Goal: Task Accomplishment & Management: Manage account settings

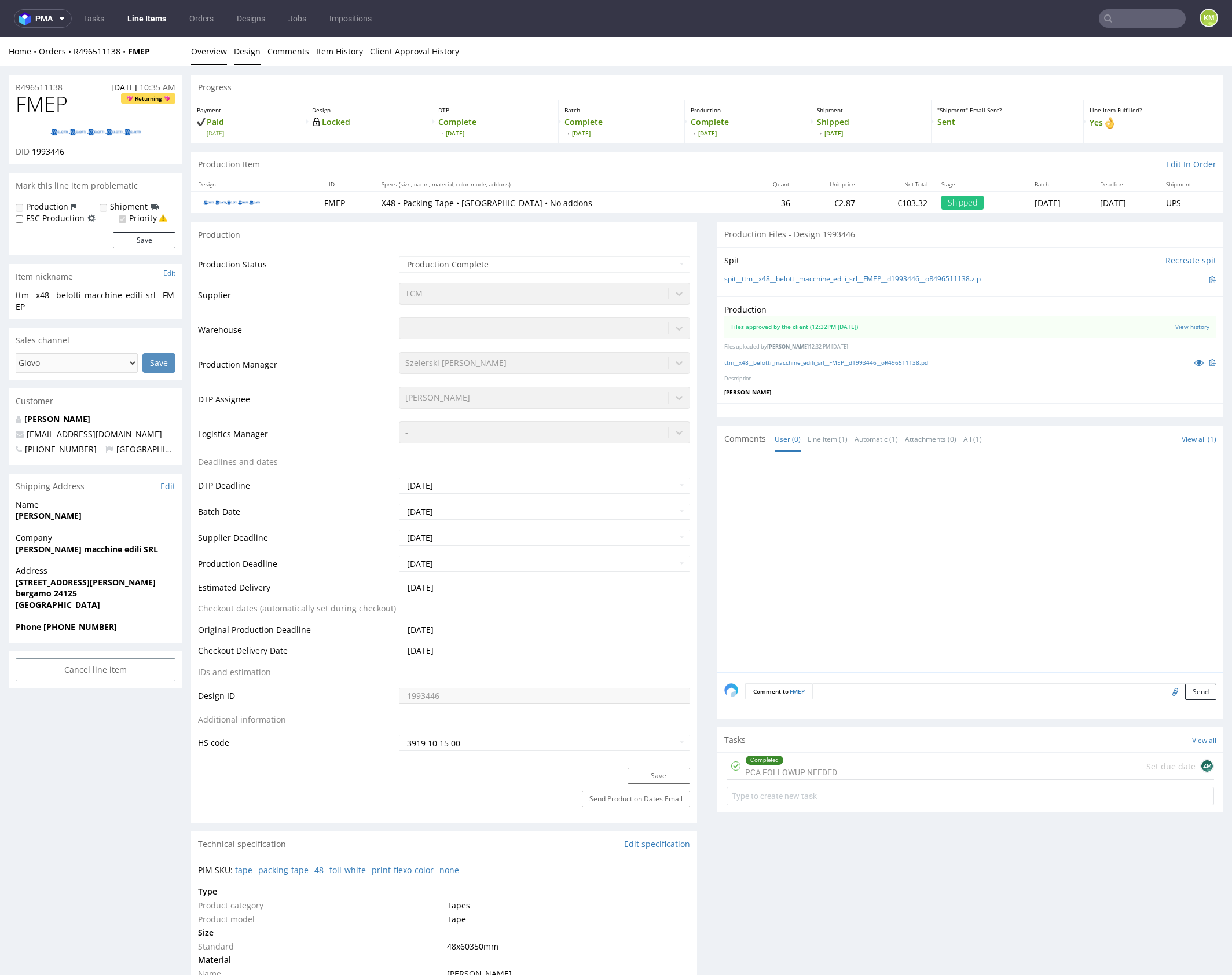
click at [249, 50] on link "Design" at bounding box center [247, 51] width 27 height 29
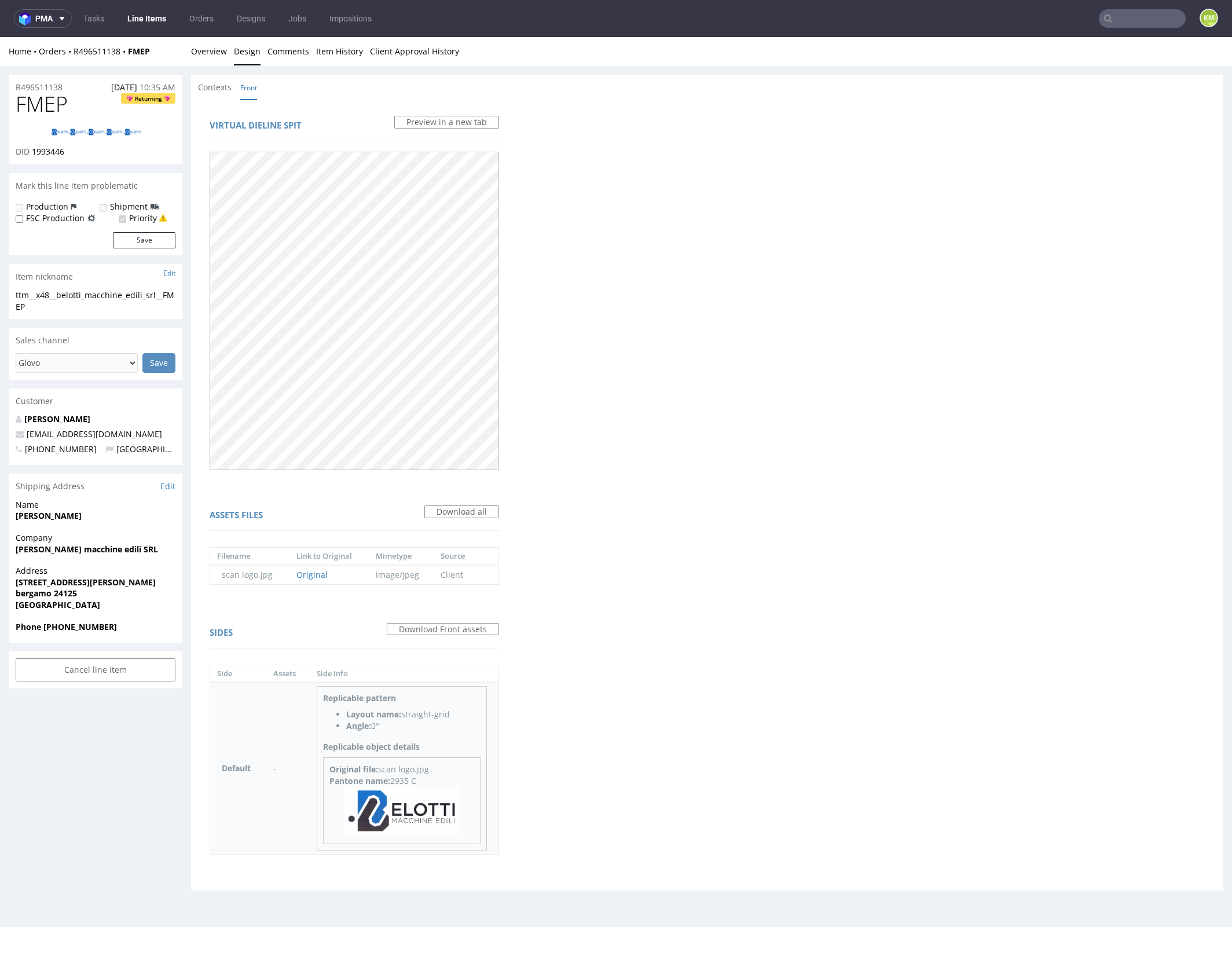
click at [423, 811] on img at bounding box center [402, 810] width 116 height 48
click at [208, 56] on link "Overview" at bounding box center [209, 51] width 36 height 29
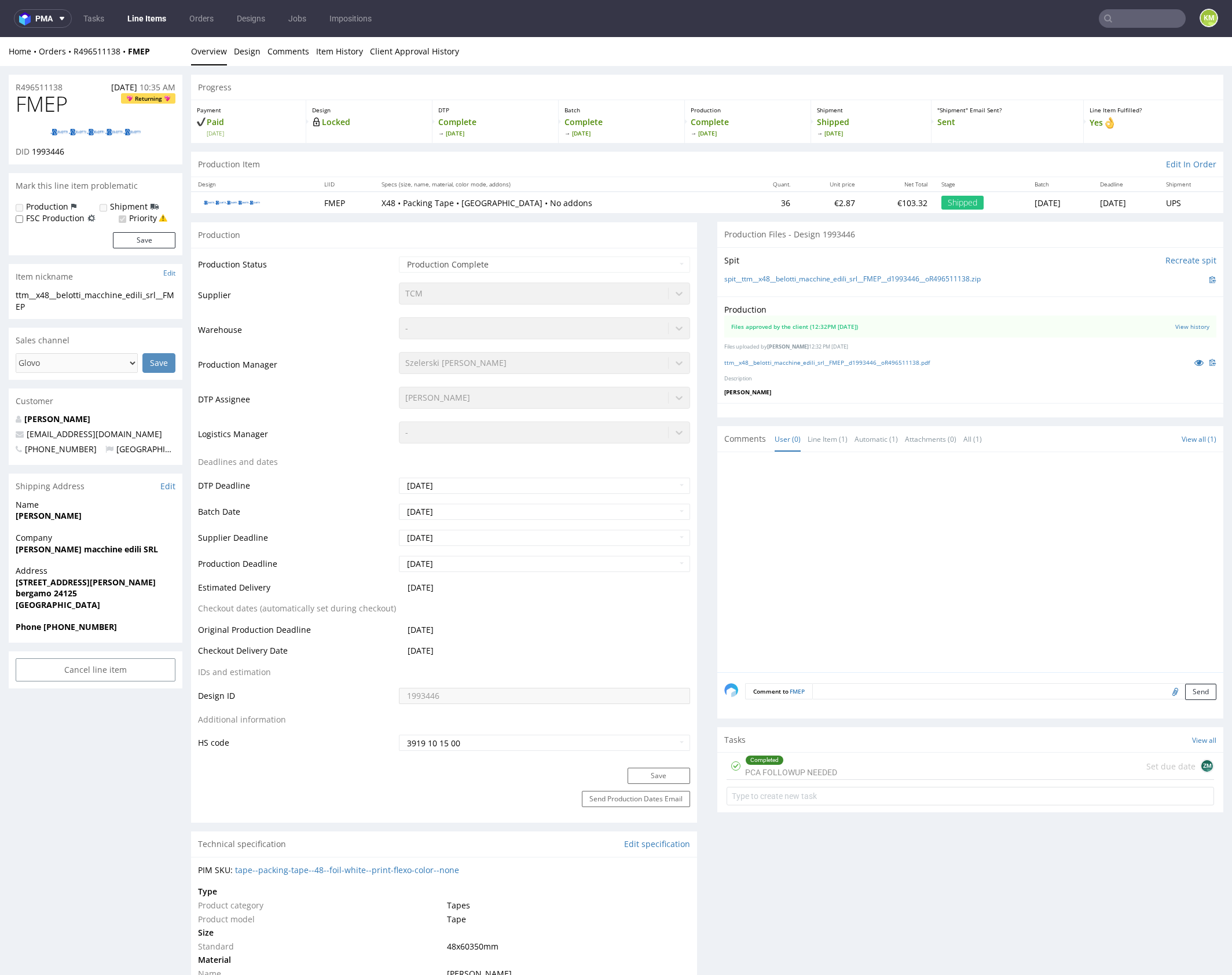
click at [827, 770] on div "Completed PCA FOLLOWUP NEEDED" at bounding box center [791, 765] width 92 height 27
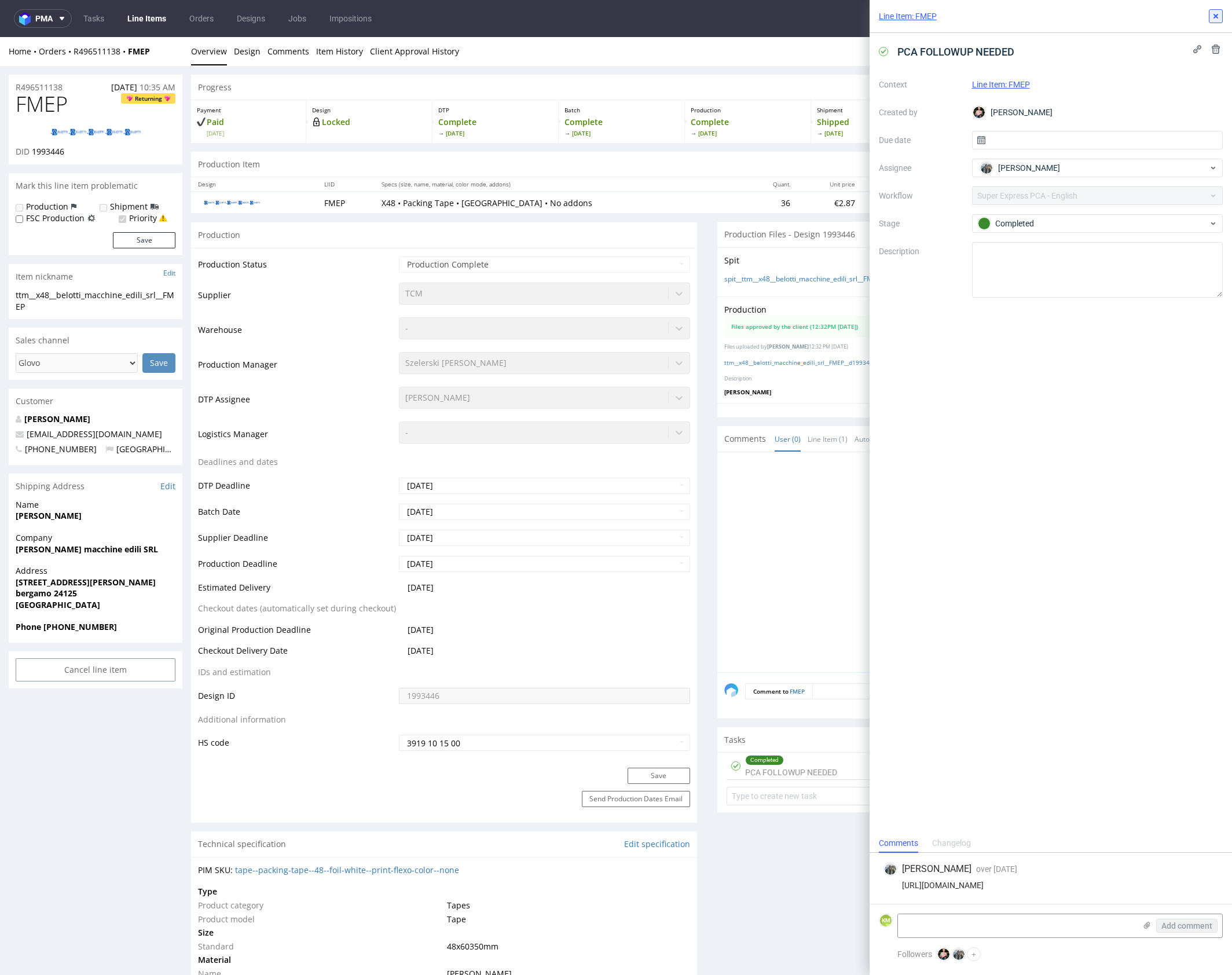
drag, startPoint x: 1218, startPoint y: 13, endPoint x: 1172, endPoint y: 27, distance: 48.1
click at [1218, 13] on icon at bounding box center [1215, 16] width 9 height 9
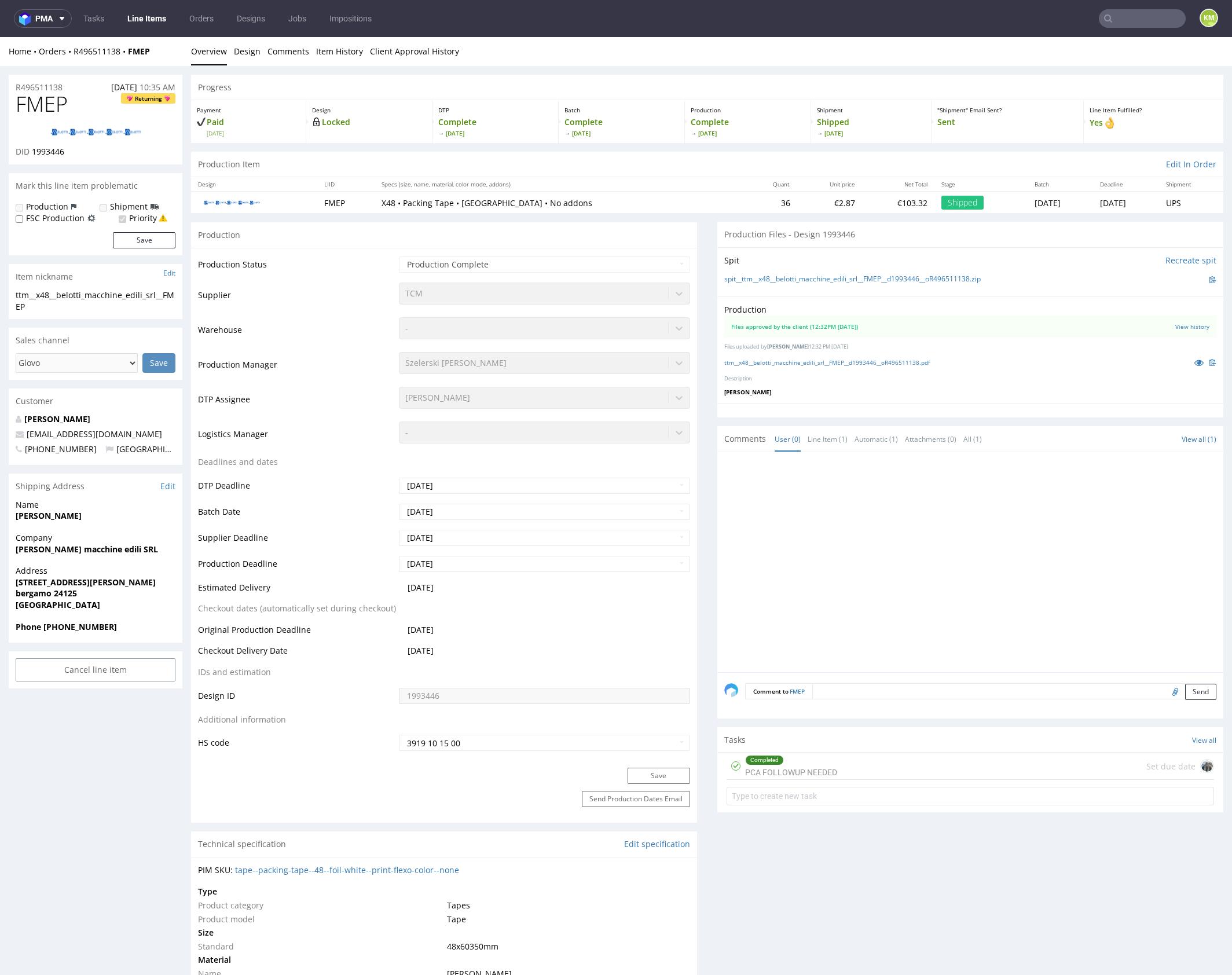
click at [989, 559] on div at bounding box center [973, 566] width 499 height 213
click at [1175, 327] on link "View history" at bounding box center [1192, 326] width 34 height 8
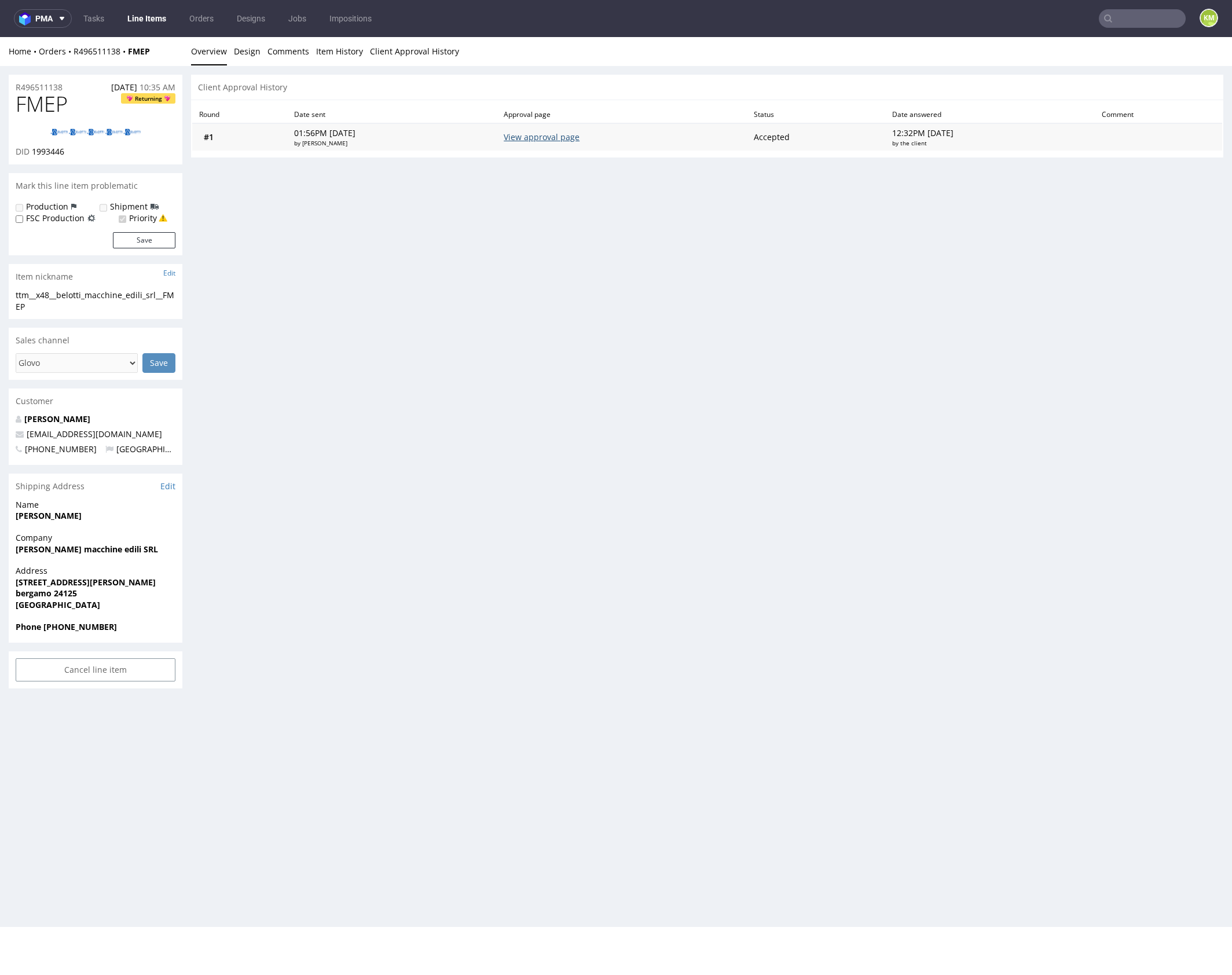
click at [549, 138] on link "View approval page" at bounding box center [542, 137] width 76 height 11
click at [244, 50] on link "Design" at bounding box center [247, 51] width 27 height 29
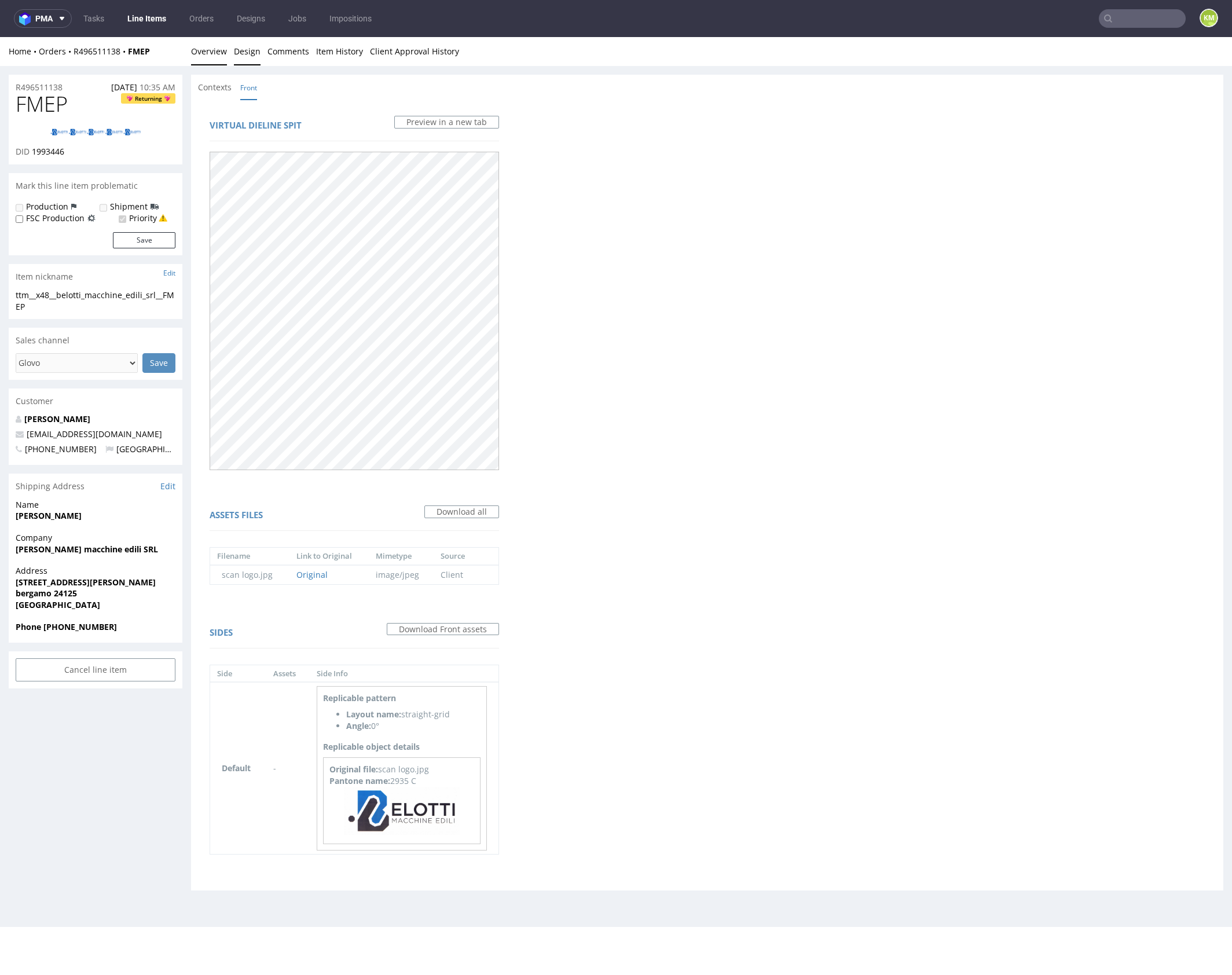
click at [199, 48] on link "Overview" at bounding box center [209, 51] width 36 height 29
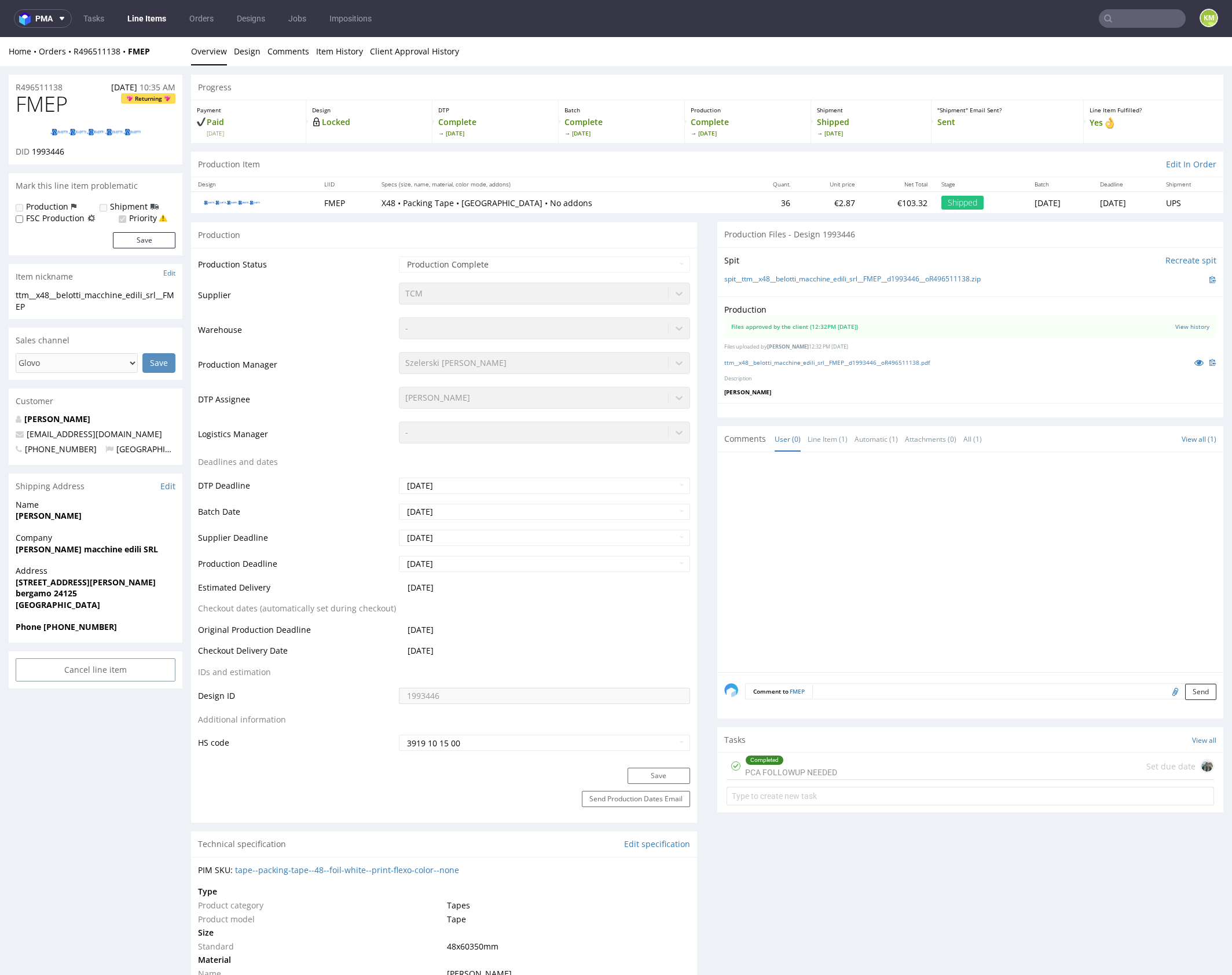
click at [882, 505] on div at bounding box center [973, 566] width 499 height 213
click at [835, 766] on div "Completed PCA FOLLOWUP NEEDED Set due date" at bounding box center [970, 766] width 487 height 27
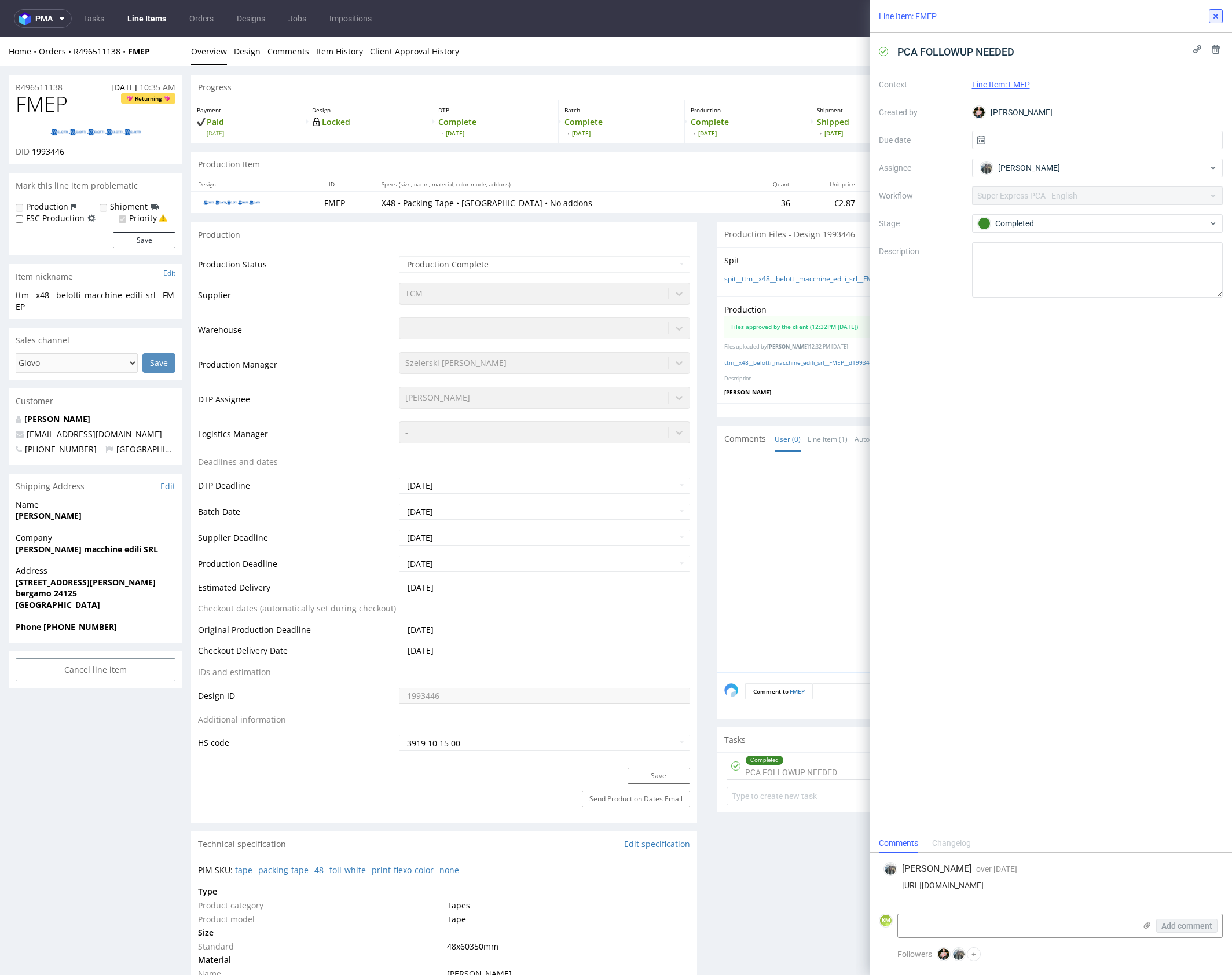
drag, startPoint x: 1215, startPoint y: 19, endPoint x: 1093, endPoint y: 131, distance: 165.6
click at [1215, 19] on icon at bounding box center [1215, 16] width 9 height 9
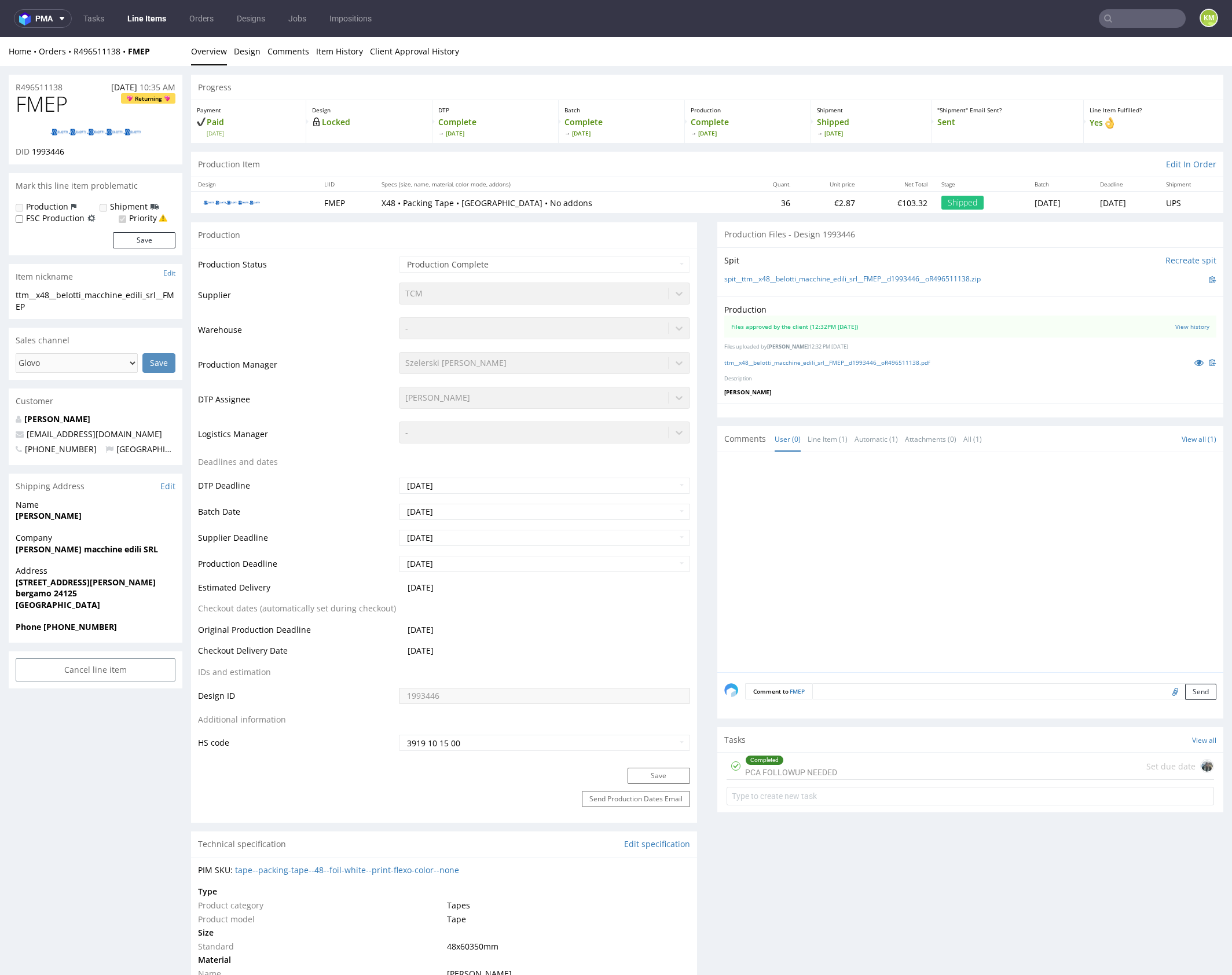
click at [946, 545] on div at bounding box center [973, 566] width 499 height 213
click at [1065, 529] on div at bounding box center [973, 566] width 499 height 213
click at [248, 57] on link "Design" at bounding box center [247, 51] width 27 height 29
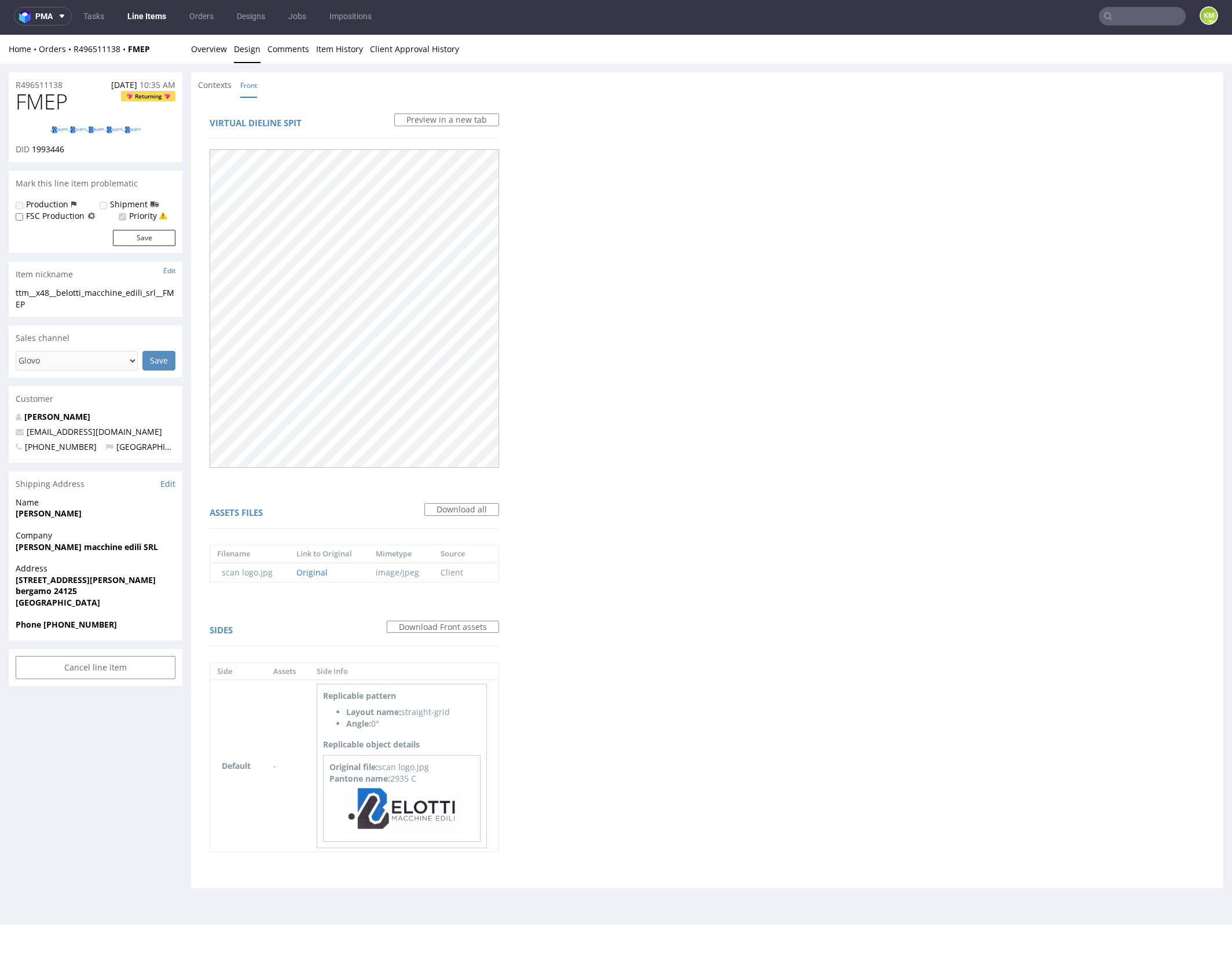
scroll to position [3, 0]
click at [684, 589] on div "Virtual dieline spit Preview in a new tab Assets files Download all Filename Li…" at bounding box center [706, 492] width 1032 height 790
click at [436, 806] on img at bounding box center [402, 808] width 116 height 48
click at [604, 741] on div "Virtual dieline spit Preview in a new tab Assets files Download all Filename Li…" at bounding box center [706, 492] width 1032 height 790
click at [896, 428] on div "Virtual dieline spit Preview in a new tab Assets files Download all Filename Li…" at bounding box center [706, 492] width 1032 height 790
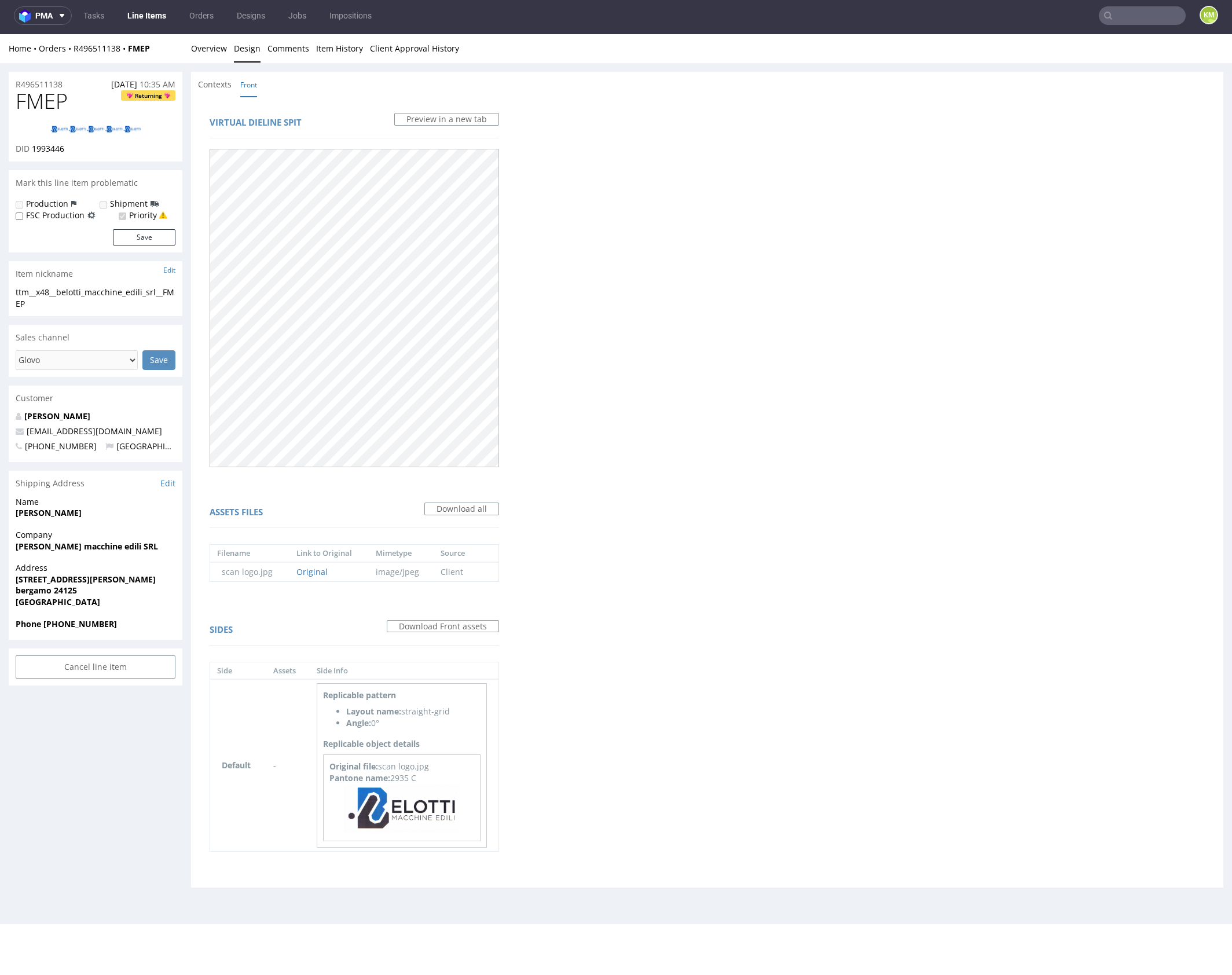
scroll to position [0, 0]
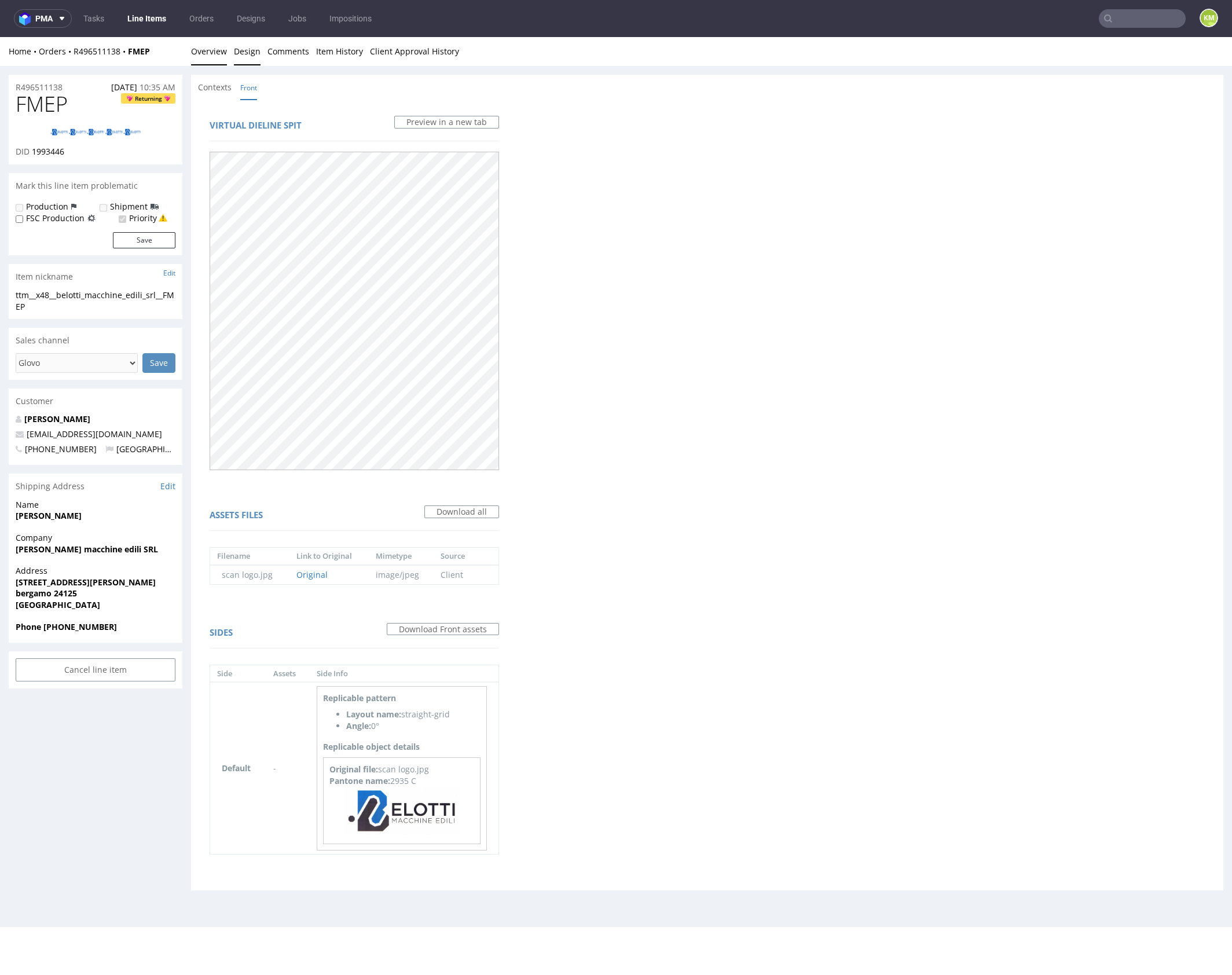
click at [197, 57] on link "Overview" at bounding box center [209, 51] width 36 height 29
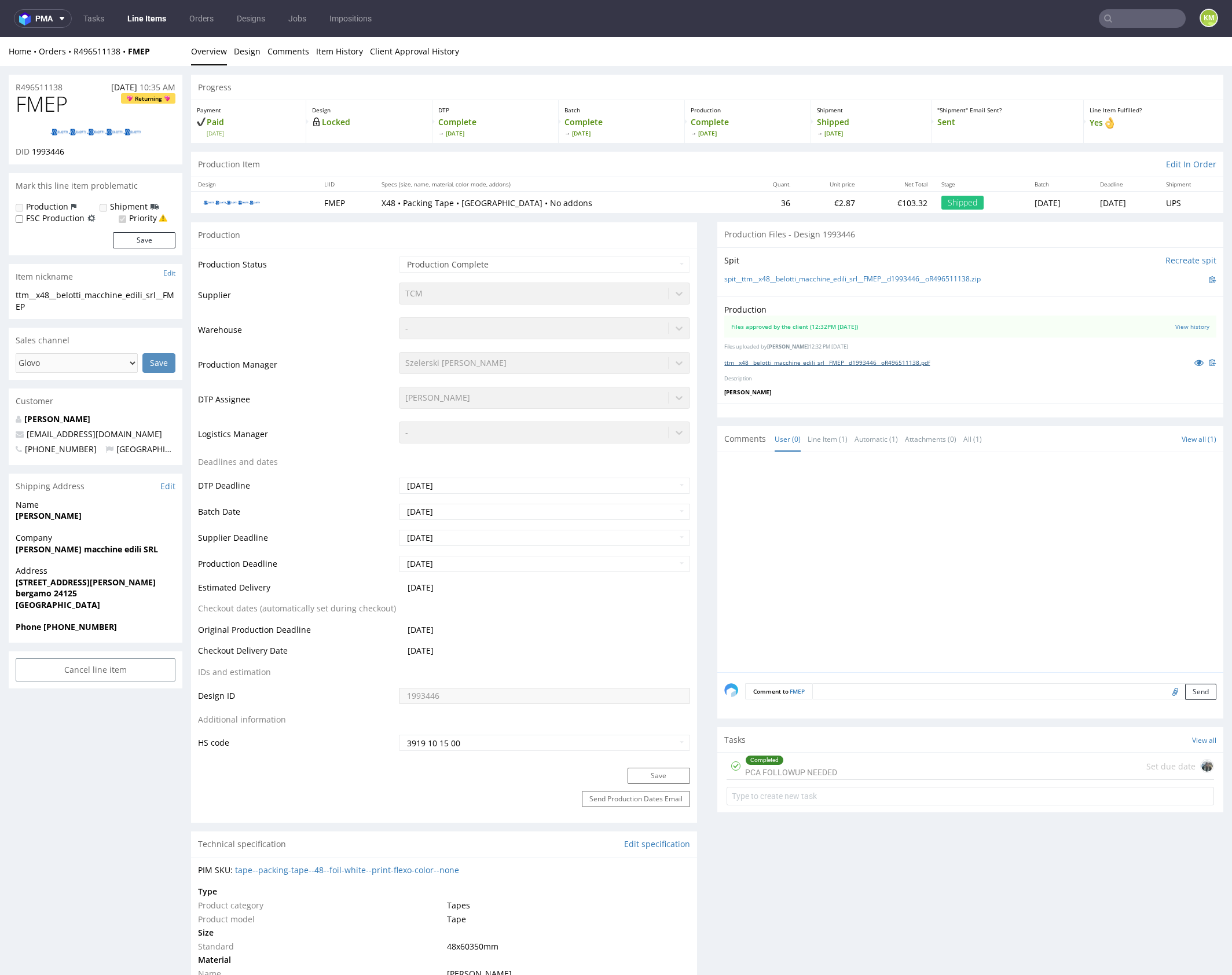
click at [849, 362] on link "ttm__x48__belotti_macchine_edili_srl__FMEP__d1993446__oR496511138.pdf" at bounding box center [827, 362] width 206 height 8
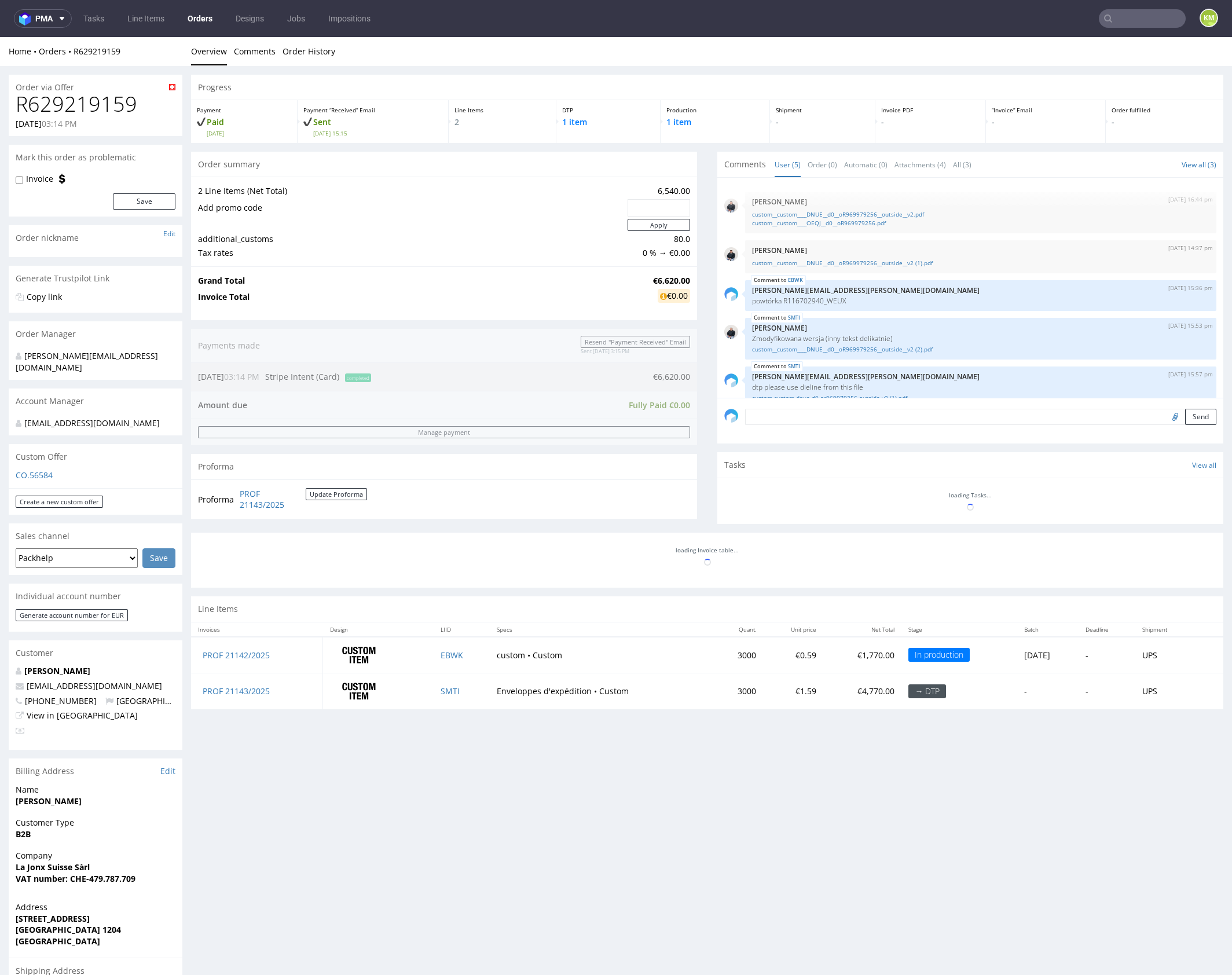
scroll to position [17, 0]
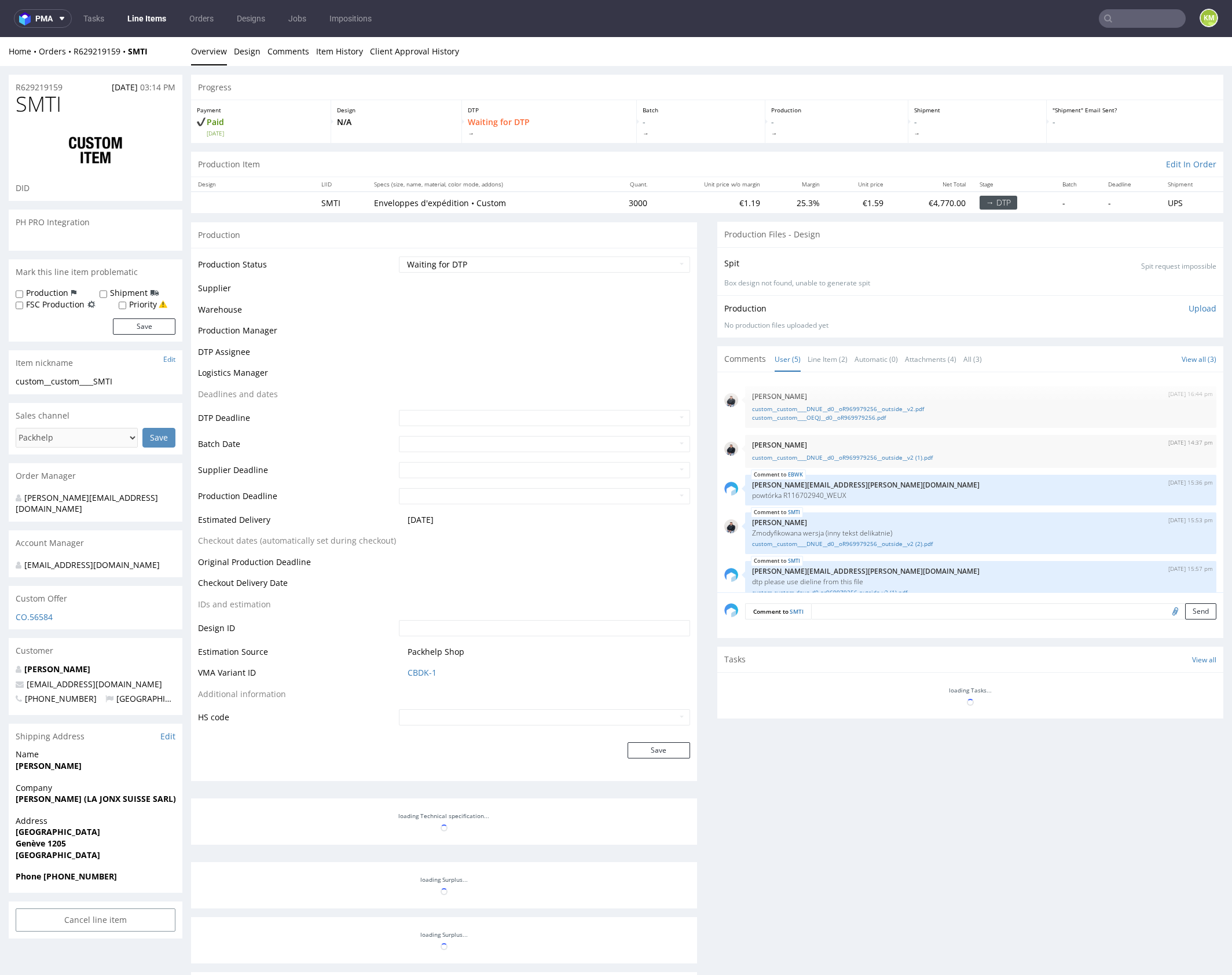
scroll to position [17, 0]
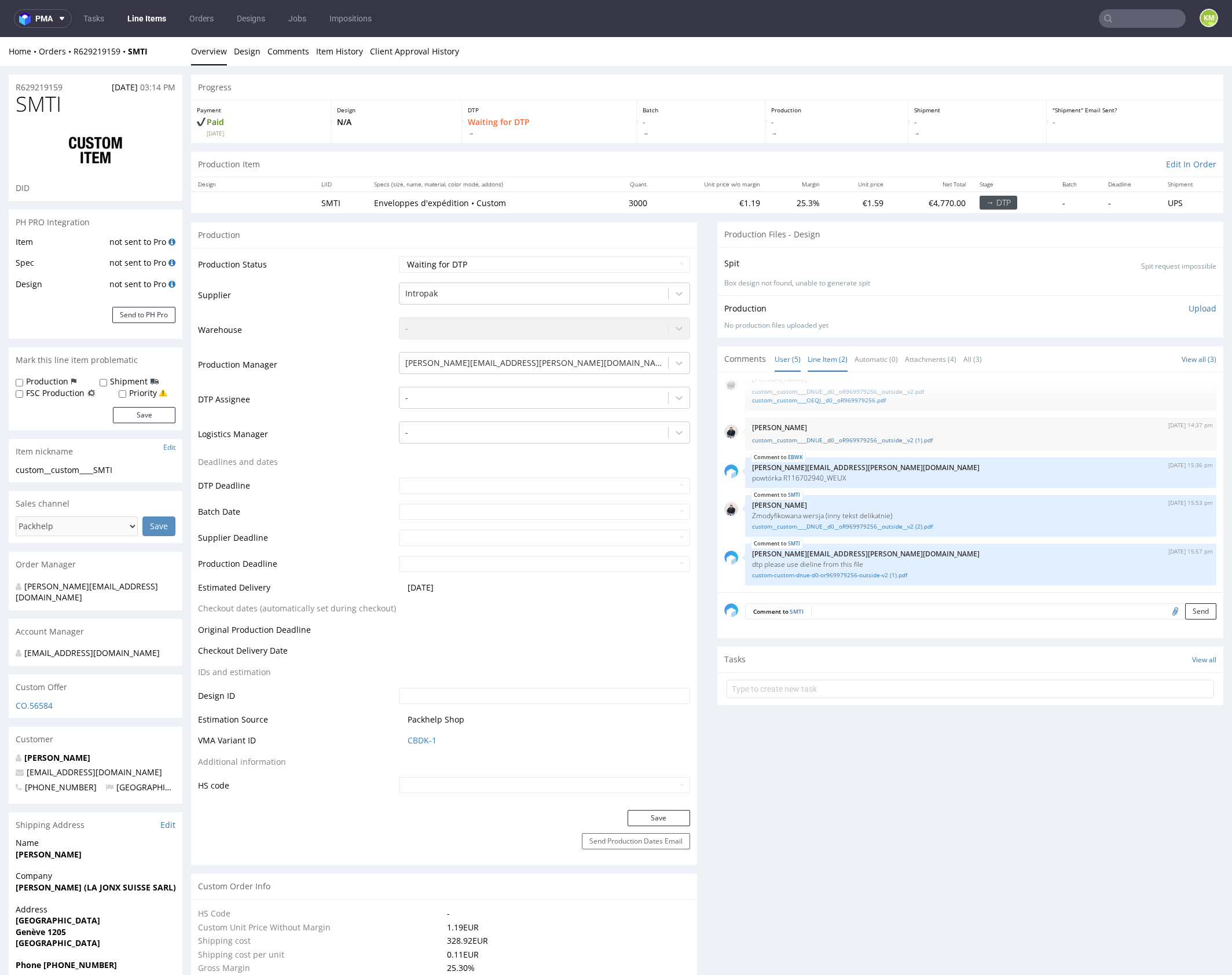
click at [807, 357] on link "Line Item (2)" at bounding box center [827, 359] width 40 height 25
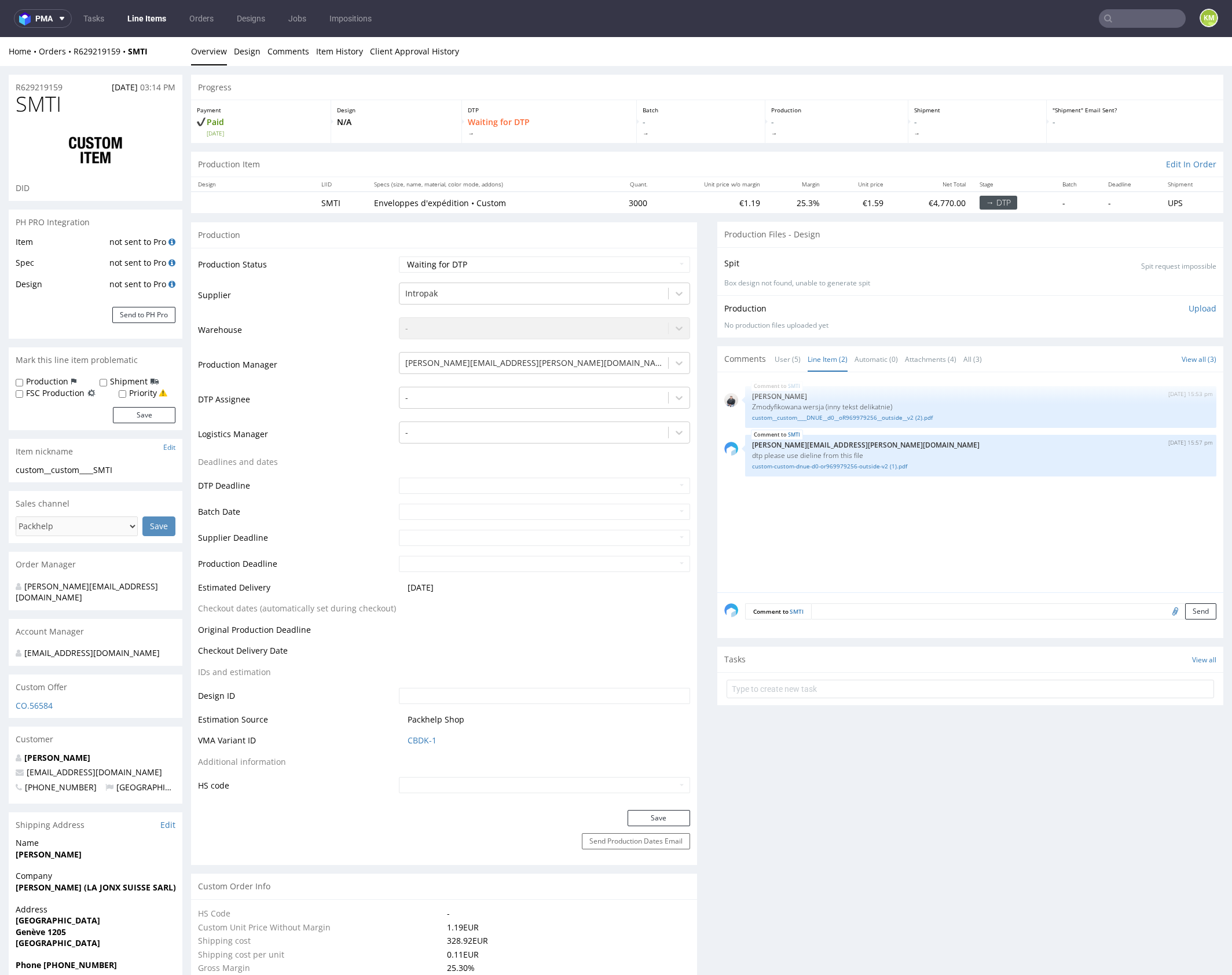
click at [915, 555] on div "SMTI 1st Oct 25 | 15:53 pm Adrian Margula Zmodyfikowana wersja (inny tekst deli…" at bounding box center [973, 486] width 499 height 213
click at [860, 417] on link "custom__custom____DNUE__d0__oR969979256__outside__v2 (2).pdf" at bounding box center [980, 418] width 457 height 9
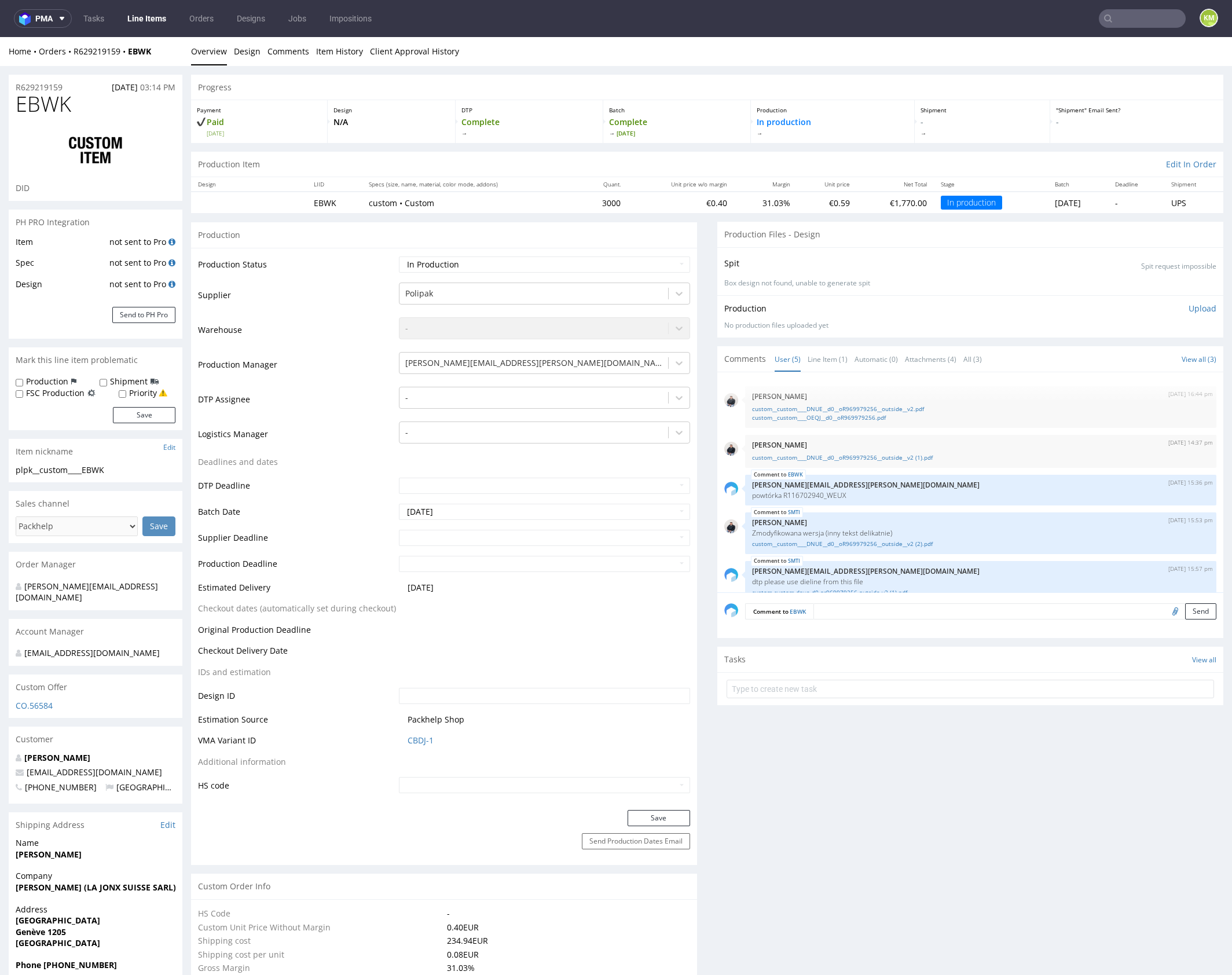
scroll to position [17, 0]
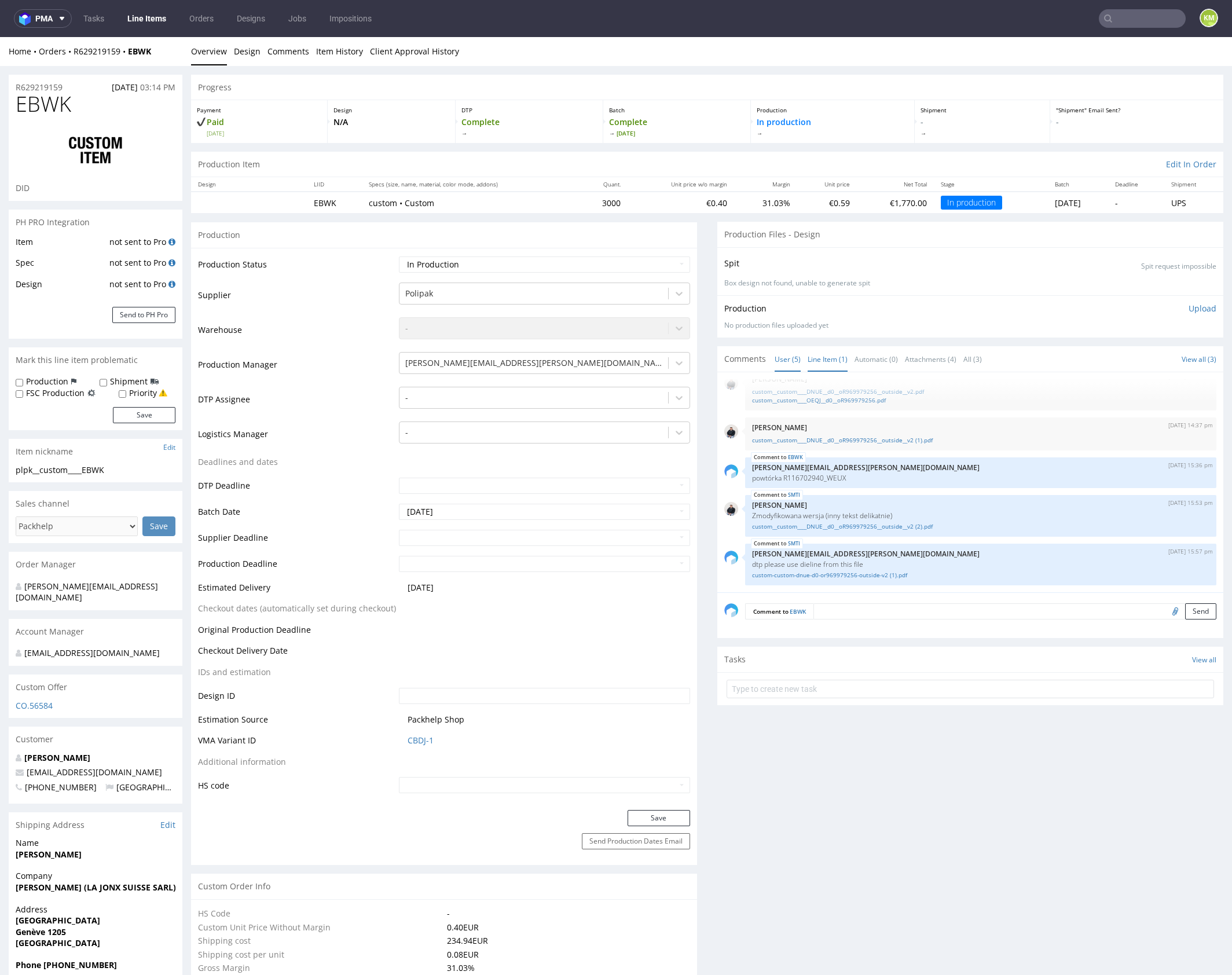
click at [834, 358] on link "Line Item (1)" at bounding box center [827, 359] width 40 height 25
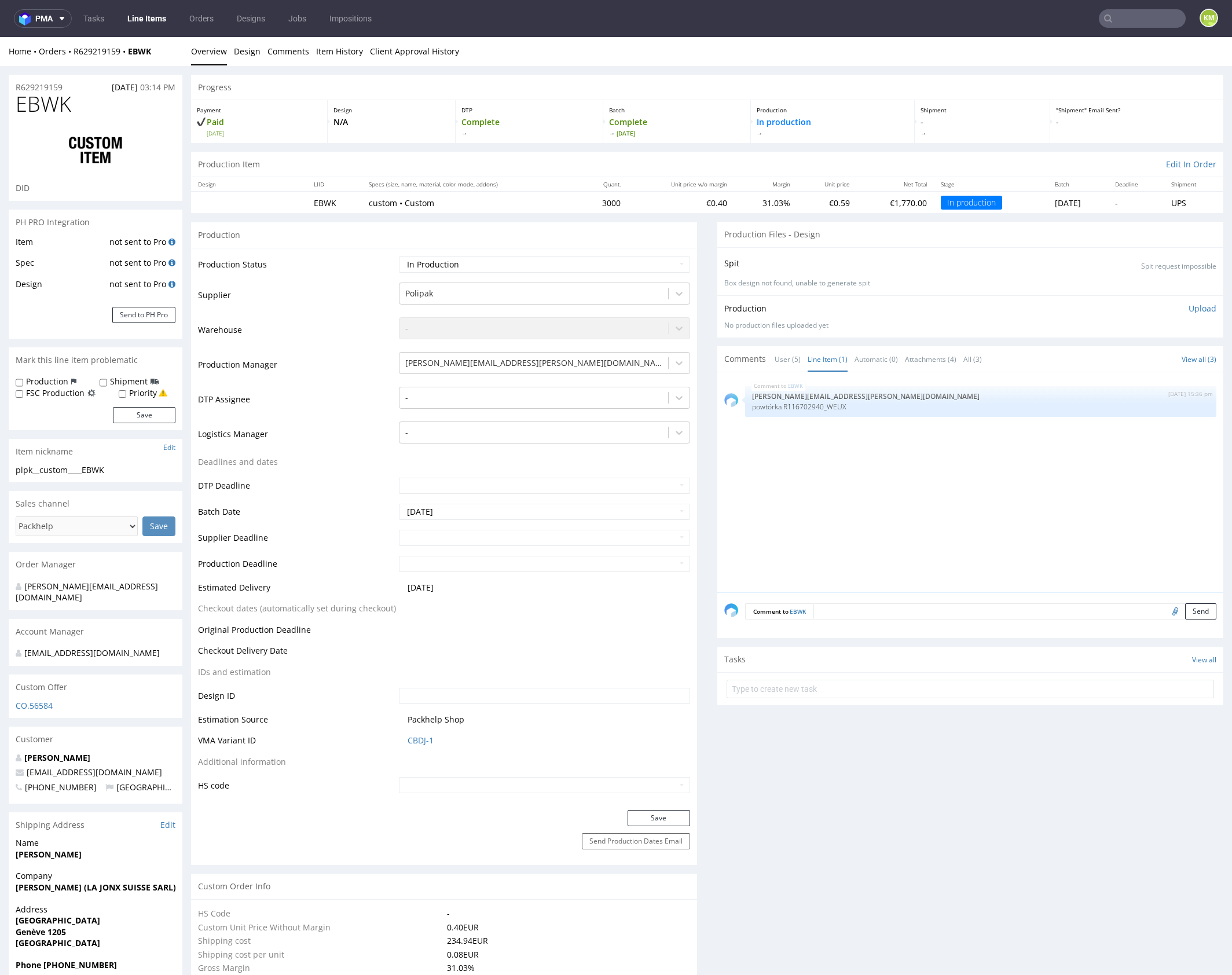
click at [46, 105] on span "EBWK" at bounding box center [43, 104] width 56 height 23
copy span "EBWK"
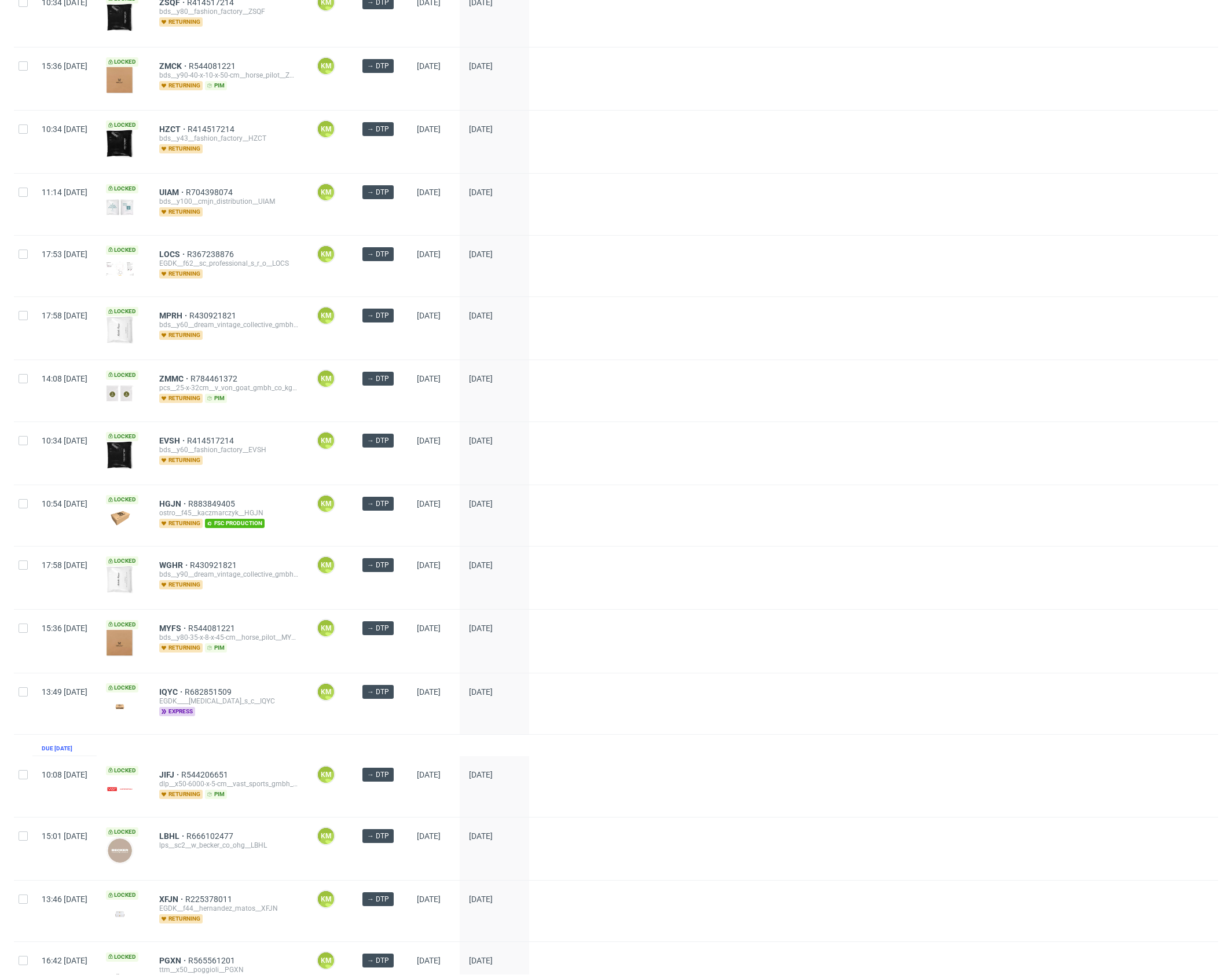
scroll to position [1079, 0]
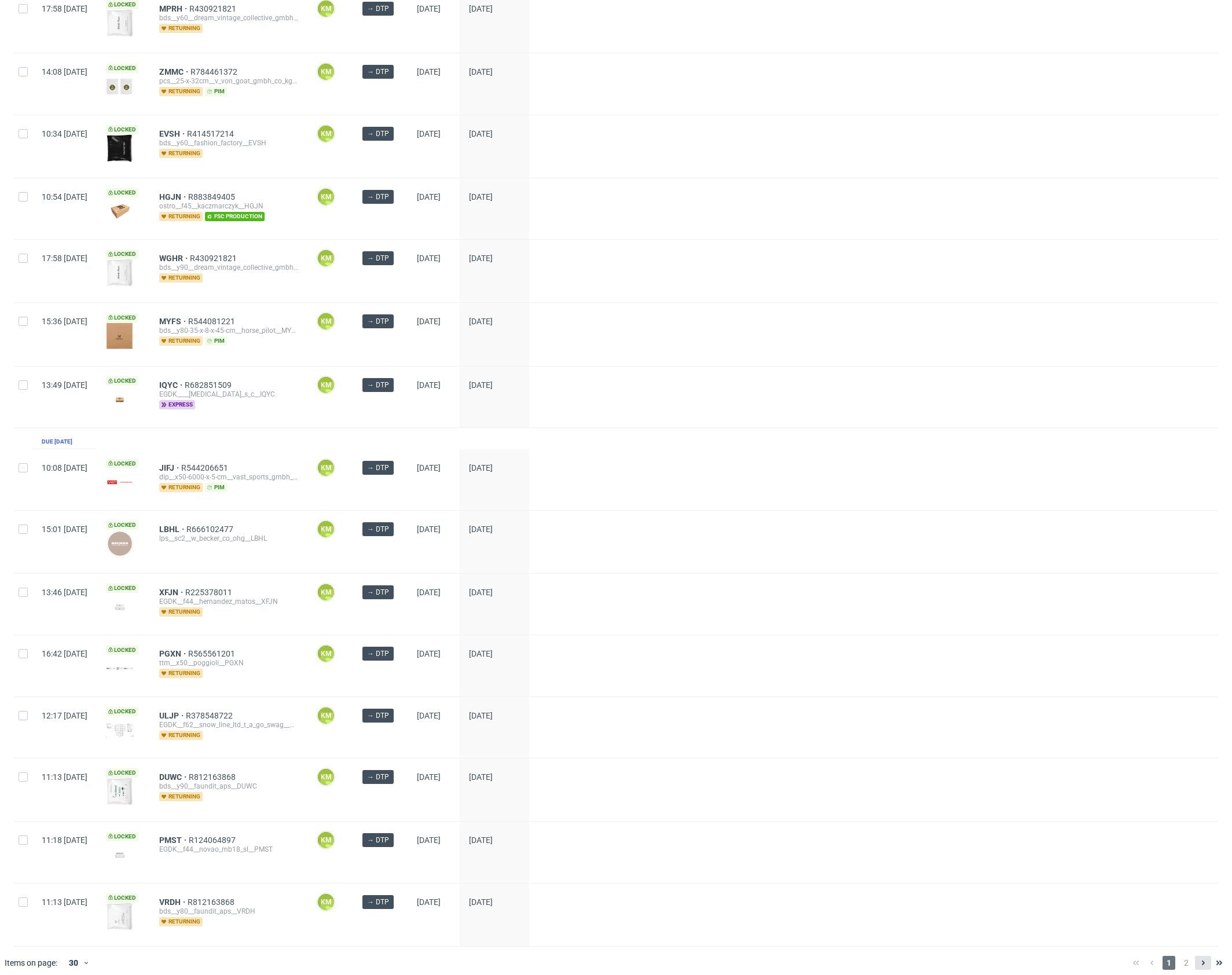
click at [1198, 958] on icon at bounding box center [1202, 963] width 9 height 9
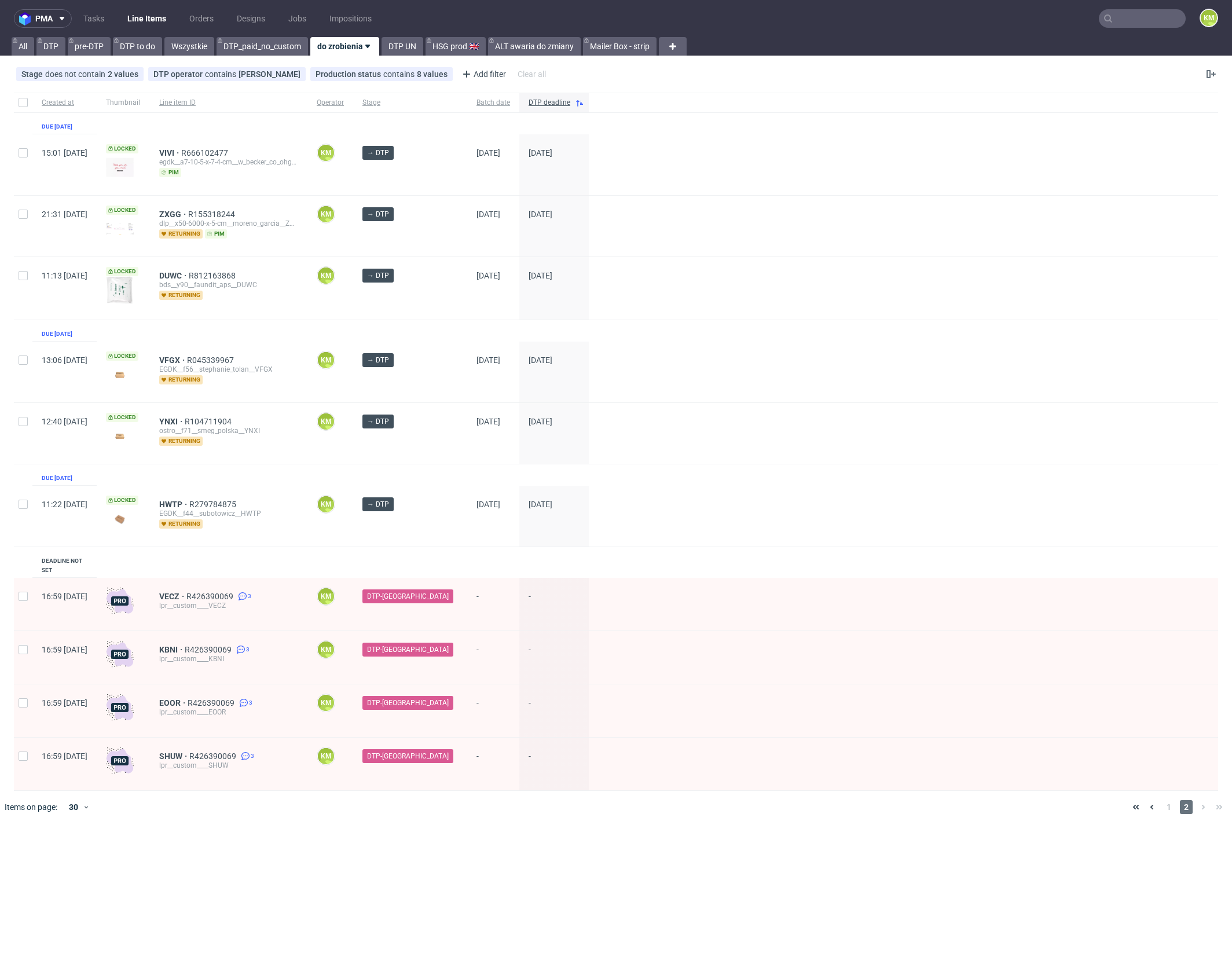
drag, startPoint x: 1169, startPoint y: 790, endPoint x: 1150, endPoint y: 781, distance: 21.0
click at [1170, 800] on span "1" at bounding box center [1168, 807] width 13 height 14
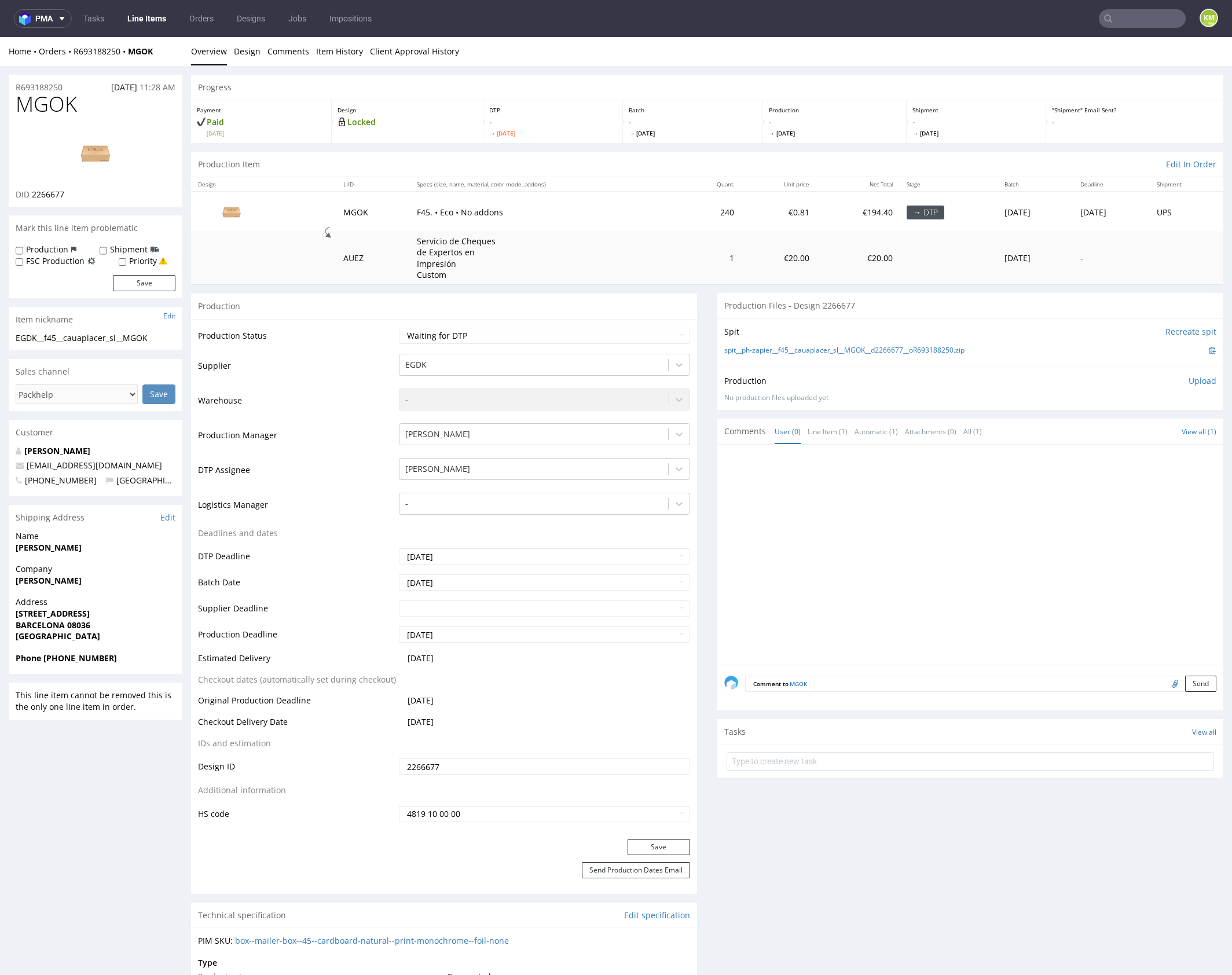
click at [855, 505] on div at bounding box center [973, 558] width 499 height 213
click at [969, 537] on div at bounding box center [973, 558] width 499 height 213
click at [1022, 527] on div at bounding box center [973, 558] width 499 height 213
drag, startPoint x: 929, startPoint y: 375, endPoint x: 943, endPoint y: 362, distance: 19.1
click at [930, 375] on div "Production Upload" at bounding box center [970, 381] width 492 height 12
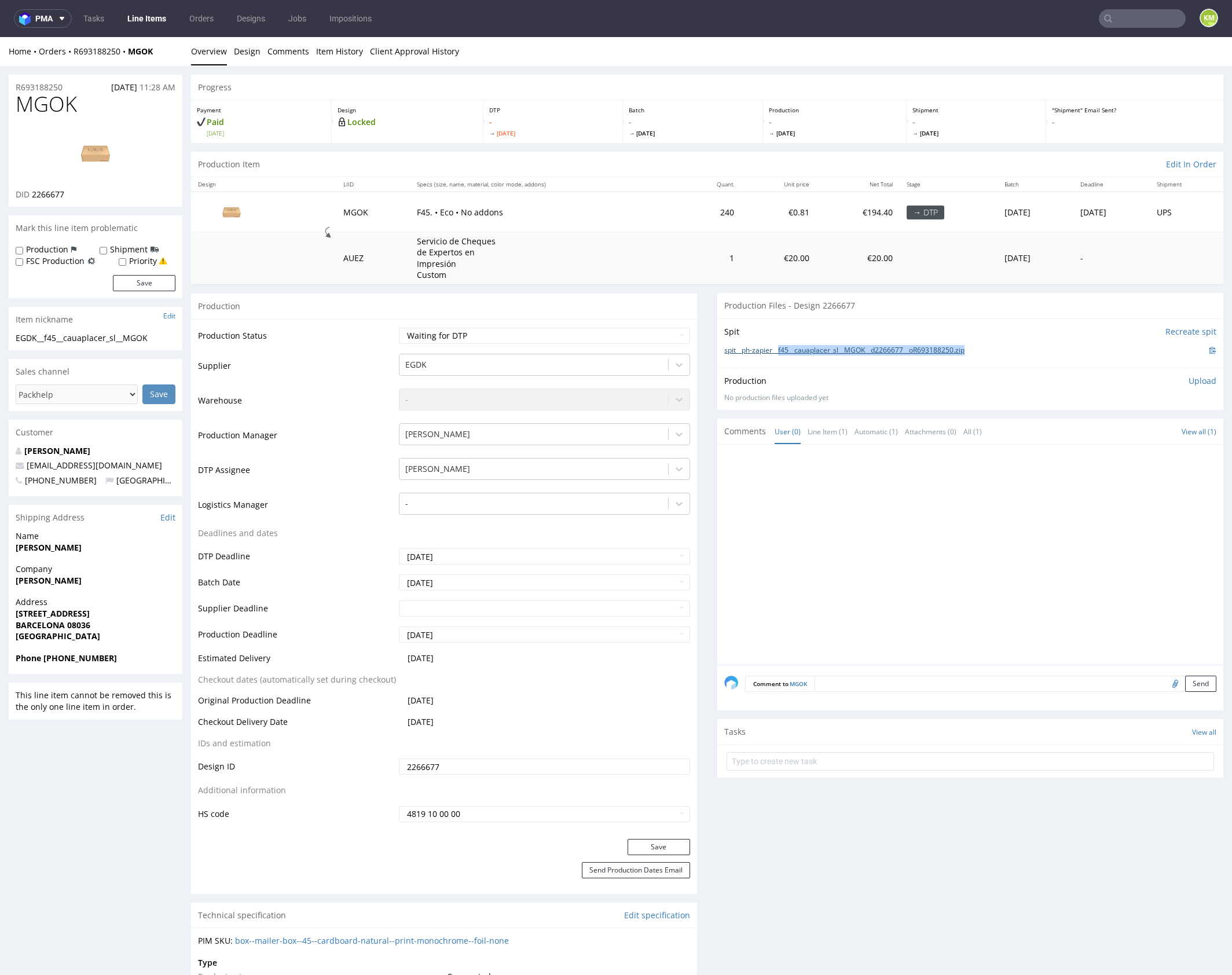
drag, startPoint x: 991, startPoint y: 349, endPoint x: 777, endPoint y: 349, distance: 214.0
click at [777, 349] on div "spit__ph-zapier__f45__cauaplacer_sl__MGOK__d2266677__oR693188250.zip" at bounding box center [970, 350] width 492 height 13
copy link "f45__cauaplacer_sl__MGOK__d2266677__oR693188250.zip"
click at [943, 522] on div at bounding box center [973, 558] width 499 height 213
click at [912, 537] on div at bounding box center [973, 558] width 499 height 213
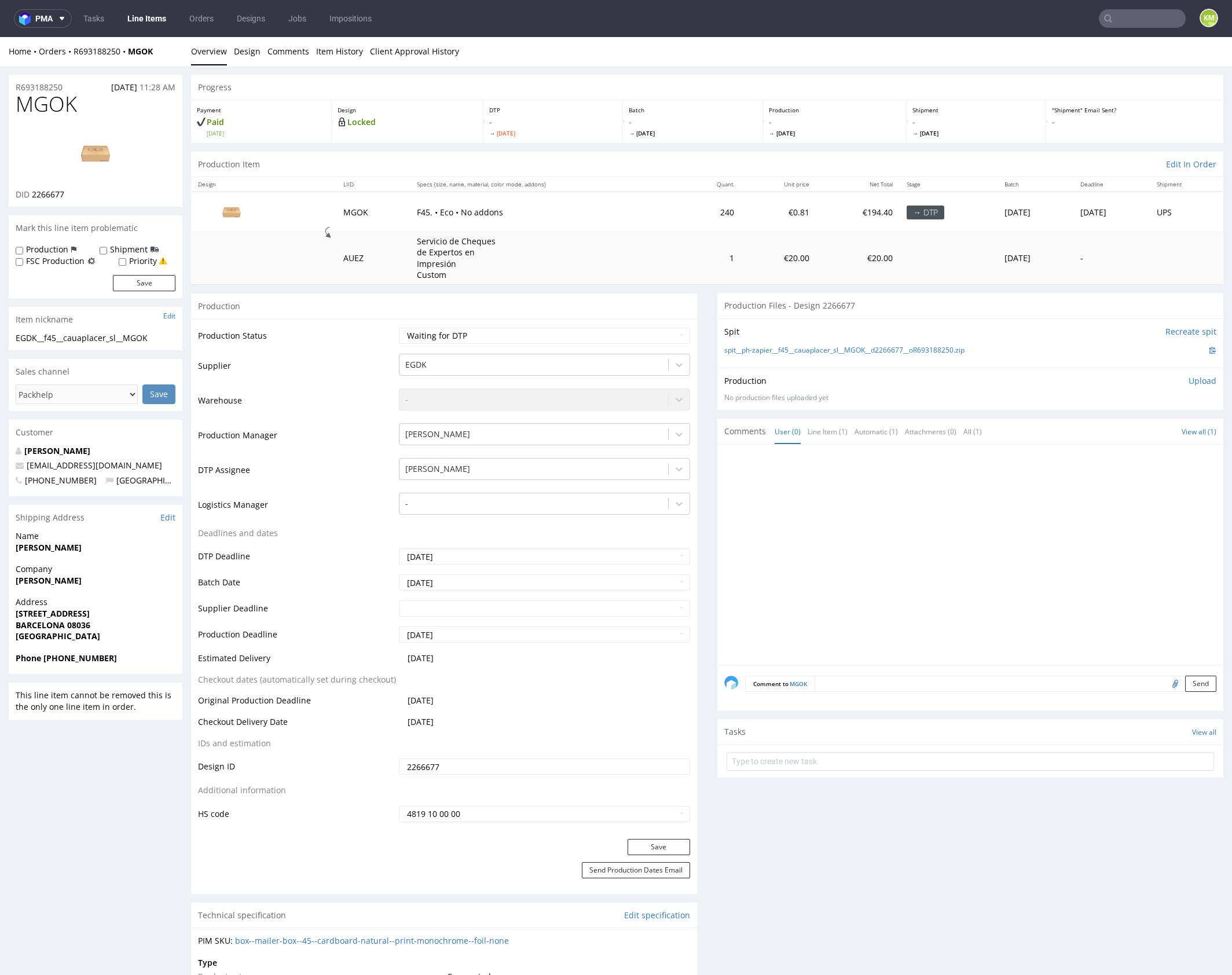
click at [889, 515] on div at bounding box center [973, 558] width 499 height 213
click at [912, 531] on div at bounding box center [973, 558] width 499 height 213
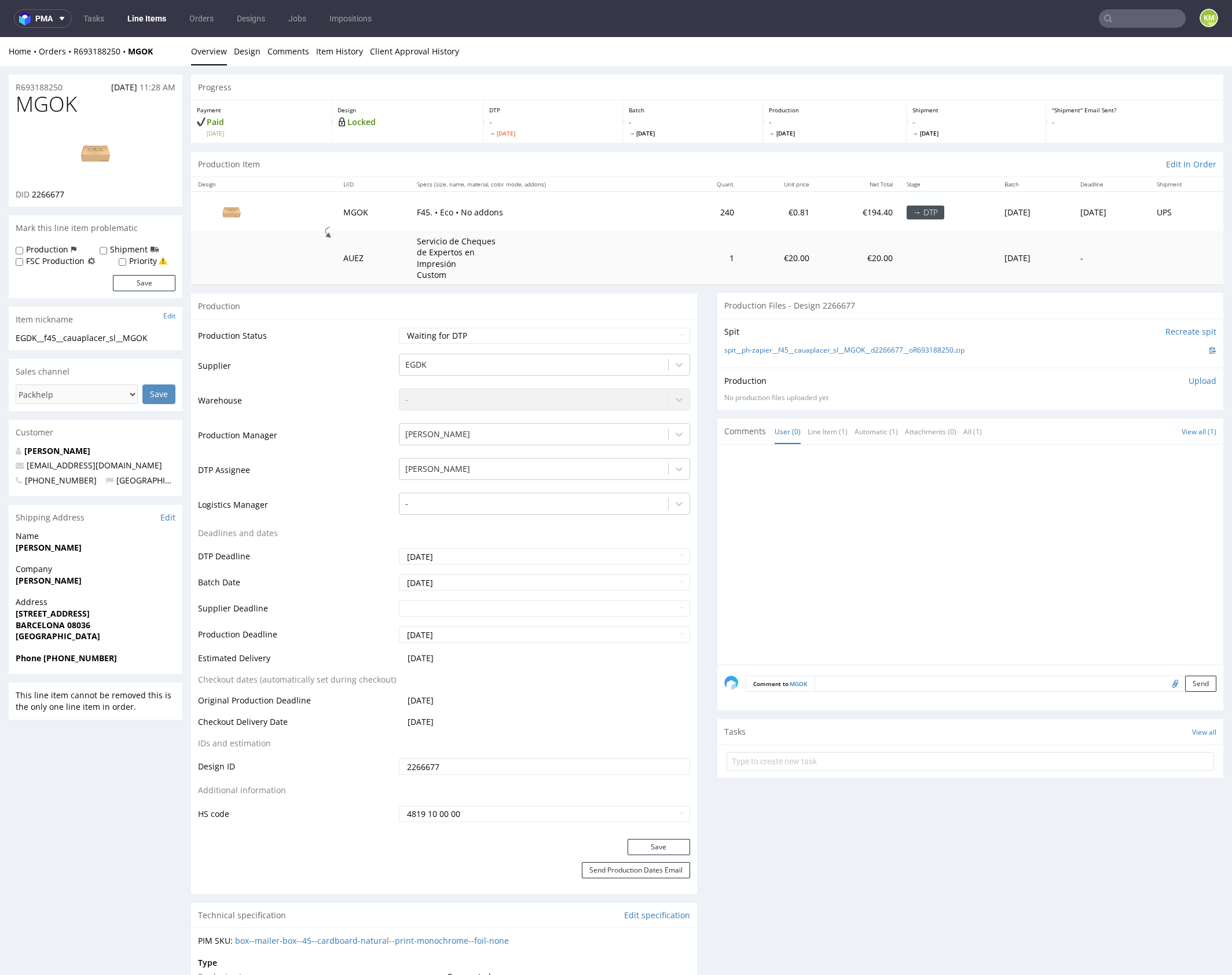
click at [985, 541] on div at bounding box center [973, 558] width 499 height 213
click at [253, 51] on link "Design" at bounding box center [247, 51] width 27 height 29
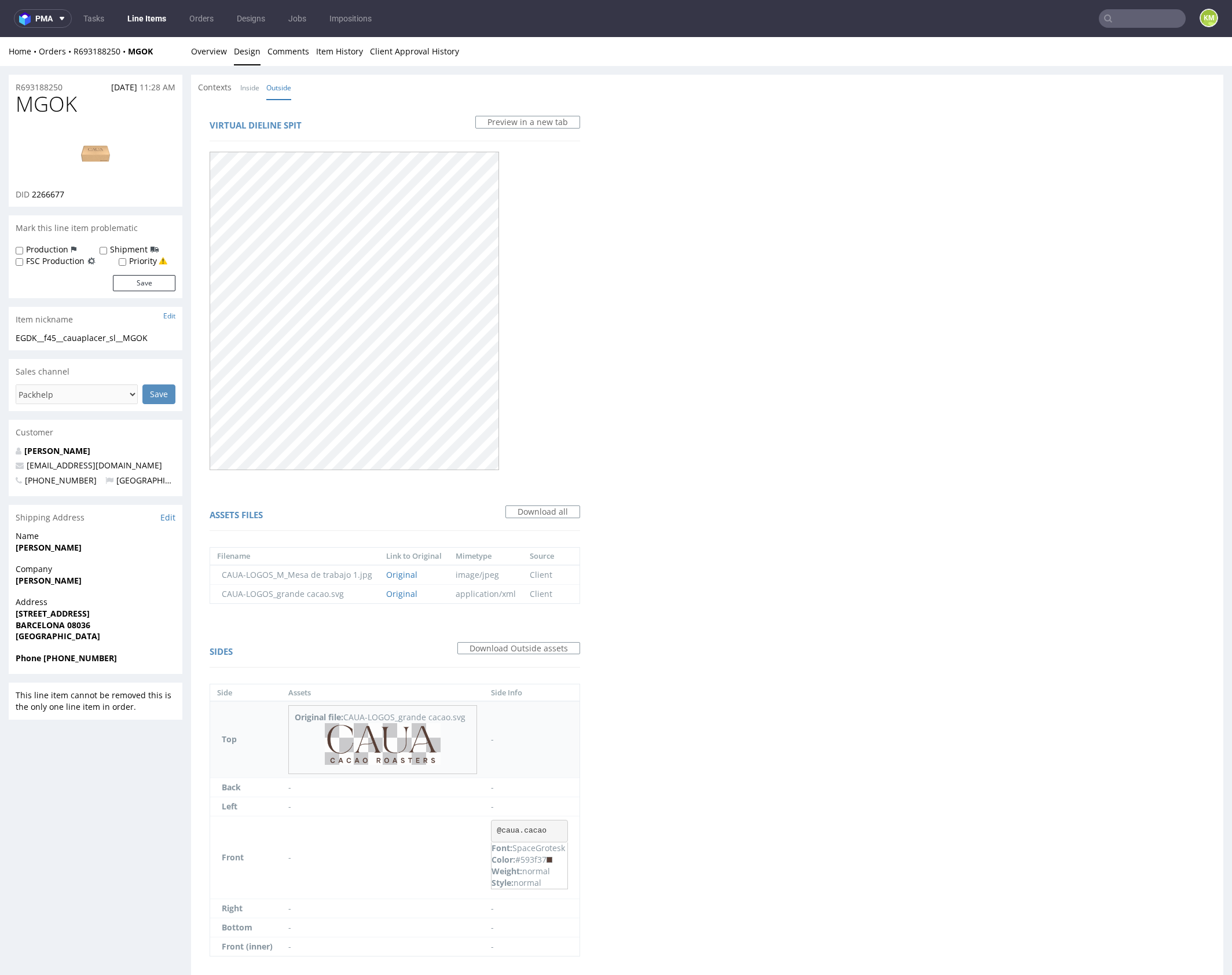
click at [395, 745] on img at bounding box center [382, 744] width 116 height 42
click at [509, 827] on pre "@caua.cacao" at bounding box center [529, 831] width 77 height 23
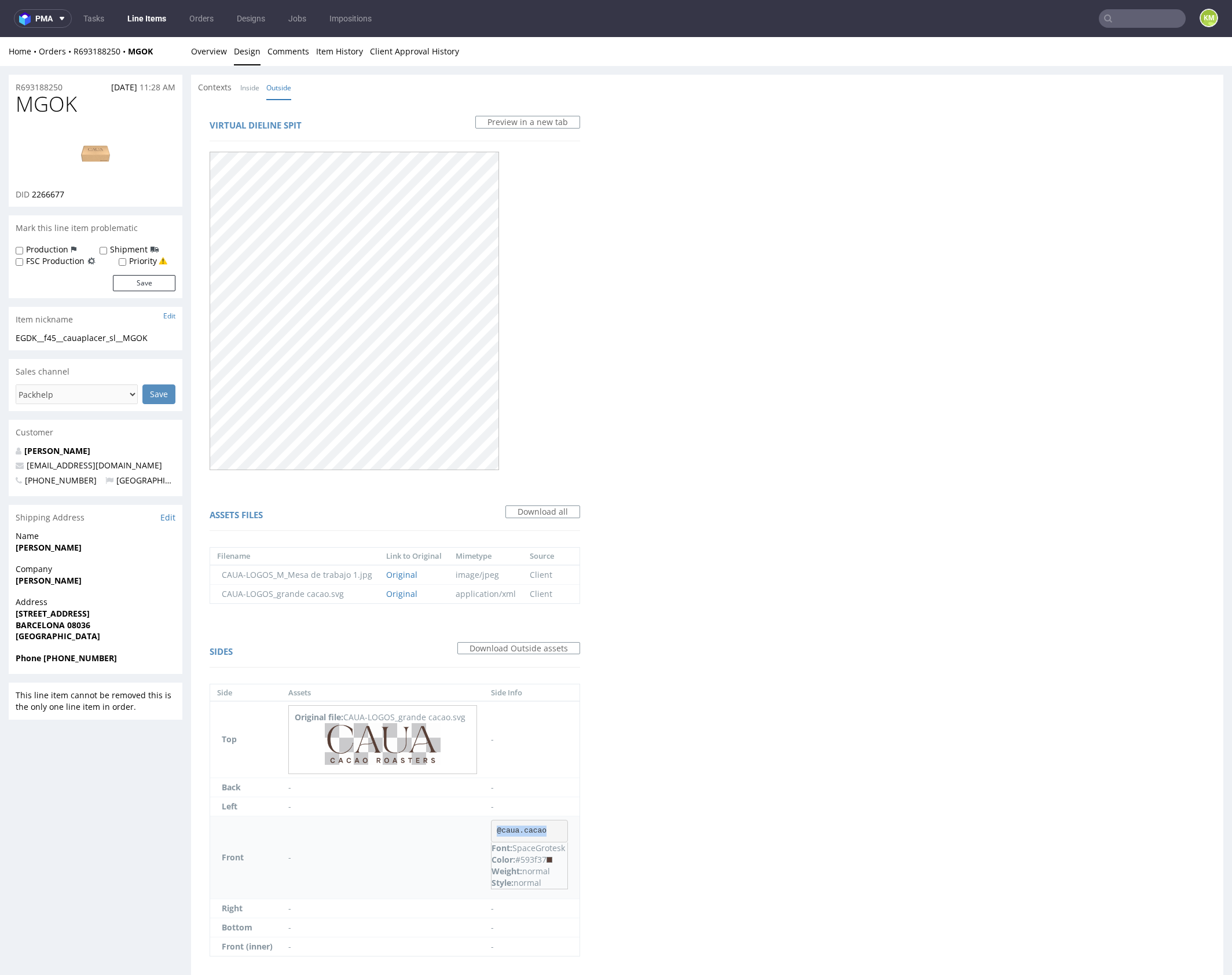
copy pre "@caua.cacao"
click at [786, 788] on div "Virtual dieline spit Preview in a new tab Assets files Download all Filename Li…" at bounding box center [706, 546] width 1032 height 893
click at [534, 857] on div "Color: #593f37" at bounding box center [529, 860] width 76 height 12
copy div "593f37"
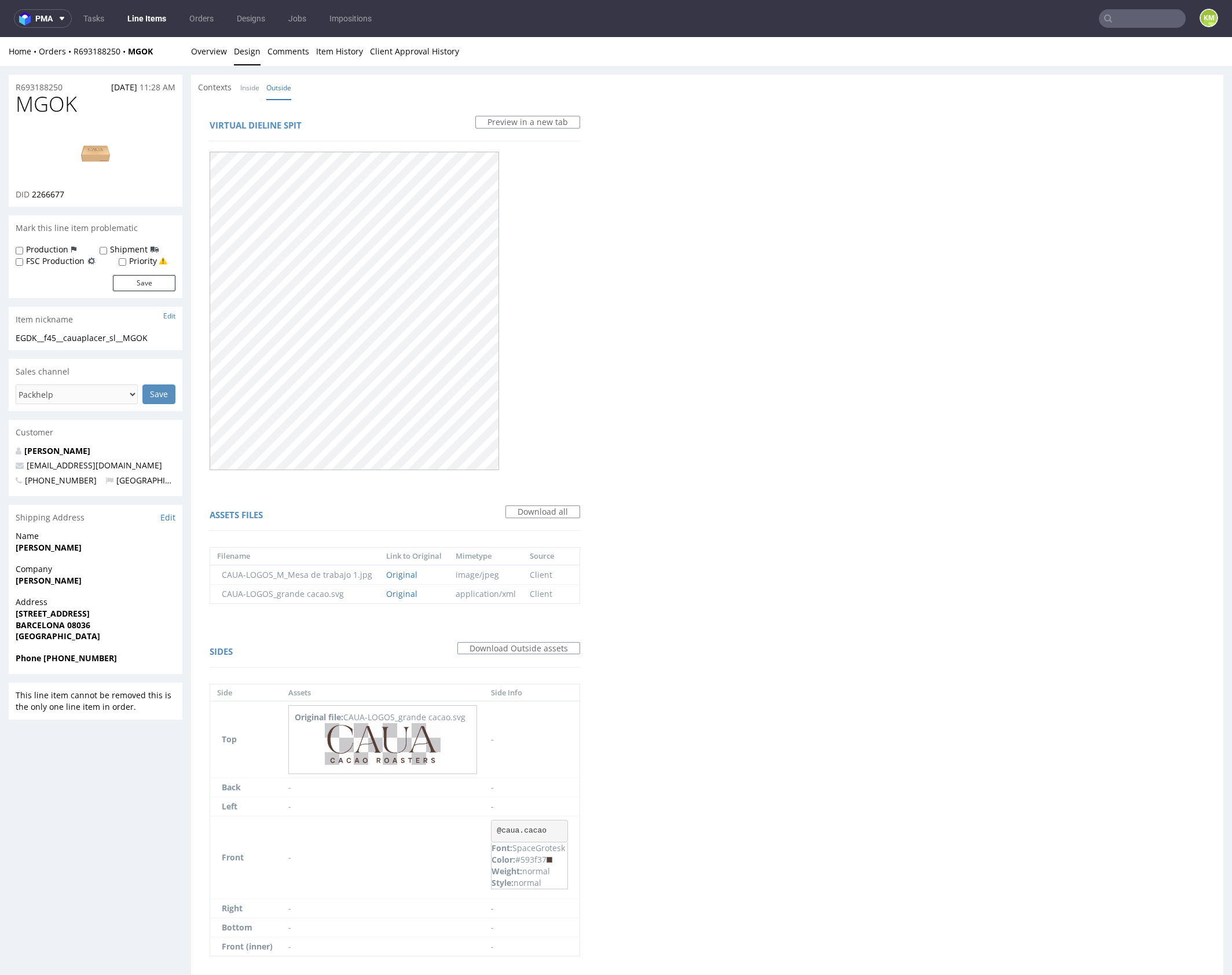
click at [774, 736] on div "Virtual dieline spit Preview in a new tab Assets files Download all Filename Li…" at bounding box center [706, 546] width 1032 height 893
click at [209, 57] on link "Overview" at bounding box center [209, 51] width 36 height 29
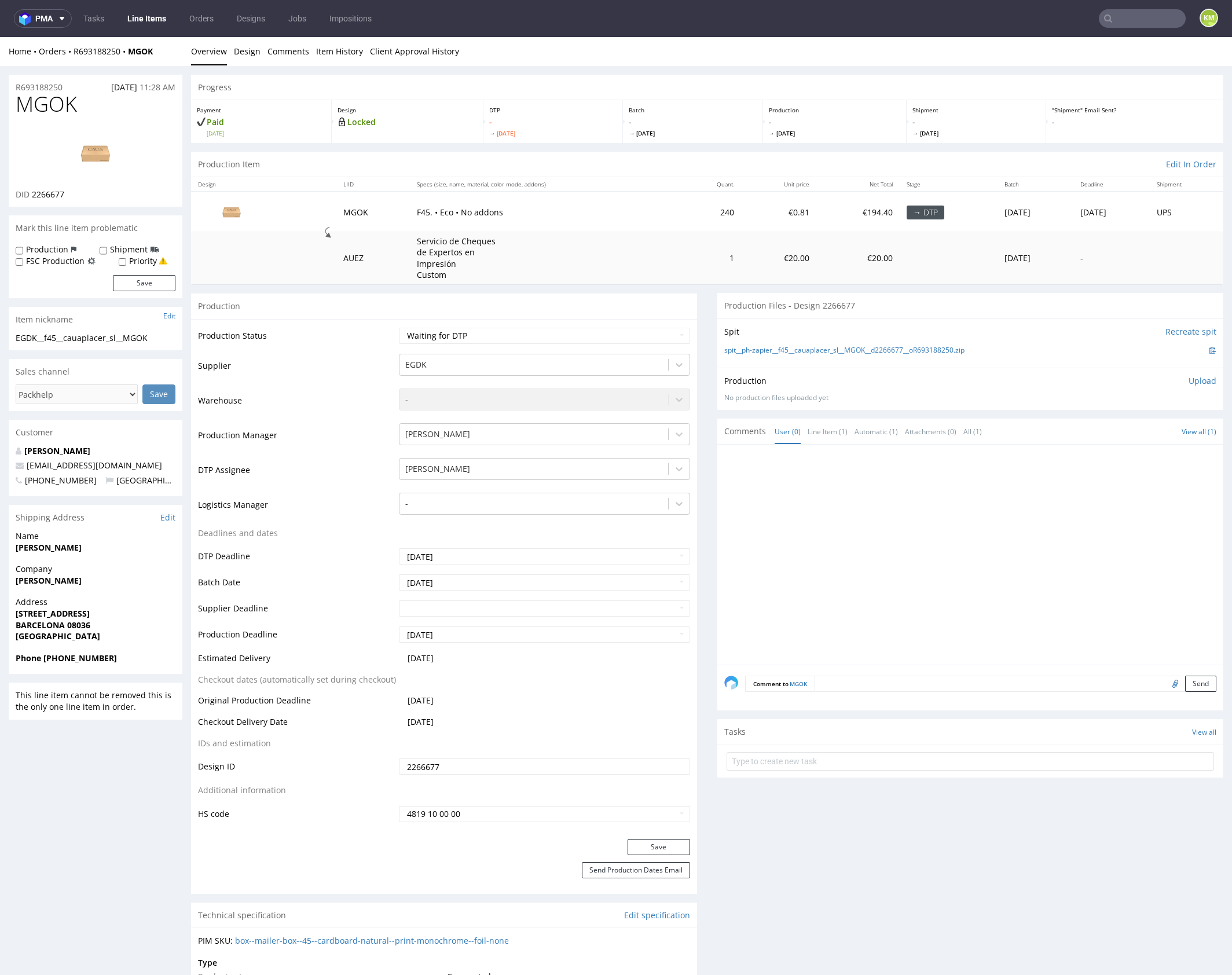
click at [41, 104] on span "MGOK" at bounding box center [46, 104] width 61 height 23
copy span "MGOK"
click at [1192, 382] on p "Upload" at bounding box center [1202, 381] width 28 height 12
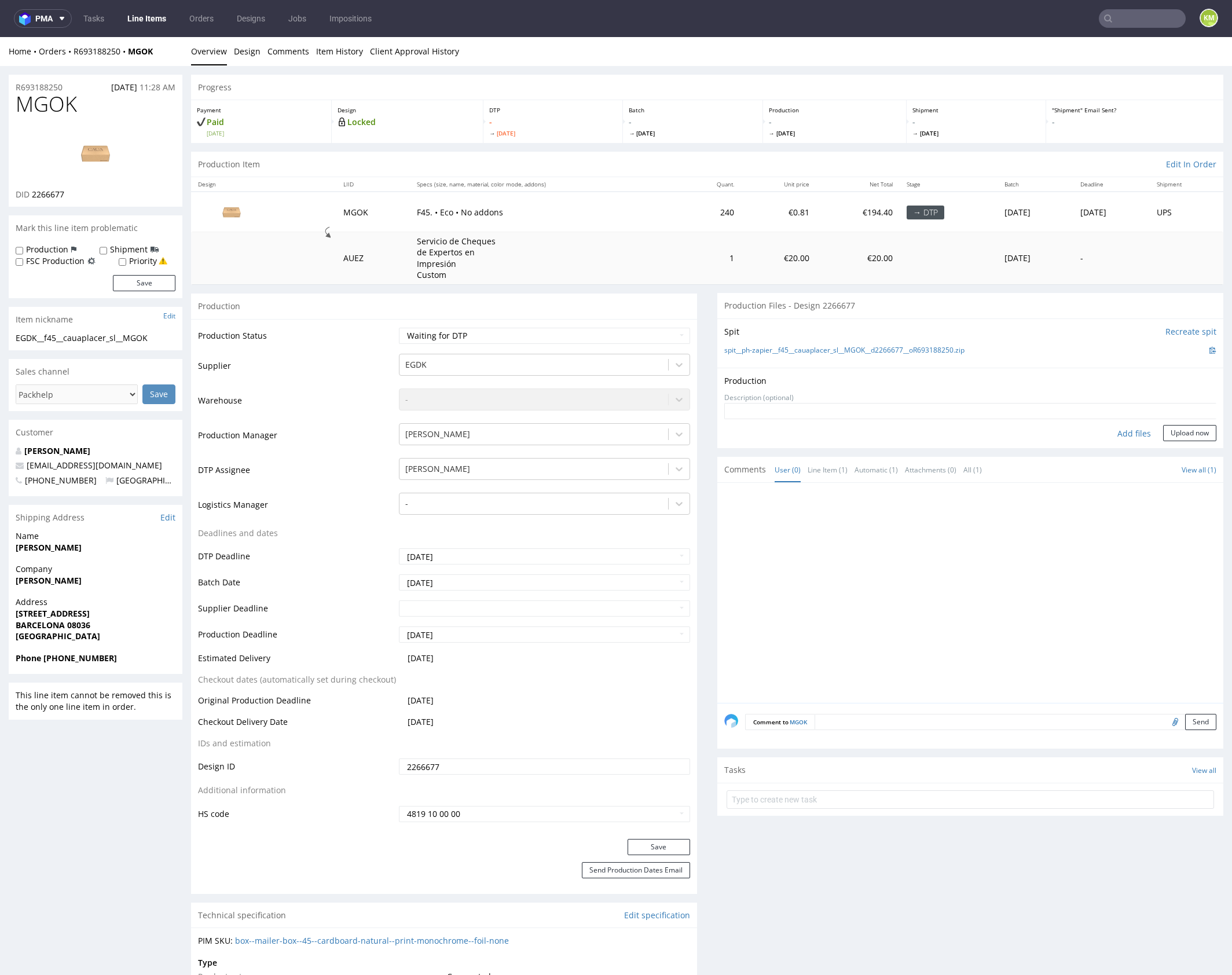
click at [1114, 433] on div "Add files" at bounding box center [1133, 434] width 58 height 17
type input "C:\fakepath\f45__cauaplacer_sl__MGOK__d2266677__oR693188250__outside.pdf"
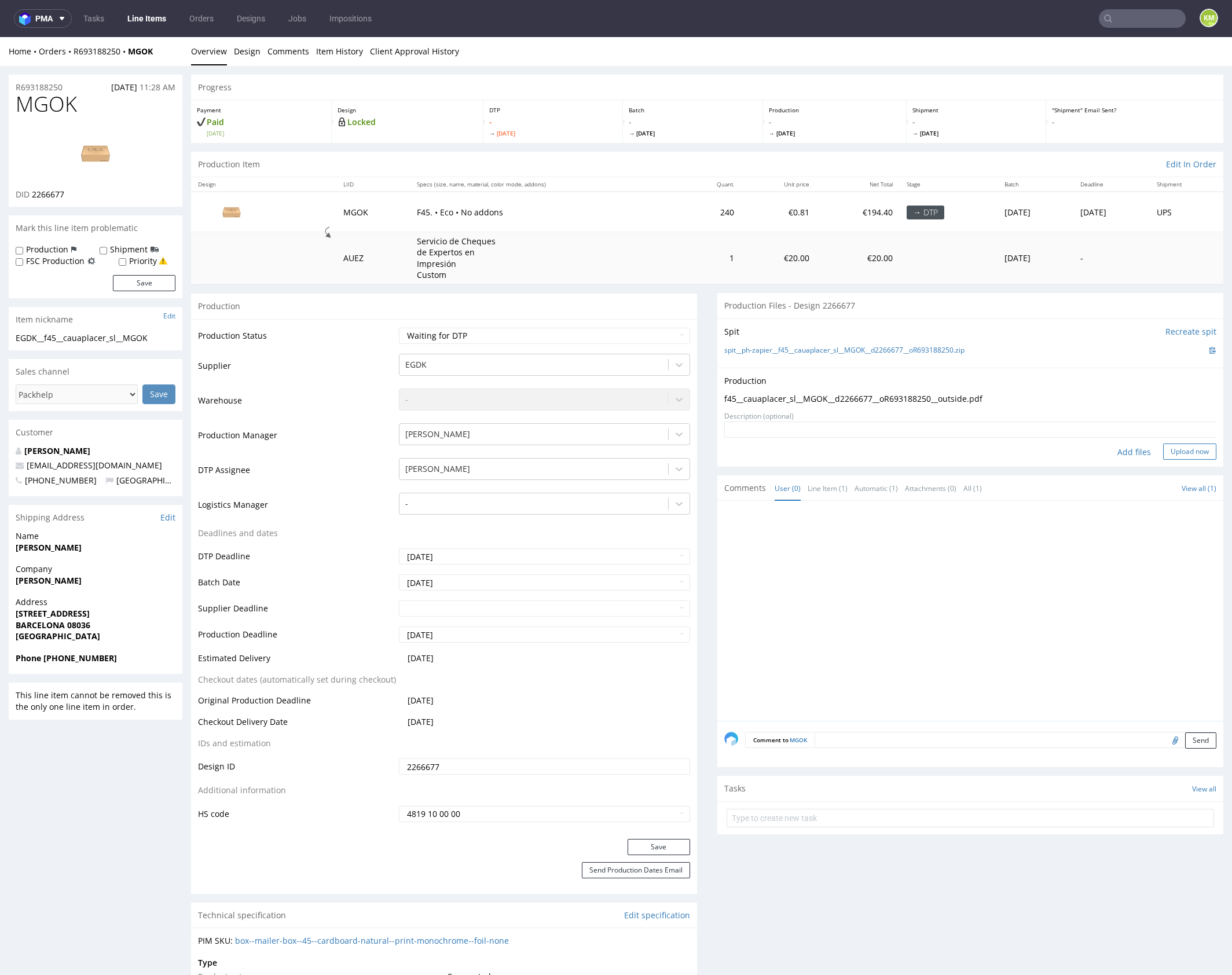
click at [1176, 444] on button "Upload now" at bounding box center [1189, 451] width 53 height 16
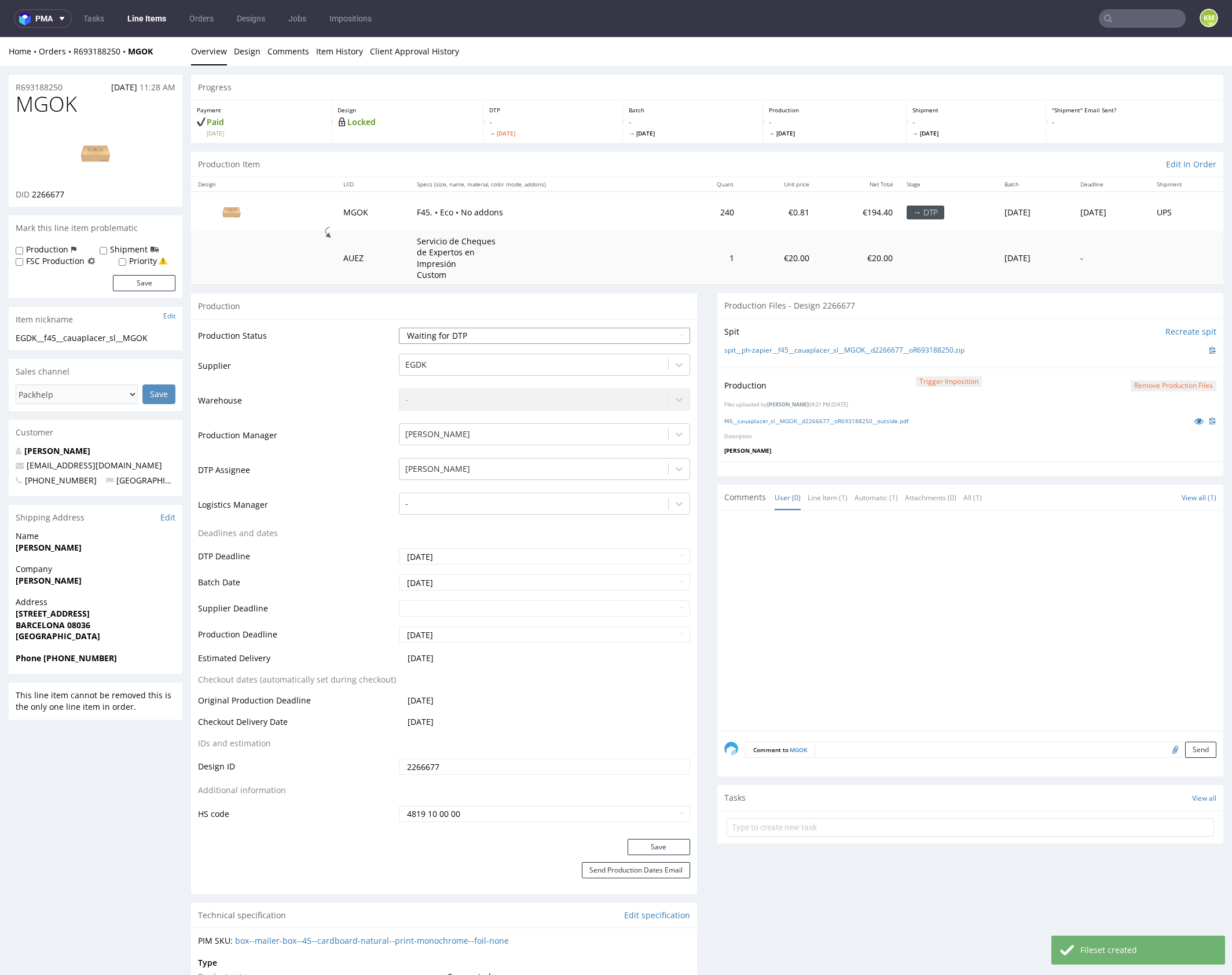
click at [598, 337] on select "Waiting for Artwork Waiting for Diecut Waiting for Mockup Waiting for DTP Waiti…" at bounding box center [545, 336] width 291 height 16
select select "dtp_production_ready"
click at [399, 328] on select "Waiting for Artwork Waiting for Diecut Waiting for Mockup Waiting for DTP Waiti…" at bounding box center [545, 336] width 291 height 16
click at [662, 844] on button "Save" at bounding box center [658, 847] width 63 height 16
click at [865, 614] on div at bounding box center [973, 624] width 499 height 213
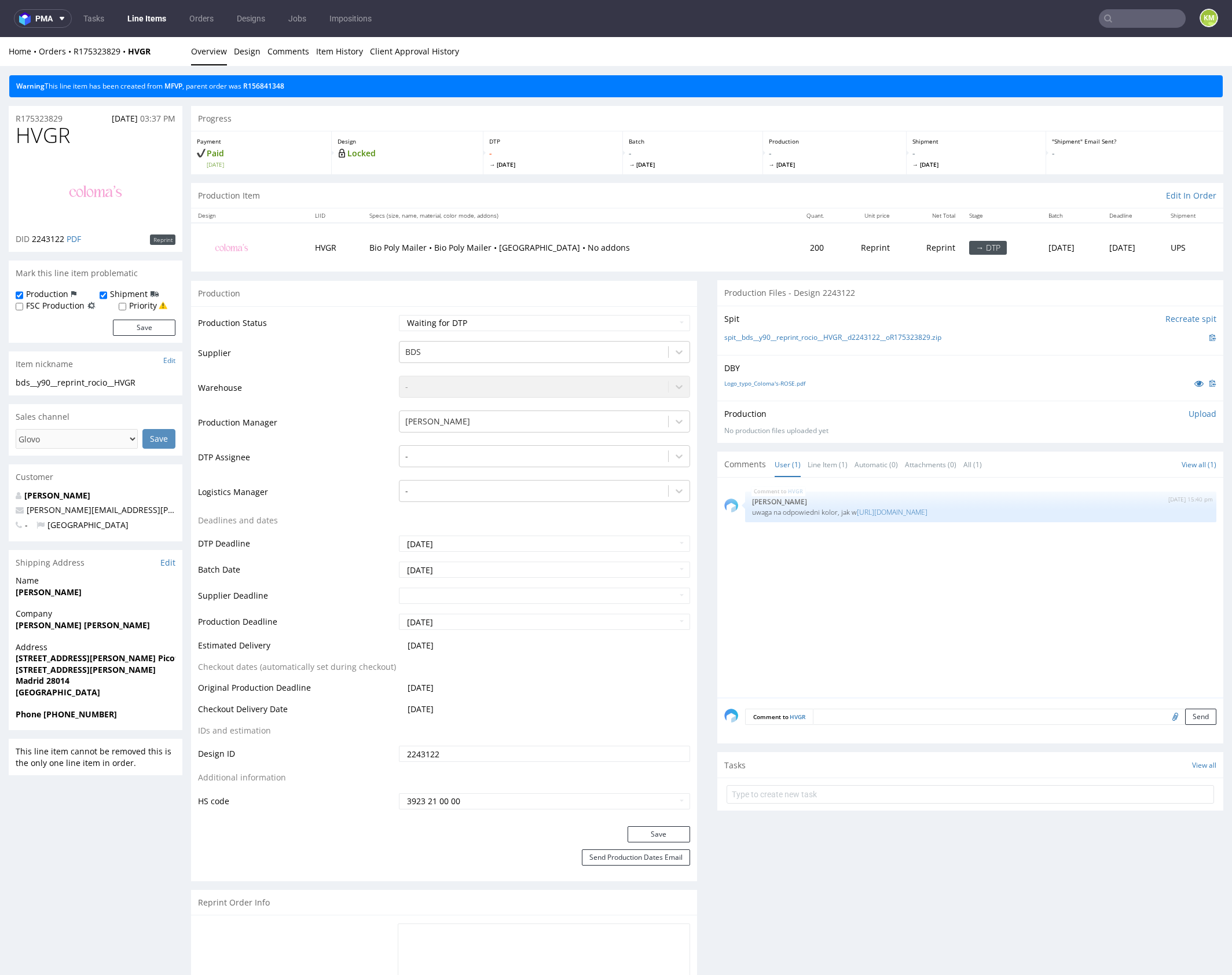
click at [884, 539] on div "HVGR [DATE] 15:40 pm [PERSON_NAME] uwaga na odpowiedni kolor, jak w [URL][DOMAI…" at bounding box center [973, 591] width 499 height 213
click at [870, 547] on div "HVGR [DATE] 15:40 pm [PERSON_NAME] uwaga na odpowiedni kolor, jak w [URL][DOMAI…" at bounding box center [973, 591] width 499 height 213
click at [871, 547] on div "HVGR [DATE] 15:40 pm [PERSON_NAME] uwaga na odpowiedni kolor, jak w [URL][DOMAI…" at bounding box center [973, 591] width 499 height 213
click at [887, 546] on div "HVGR [DATE] 15:40 pm [PERSON_NAME] uwaga na odpowiedni kolor, jak w [URL][DOMAI…" at bounding box center [973, 591] width 499 height 213
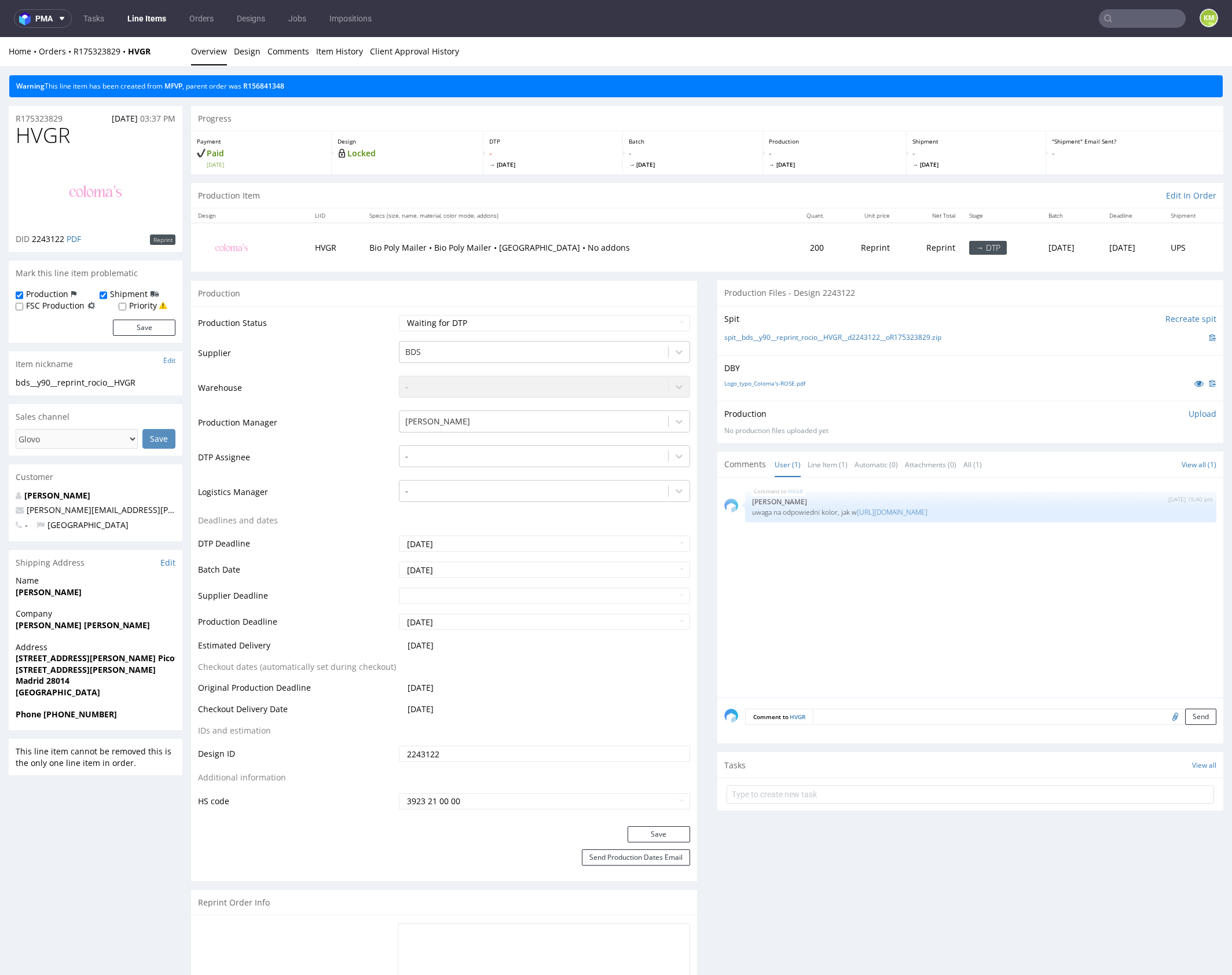
click at [887, 546] on div "HVGR [DATE] 15:40 pm [PERSON_NAME] uwaga na odpowiedni kolor, jak w [URL][DOMAI…" at bounding box center [973, 591] width 499 height 213
click at [861, 599] on div "HVGR [DATE] 15:40 pm [PERSON_NAME] uwaga na odpowiedni kolor, jak w [URL][DOMAI…" at bounding box center [973, 591] width 499 height 213
click at [880, 595] on div "HVGR [DATE] 15:40 pm [PERSON_NAME] uwaga na odpowiedni kolor, jak w [URL][DOMAI…" at bounding box center [973, 591] width 499 height 213
click at [923, 594] on div "HVGR [DATE] 15:40 pm [PERSON_NAME] uwaga na odpowiedni kolor, jak w [URL][DOMAI…" at bounding box center [973, 591] width 499 height 213
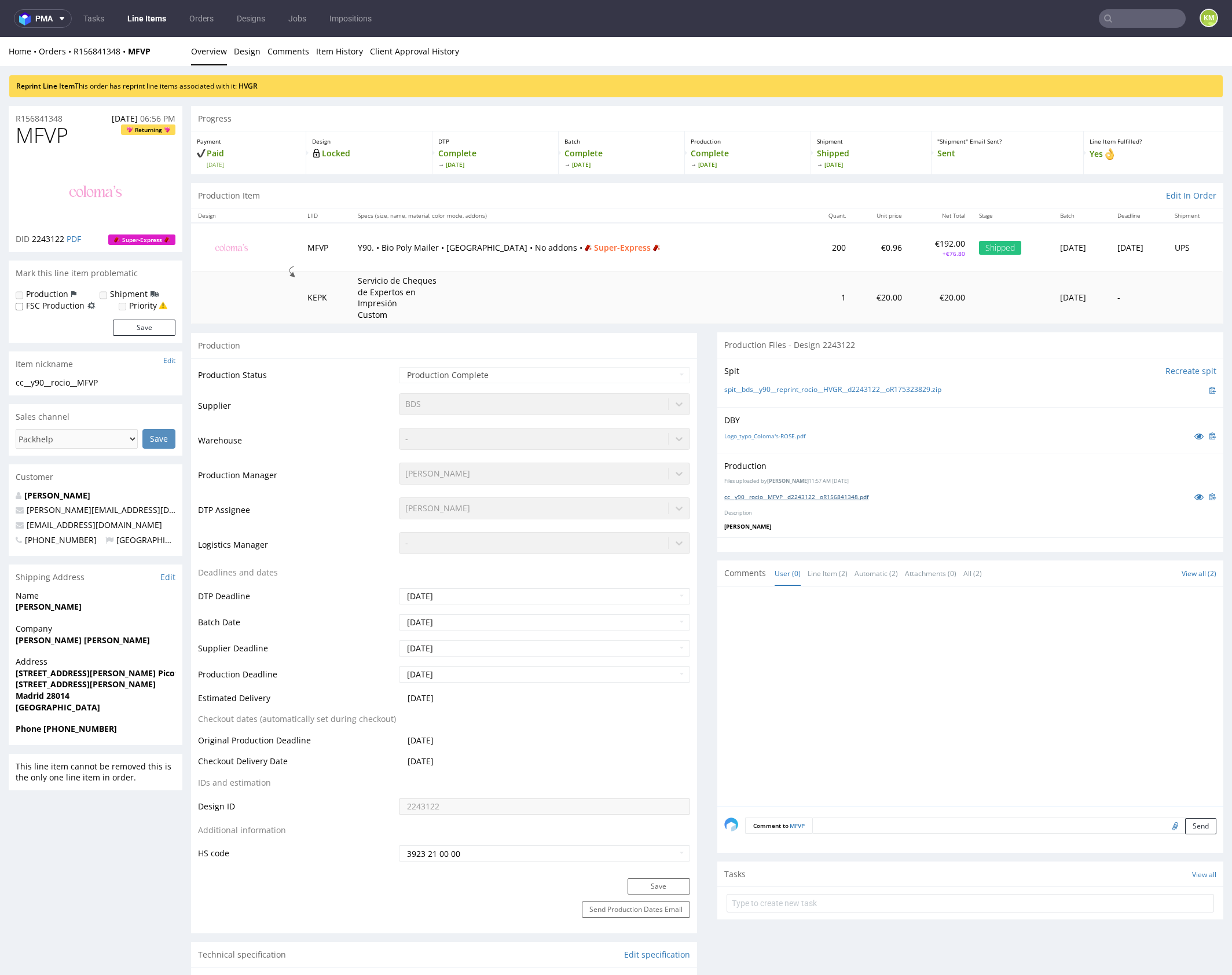
click at [851, 498] on link "cc__y90__rocio__MFVP__d2243122__oR156841348.pdf" at bounding box center [796, 496] width 144 height 8
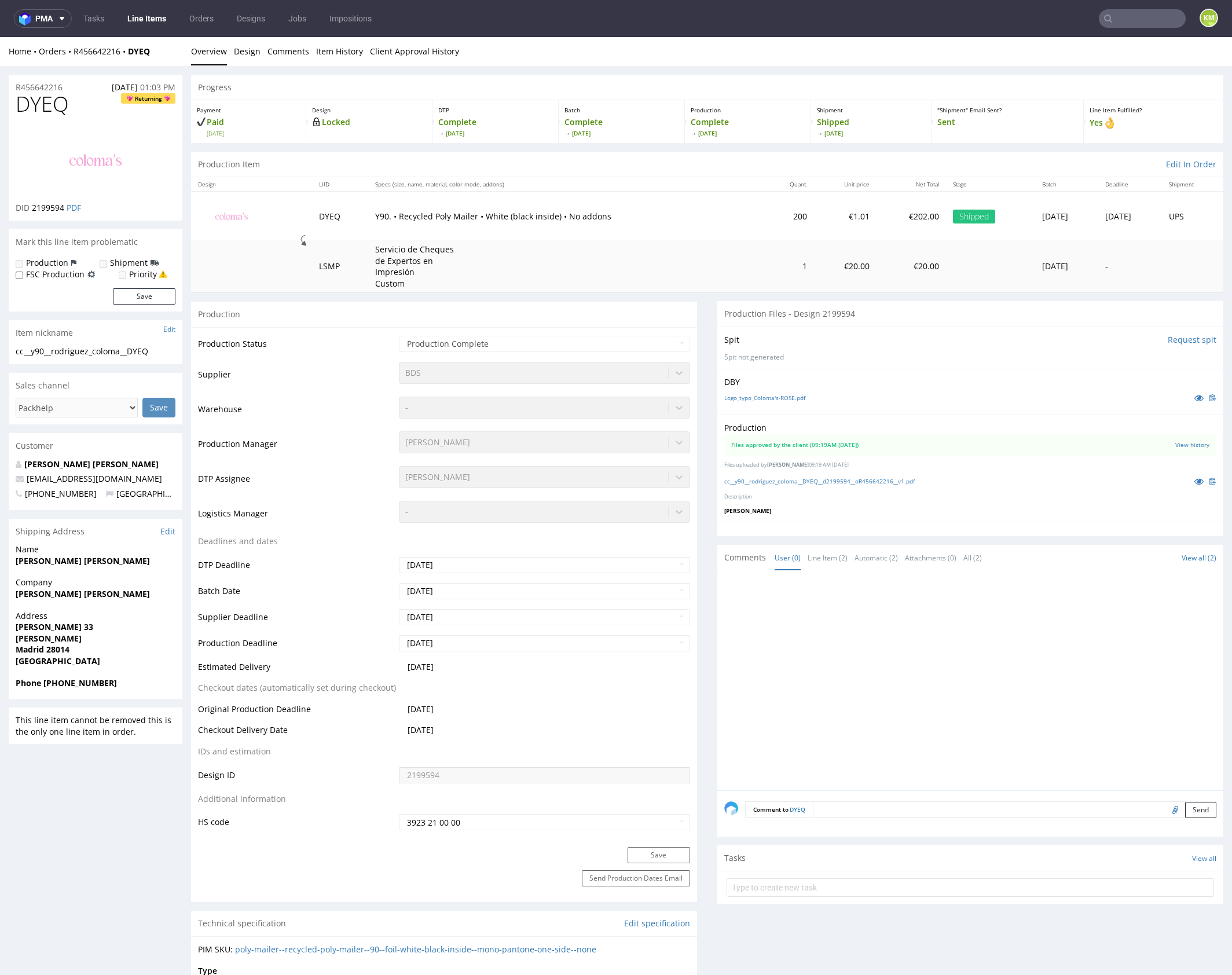
drag, startPoint x: 855, startPoint y: 513, endPoint x: 852, endPoint y: 495, distance: 18.2
click at [855, 513] on div "Production Files approved by the client (09:19AM 28 Apr 2025) View history File…" at bounding box center [970, 468] width 506 height 107
click at [856, 480] on link "cc__y90__rodriguez_coloma__DYEQ__d2199594__oR456642216__v1.pdf" at bounding box center [819, 481] width 190 height 8
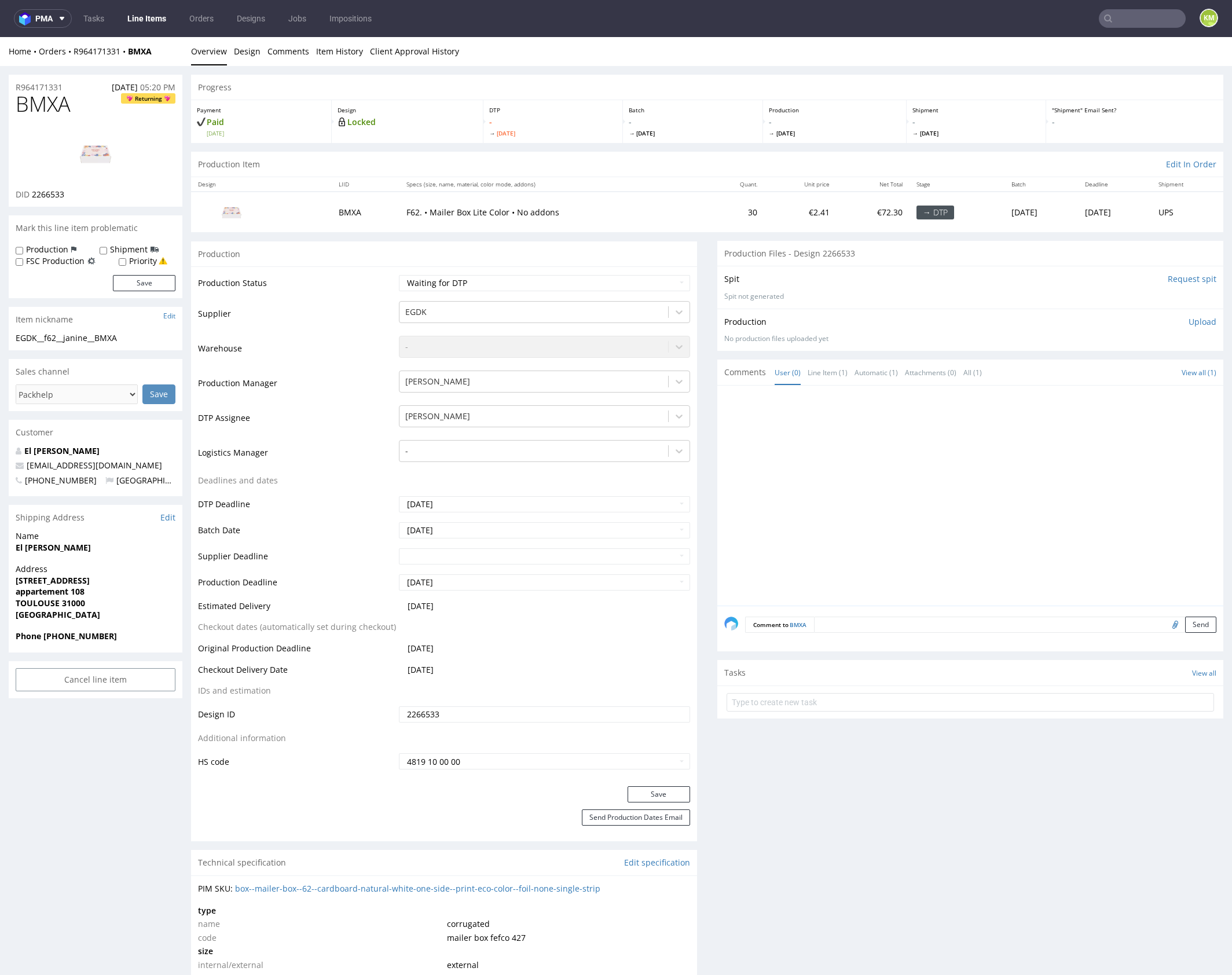
click at [868, 489] on div at bounding box center [973, 499] width 499 height 213
drag, startPoint x: 841, startPoint y: 521, endPoint x: 793, endPoint y: 513, distance: 48.7
click at [840, 521] on div at bounding box center [973, 499] width 499 height 213
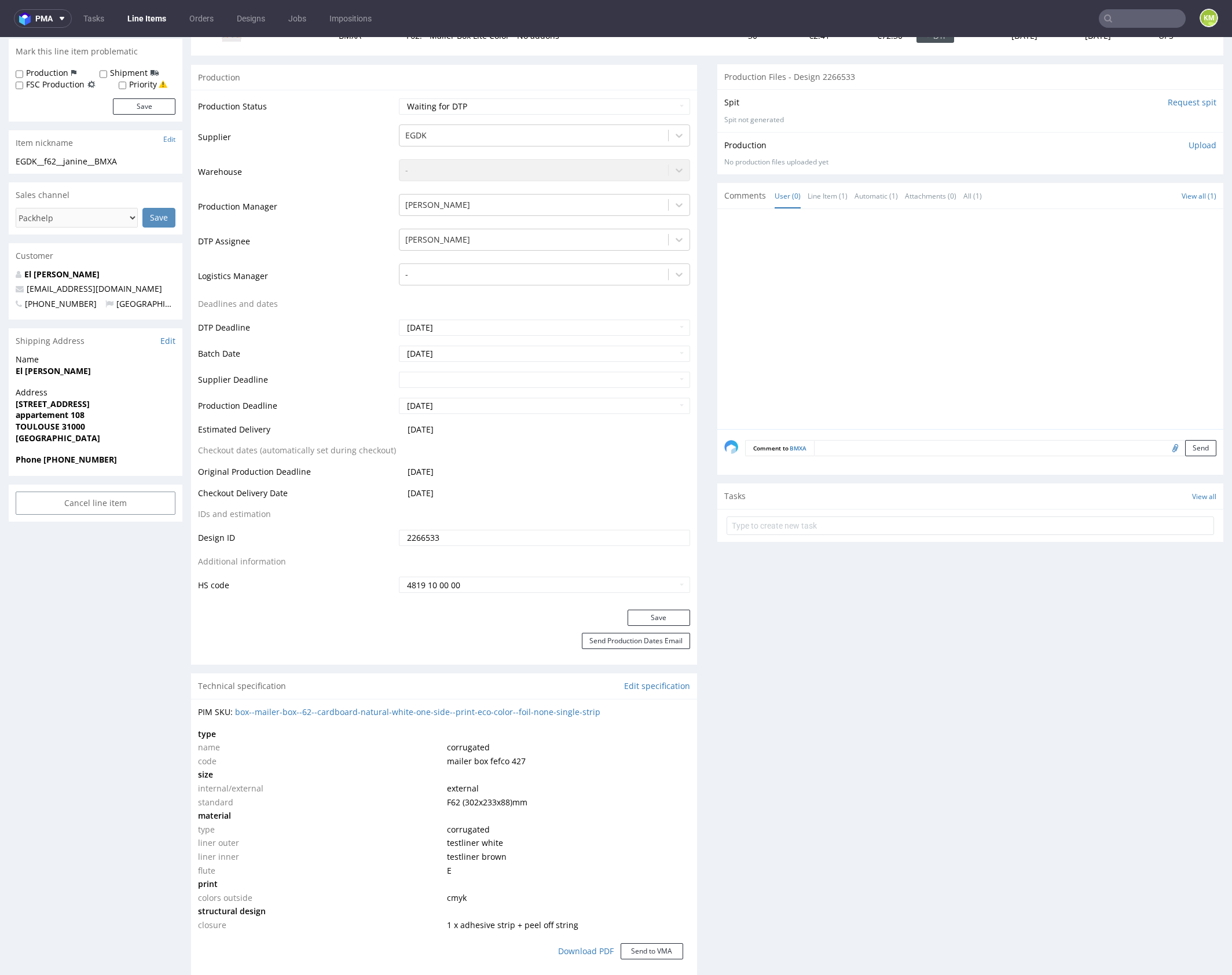
scroll to position [411, 0]
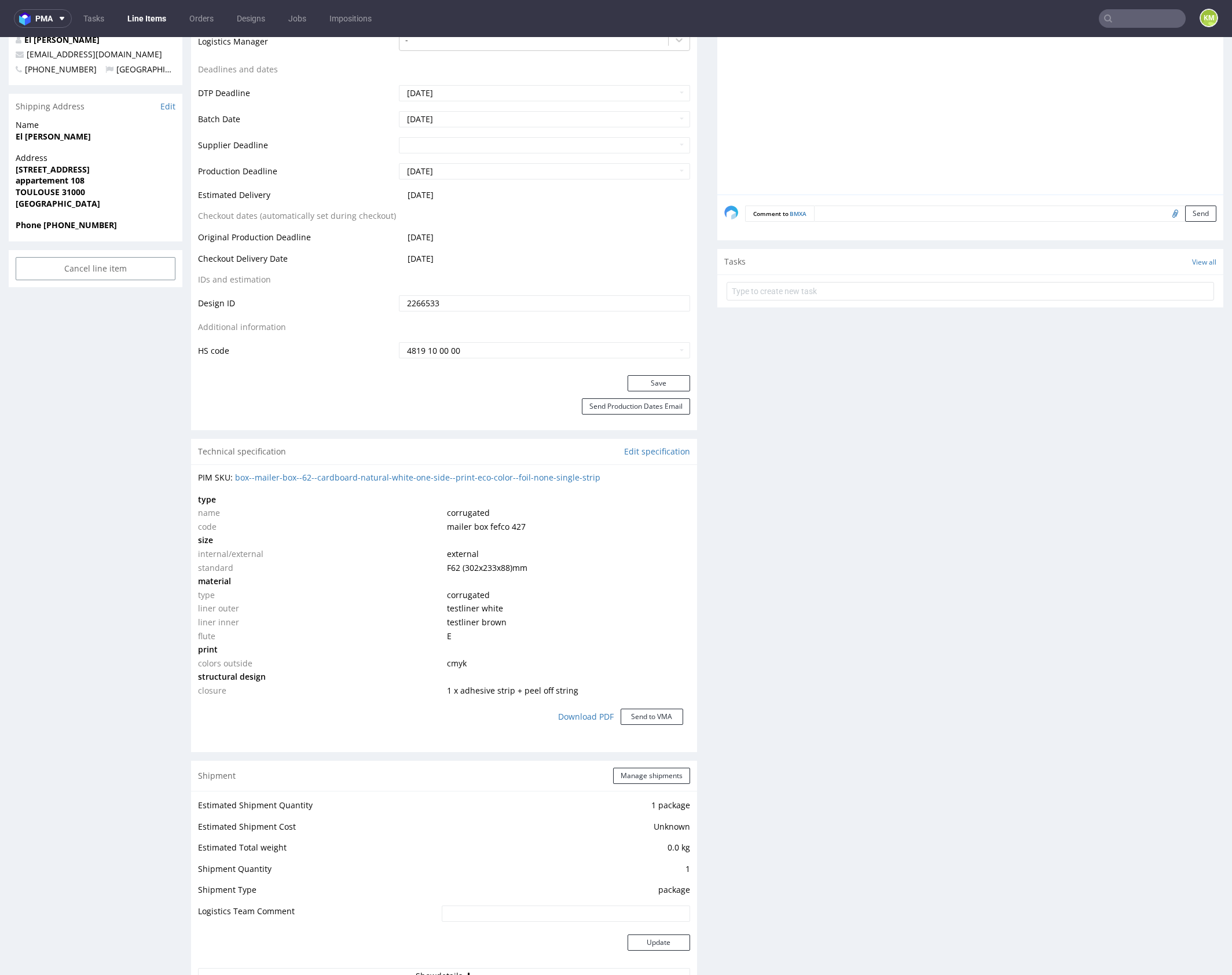
click at [909, 688] on div "Production Files - Design 2266533 Spit Request spit Spit not generated Producti…" at bounding box center [970, 705] width 506 height 1752
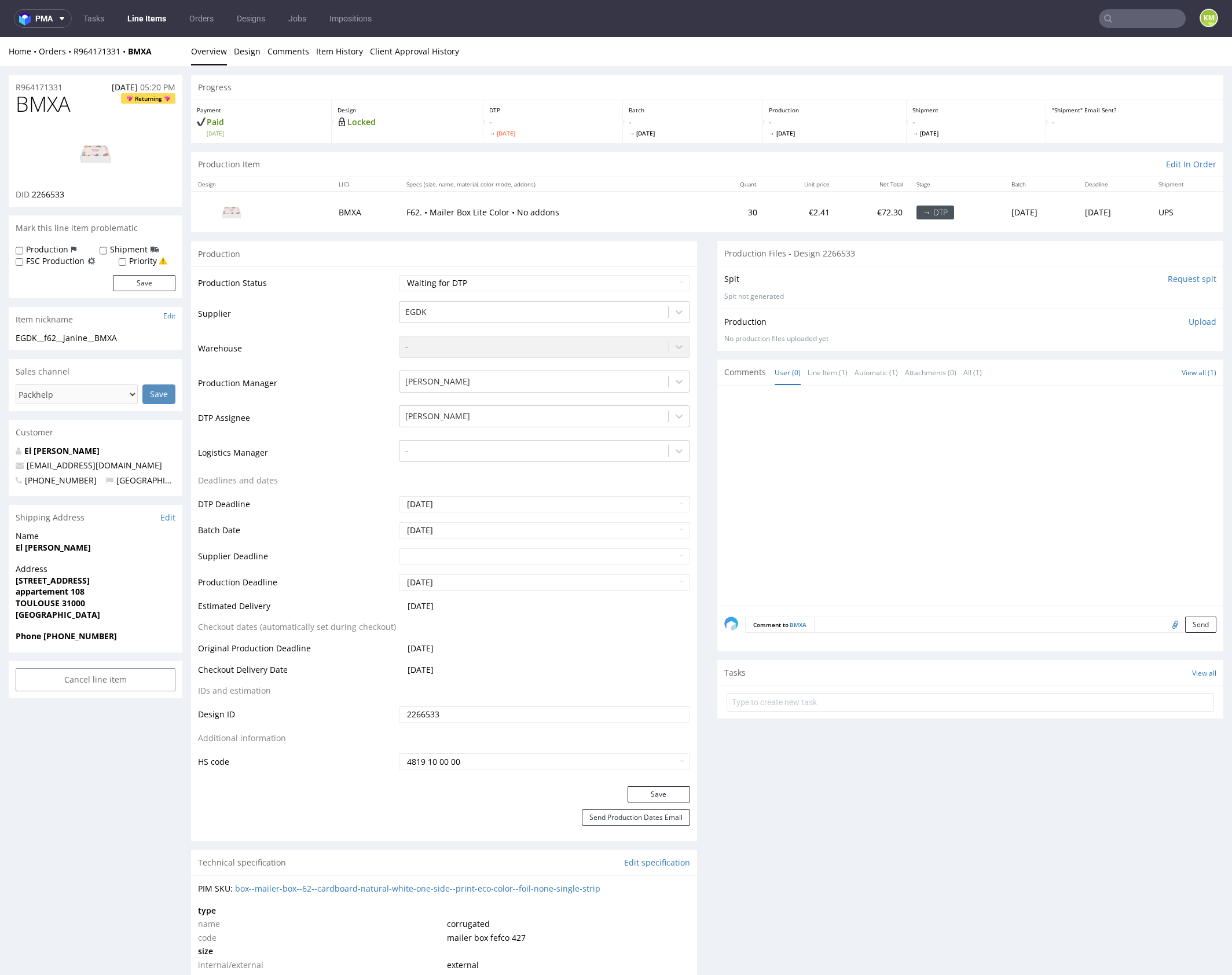
drag, startPoint x: 891, startPoint y: 435, endPoint x: 799, endPoint y: 395, distance: 100.3
click at [891, 435] on div at bounding box center [973, 499] width 499 height 213
click at [118, 336] on div "EGDK__f62__janine__BMXA" at bounding box center [95, 338] width 160 height 12
copy div "EGDK__f62__janine__BMXA"
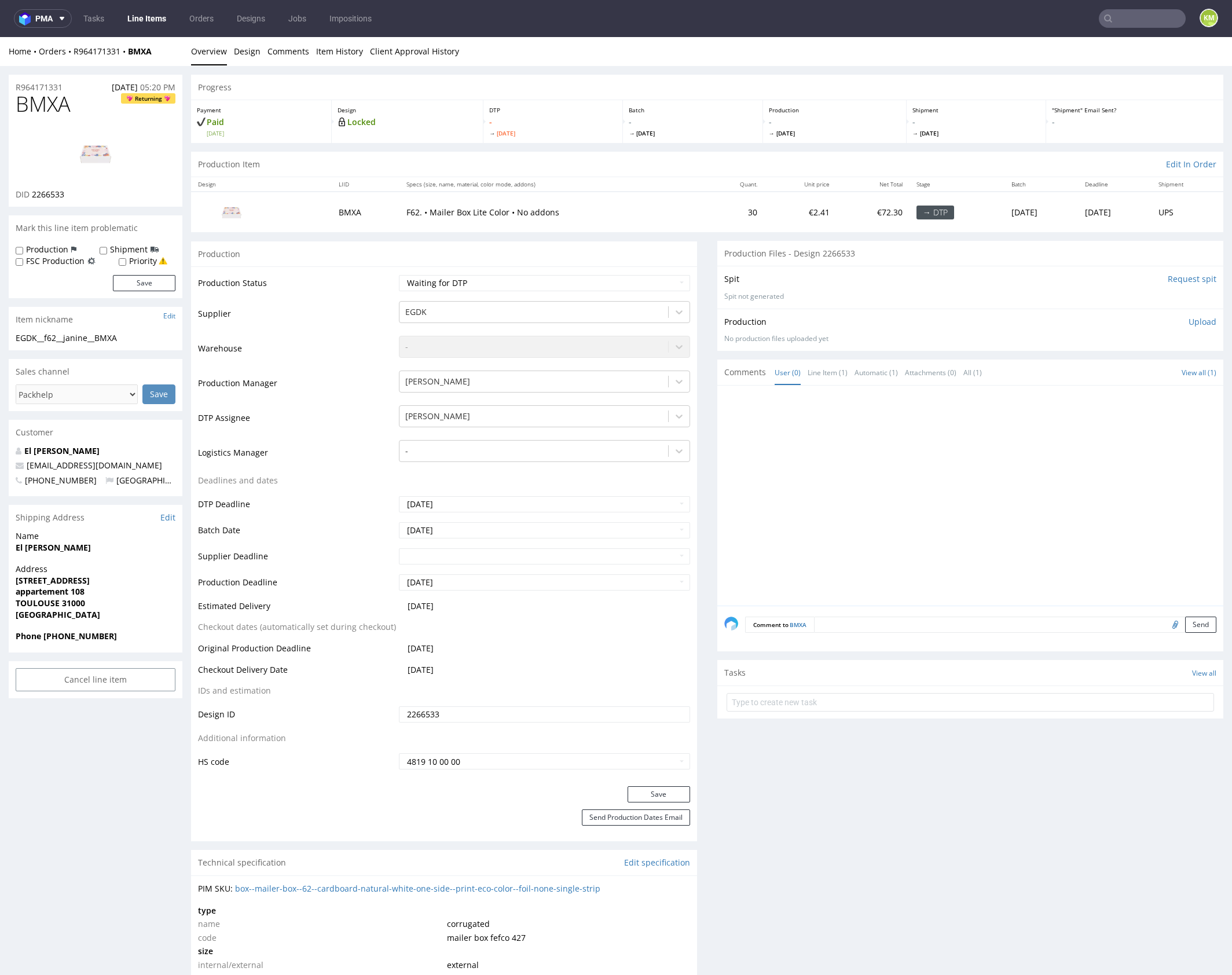
click at [472, 712] on input "2266533" at bounding box center [545, 714] width 291 height 16
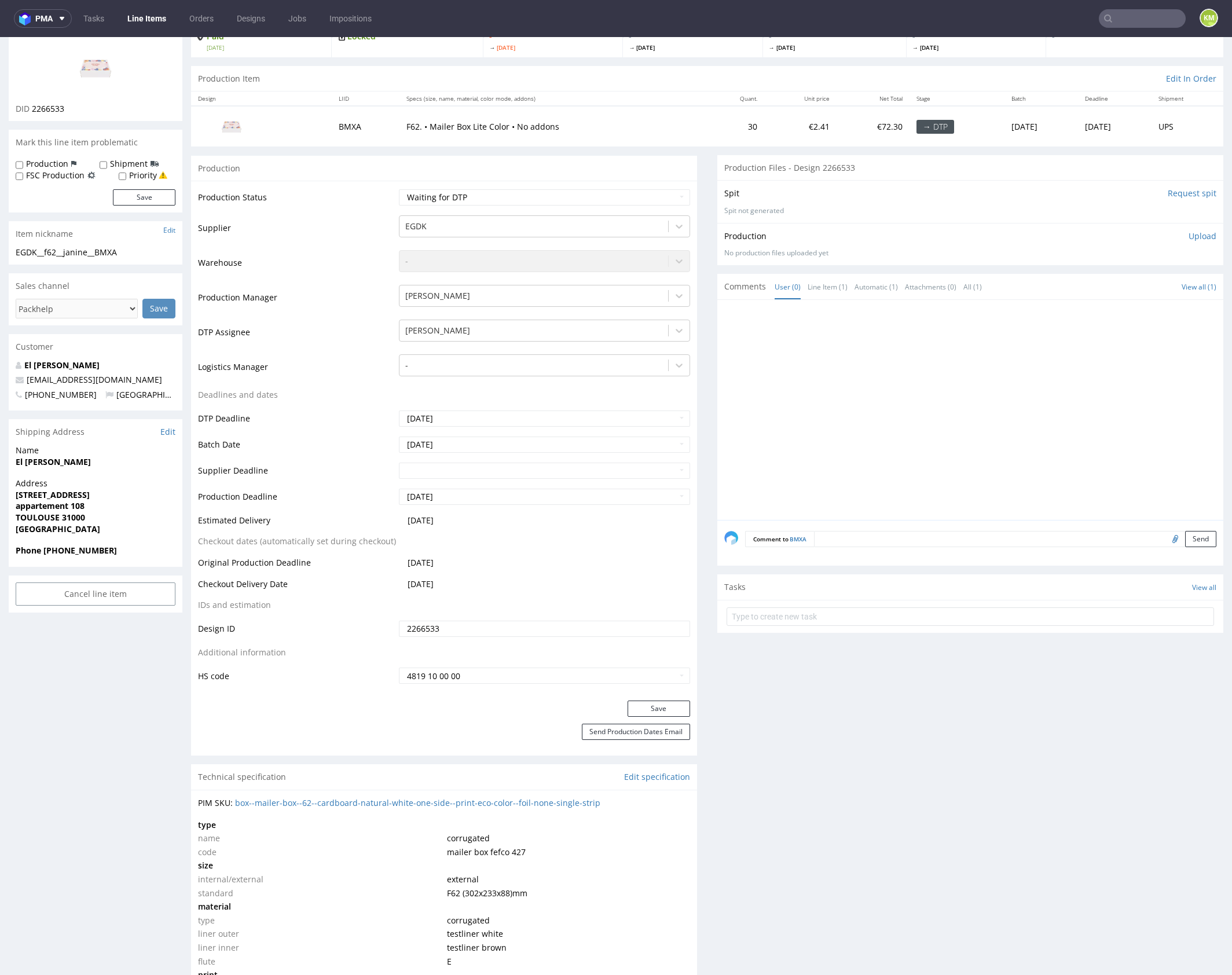
scroll to position [619, 0]
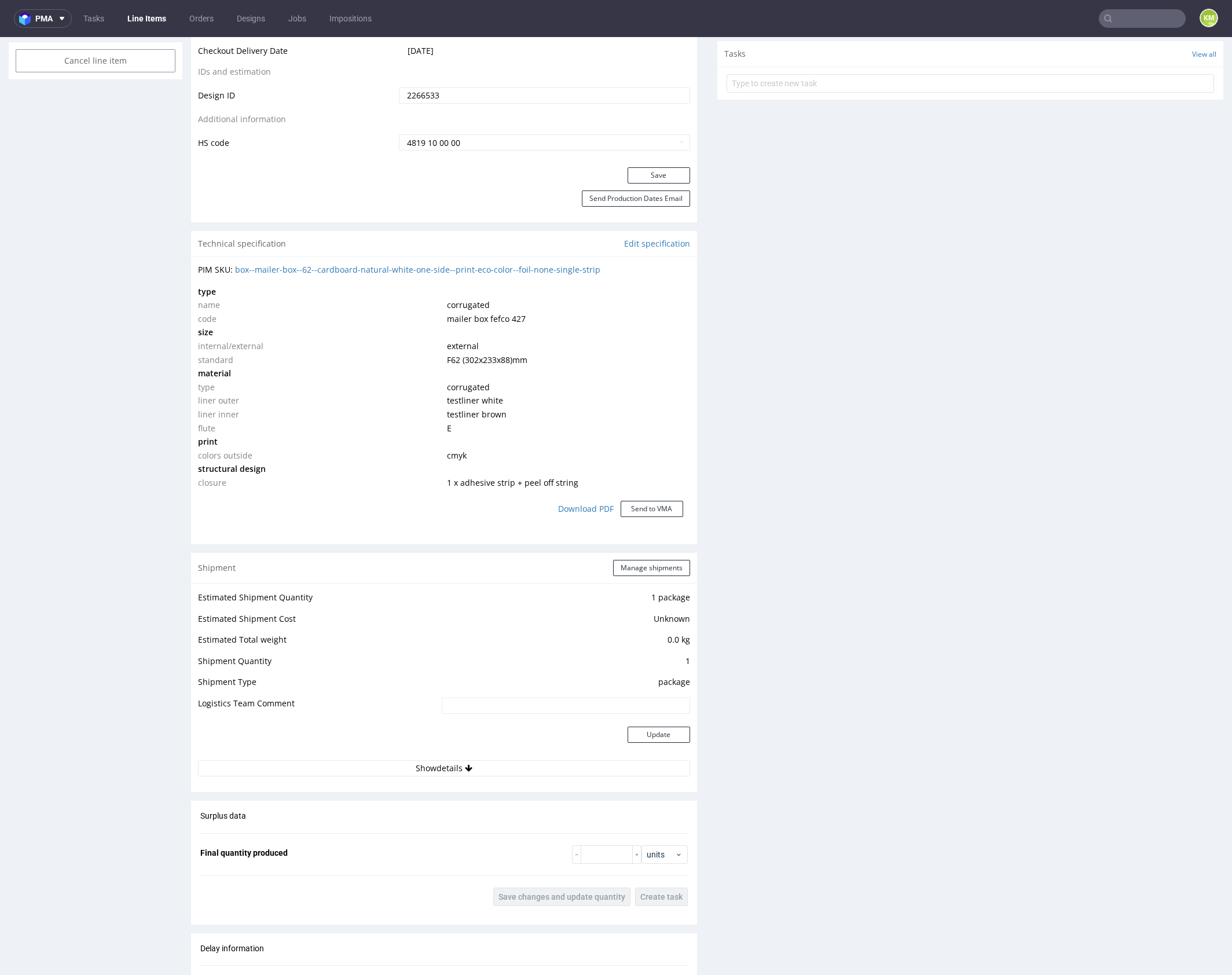
click at [913, 673] on div "Production Files - Design 2266533 Spit Request spit Spit not generated Producti…" at bounding box center [970, 498] width 506 height 1752
click at [883, 715] on div "Production Files - Design 2266533 Spit Request spit Spit not generated Producti…" at bounding box center [970, 498] width 506 height 1752
click at [864, 727] on div "Production Files - Design 2266533 Spit Request spit Spit not generated Producti…" at bounding box center [970, 498] width 506 height 1752
click at [886, 735] on div "Production Files - Design 2266533 Spit Request spit Spit not generated Producti…" at bounding box center [970, 498] width 506 height 1752
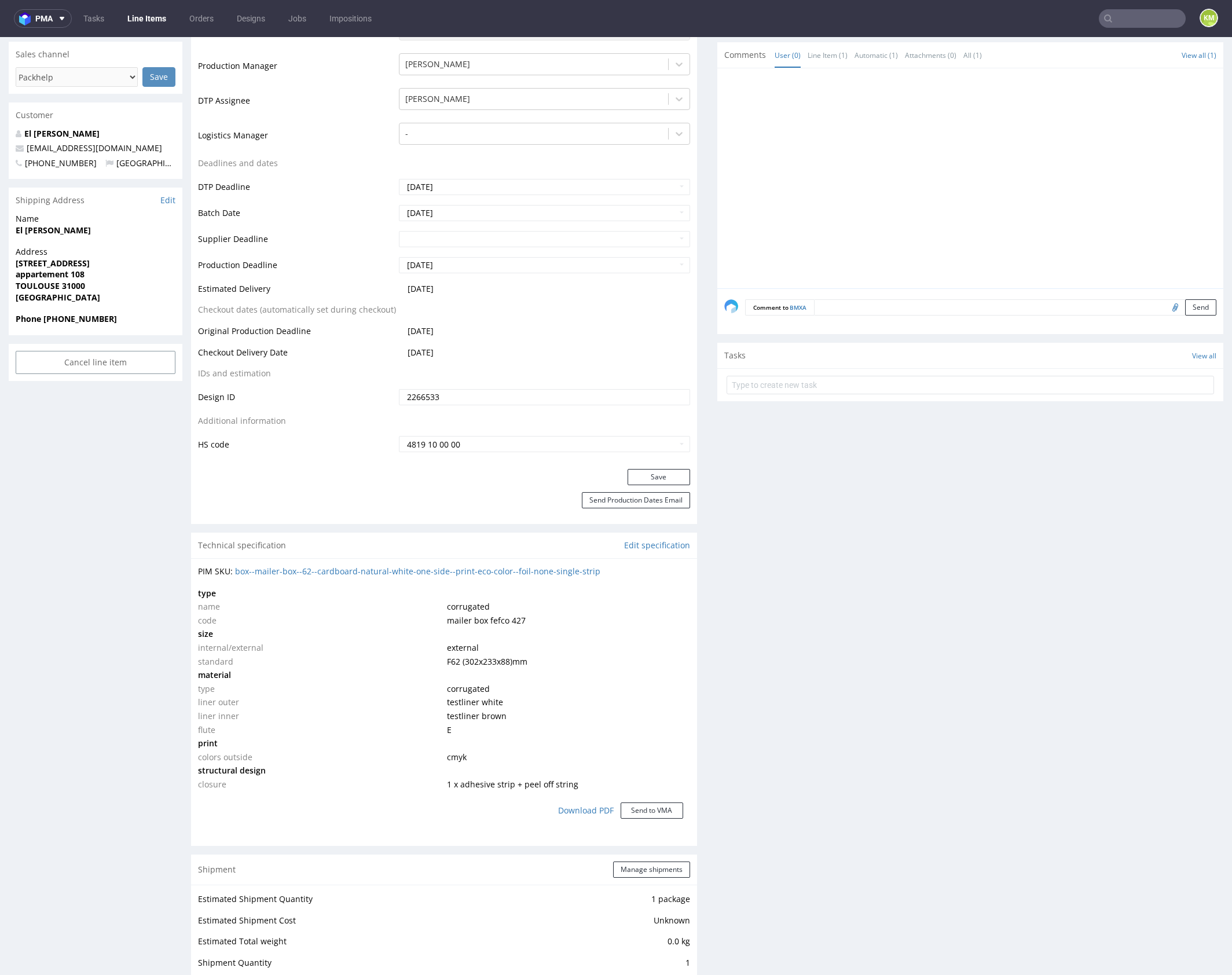
scroll to position [0, 0]
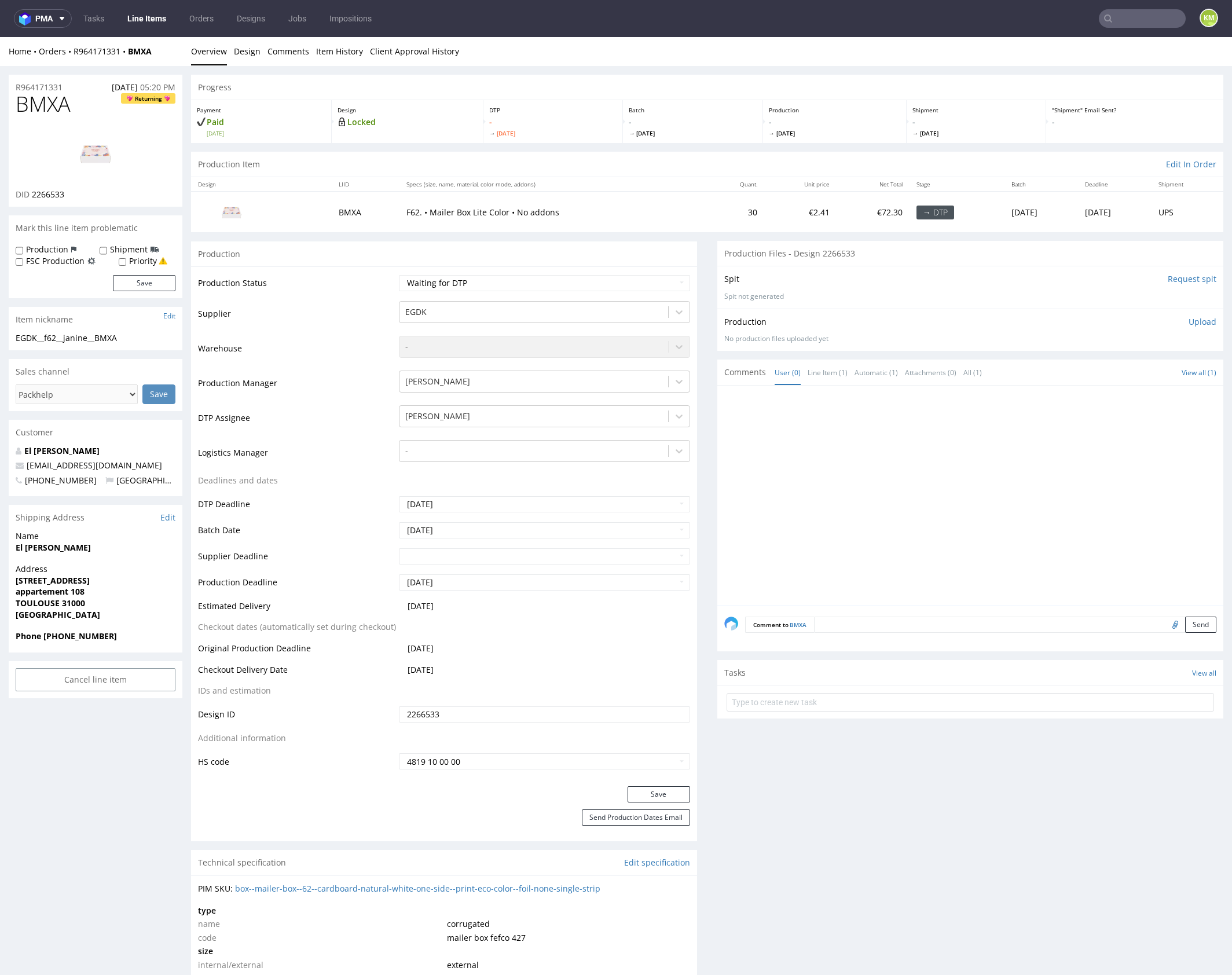
click at [897, 484] on div at bounding box center [973, 499] width 499 height 213
click at [250, 56] on link "Design" at bounding box center [247, 51] width 27 height 29
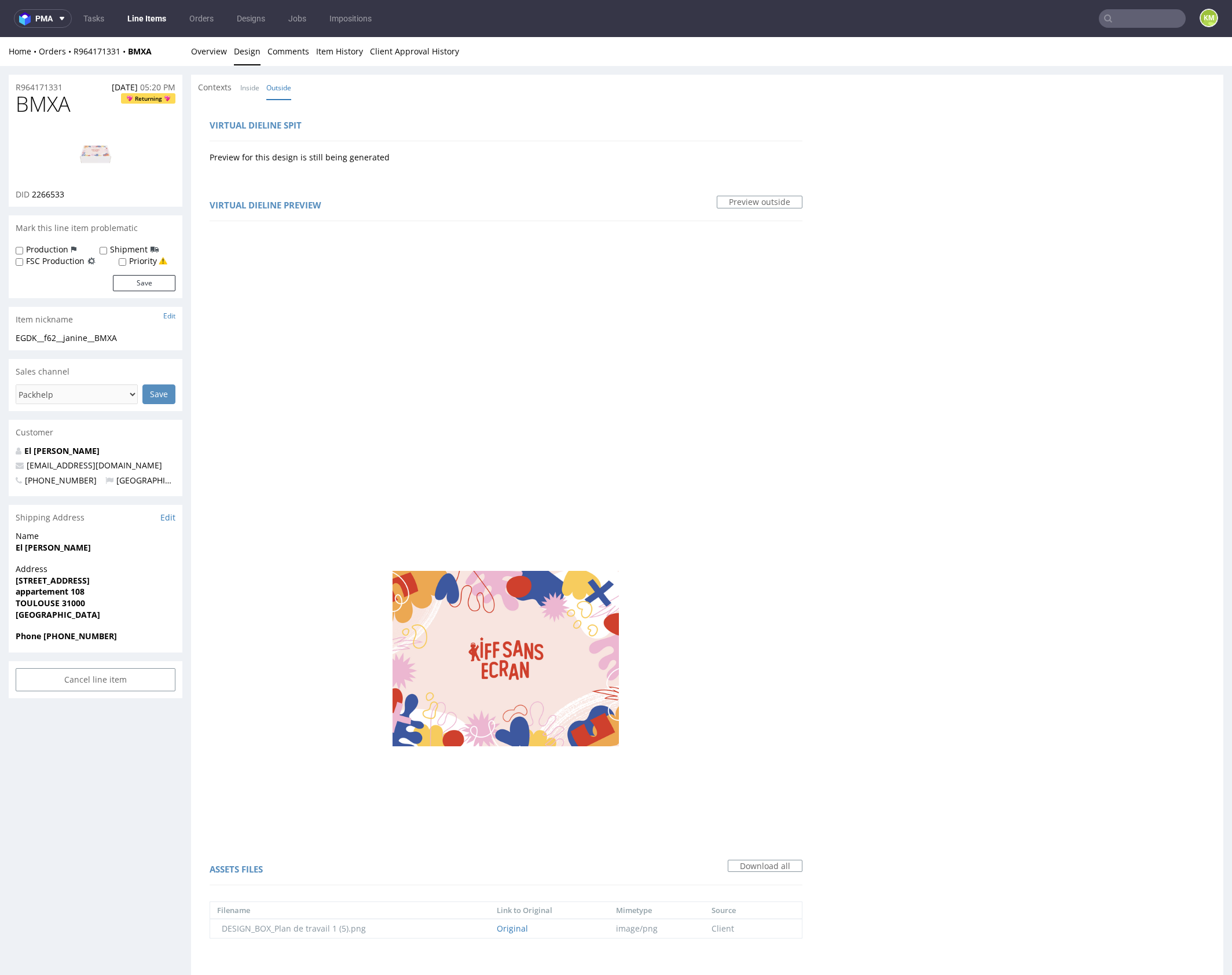
scroll to position [357, 0]
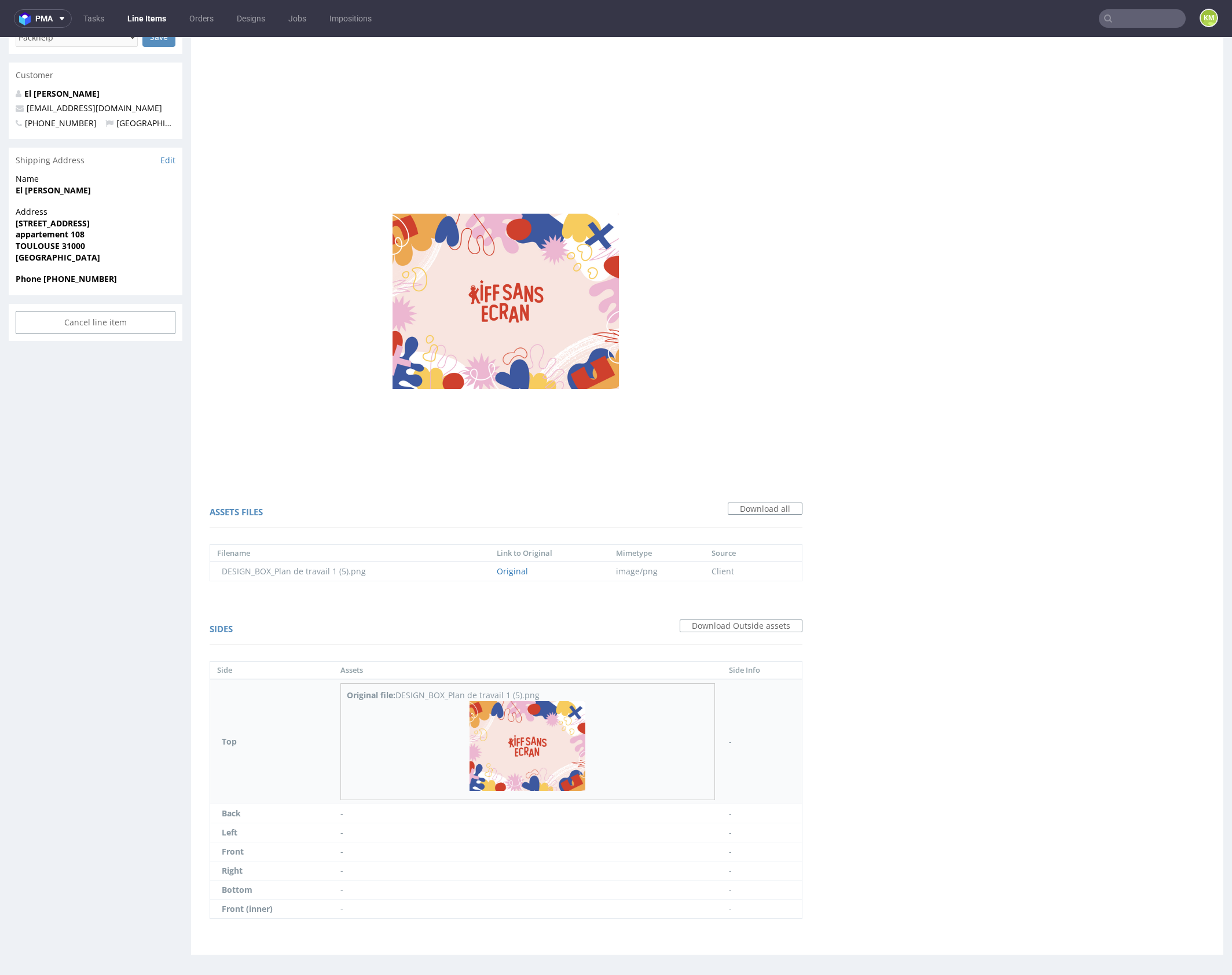
click at [557, 719] on img at bounding box center [527, 746] width 116 height 90
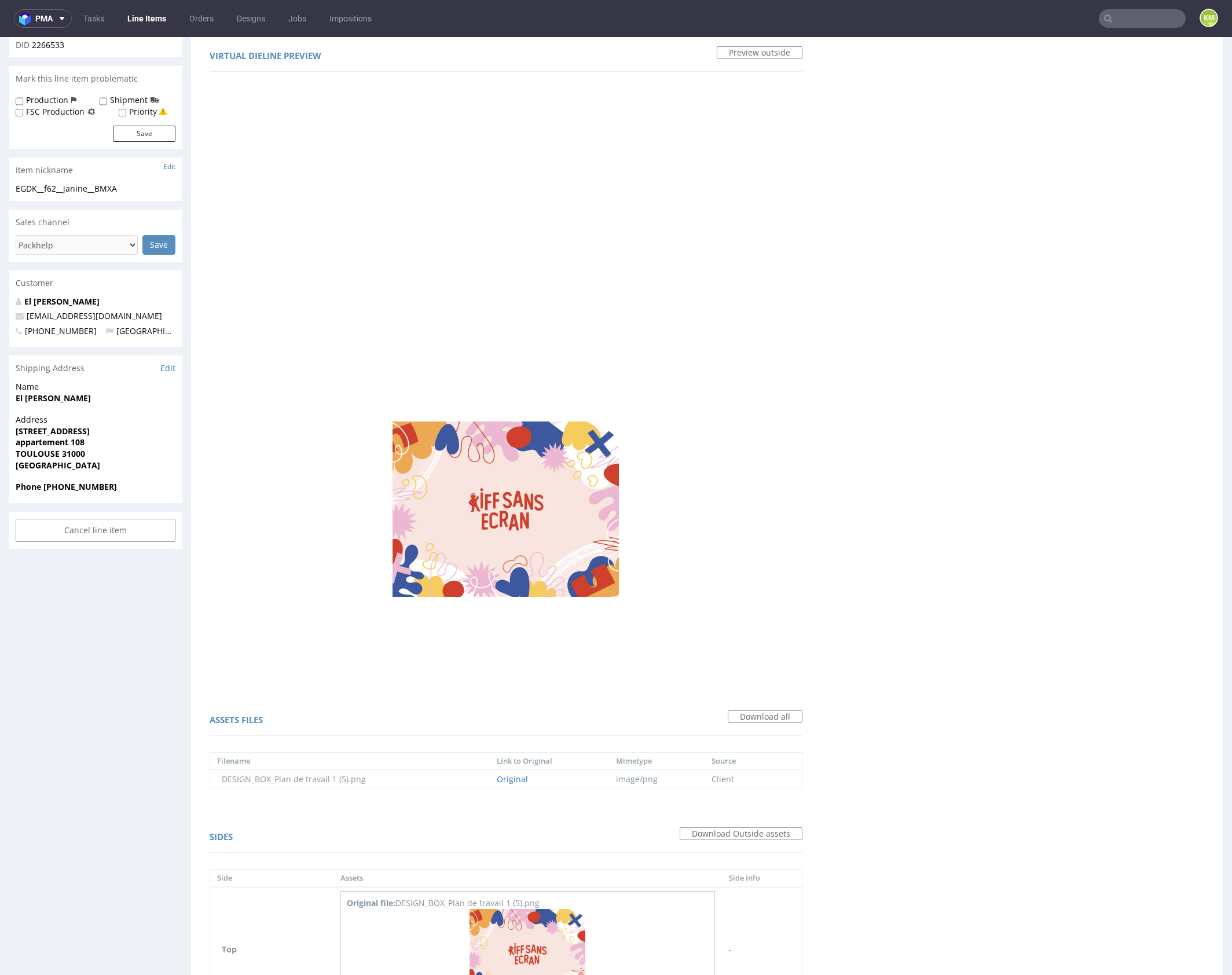
scroll to position [0, 0]
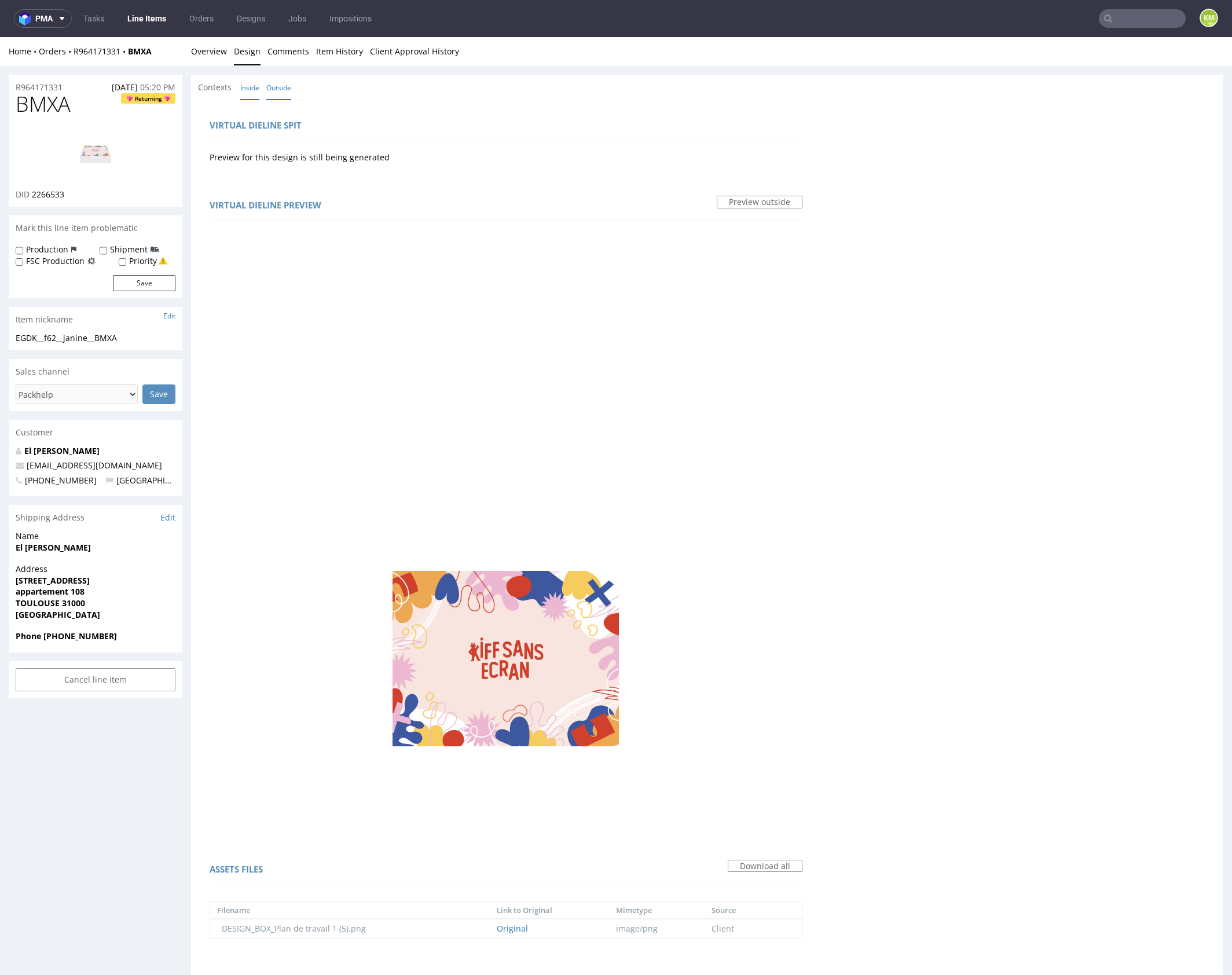
click at [252, 84] on link "Inside" at bounding box center [250, 87] width 19 height 25
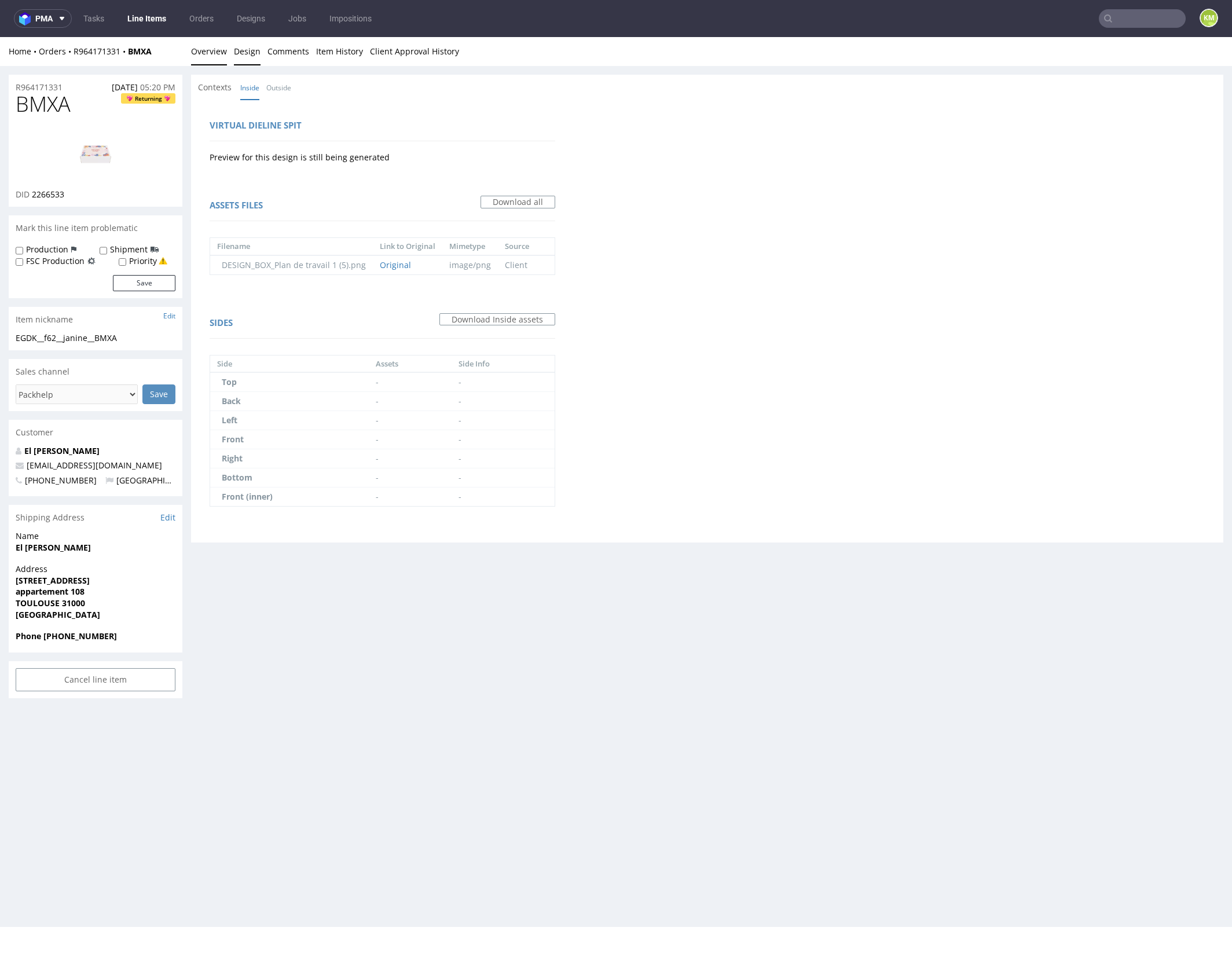
click at [203, 53] on link "Overview" at bounding box center [209, 51] width 36 height 29
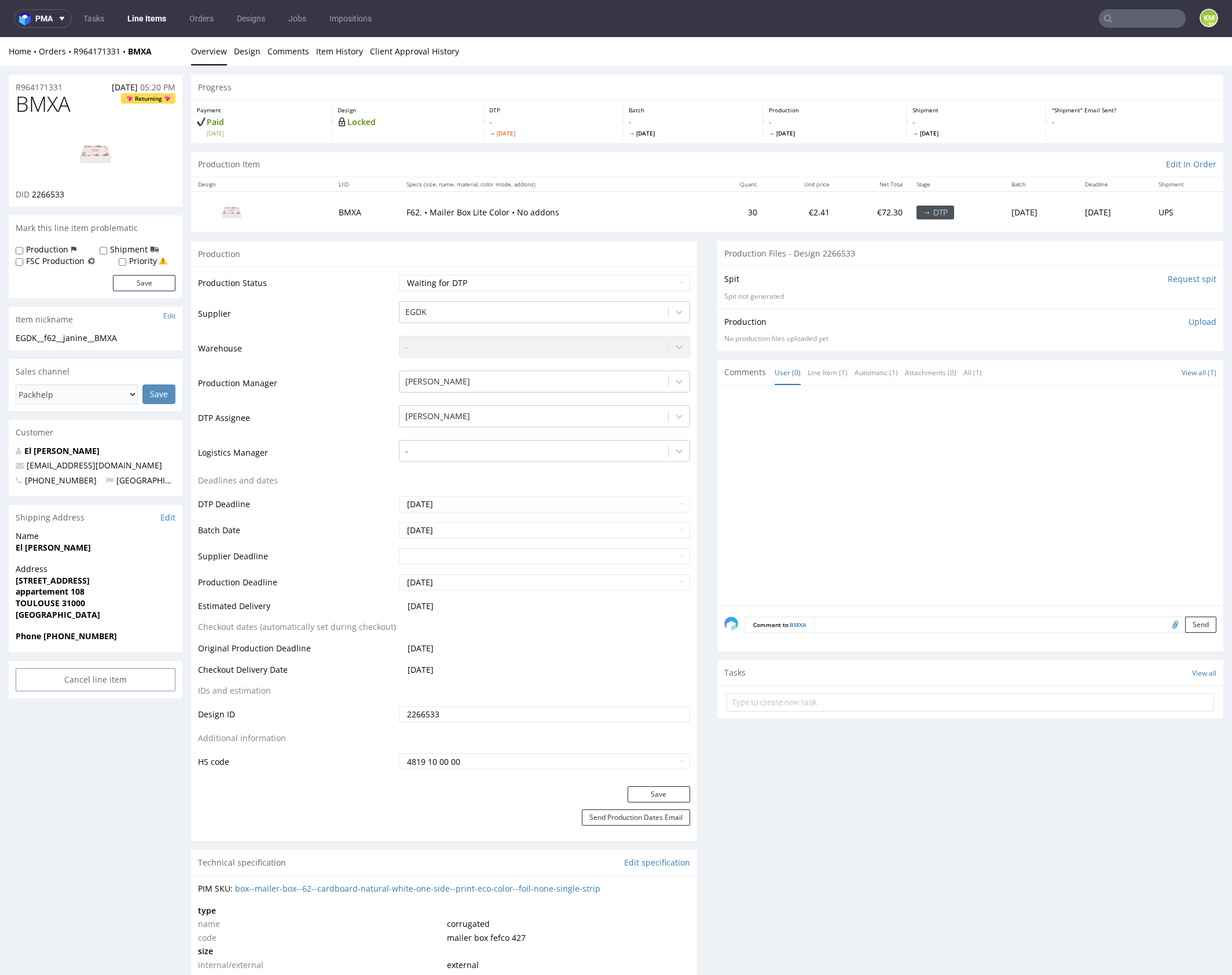
click at [45, 105] on span "BMXA" at bounding box center [43, 104] width 55 height 23
copy span "BMXA"
click at [1173, 325] on div "Production Upload" at bounding box center [970, 322] width 492 height 12
click at [1189, 323] on p "Upload" at bounding box center [1202, 322] width 28 height 12
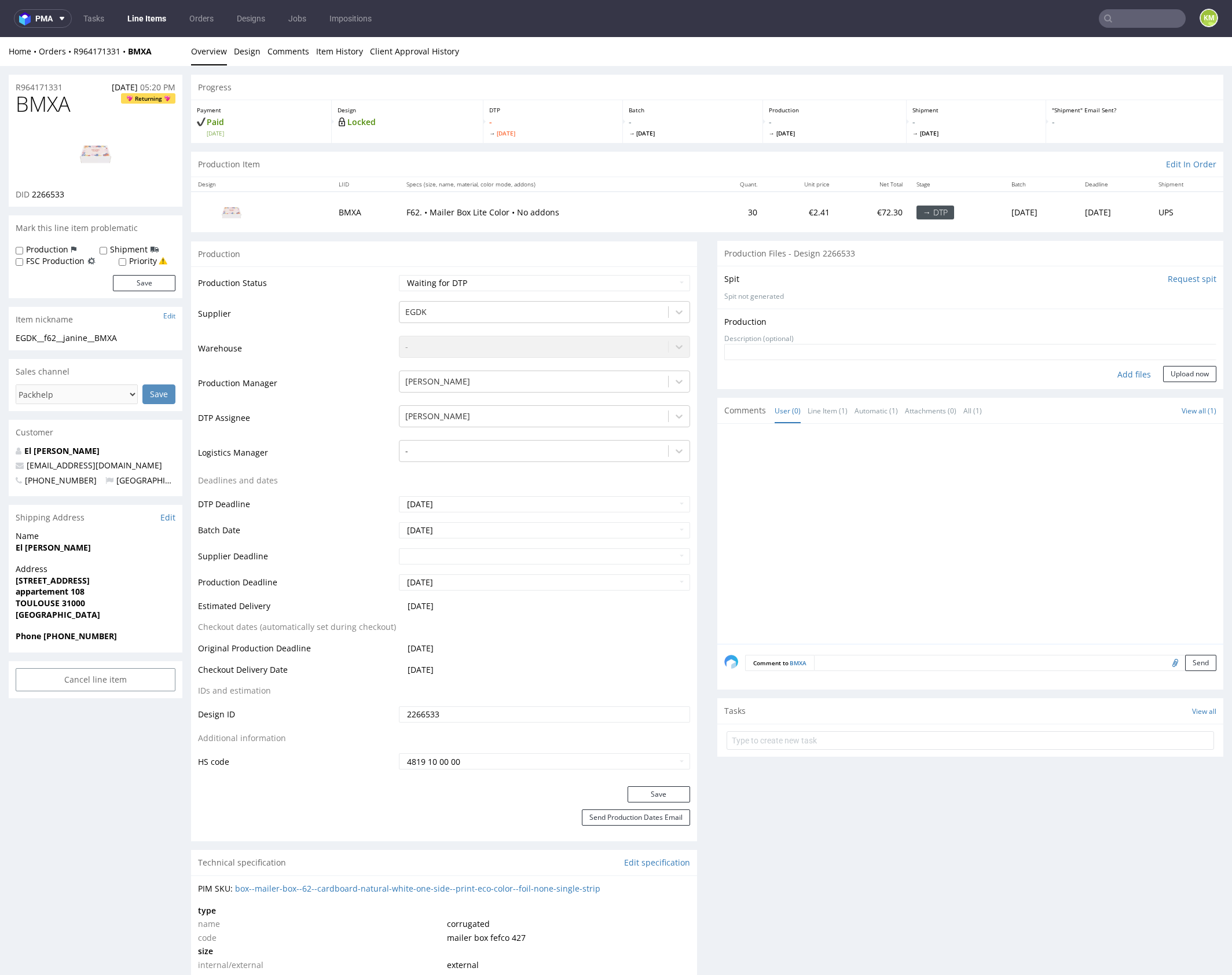
click at [1127, 373] on div "Add files" at bounding box center [1133, 374] width 58 height 17
type input "C:\fakepath\EGDK__f62__janine__BMXA__d2266533__oR964171331__outside.pdf"
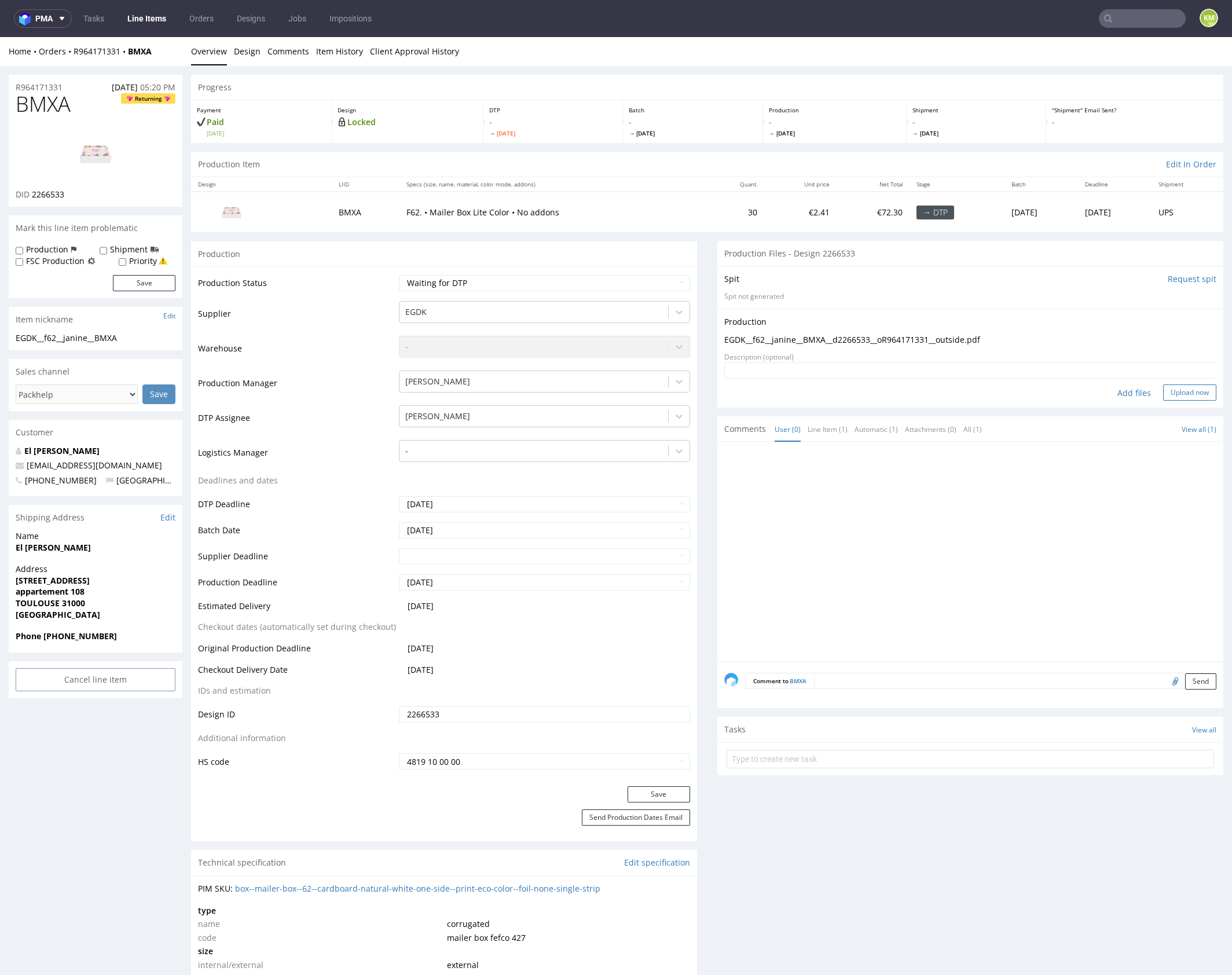
click at [1183, 393] on button "Upload now" at bounding box center [1189, 392] width 53 height 16
click at [252, 49] on link "Design" at bounding box center [247, 51] width 27 height 29
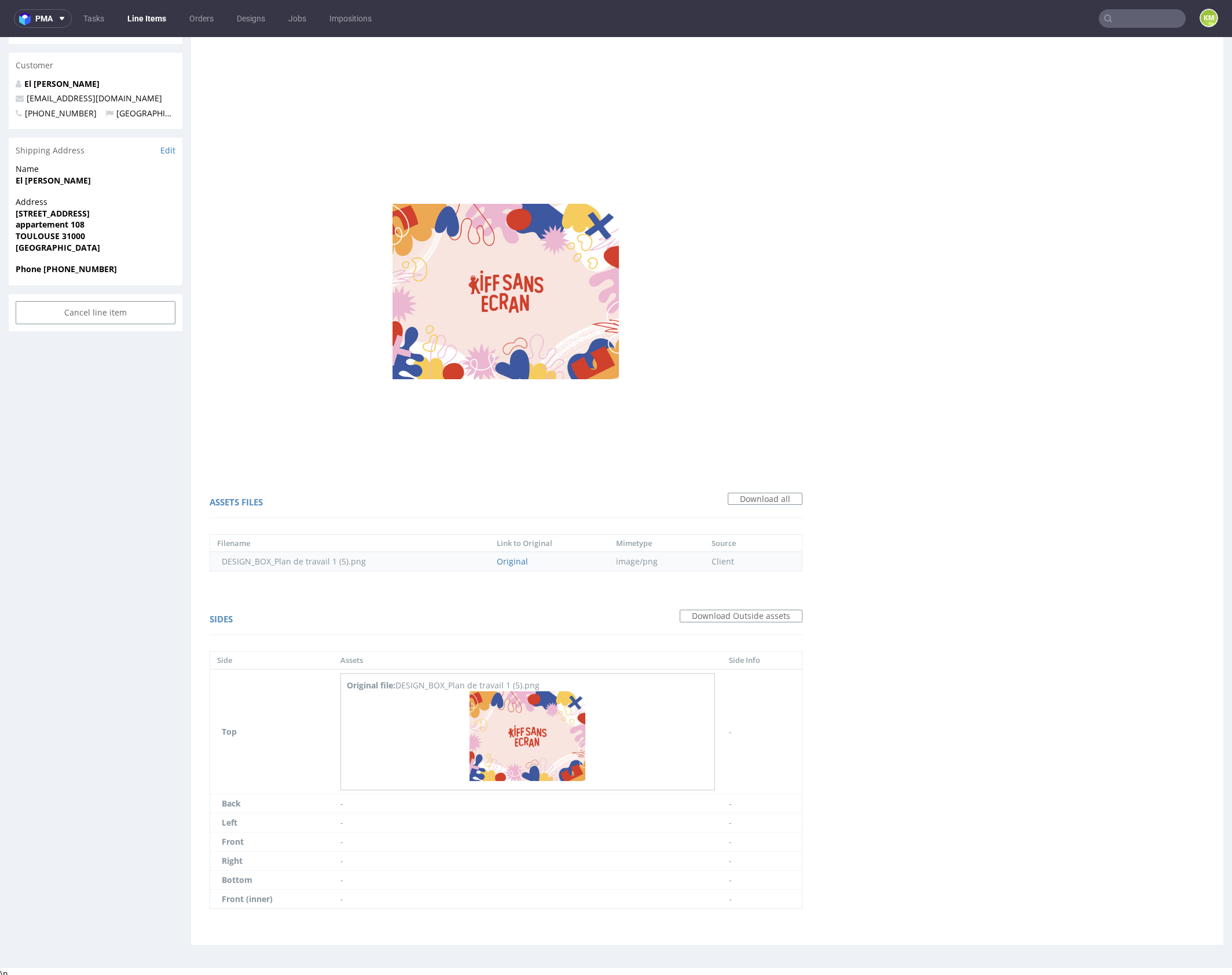
scroll to position [369, 0]
click at [540, 716] on img at bounding box center [527, 734] width 116 height 90
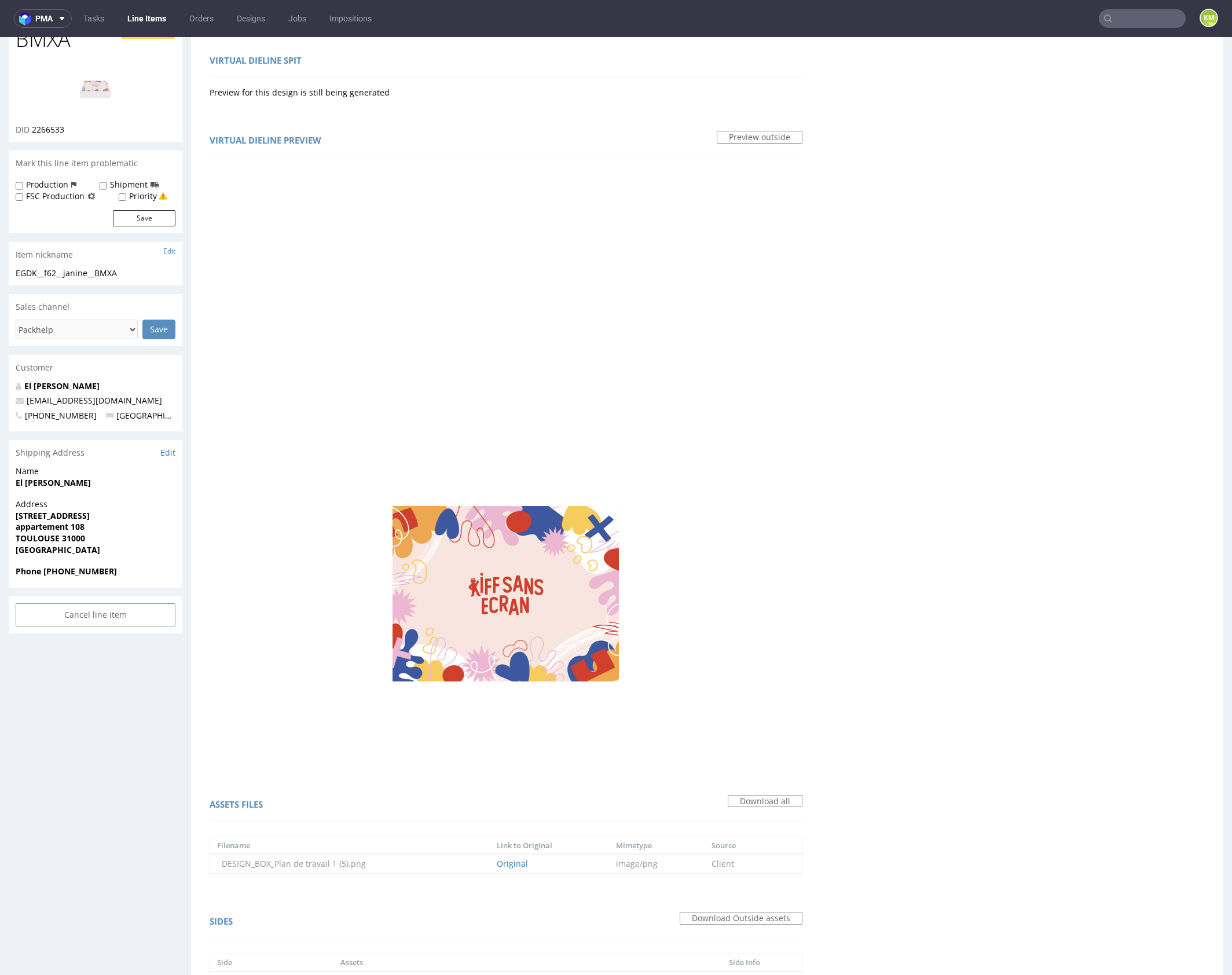
scroll to position [0, 0]
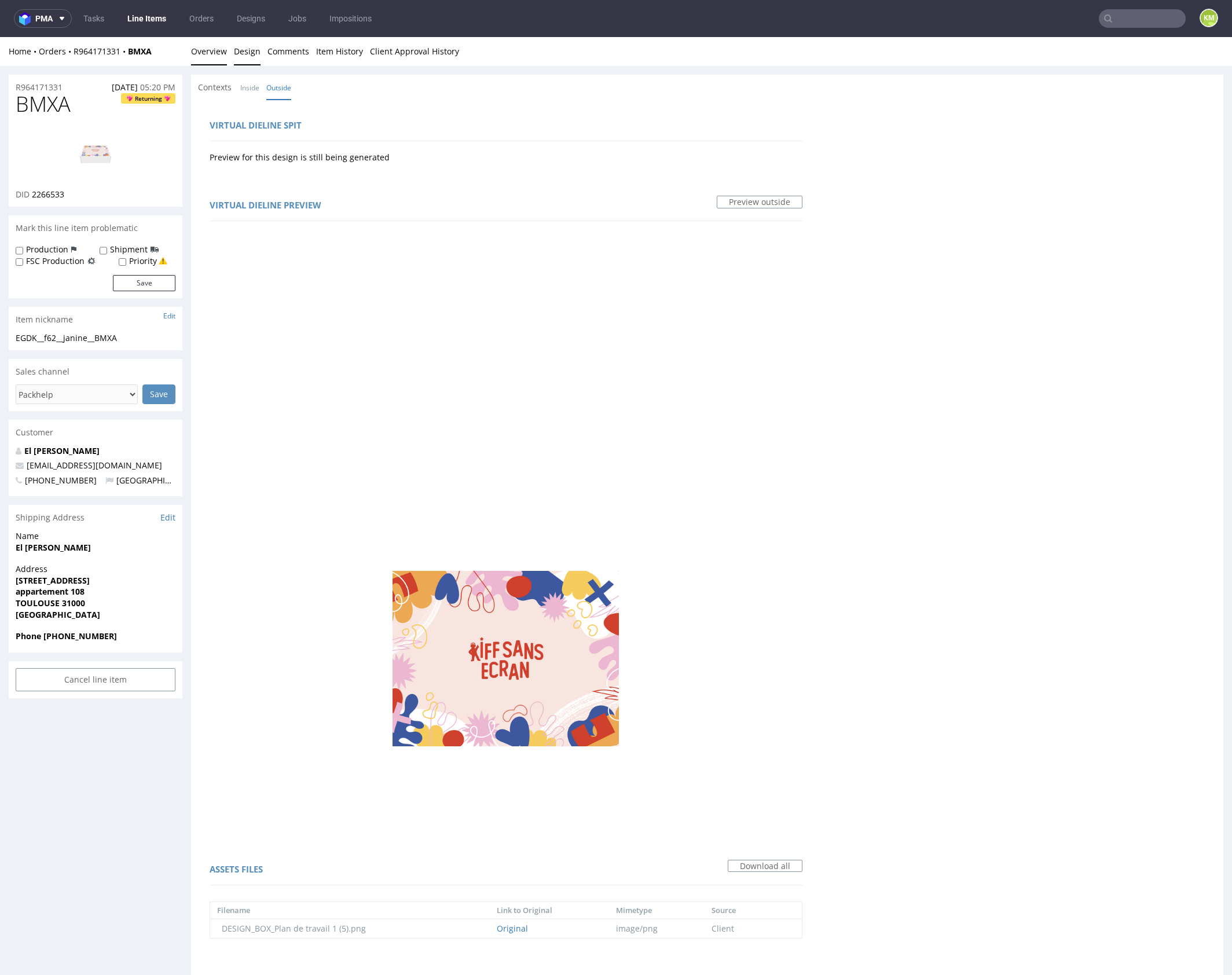
click at [218, 55] on link "Overview" at bounding box center [209, 51] width 36 height 29
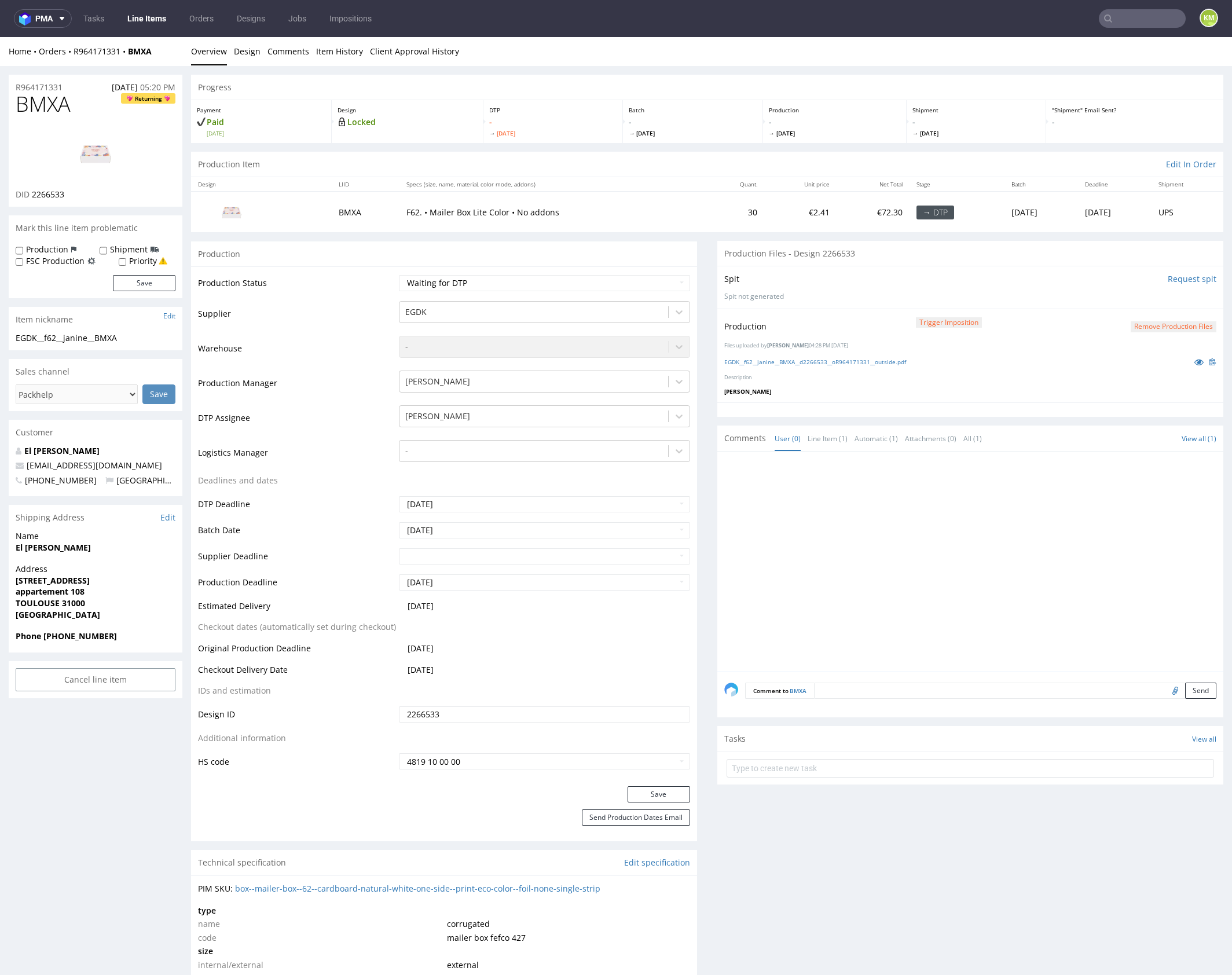
click at [984, 558] on div at bounding box center [973, 565] width 499 height 213
drag, startPoint x: 1026, startPoint y: 382, endPoint x: 1096, endPoint y: 351, distance: 76.6
click at [1029, 379] on div "Production Trigger Imposition Remove production files Files uploaded by Karol M…" at bounding box center [970, 355] width 506 height 94
click at [1157, 327] on button "Remove production files" at bounding box center [1173, 327] width 86 height 11
click at [1143, 298] on link "Yes" at bounding box center [1142, 300] width 33 height 17
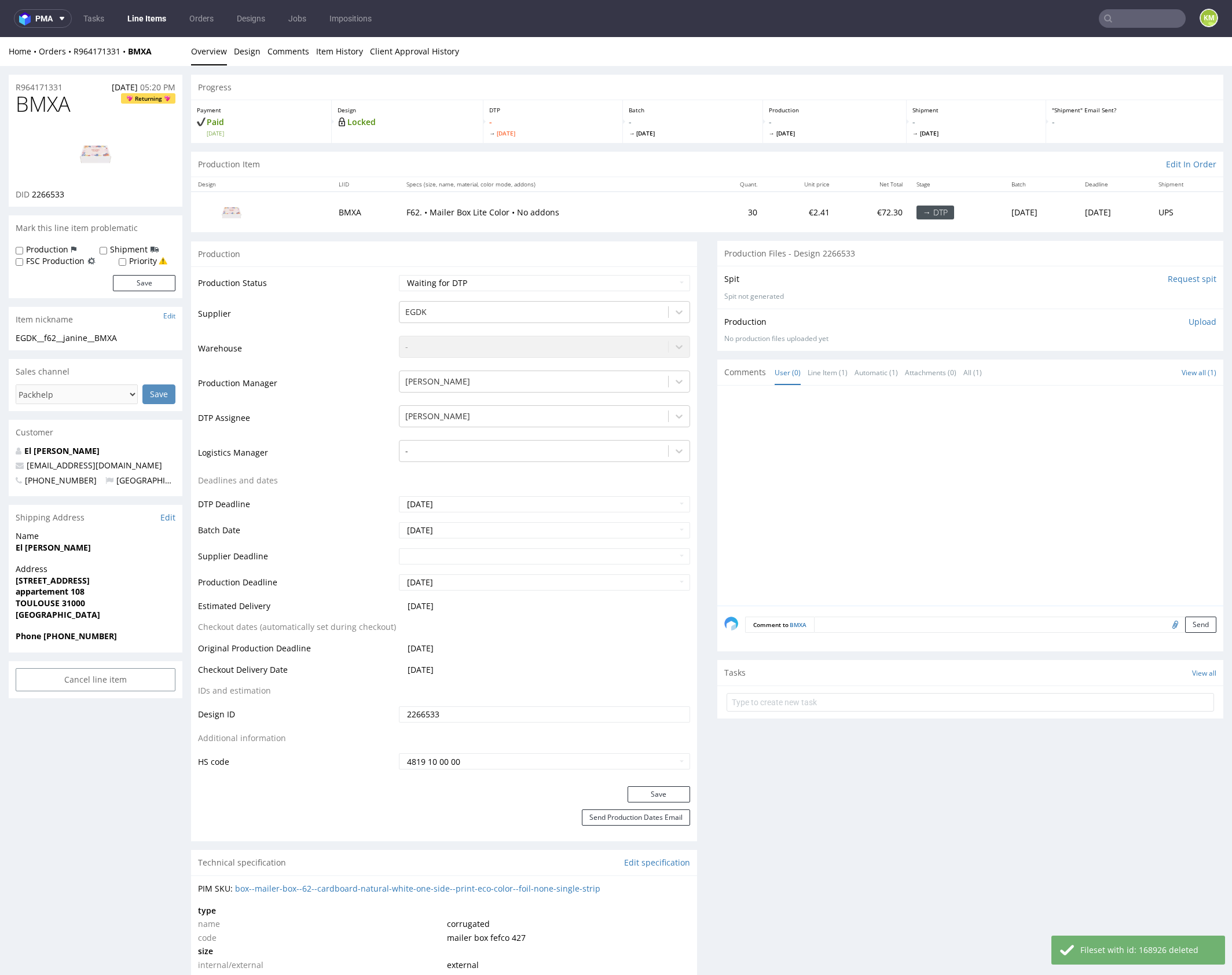
click at [1189, 323] on p "Upload" at bounding box center [1202, 322] width 28 height 12
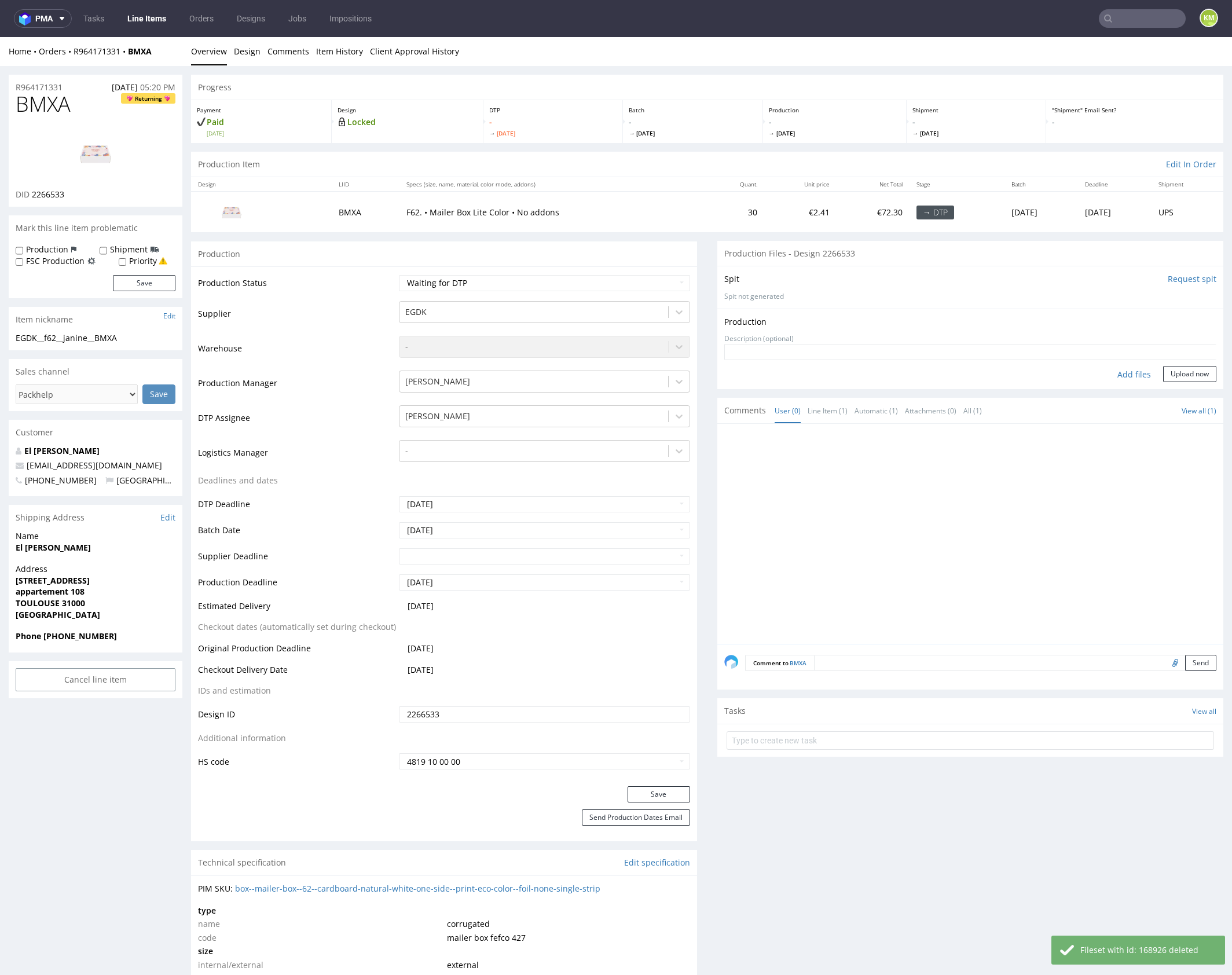
click at [1120, 373] on div "Add files" at bounding box center [1133, 374] width 58 height 17
type input "C:\fakepath\EGDK__f62__janine__BMXA__d2266533__oR964171331__outside.pdf"
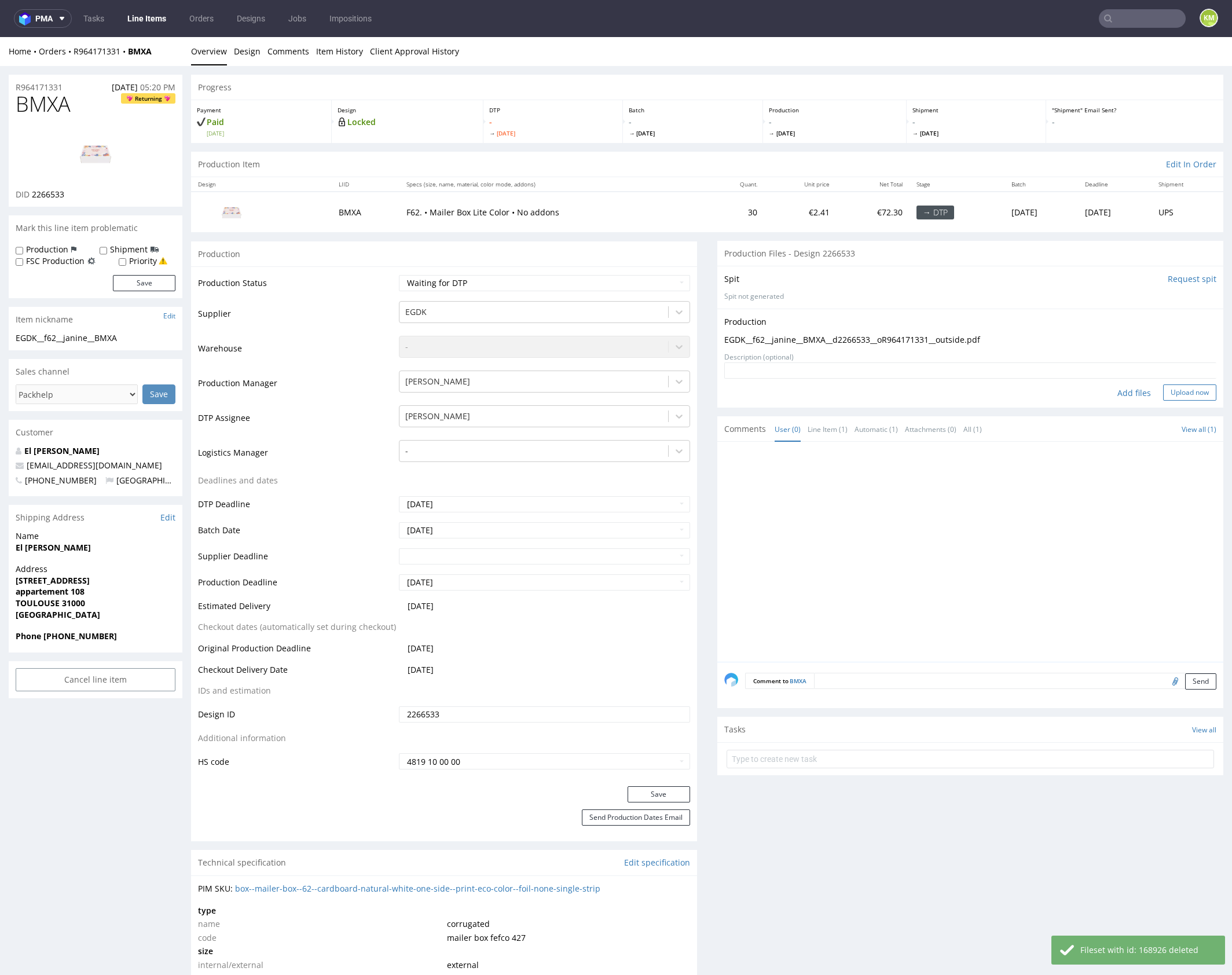
click at [1185, 394] on button "Upload now" at bounding box center [1189, 392] width 53 height 16
click at [609, 279] on select "Waiting for Artwork Waiting for Diecut Waiting for Mockup Waiting for DTP Waiti…" at bounding box center [545, 283] width 291 height 16
select select "dtp_production_ready"
click at [399, 275] on select "Waiting for Artwork Waiting for Diecut Waiting for Mockup Waiting for DTP Waiti…" at bounding box center [545, 283] width 291 height 16
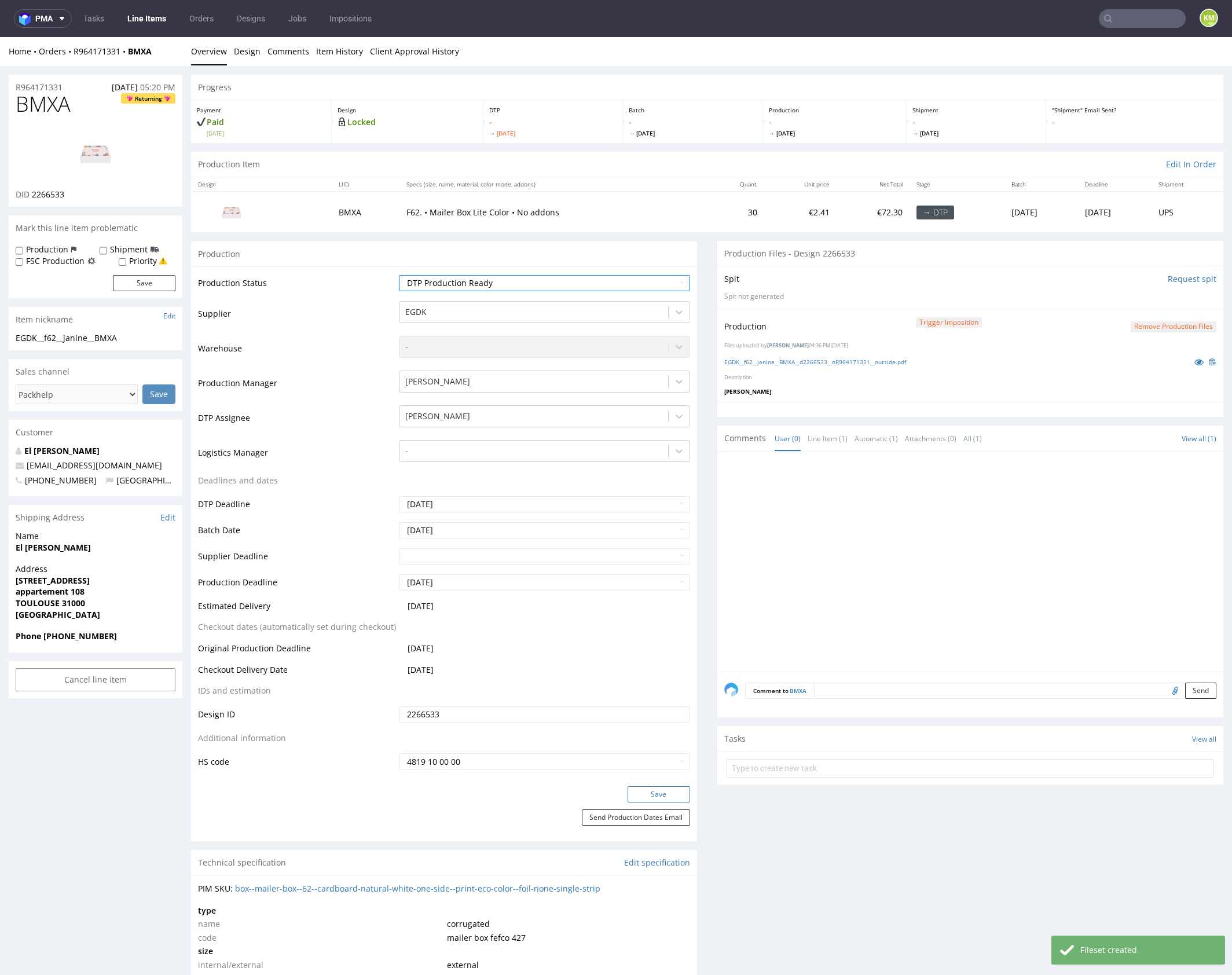
click at [659, 790] on button "Save" at bounding box center [658, 794] width 63 height 16
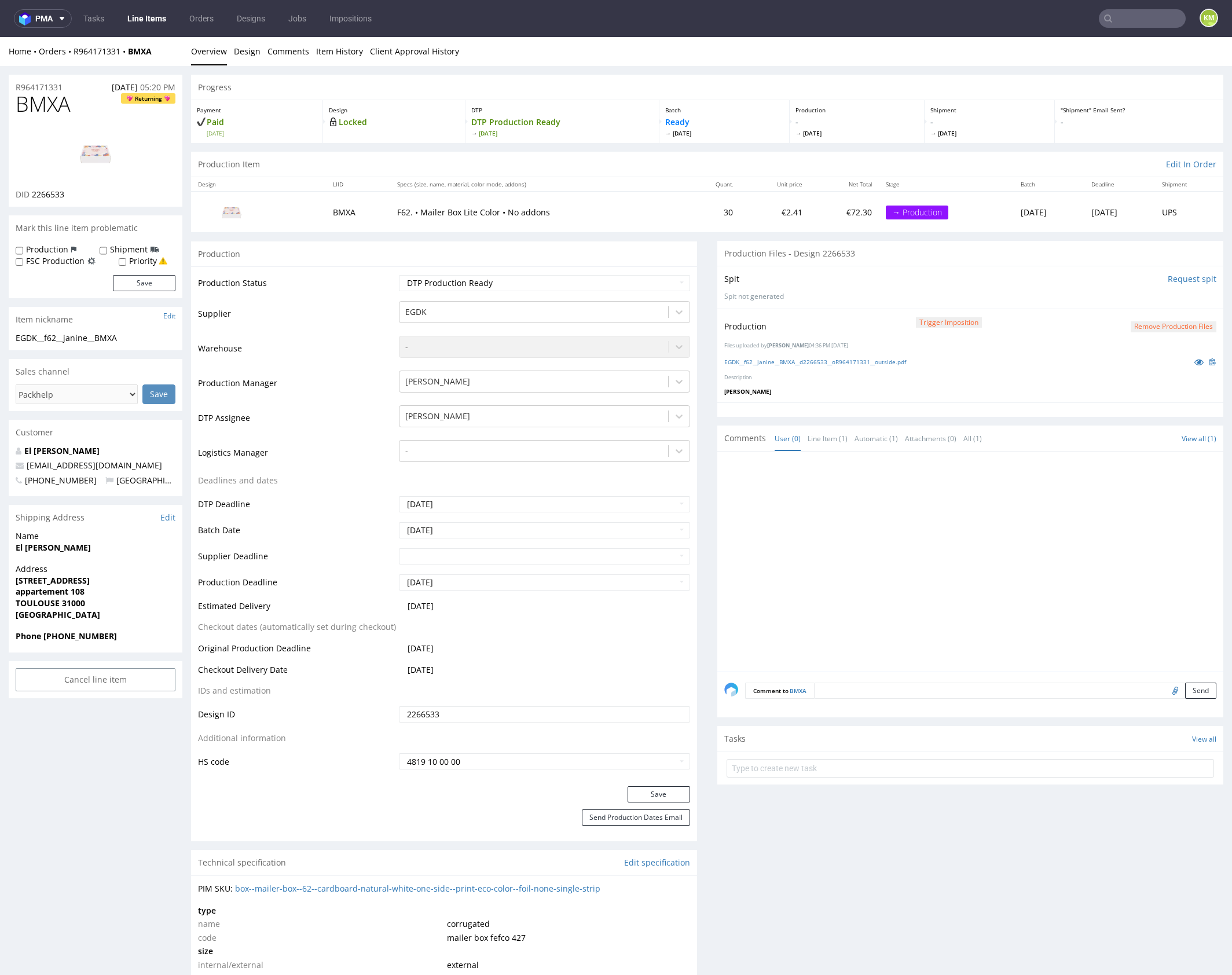
click at [1134, 17] on input "text" at bounding box center [1142, 19] width 87 height 19
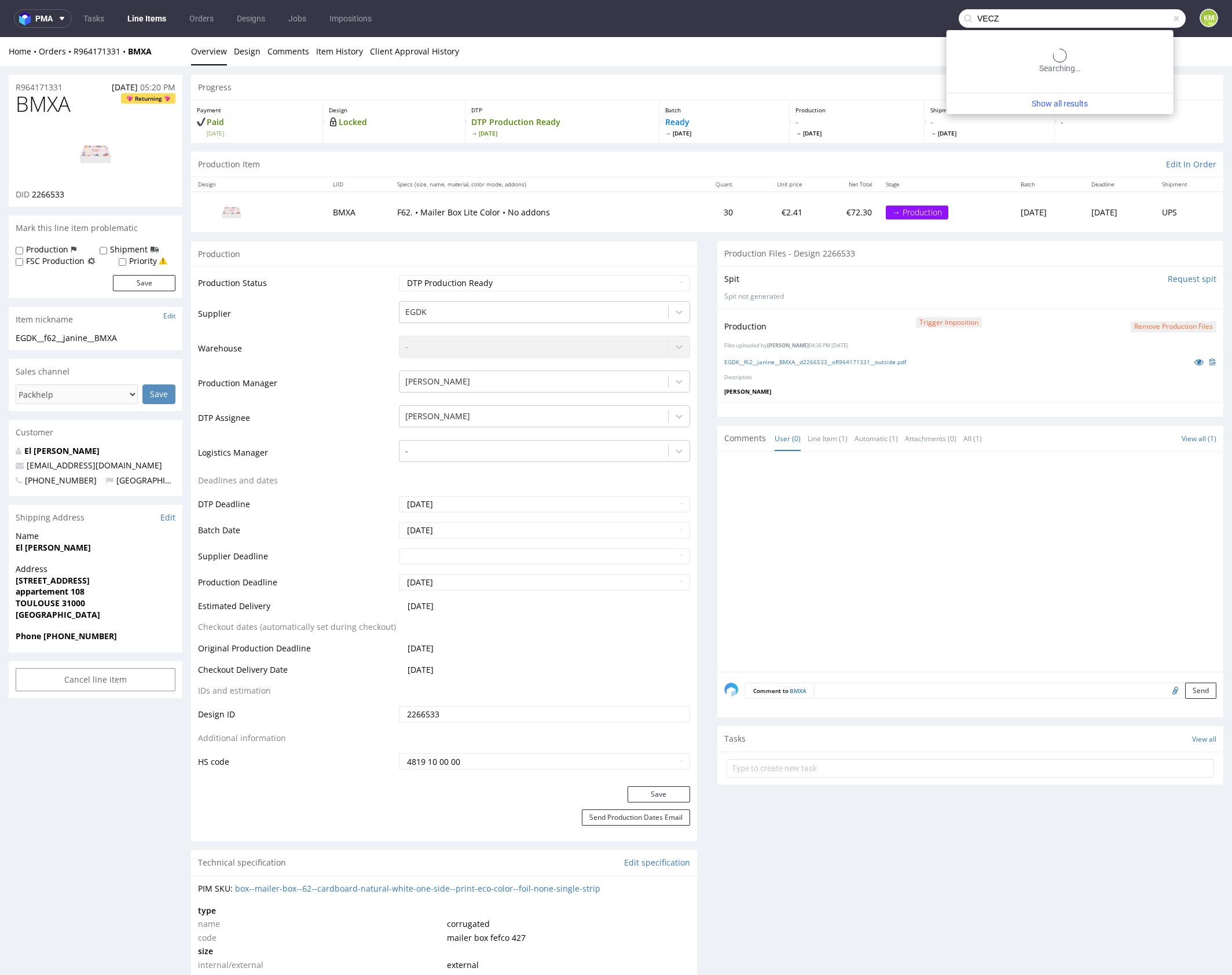
type input "VECZ"
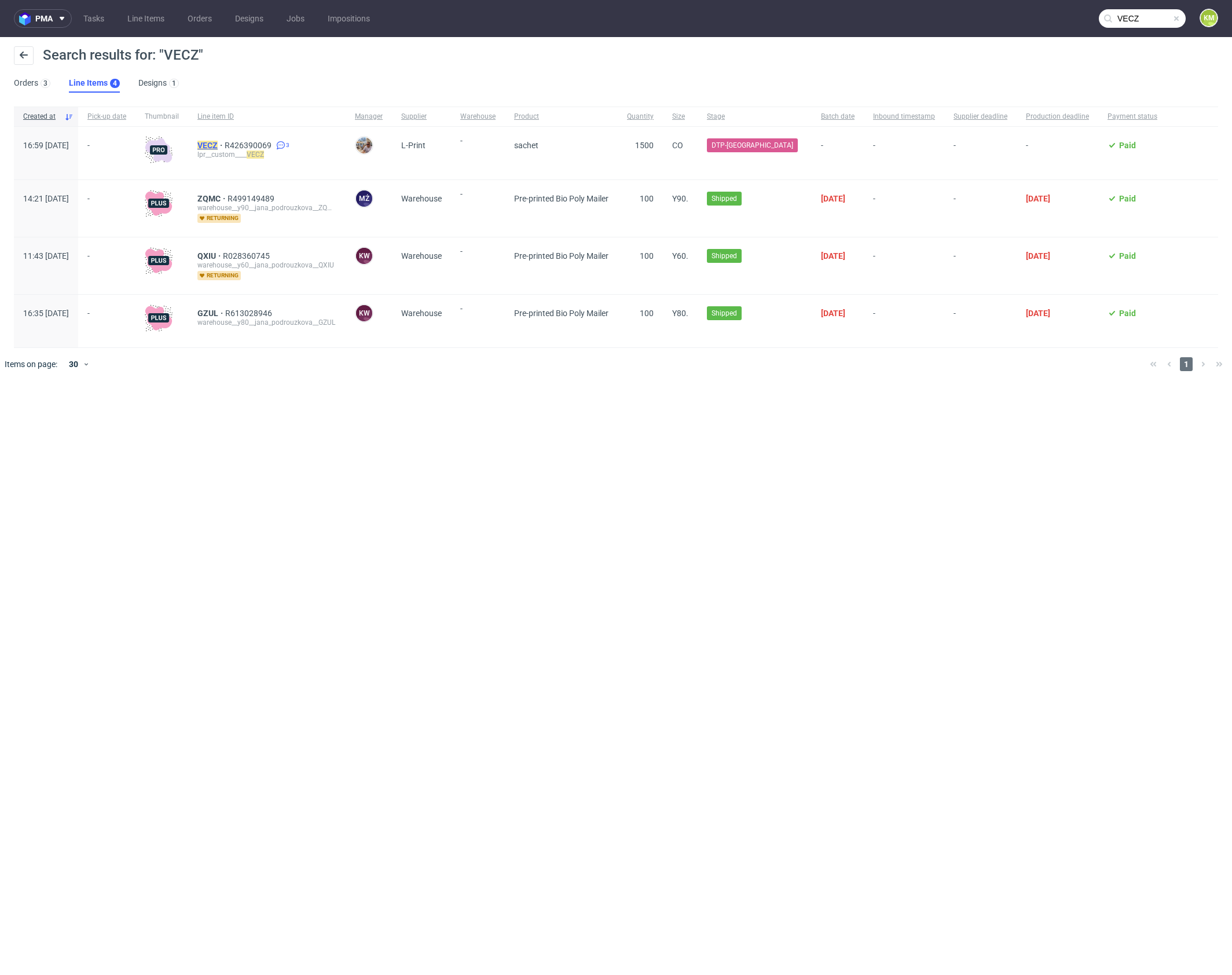
click at [218, 146] on mark "VECZ" at bounding box center [207, 145] width 20 height 9
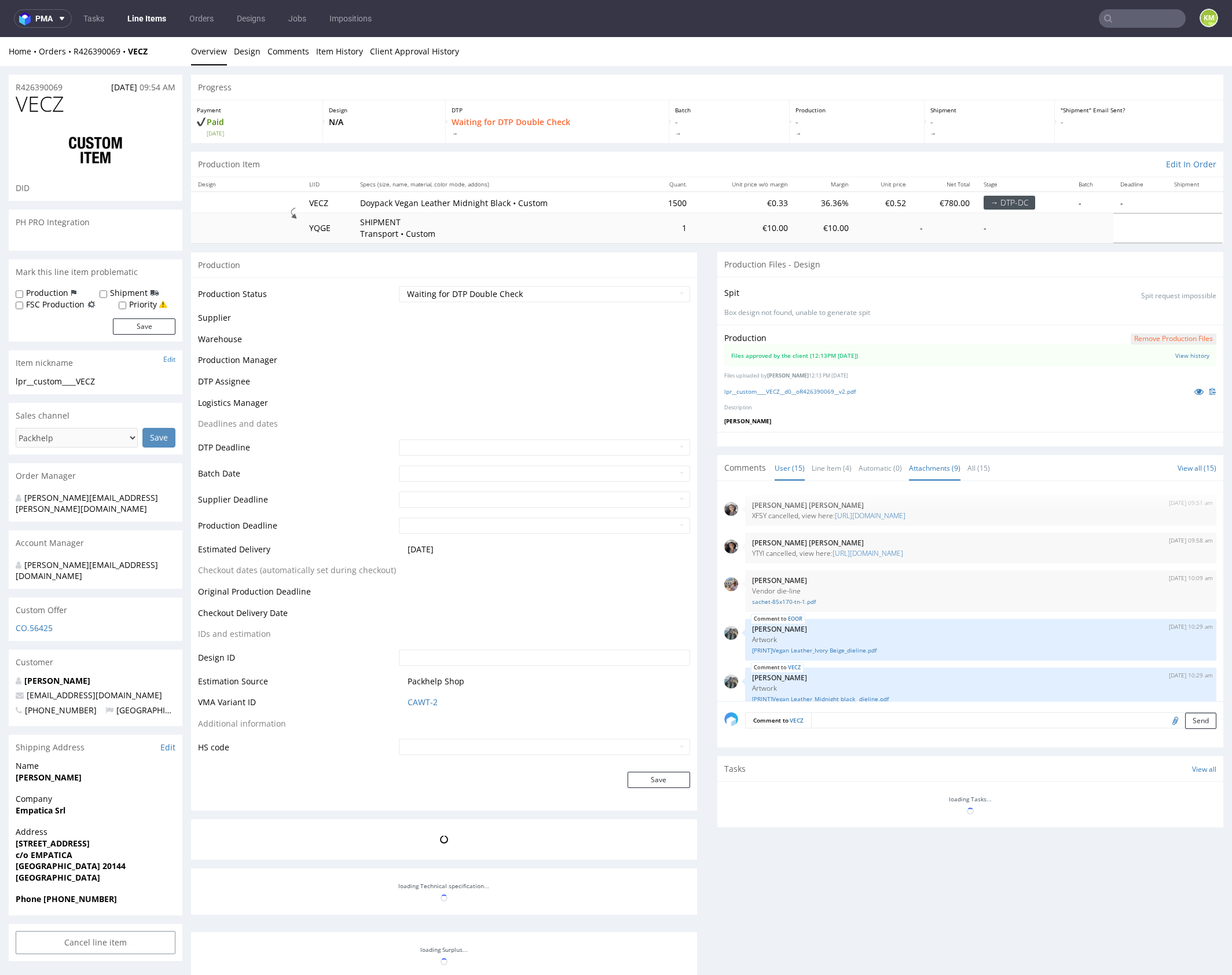
scroll to position [457, 0]
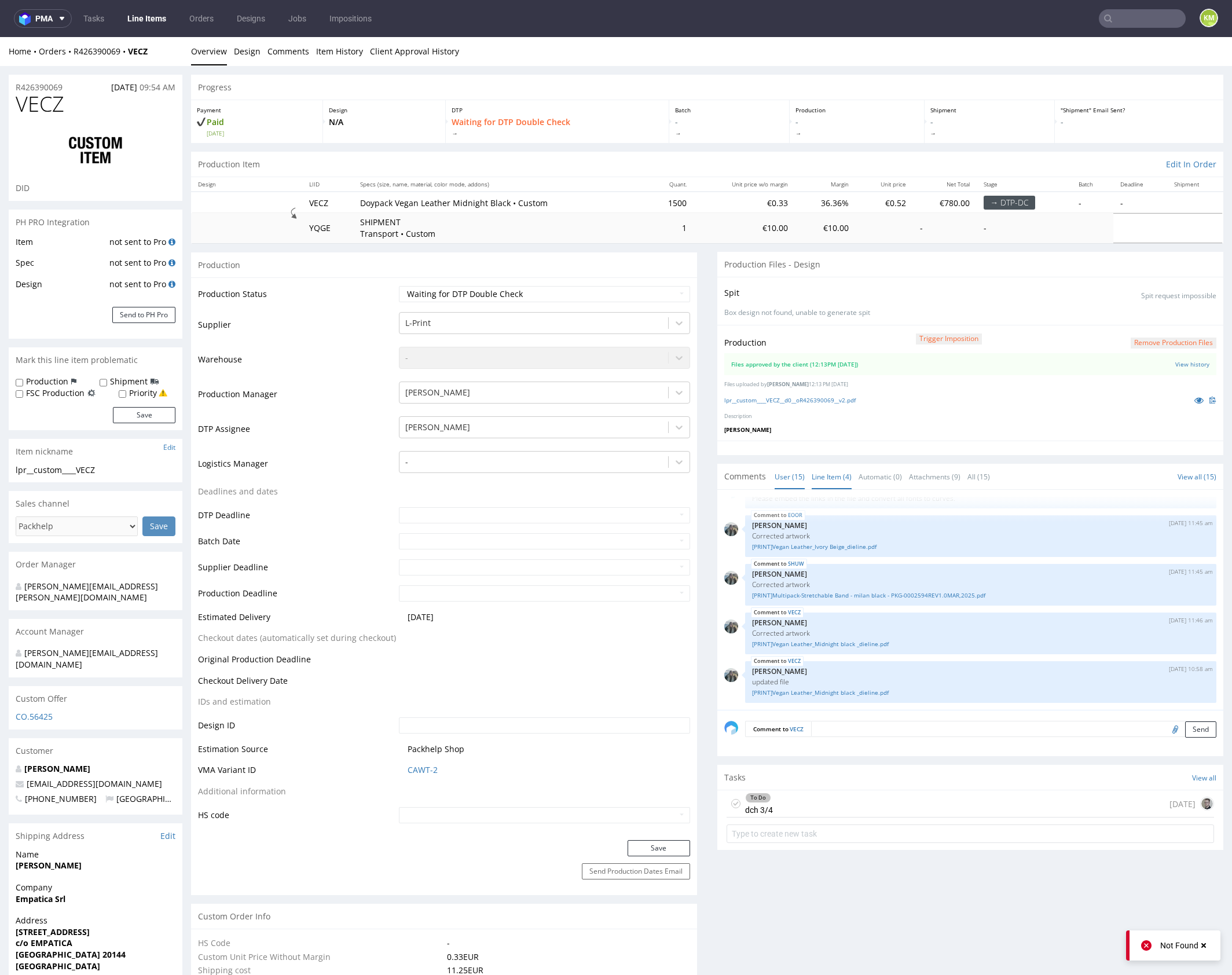
click at [815, 476] on link "Line Item (4)" at bounding box center [831, 477] width 40 height 25
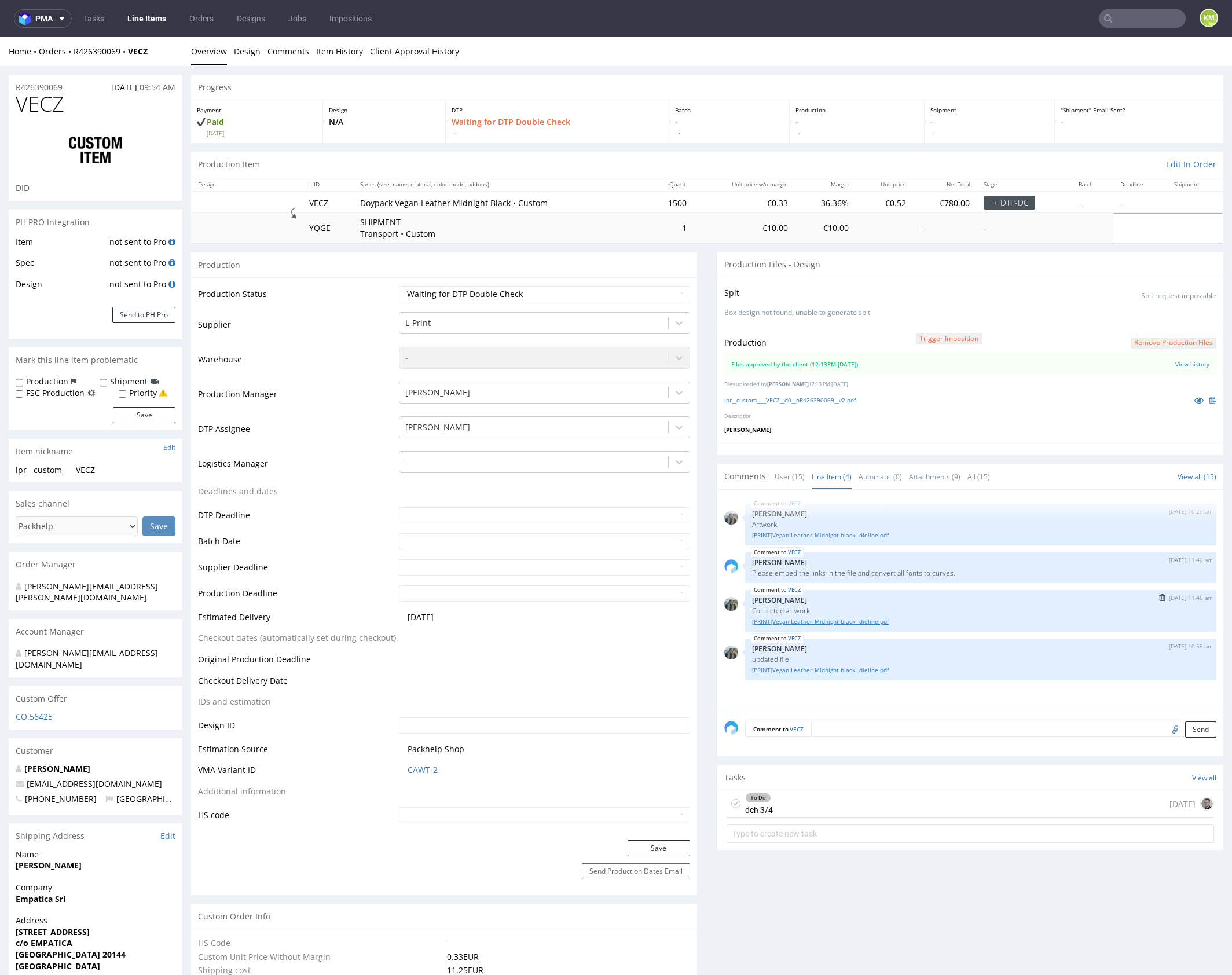
click at [847, 619] on link "[PRINT]Vegan Leather_Midnight black _dieline.pdf" at bounding box center [980, 622] width 457 height 9
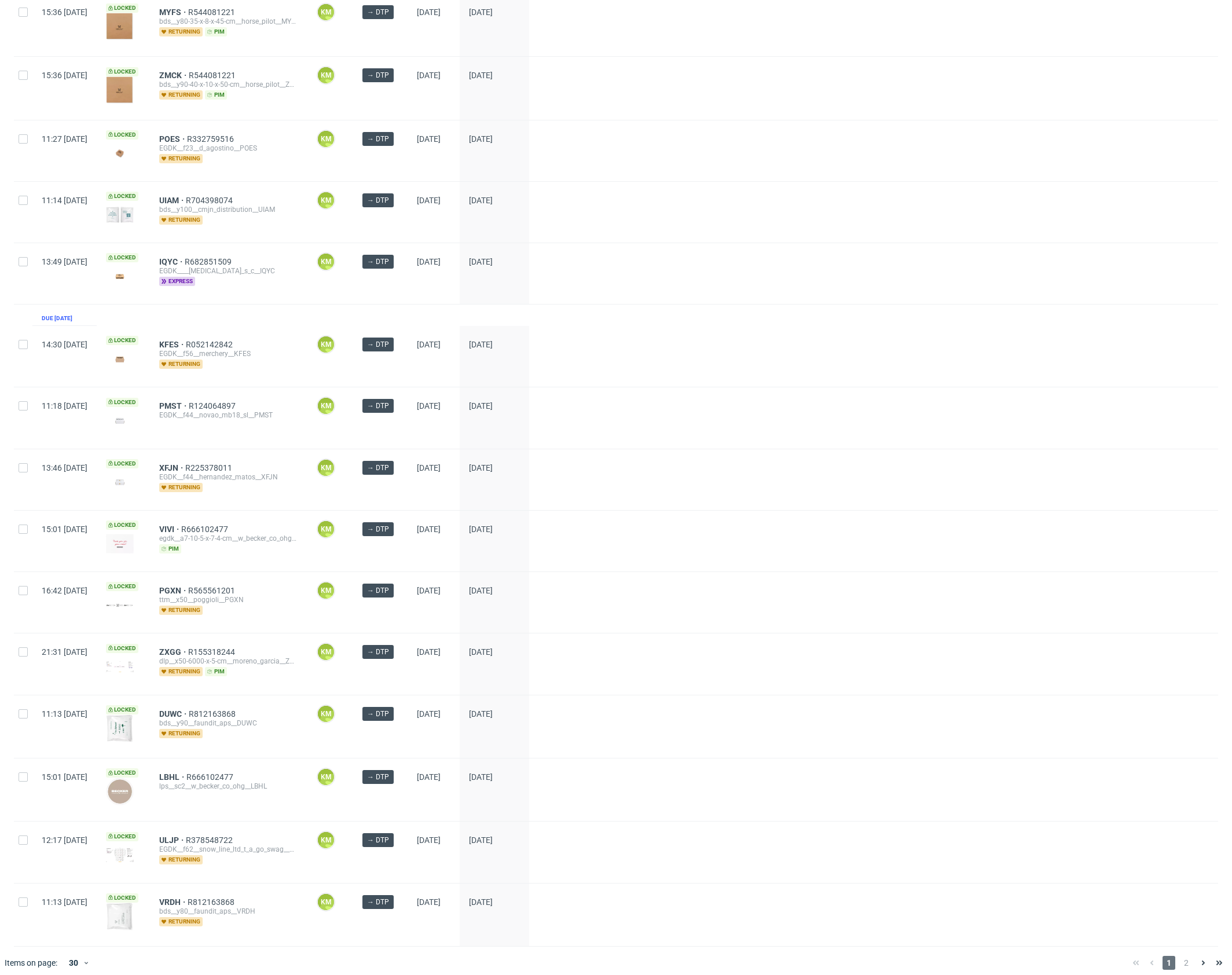
scroll to position [45, 0]
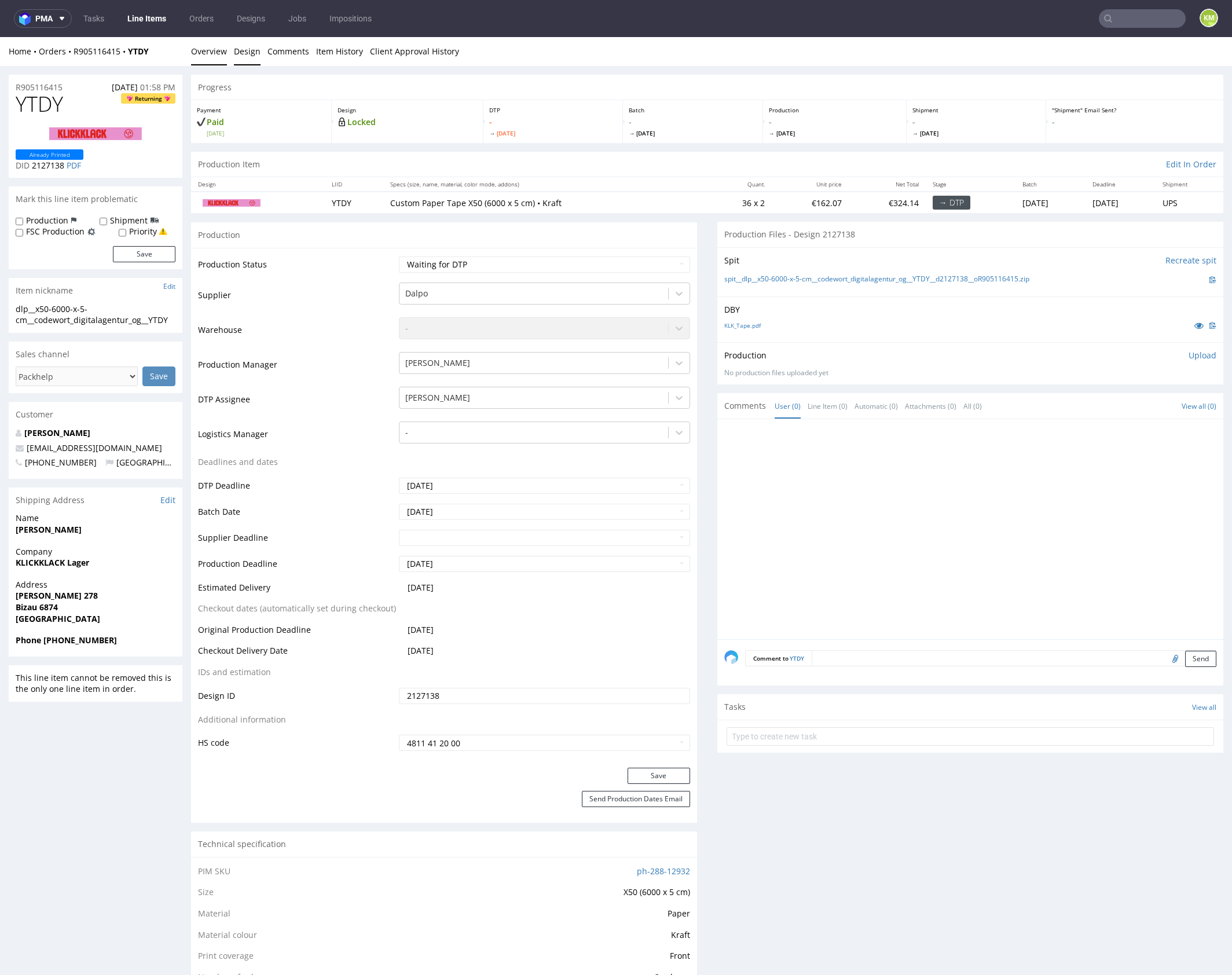
click at [241, 54] on link "Design" at bounding box center [247, 51] width 27 height 29
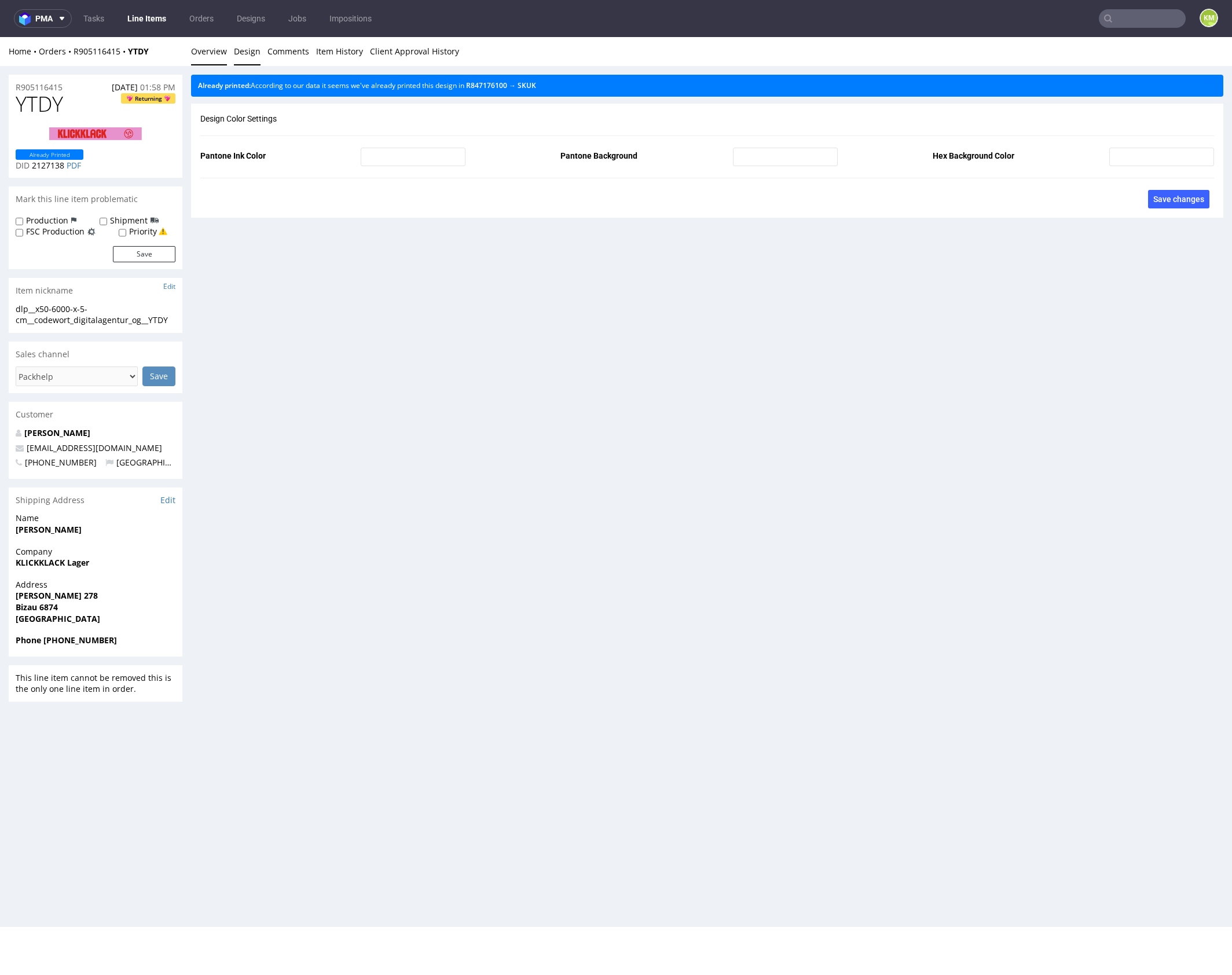
click at [197, 50] on link "Overview" at bounding box center [209, 51] width 36 height 29
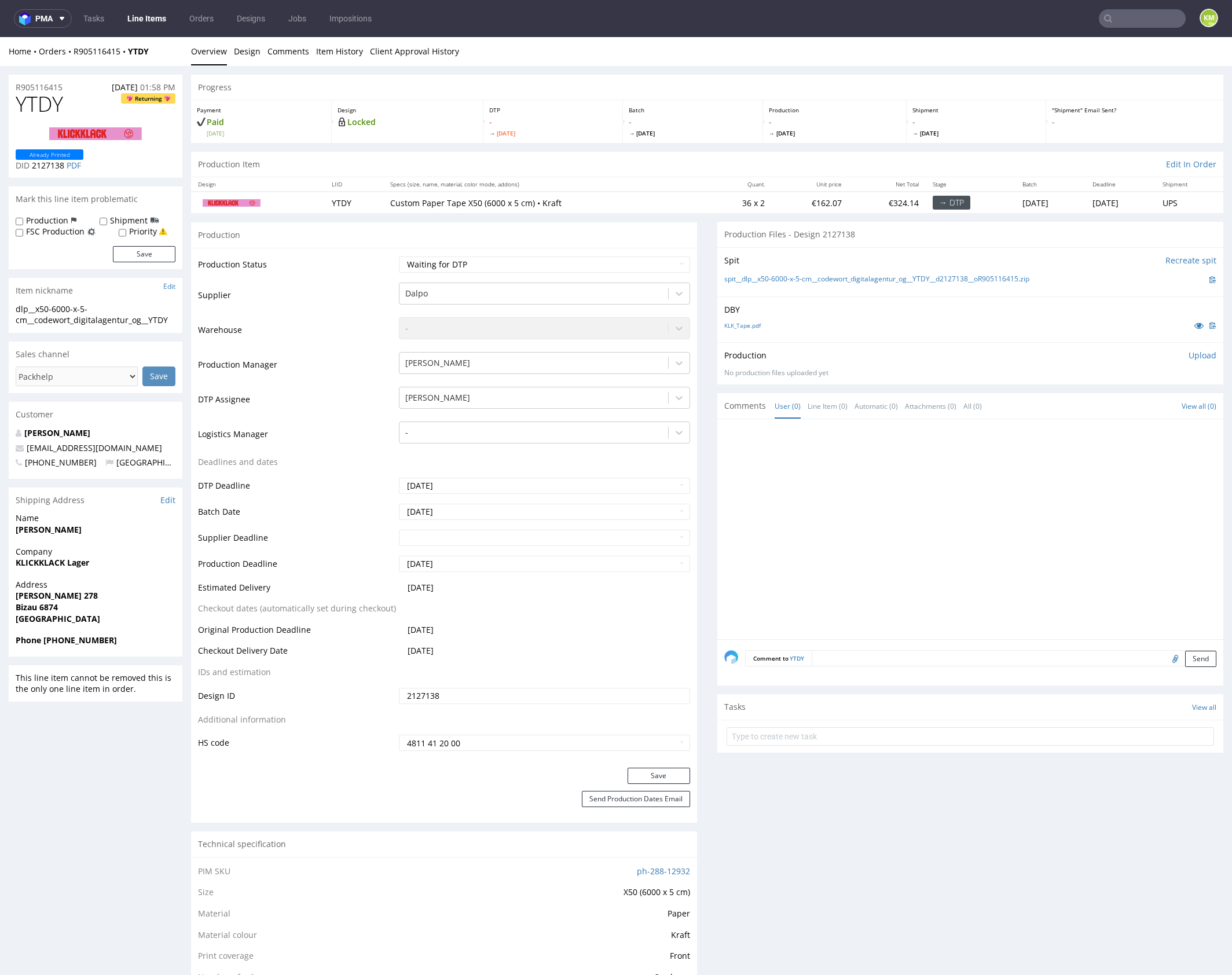
click at [838, 531] on div at bounding box center [973, 532] width 499 height 213
click at [929, 516] on div at bounding box center [973, 532] width 499 height 213
click at [892, 537] on div at bounding box center [973, 532] width 499 height 213
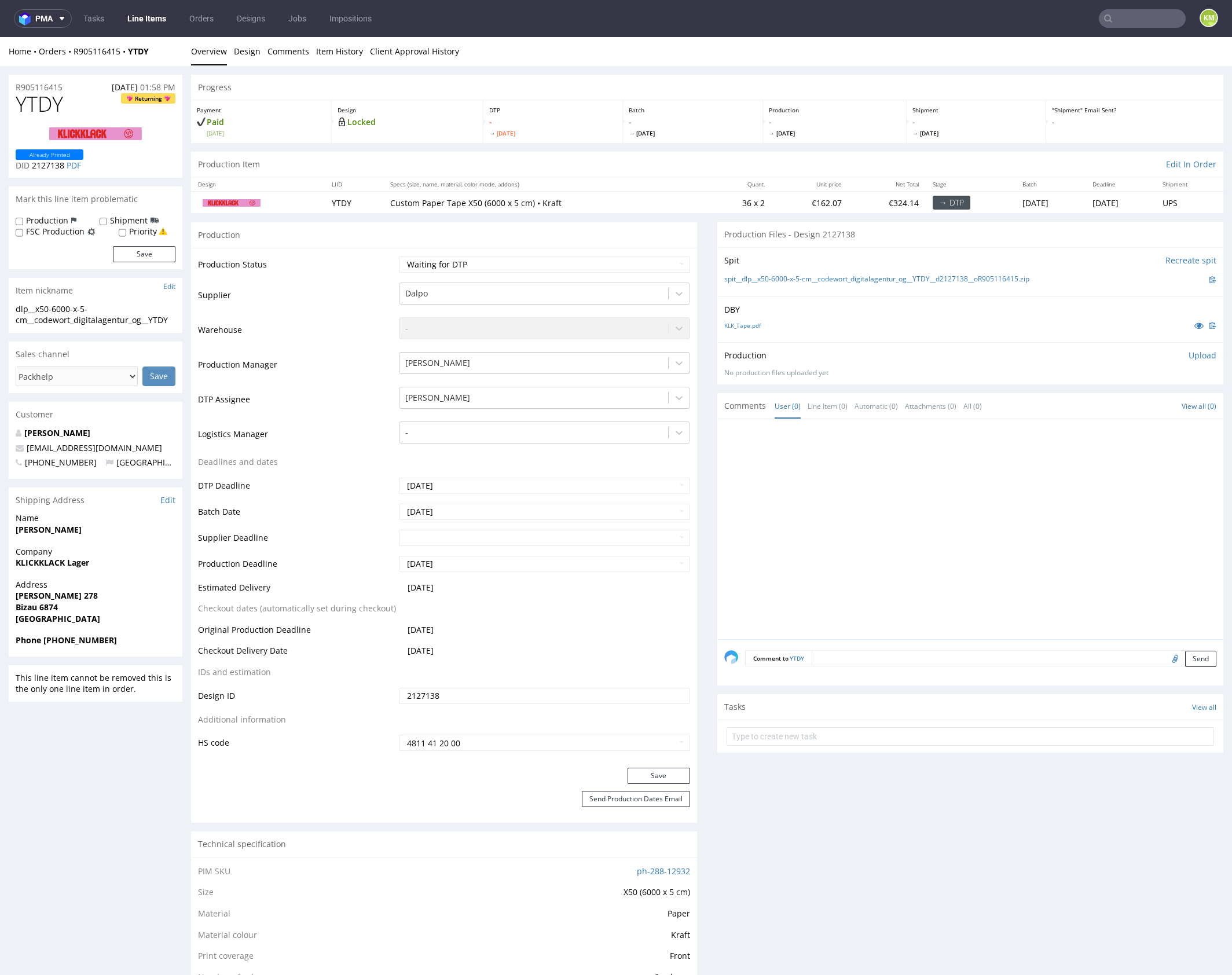
click at [840, 476] on div at bounding box center [973, 532] width 499 height 213
click at [815, 502] on div at bounding box center [973, 532] width 499 height 213
drag, startPoint x: 932, startPoint y: 500, endPoint x: 1221, endPoint y: 434, distance: 296.4
click at [932, 500] on div at bounding box center [973, 532] width 499 height 213
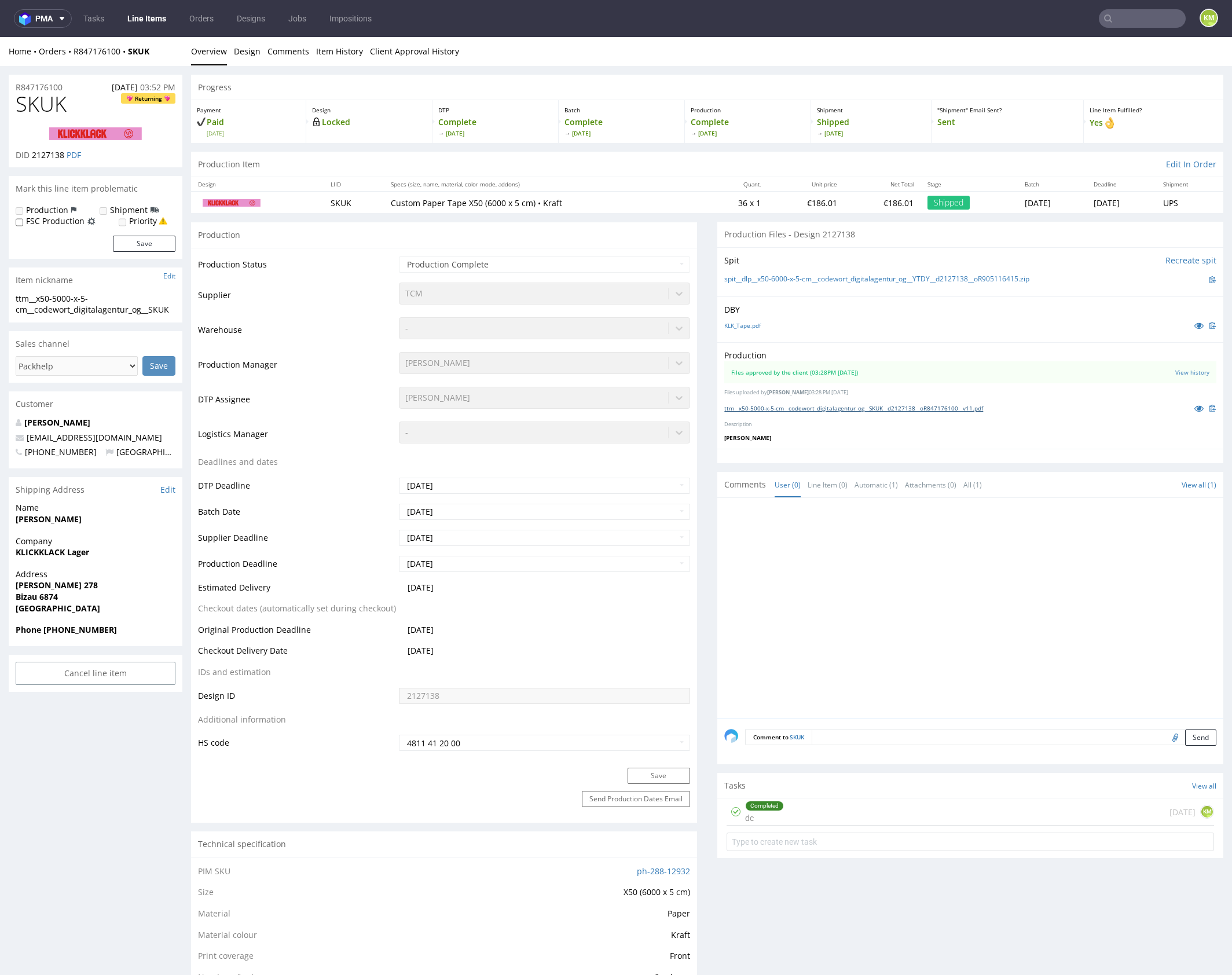
click at [855, 410] on link "ttm__x50-5000-x-5-cm__codewort_digitalagentur_og__SKUK__d2127138__oR847176100__…" at bounding box center [853, 408] width 258 height 8
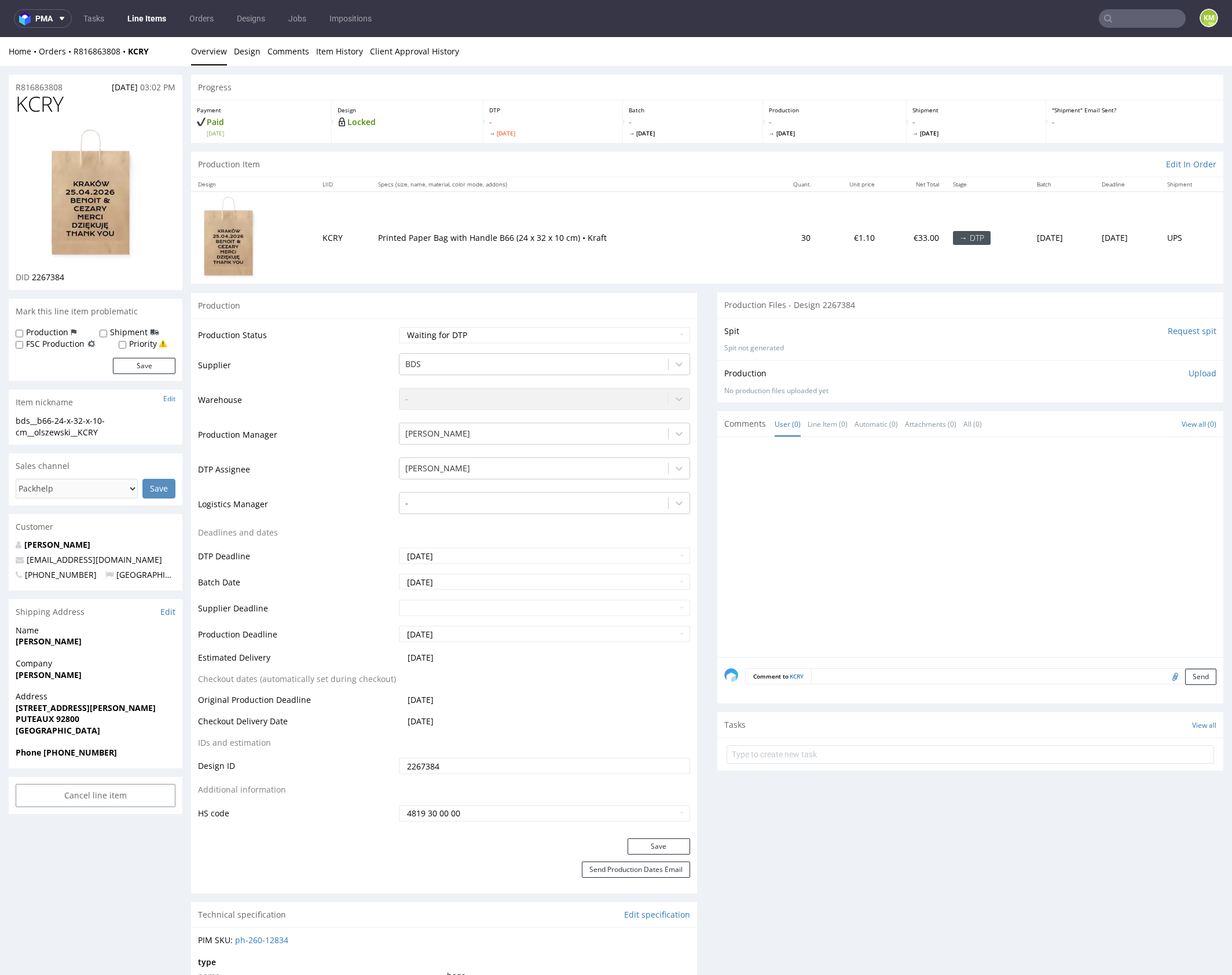
click at [899, 559] on div at bounding box center [973, 550] width 499 height 213
click at [239, 59] on link "Design" at bounding box center [247, 51] width 27 height 29
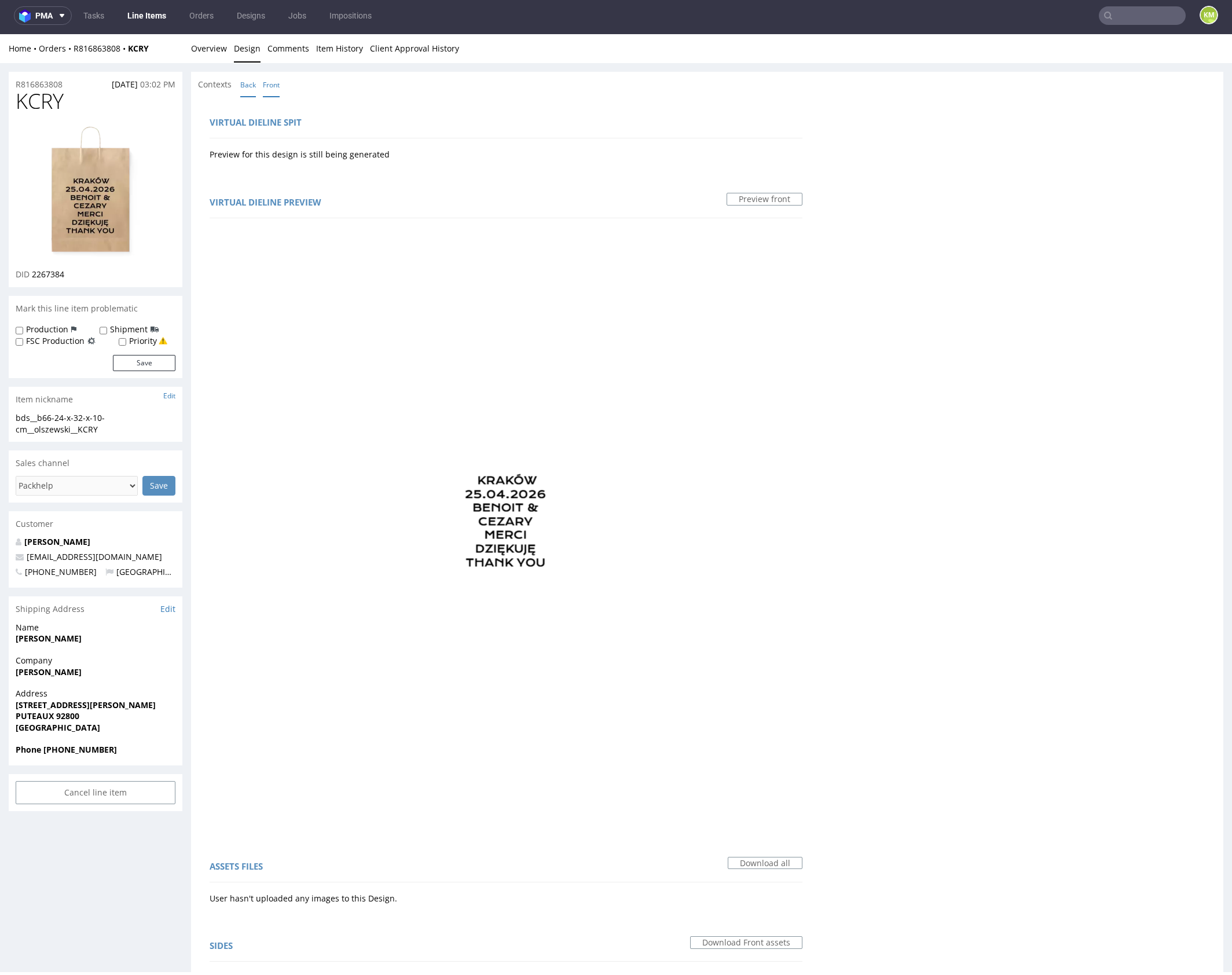
click at [253, 87] on link "Back" at bounding box center [248, 85] width 15 height 25
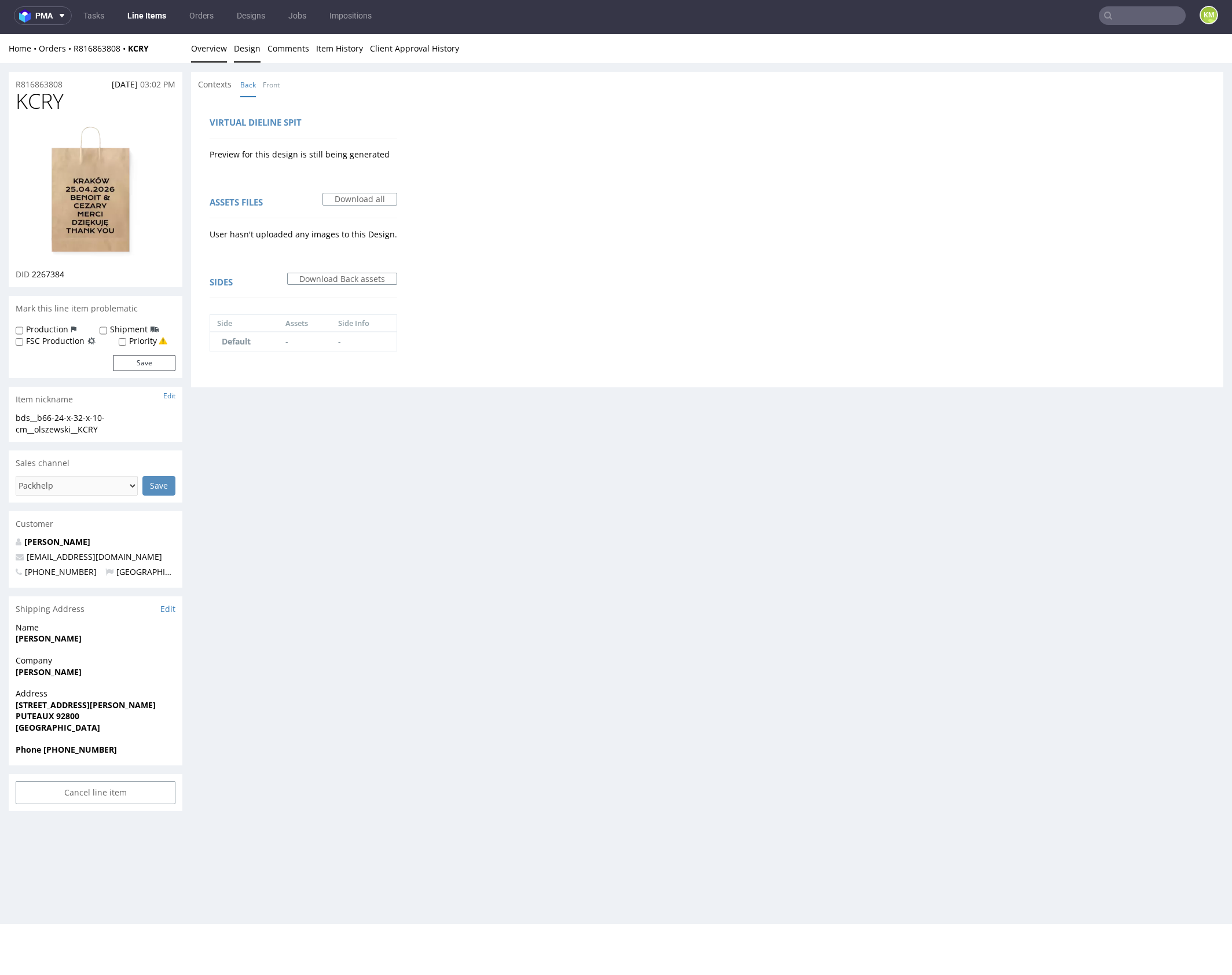
click at [214, 53] on link "Overview" at bounding box center [209, 48] width 36 height 29
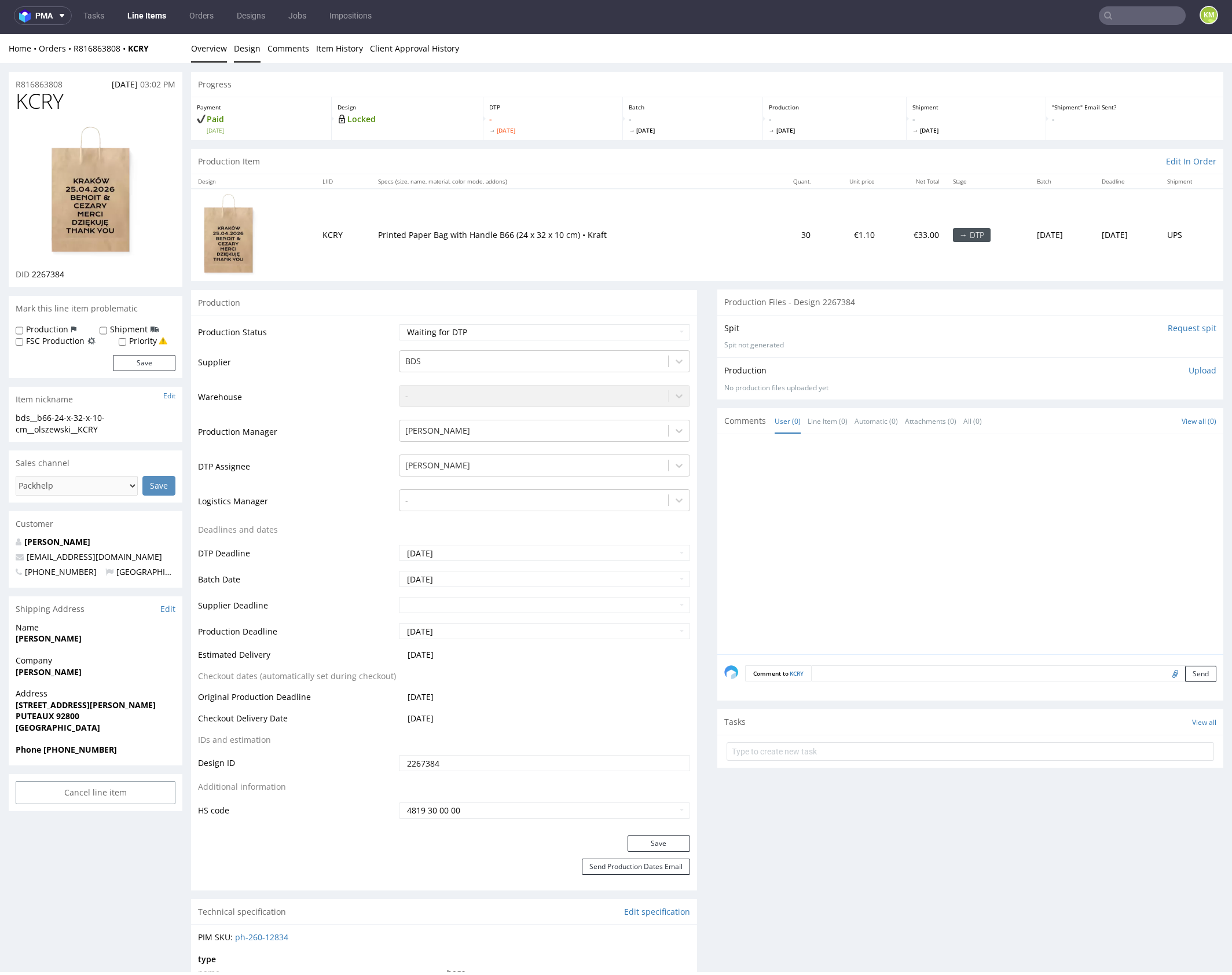
click at [245, 56] on link "Design" at bounding box center [247, 48] width 27 height 29
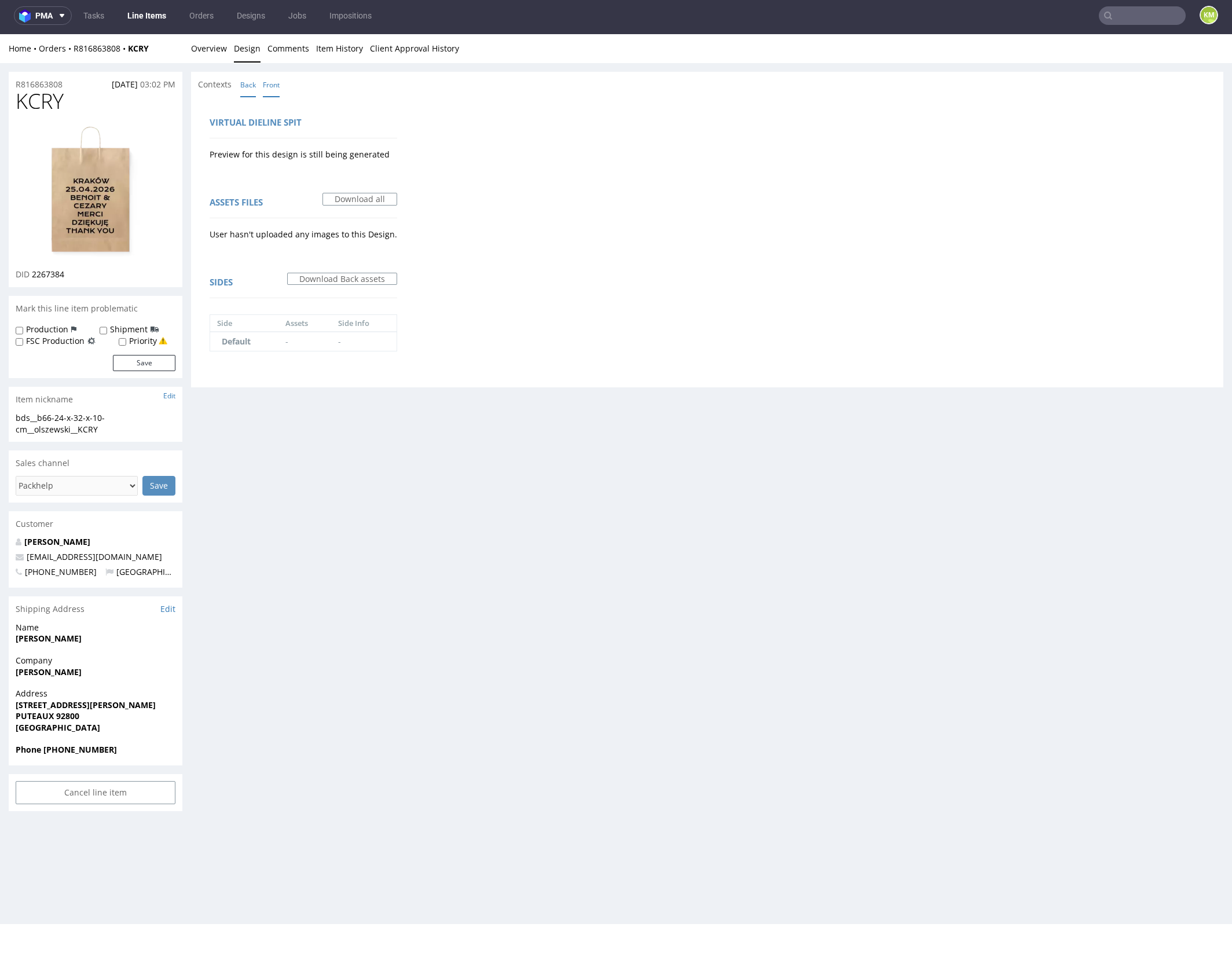
click at [276, 85] on link "Front" at bounding box center [271, 85] width 17 height 25
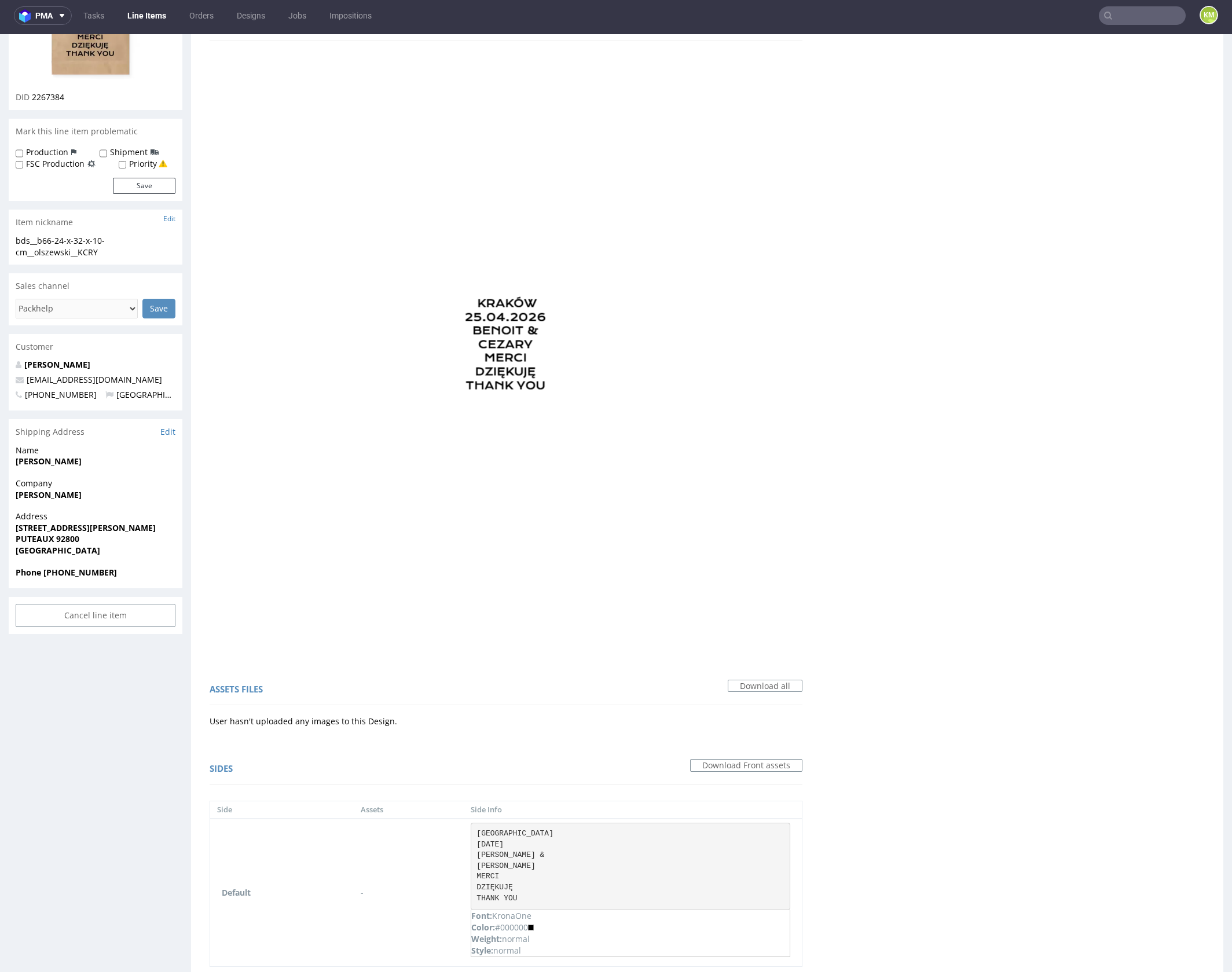
scroll to position [230, 0]
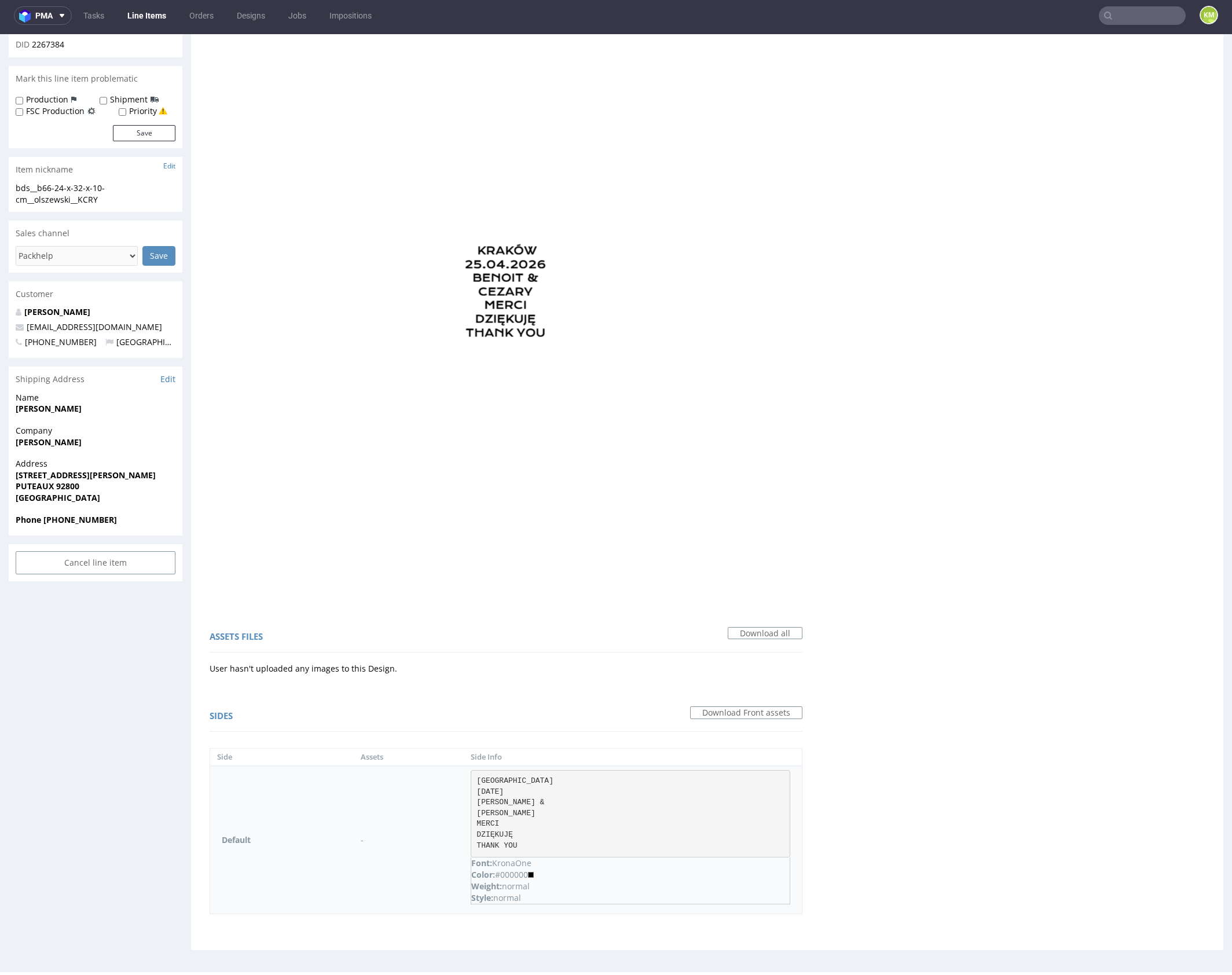
click at [527, 788] on pre "[GEOGRAPHIC_DATA] [DATE] [PERSON_NAME] & [PERSON_NAME] MERCI DZIĘKUJĘ THANK YOU" at bounding box center [630, 813] width 320 height 87
drag, startPoint x: 520, startPoint y: 779, endPoint x: 595, endPoint y: 848, distance: 101.9
click at [595, 848] on pre "[GEOGRAPHIC_DATA] [DATE] [PERSON_NAME] & [PERSON_NAME] MERCI DZIĘKUJĘ THANK YOU" at bounding box center [630, 813] width 320 height 87
copy pre "[GEOGRAPHIC_DATA] [DATE] [PERSON_NAME] & [PERSON_NAME] MERCI DZIĘKUJĘ THANK YOU"
drag, startPoint x: 513, startPoint y: 790, endPoint x: 512, endPoint y: 784, distance: 6.1
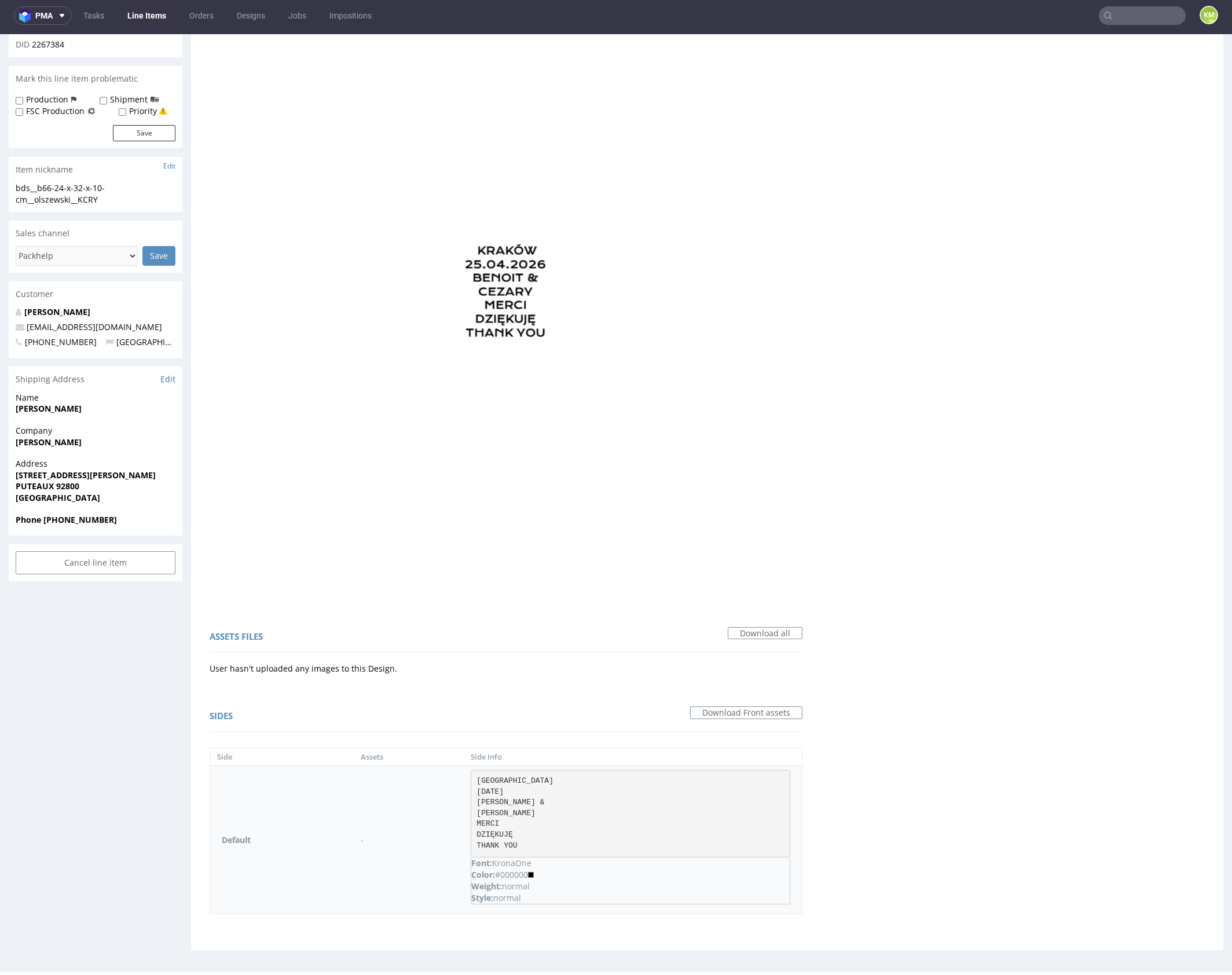
click at [513, 790] on pre "[GEOGRAPHIC_DATA] [DATE] [PERSON_NAME] & [PERSON_NAME] MERCI DZIĘKUJĘ THANK YOU" at bounding box center [630, 813] width 320 height 87
drag, startPoint x: 509, startPoint y: 779, endPoint x: 571, endPoint y: 845, distance: 90.6
click at [571, 845] on pre "[GEOGRAPHIC_DATA] [DATE] [PERSON_NAME] & [PERSON_NAME] MERCI DZIĘKUJĘ THANK YOU" at bounding box center [630, 813] width 320 height 87
copy pre "[GEOGRAPHIC_DATA] [DATE] [PERSON_NAME] & [PERSON_NAME] MERCI DZIĘKUJĘ THANK YOU"
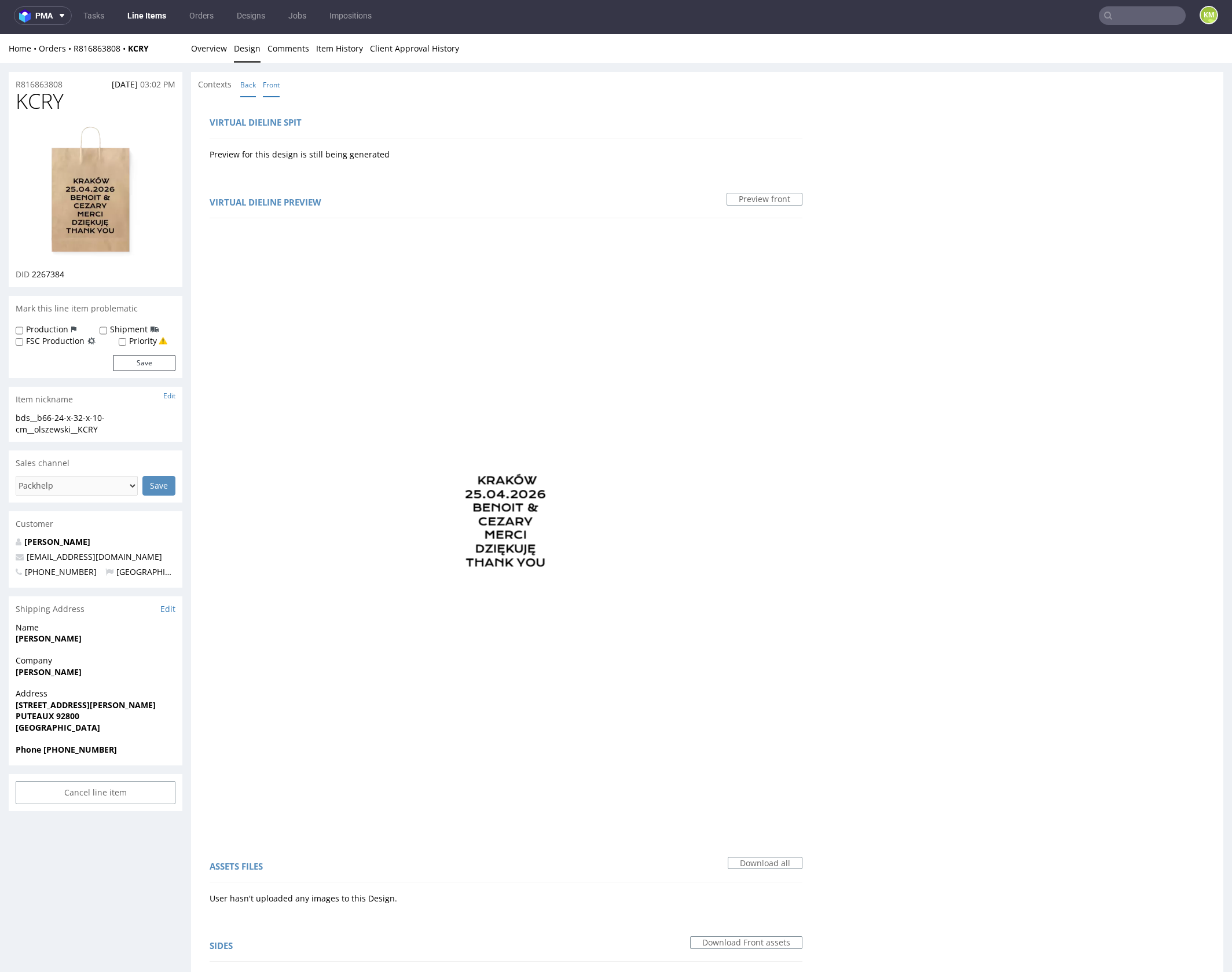
click at [254, 86] on link "Back" at bounding box center [248, 85] width 15 height 25
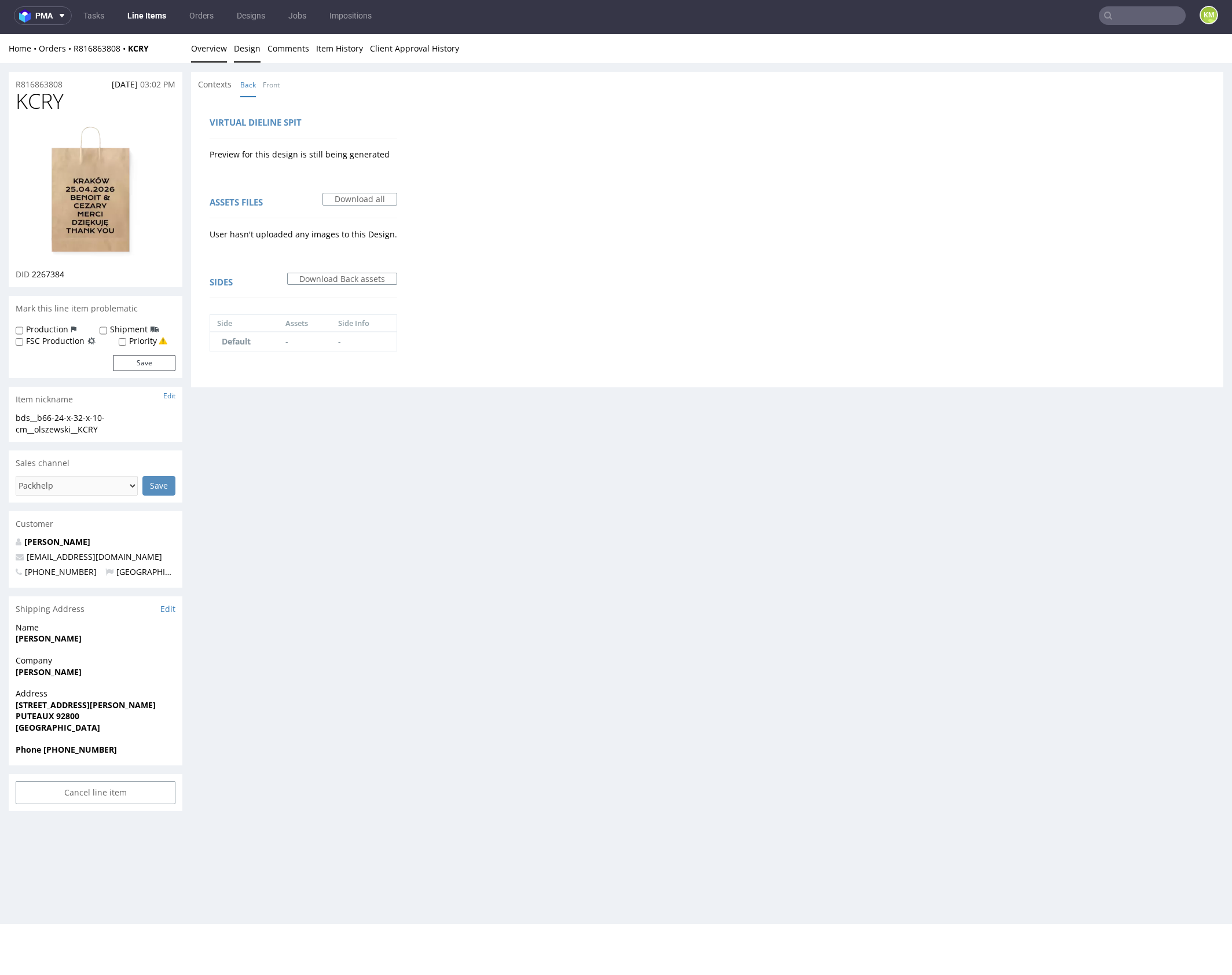
click at [215, 52] on link "Overview" at bounding box center [209, 48] width 36 height 29
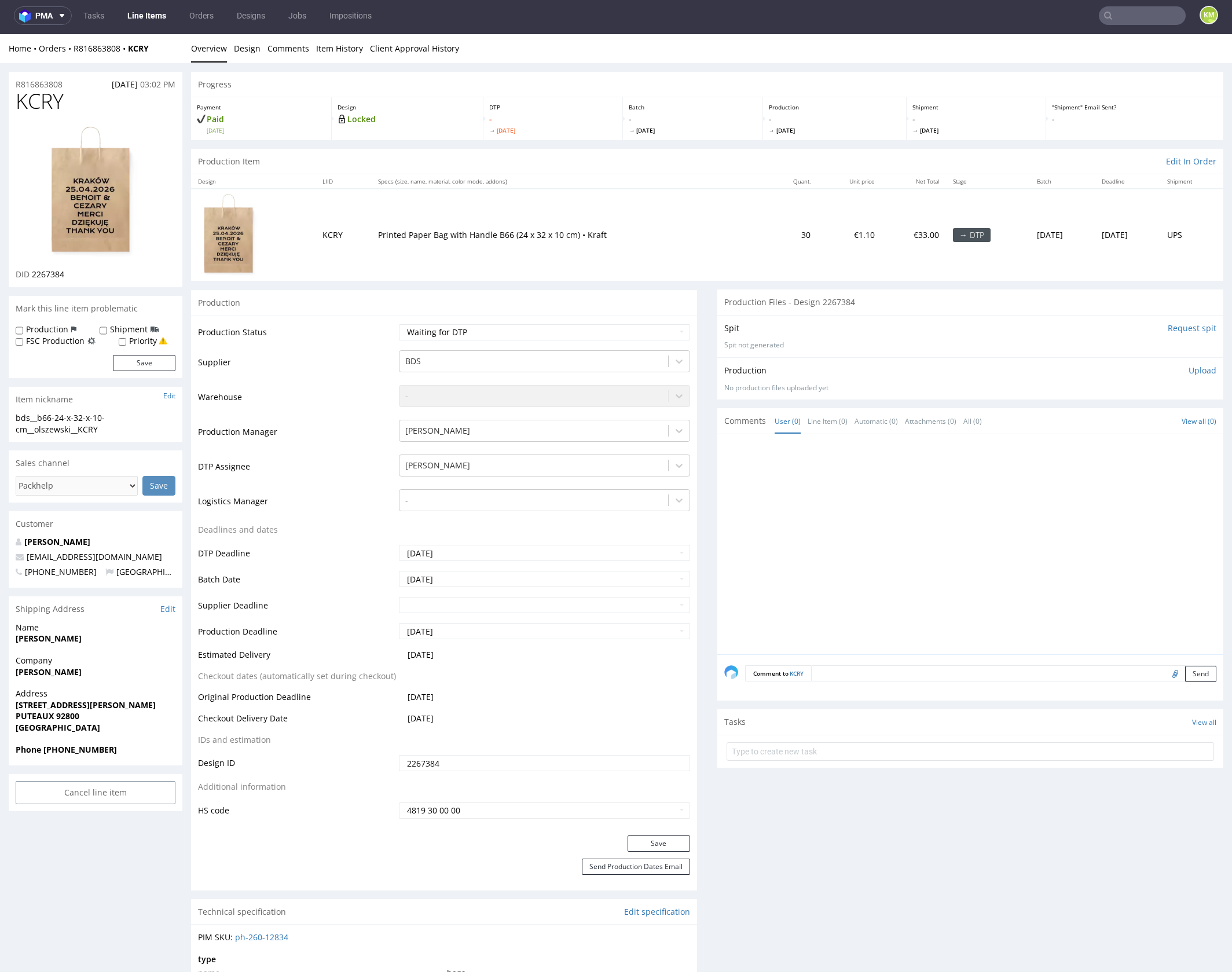
click at [896, 526] on div at bounding box center [973, 548] width 499 height 213
click at [51, 102] on span "KCRY" at bounding box center [40, 101] width 48 height 23
copy span "KCRY"
click at [460, 761] on input "2267384" at bounding box center [545, 763] width 291 height 16
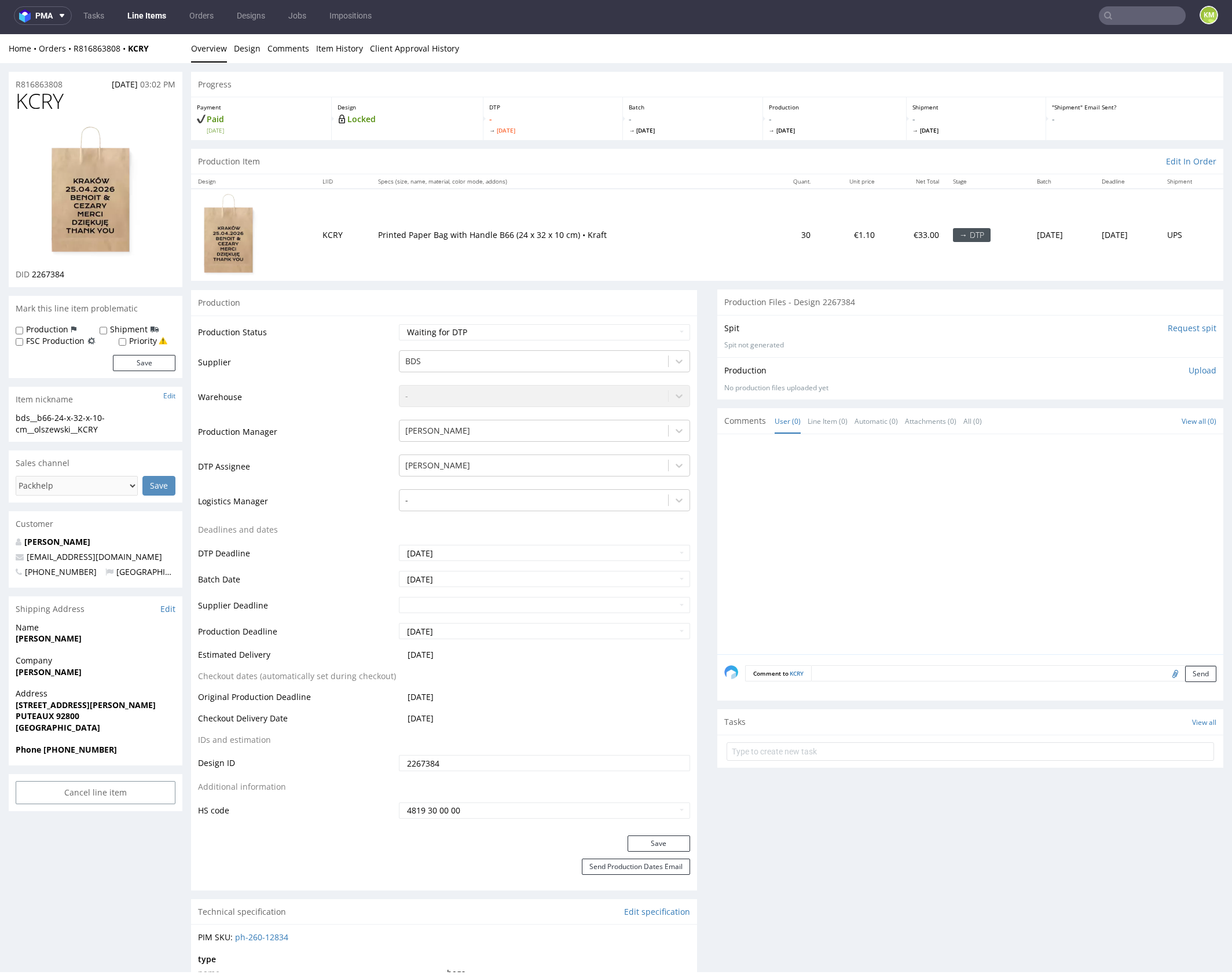
click at [461, 761] on input "2267384" at bounding box center [545, 763] width 291 height 16
click at [895, 513] on div at bounding box center [973, 548] width 499 height 213
click at [873, 485] on div at bounding box center [973, 548] width 499 height 213
click at [872, 484] on div at bounding box center [973, 548] width 499 height 213
click at [66, 423] on div "bds__b66-24-x-32-x-10-cm__olszewski__KCRY" at bounding box center [95, 423] width 160 height 22
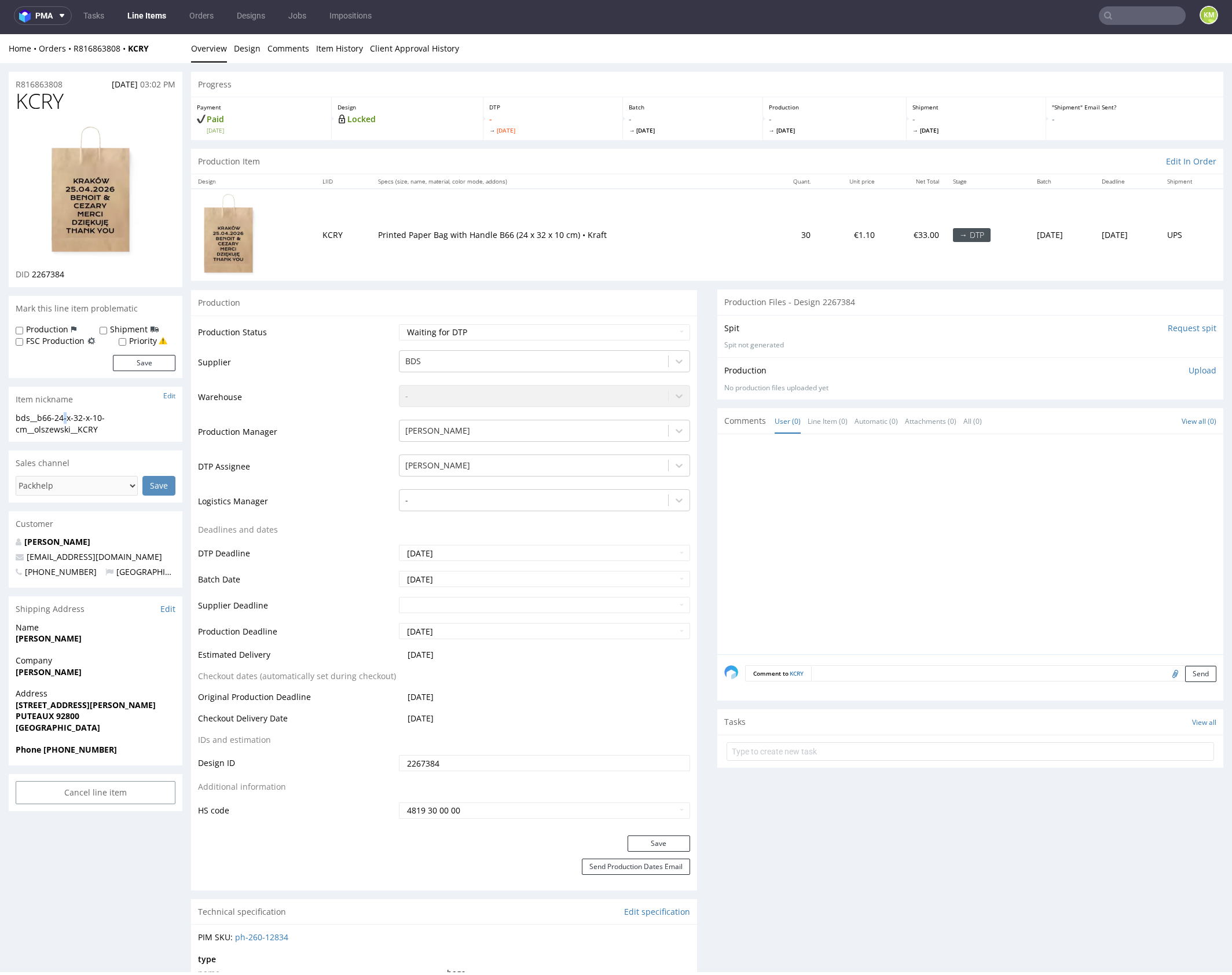
click at [66, 423] on div "bds__b66-24-x-32-x-10-cm__olszewski__KCRY" at bounding box center [95, 423] width 160 height 22
click at [66, 419] on div "bds__b66-24-x-32-x-10-cm__olszewski__KCRY" at bounding box center [95, 423] width 160 height 22
click at [472, 766] on input "2267384" at bounding box center [545, 763] width 291 height 16
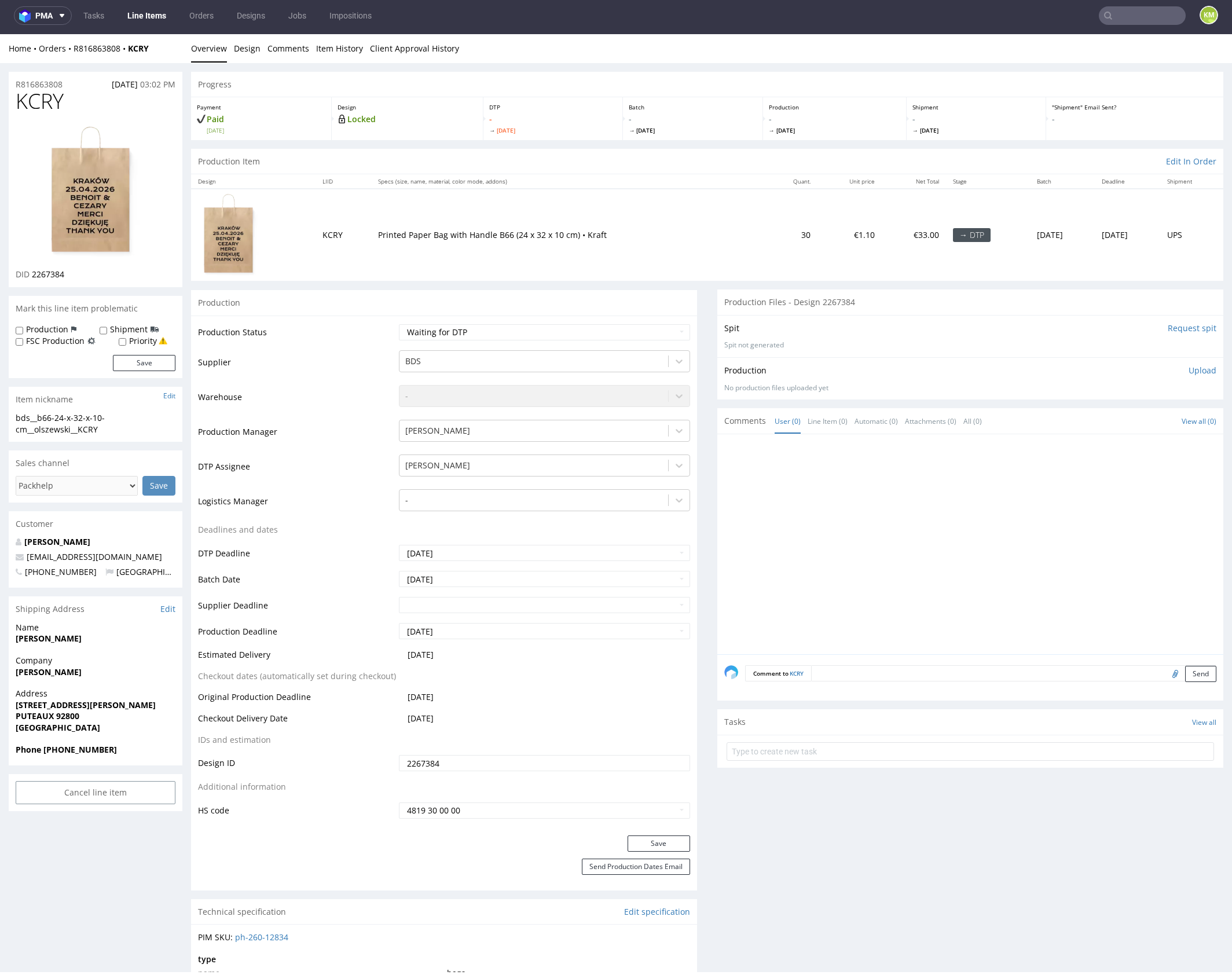
click at [472, 766] on input "2267384" at bounding box center [545, 763] width 291 height 16
click at [1189, 369] on p "Upload" at bounding box center [1202, 370] width 28 height 12
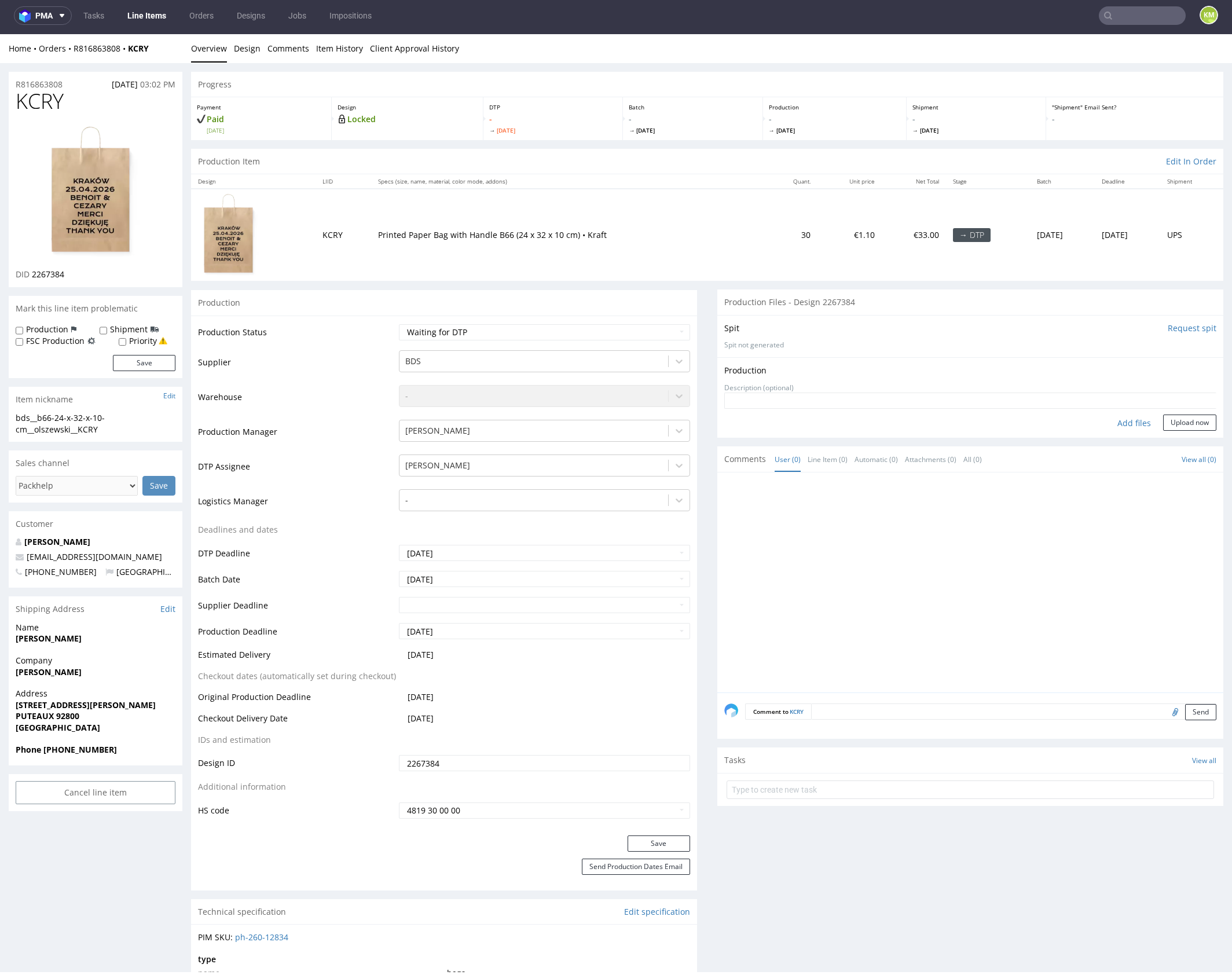
click at [1114, 423] on div "Add files" at bounding box center [1133, 423] width 58 height 17
type input "C:\fakepath\bds__b66-24-x-32-x-10-cm__olszewski__KCRY__d2267384__oR816863808.pdf"
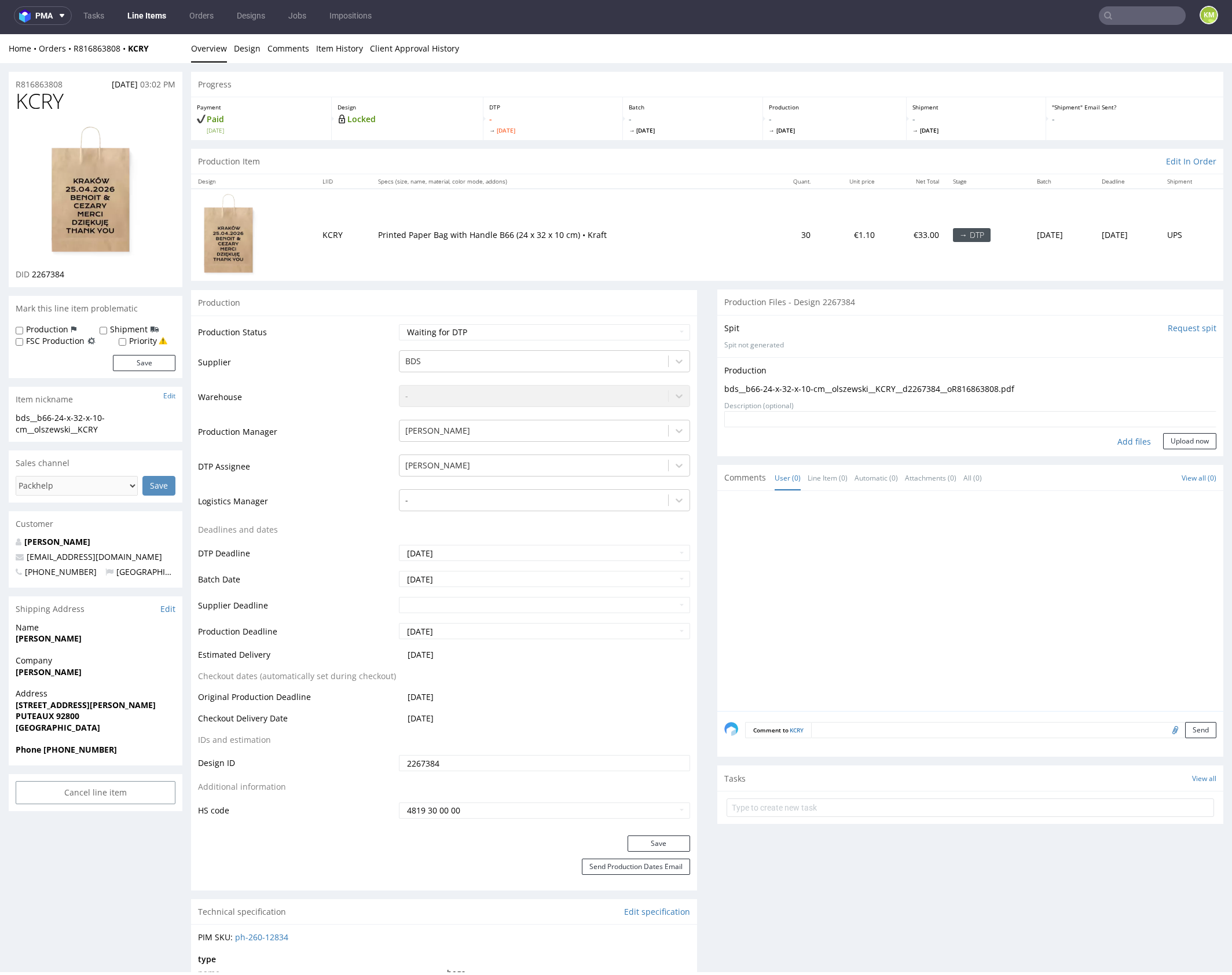
click at [1187, 449] on div "Production Upload bds__b66-24-x-32-x-10-cm__olszewski__KCRY__d2267384__oR816863…" at bounding box center [970, 407] width 506 height 99
click at [1182, 441] on button "Upload now" at bounding box center [1189, 441] width 53 height 16
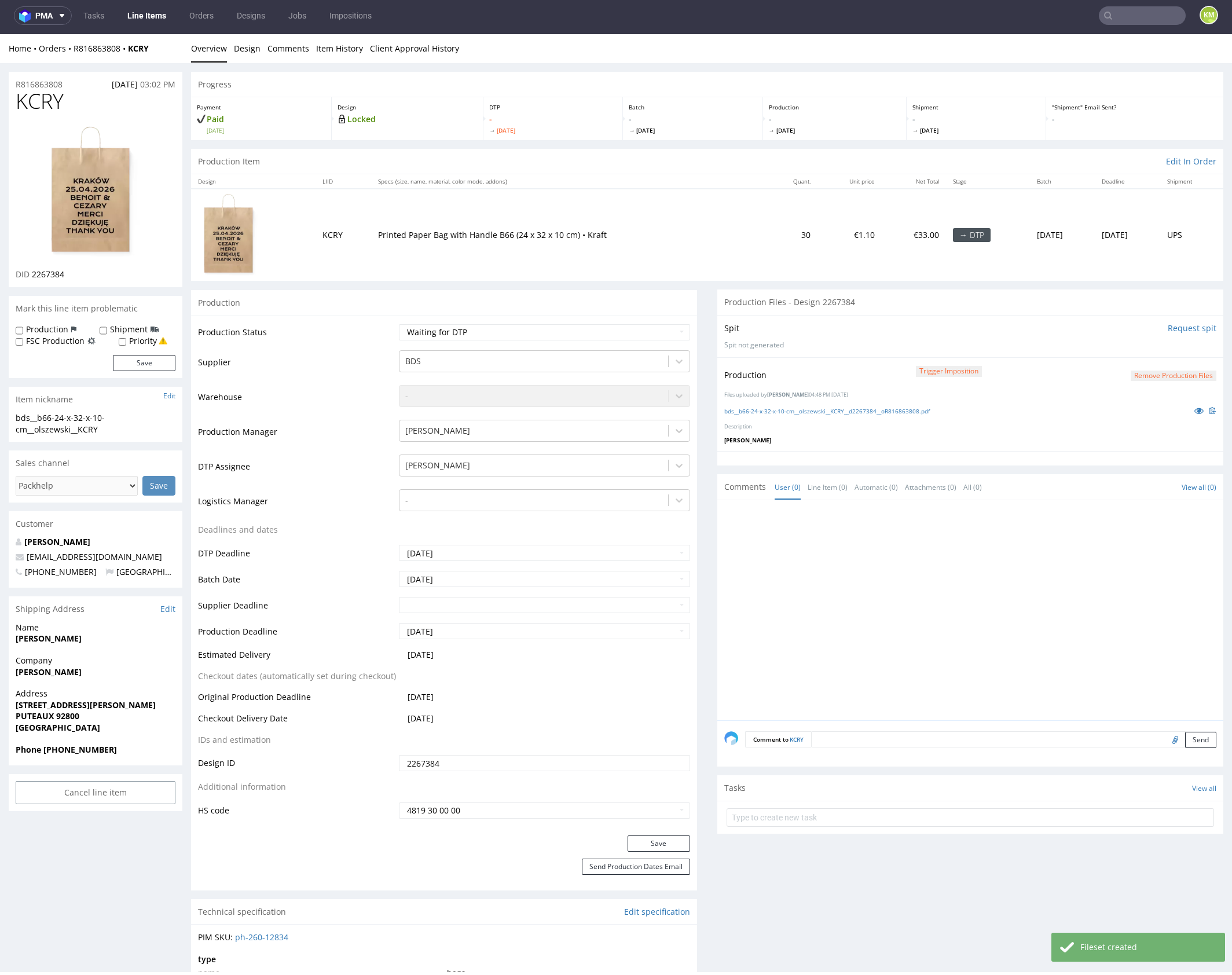
click at [952, 593] on div at bounding box center [973, 614] width 499 height 213
click at [538, 330] on select "Waiting for Artwork Waiting for Diecut Waiting for Mockup Waiting for DTP Waiti…" at bounding box center [545, 332] width 291 height 16
select select "dtp_production_ready"
click at [399, 324] on select "Waiting for Artwork Waiting for Diecut Waiting for Mockup Waiting for DTP Waiti…" at bounding box center [545, 332] width 291 height 16
click at [638, 843] on button "Save" at bounding box center [658, 844] width 63 height 16
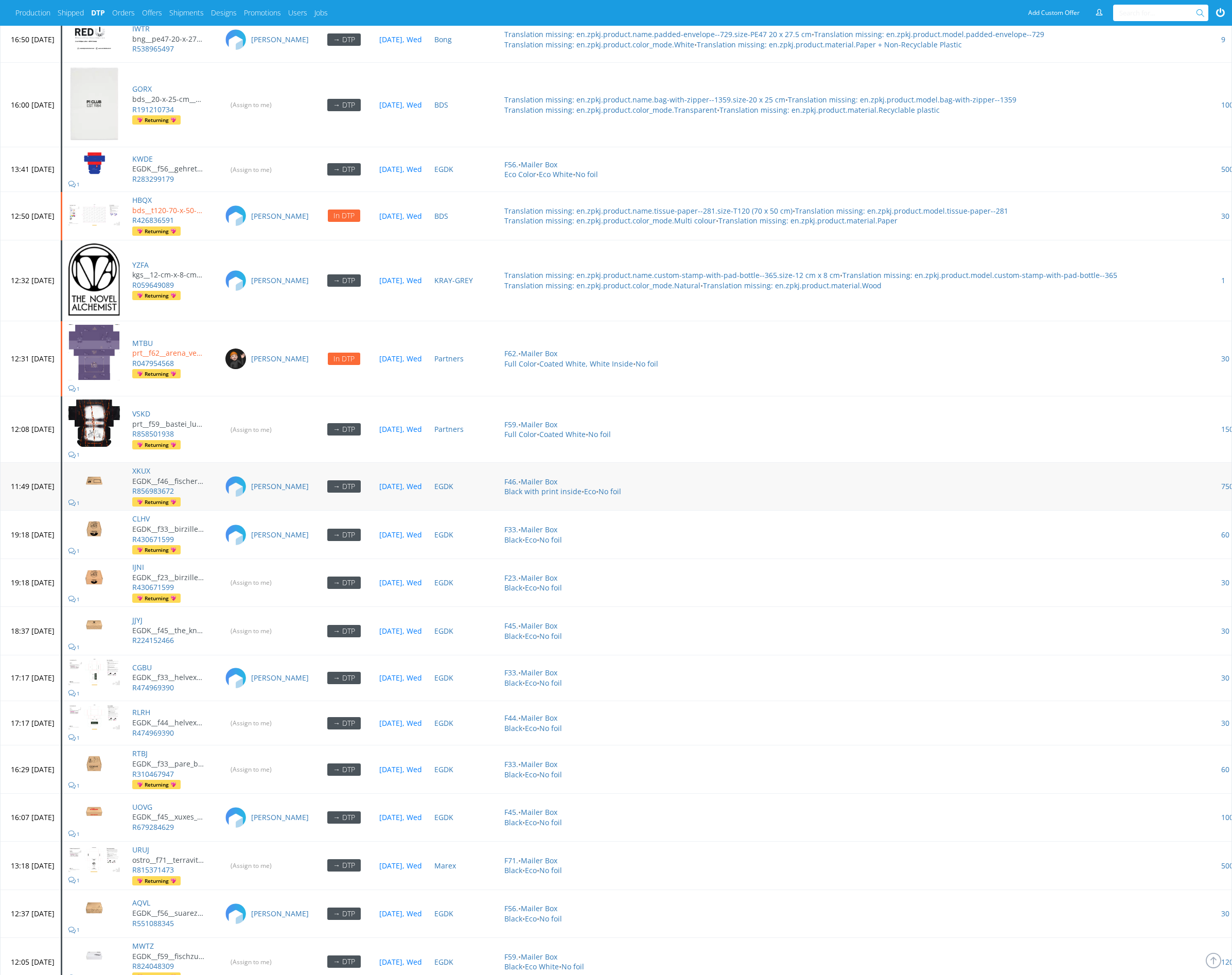
scroll to position [4058, 0]
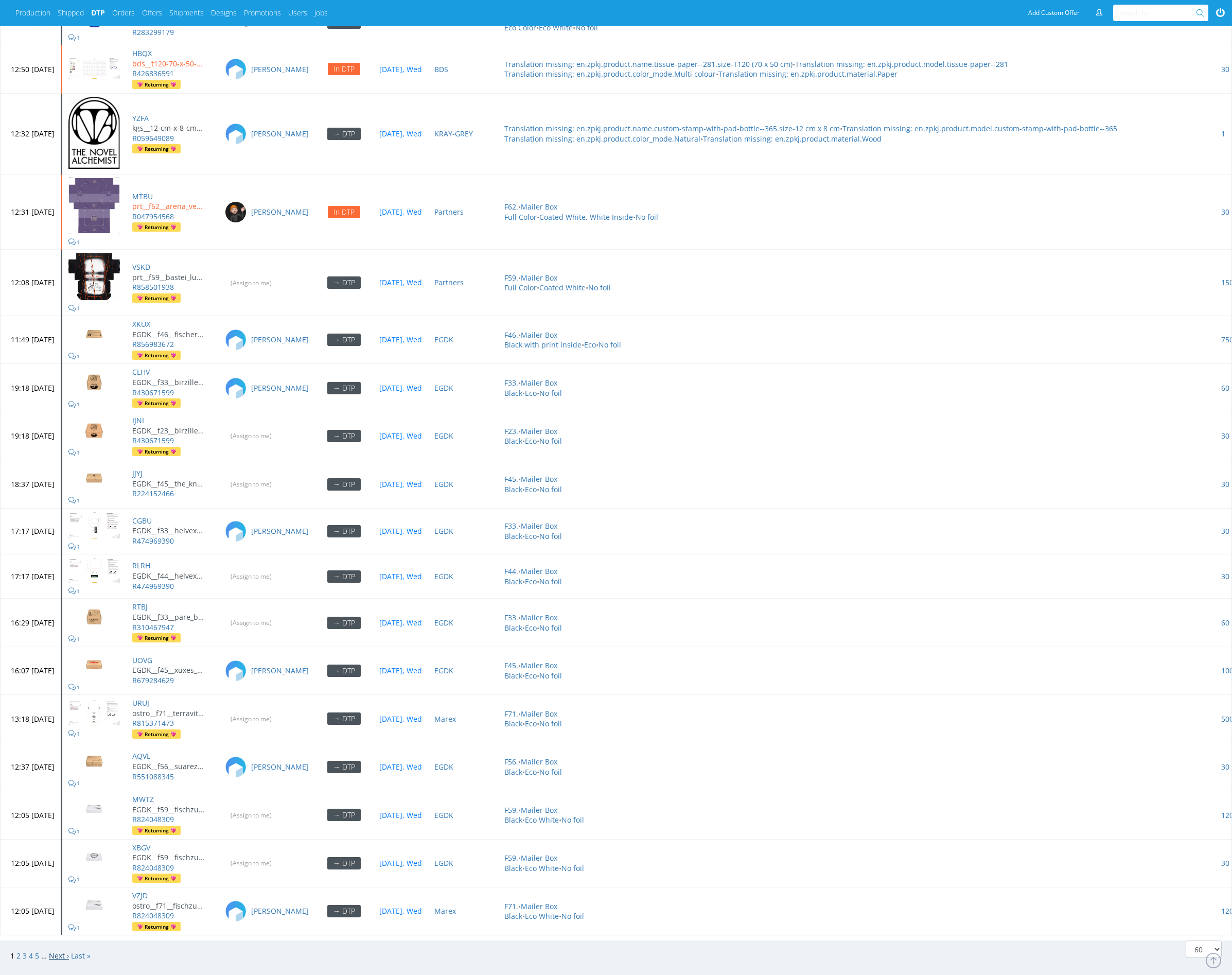
click at [55, 951] on link "Next ›" at bounding box center [59, 956] width 20 height 10
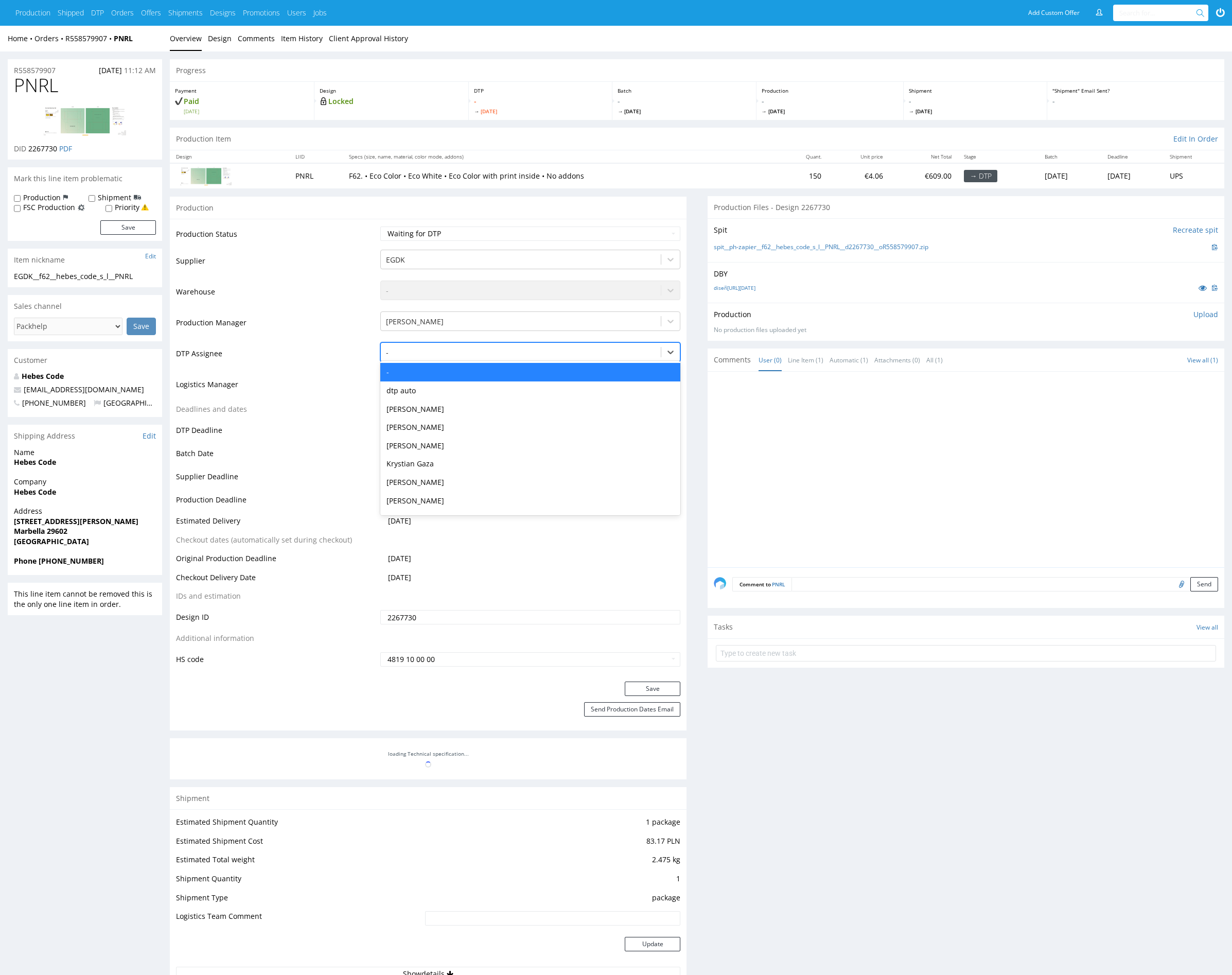
click at [446, 354] on div at bounding box center [521, 353] width 269 height 12
type input "mark"
click at [463, 375] on div "[PERSON_NAME]" at bounding box center [530, 372] width 300 height 19
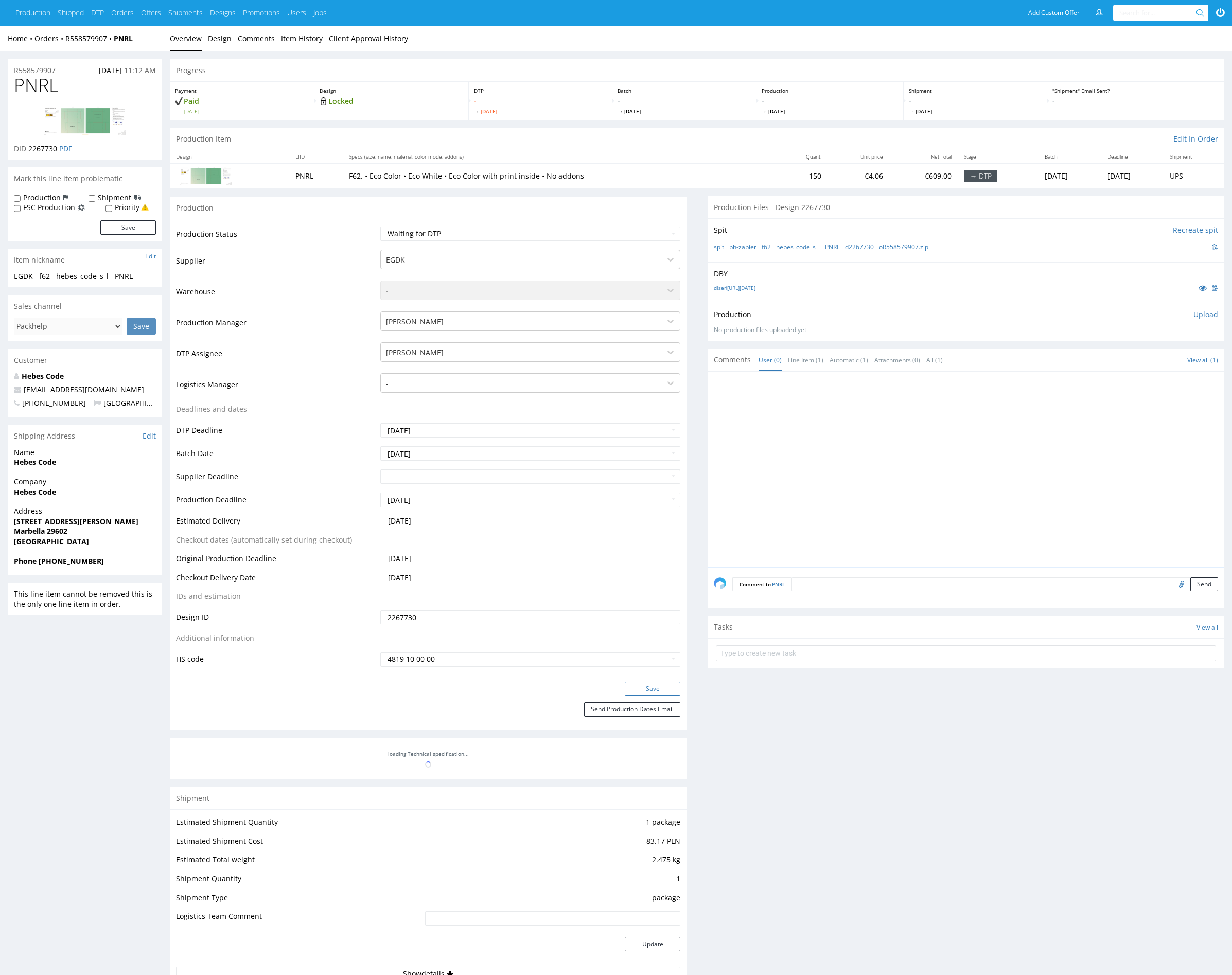
click at [667, 690] on button "Save" at bounding box center [652, 689] width 56 height 14
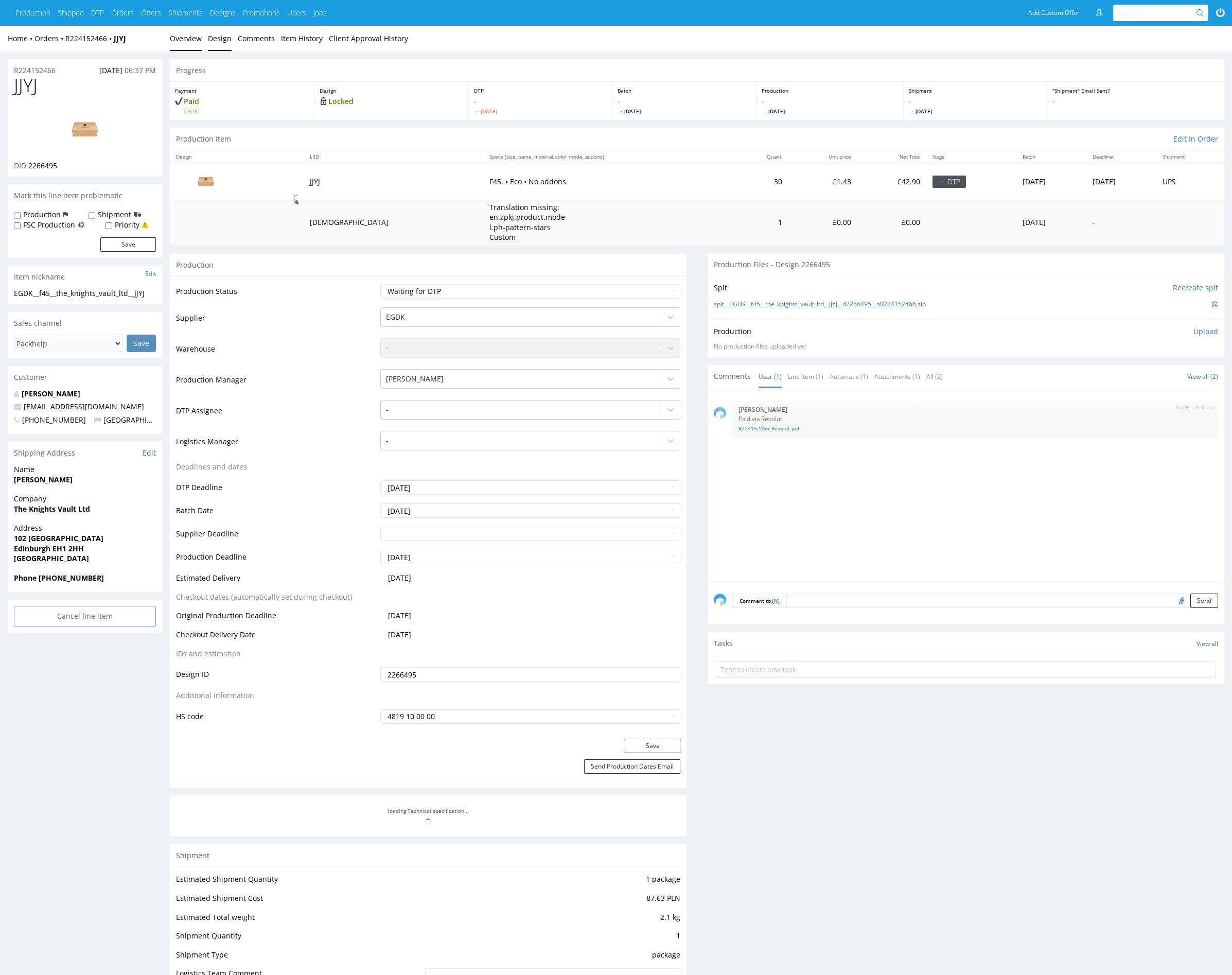
click at [221, 42] on link "Design" at bounding box center [219, 39] width 24 height 25
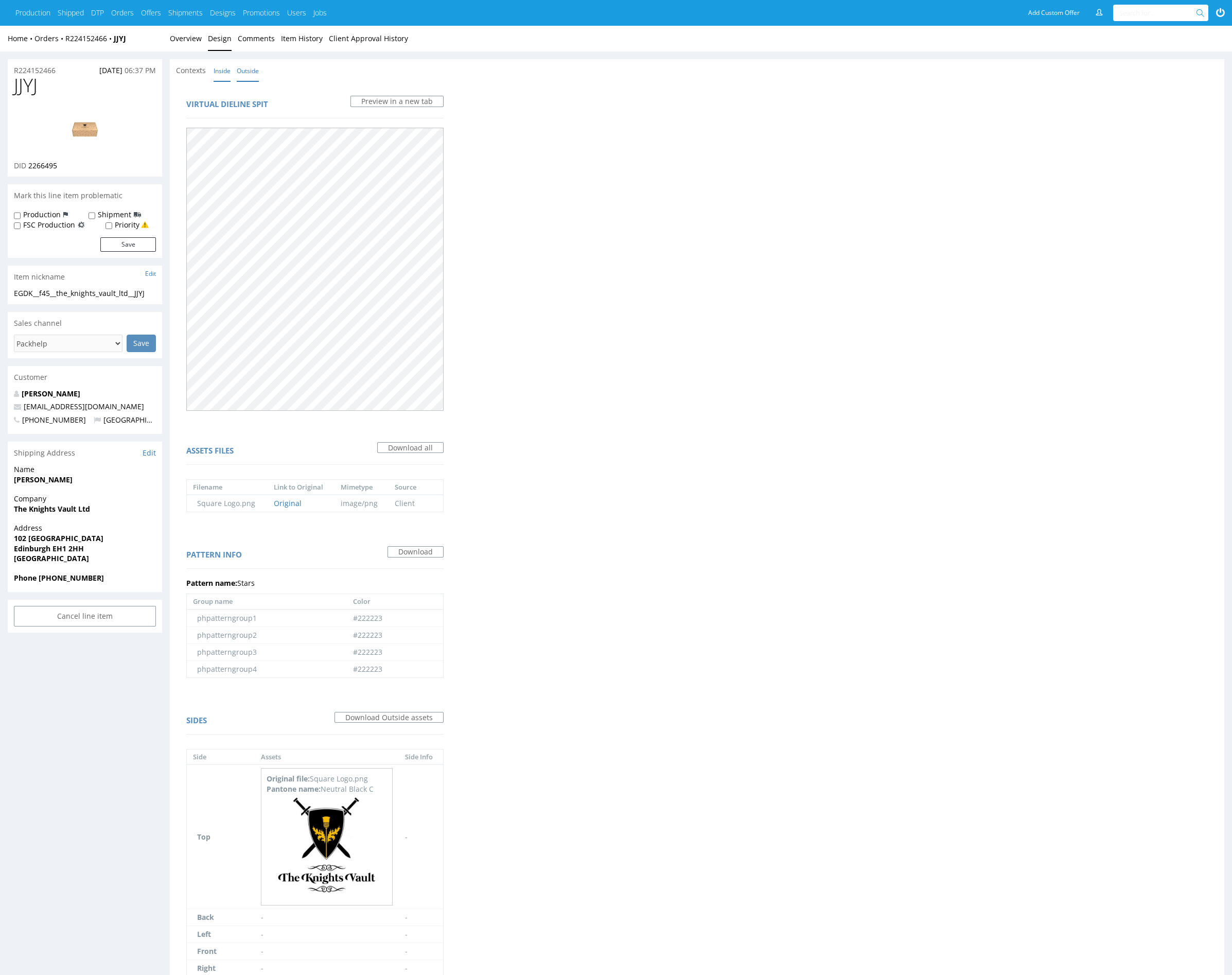
click at [228, 76] on link "Inside" at bounding box center [222, 71] width 17 height 22
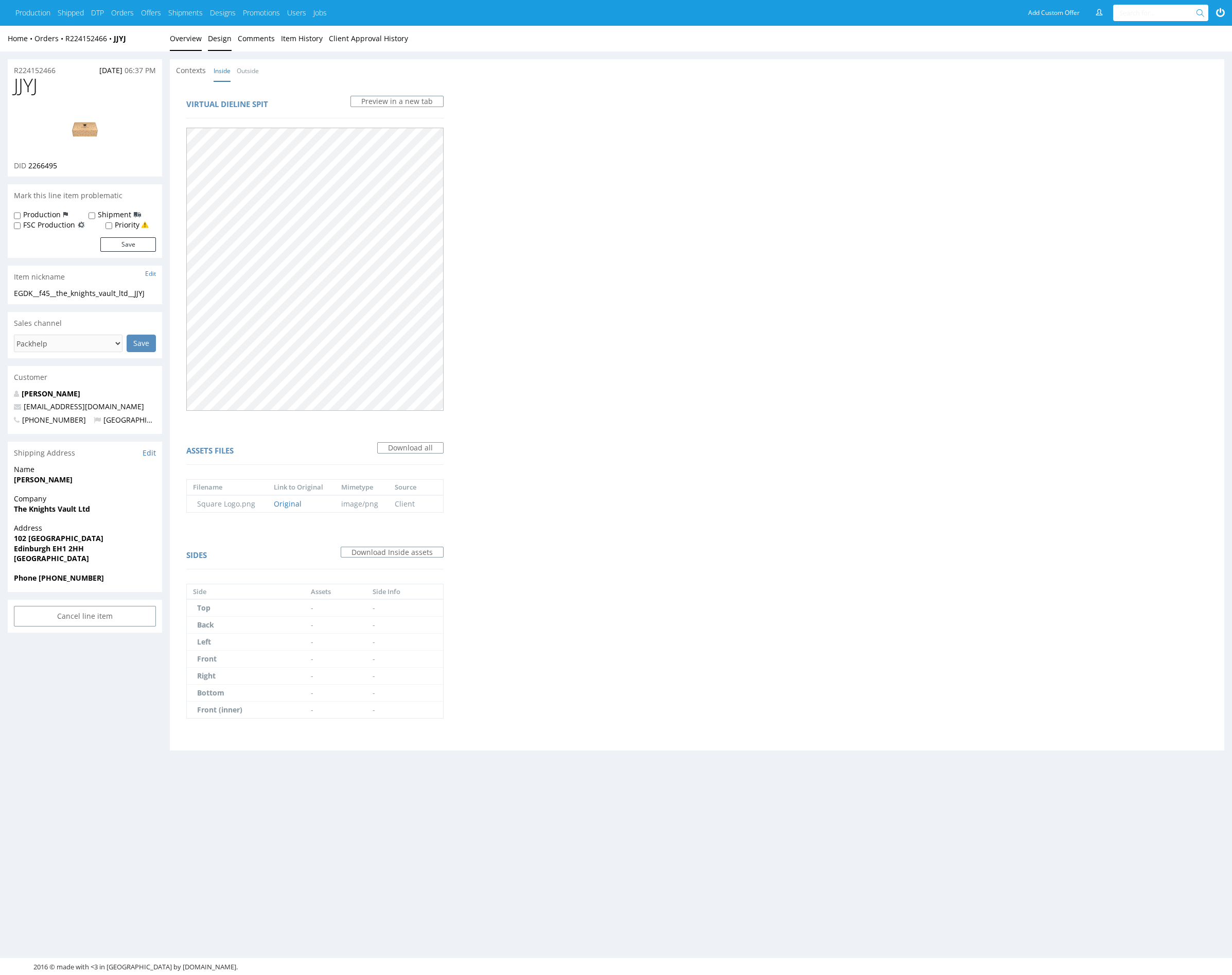
click at [190, 34] on link "Overview" at bounding box center [186, 39] width 32 height 25
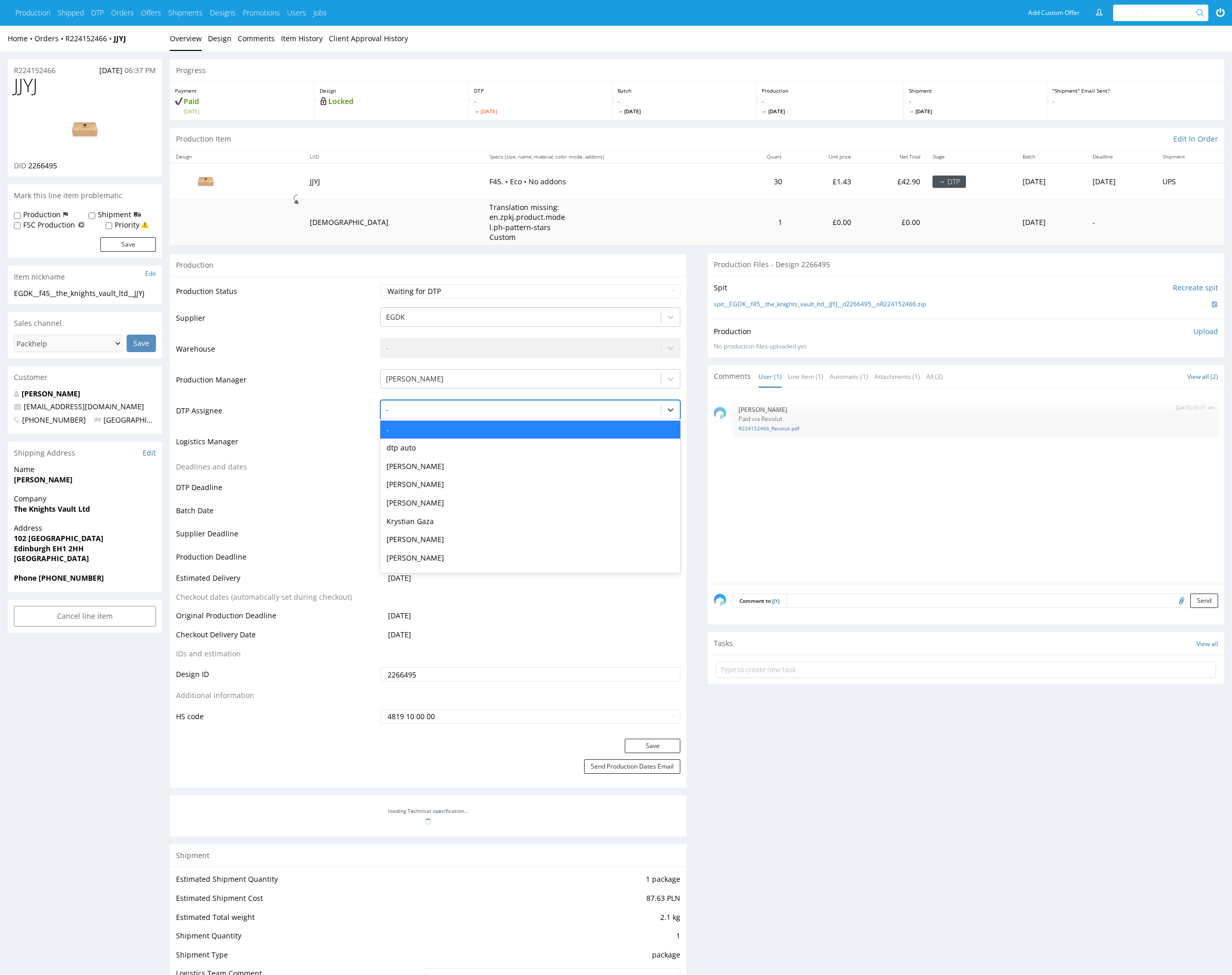
click at [457, 407] on div at bounding box center [521, 410] width 269 height 12
type input "mark"
drag, startPoint x: 458, startPoint y: 427, endPoint x: 513, endPoint y: 466, distance: 67.4
click at [459, 426] on div "[PERSON_NAME]" at bounding box center [530, 430] width 300 height 19
click at [667, 741] on button "Save" at bounding box center [652, 746] width 56 height 14
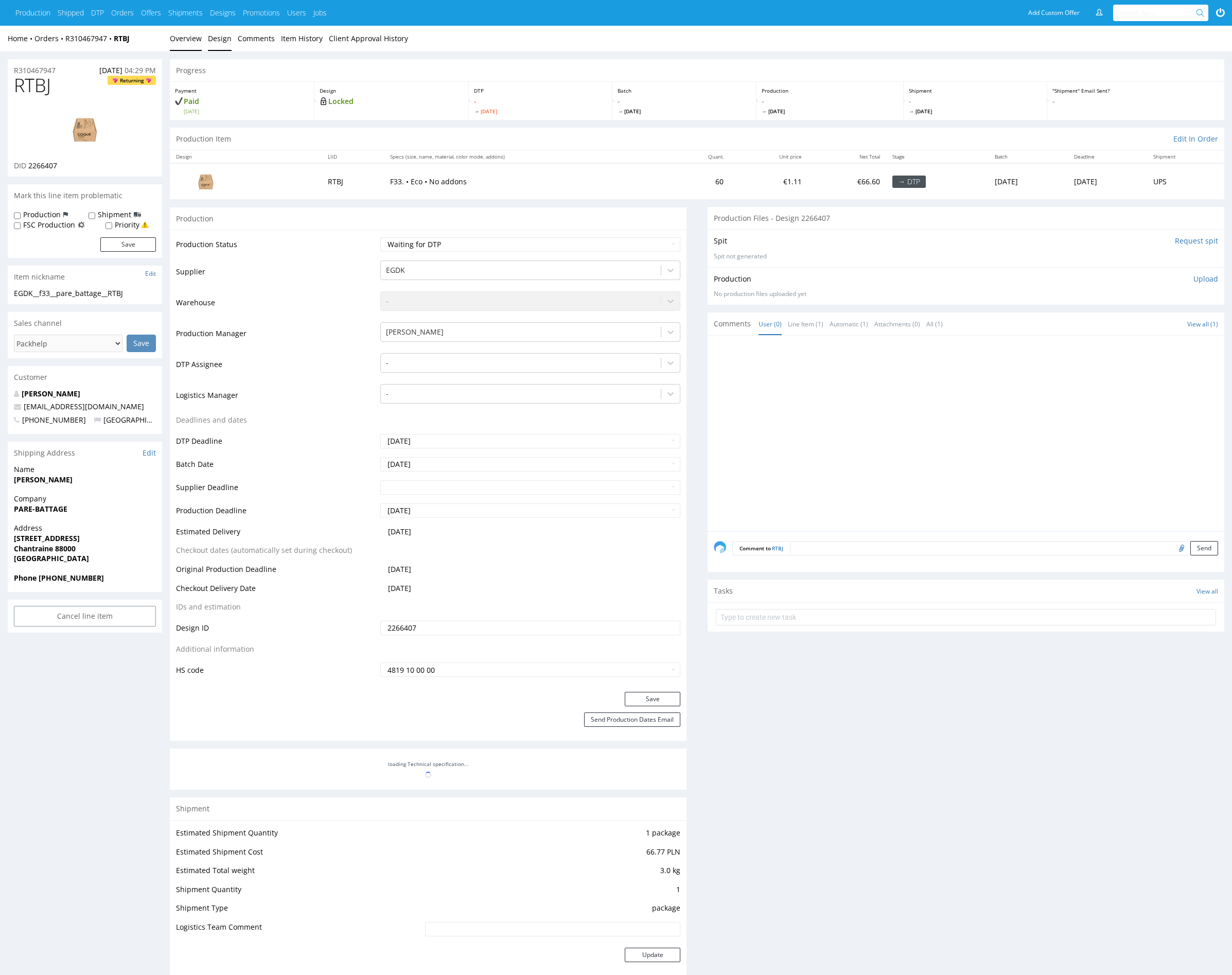
click at [217, 39] on link "Design" at bounding box center [219, 39] width 24 height 25
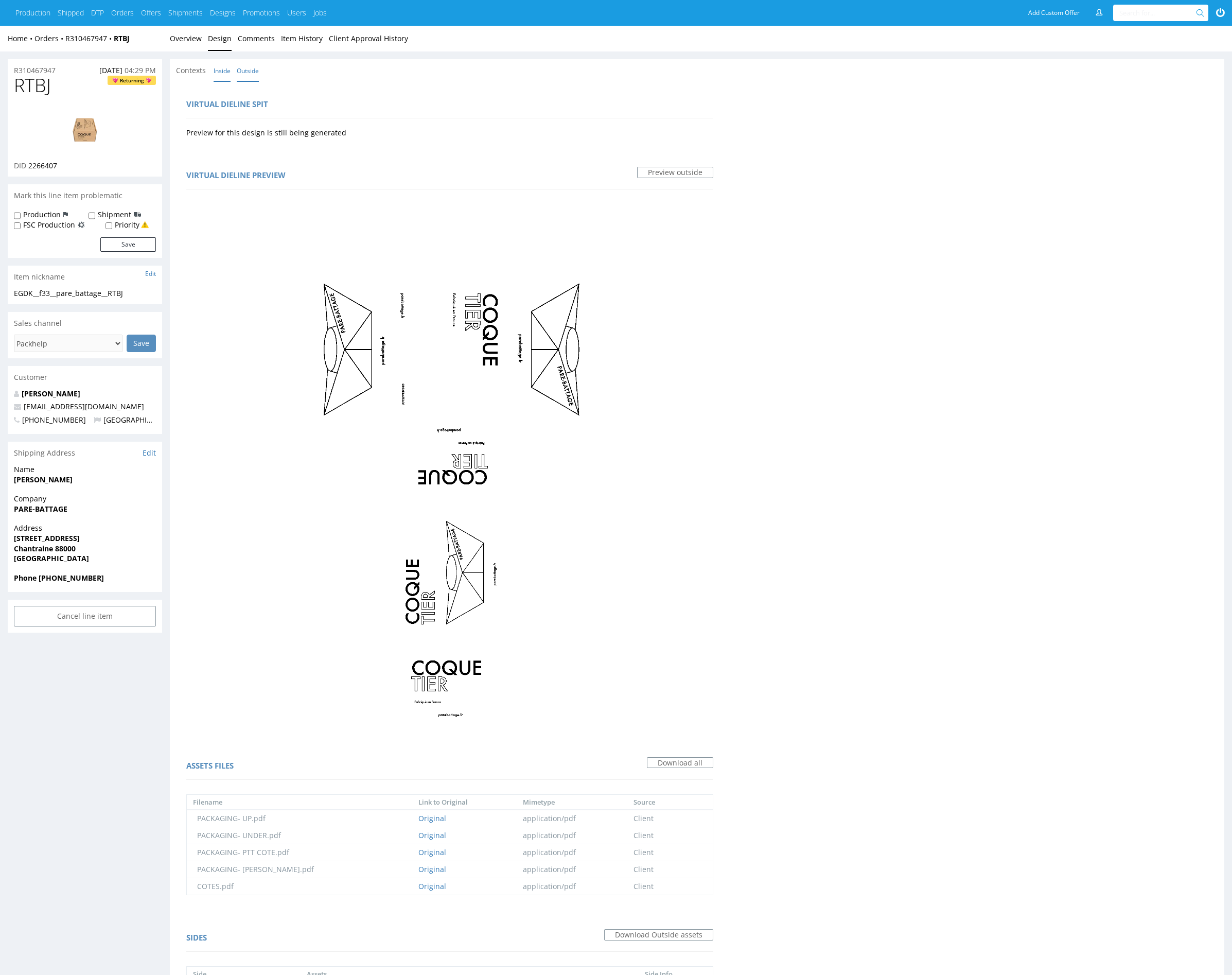
click at [222, 72] on link "Inside" at bounding box center [222, 71] width 17 height 22
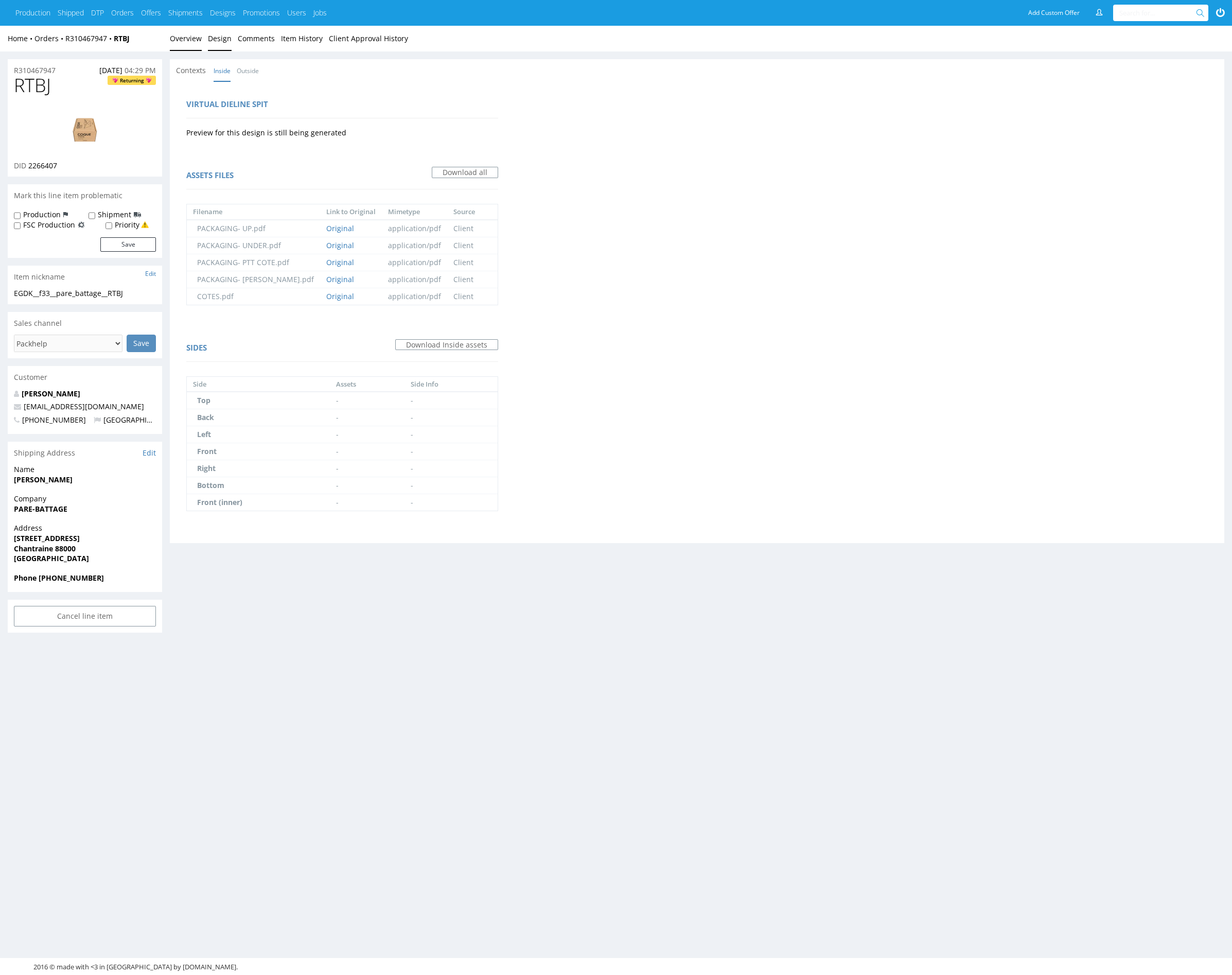
click at [185, 40] on link "Overview" at bounding box center [186, 39] width 32 height 25
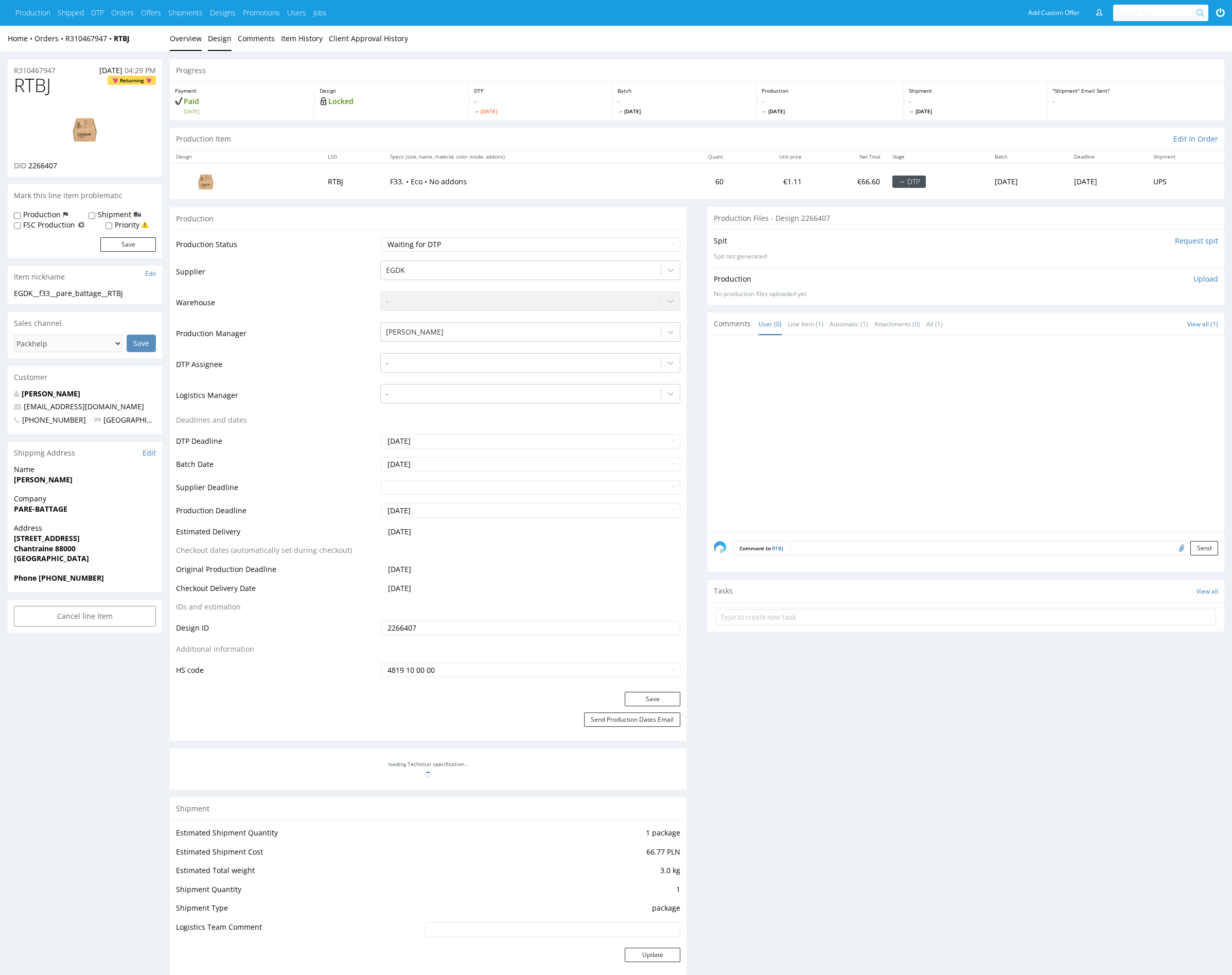
click at [208, 37] on link "Design" at bounding box center [219, 39] width 24 height 25
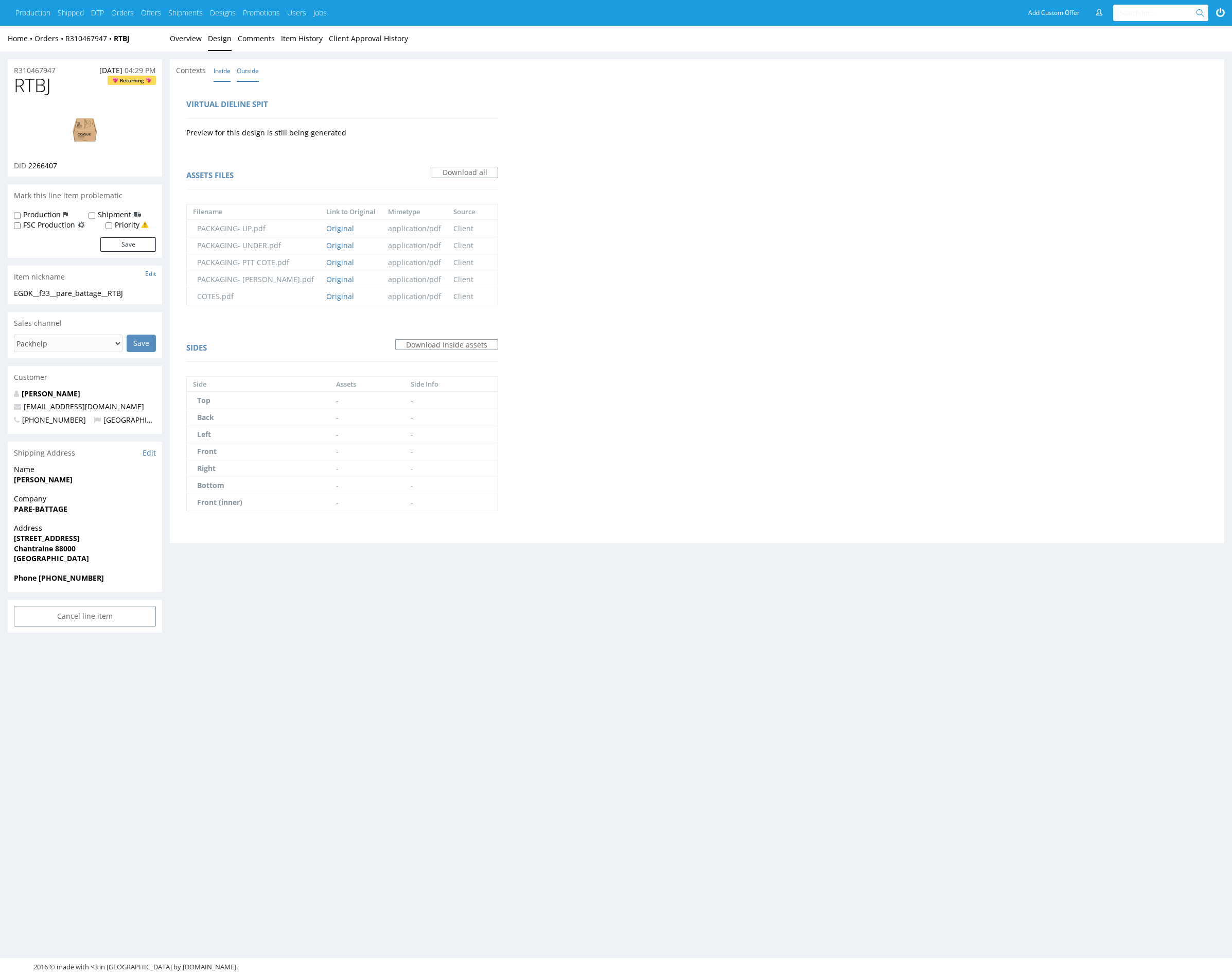
click at [251, 74] on link "Outside" at bounding box center [248, 71] width 22 height 22
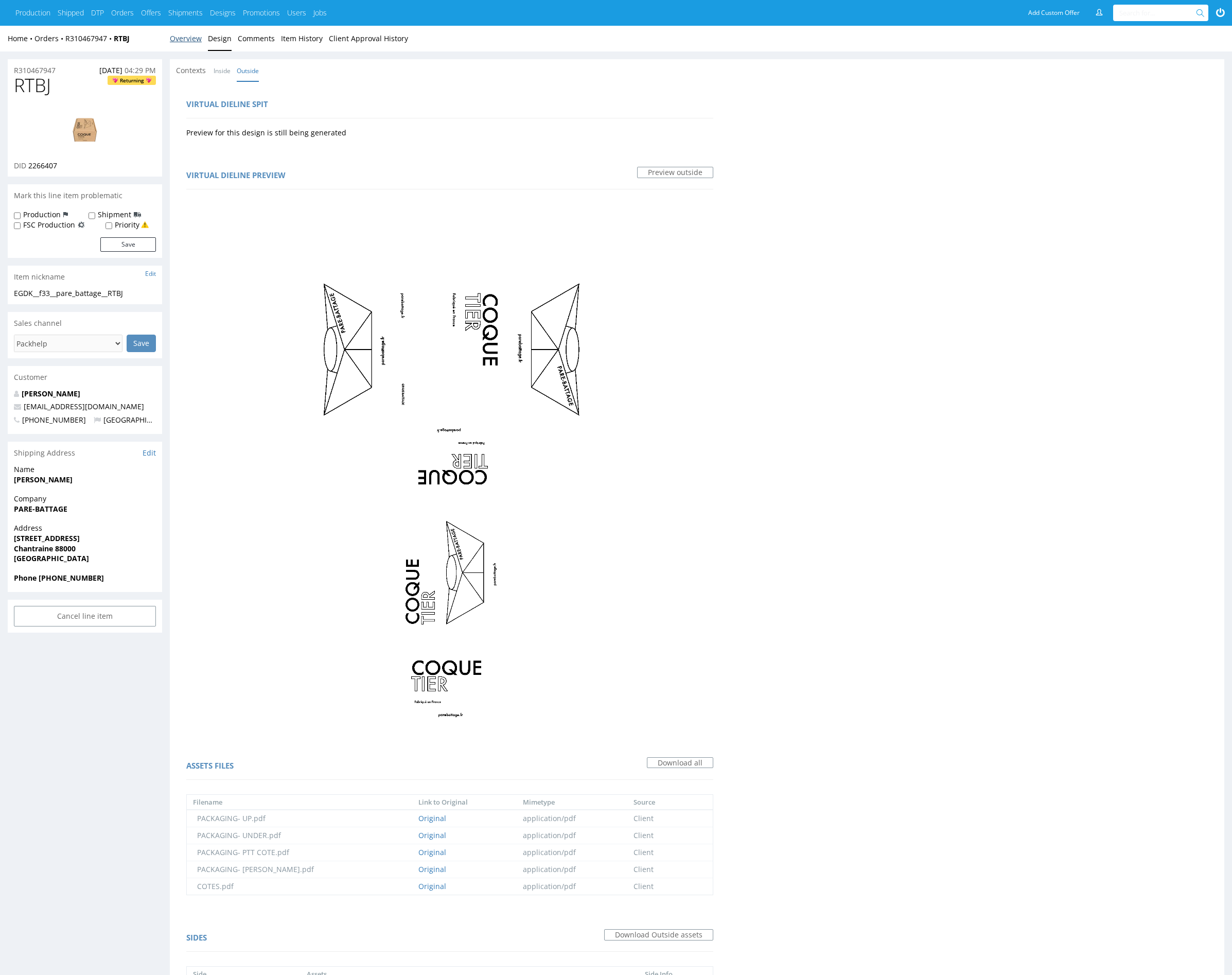
drag, startPoint x: 179, startPoint y: 41, endPoint x: 458, endPoint y: 34, distance: 279.1
click at [179, 41] on link "Overview" at bounding box center [186, 39] width 32 height 25
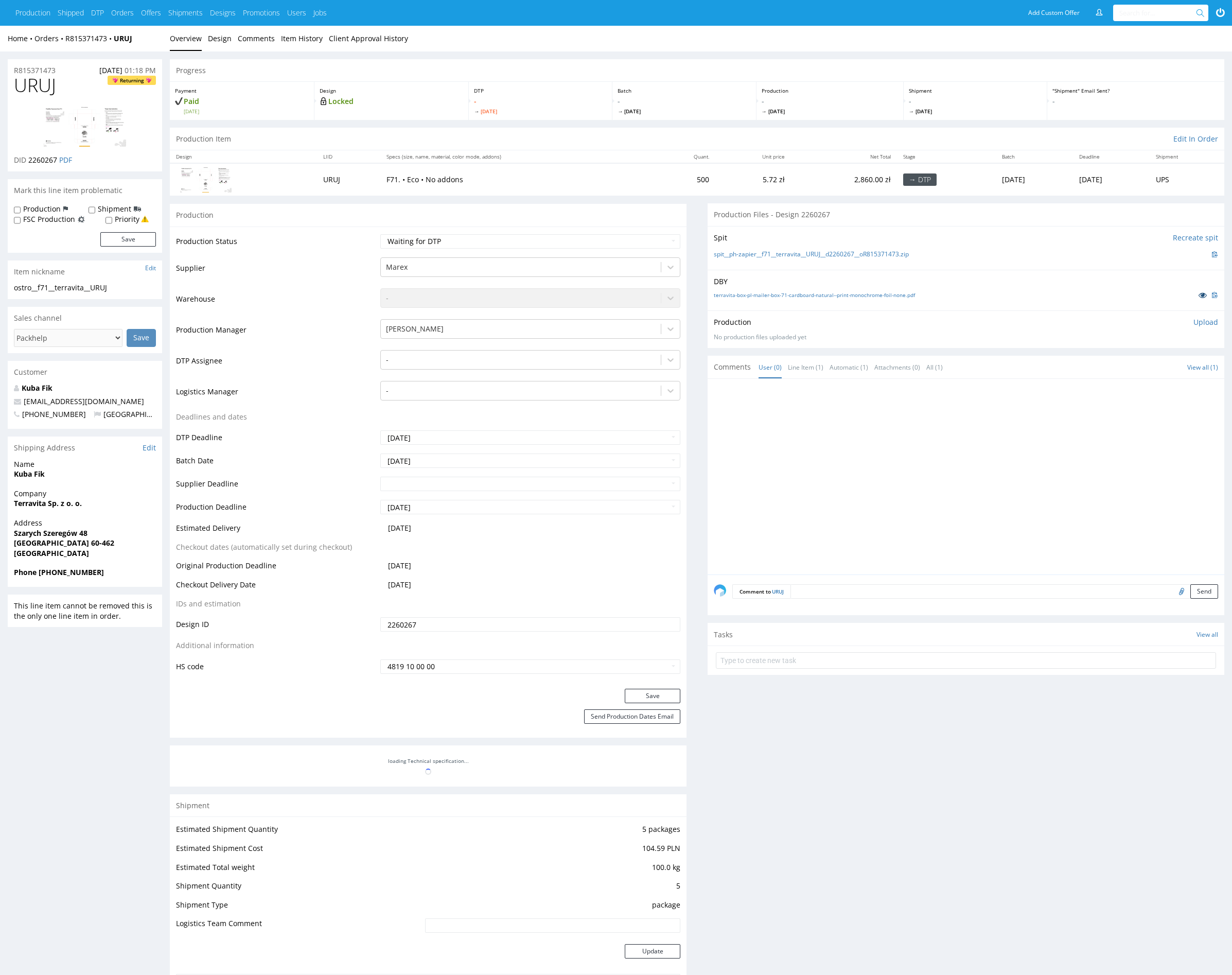
click at [1203, 295] on icon at bounding box center [1202, 295] width 8 height 7
click at [852, 443] on div at bounding box center [969, 480] width 511 height 190
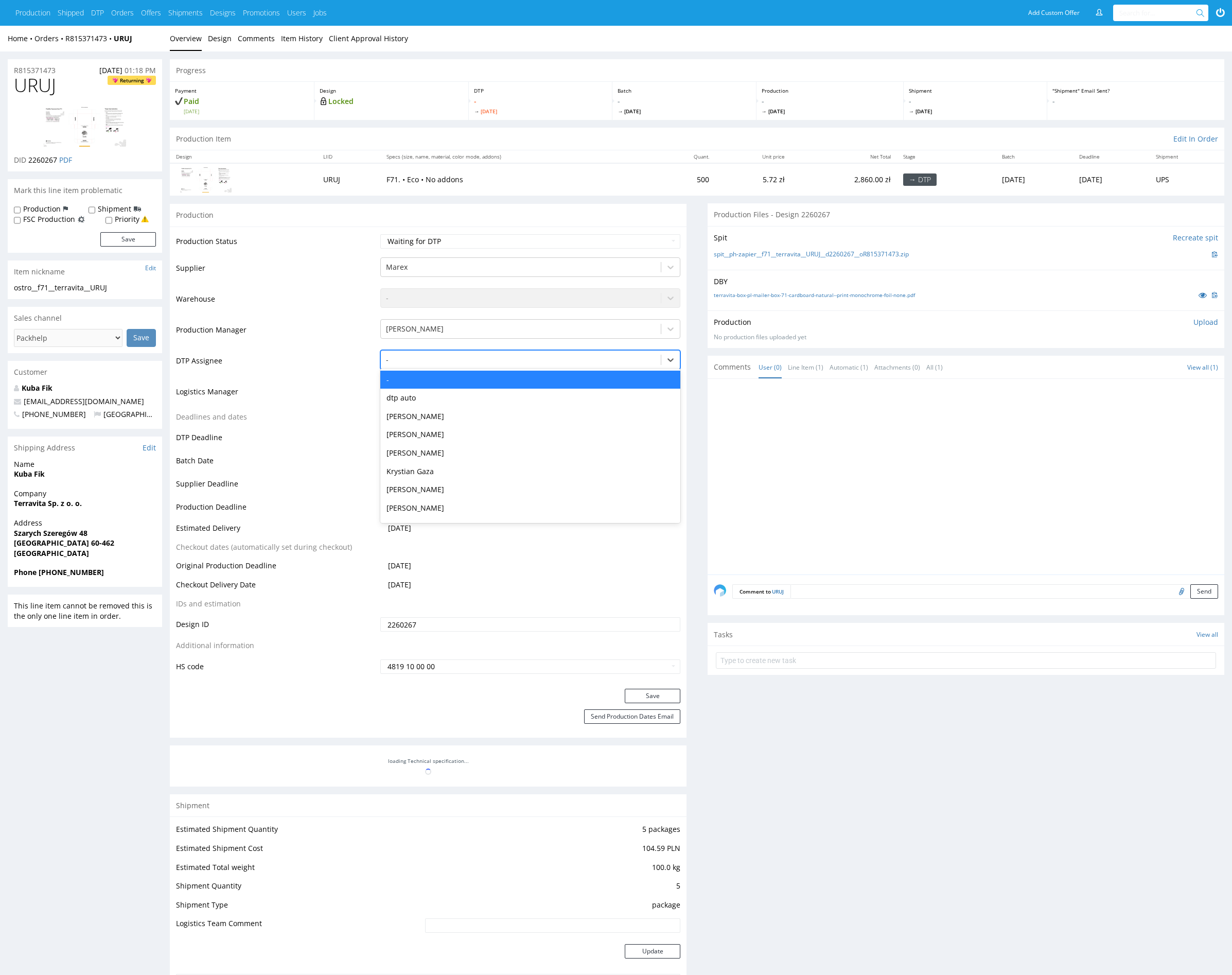
click at [455, 361] on div at bounding box center [521, 360] width 269 height 12
type input "mark"
click at [435, 376] on div "[PERSON_NAME]" at bounding box center [530, 380] width 300 height 19
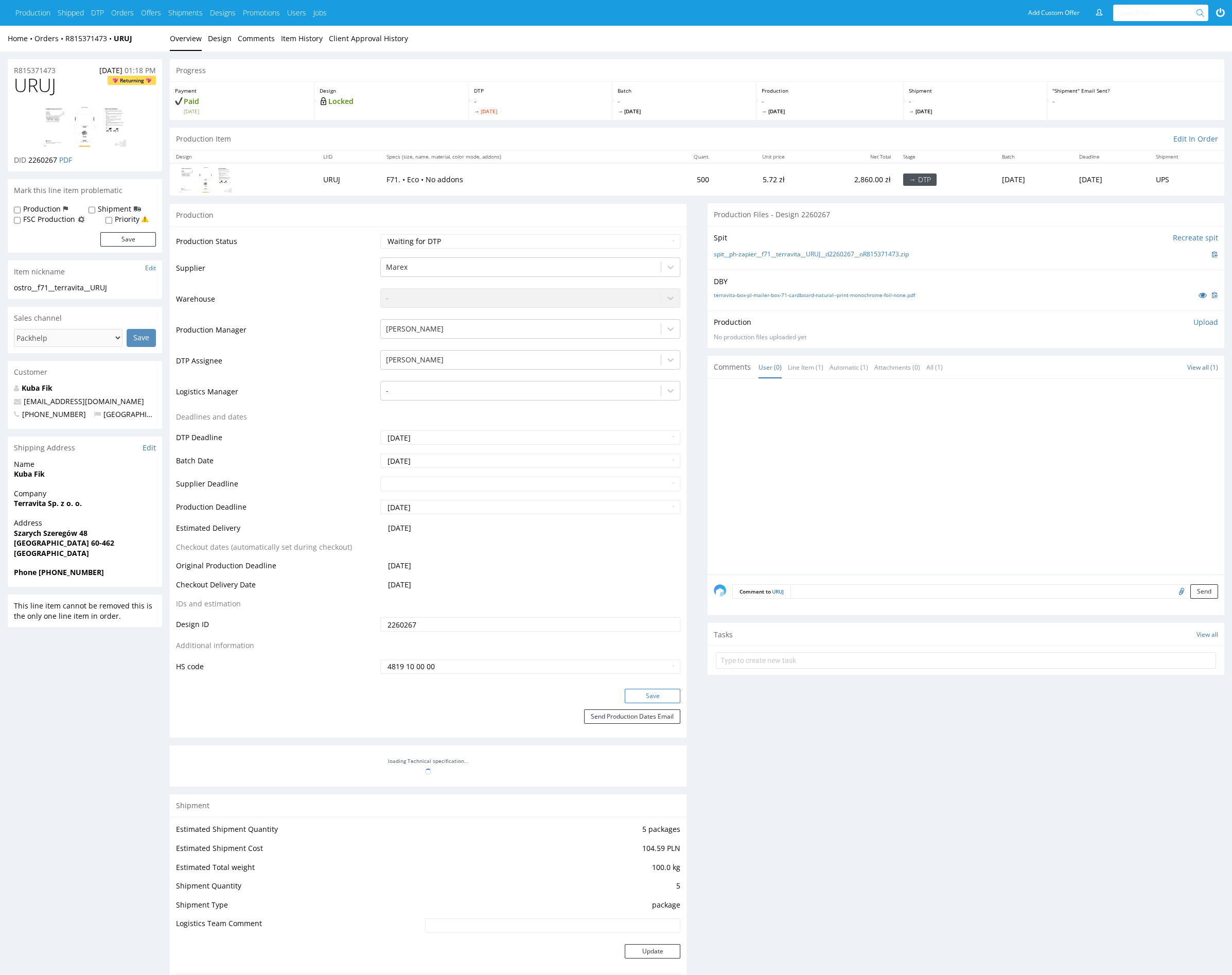
drag, startPoint x: 657, startPoint y: 697, endPoint x: 730, endPoint y: 557, distance: 157.9
click at [657, 697] on button "Save" at bounding box center [652, 696] width 56 height 14
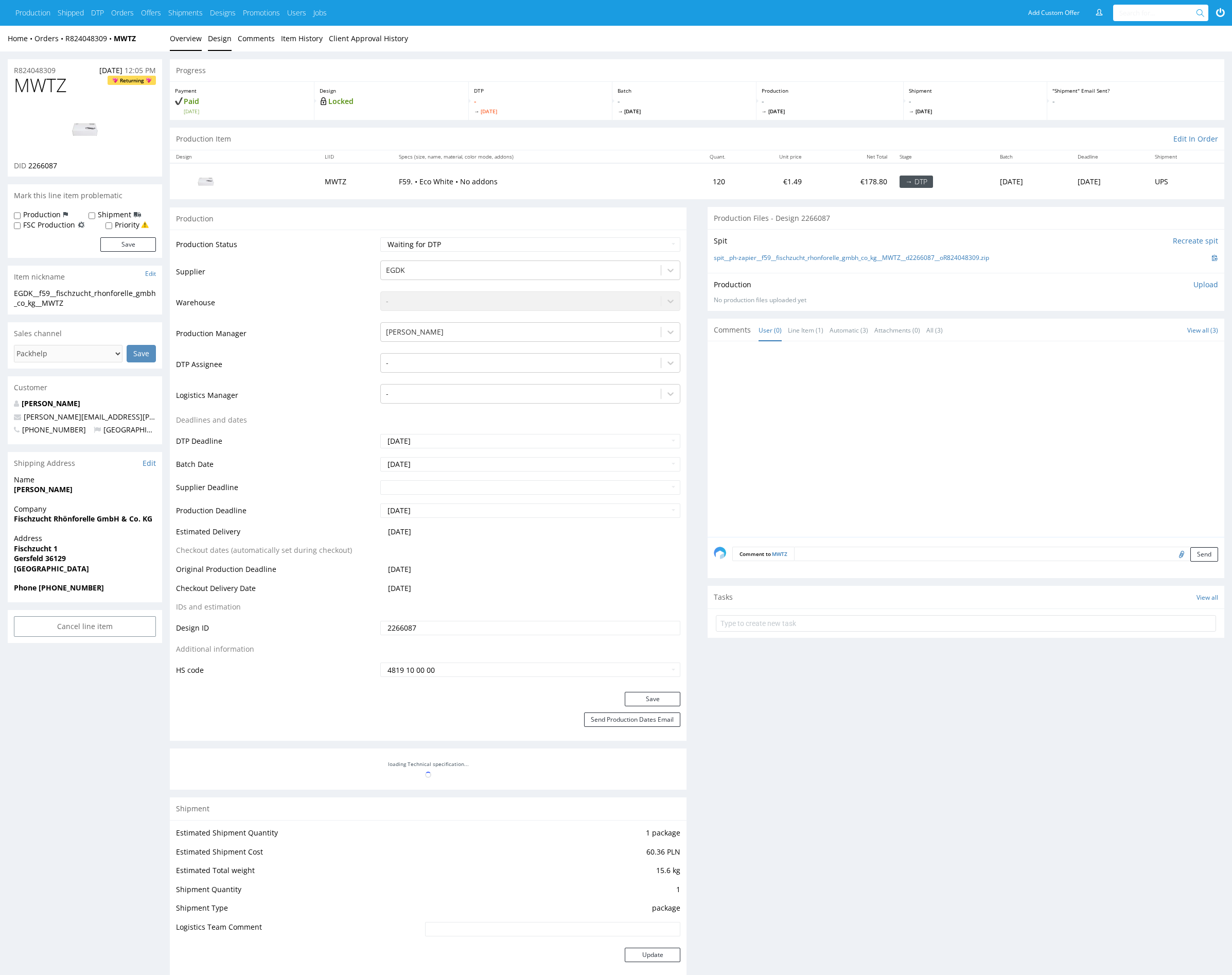
click at [214, 37] on link "Design" at bounding box center [219, 39] width 24 height 25
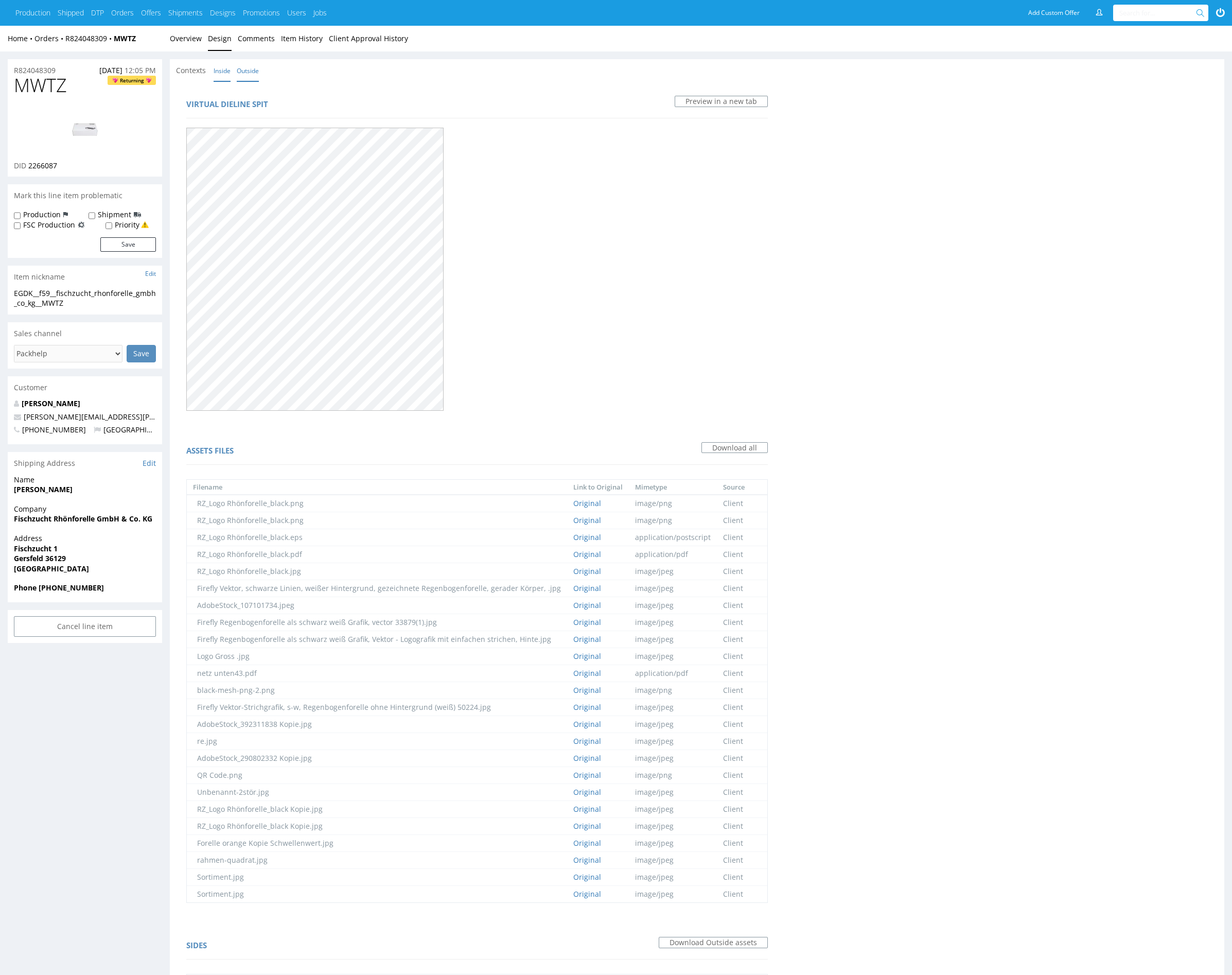
click at [225, 73] on link "Inside" at bounding box center [222, 71] width 17 height 22
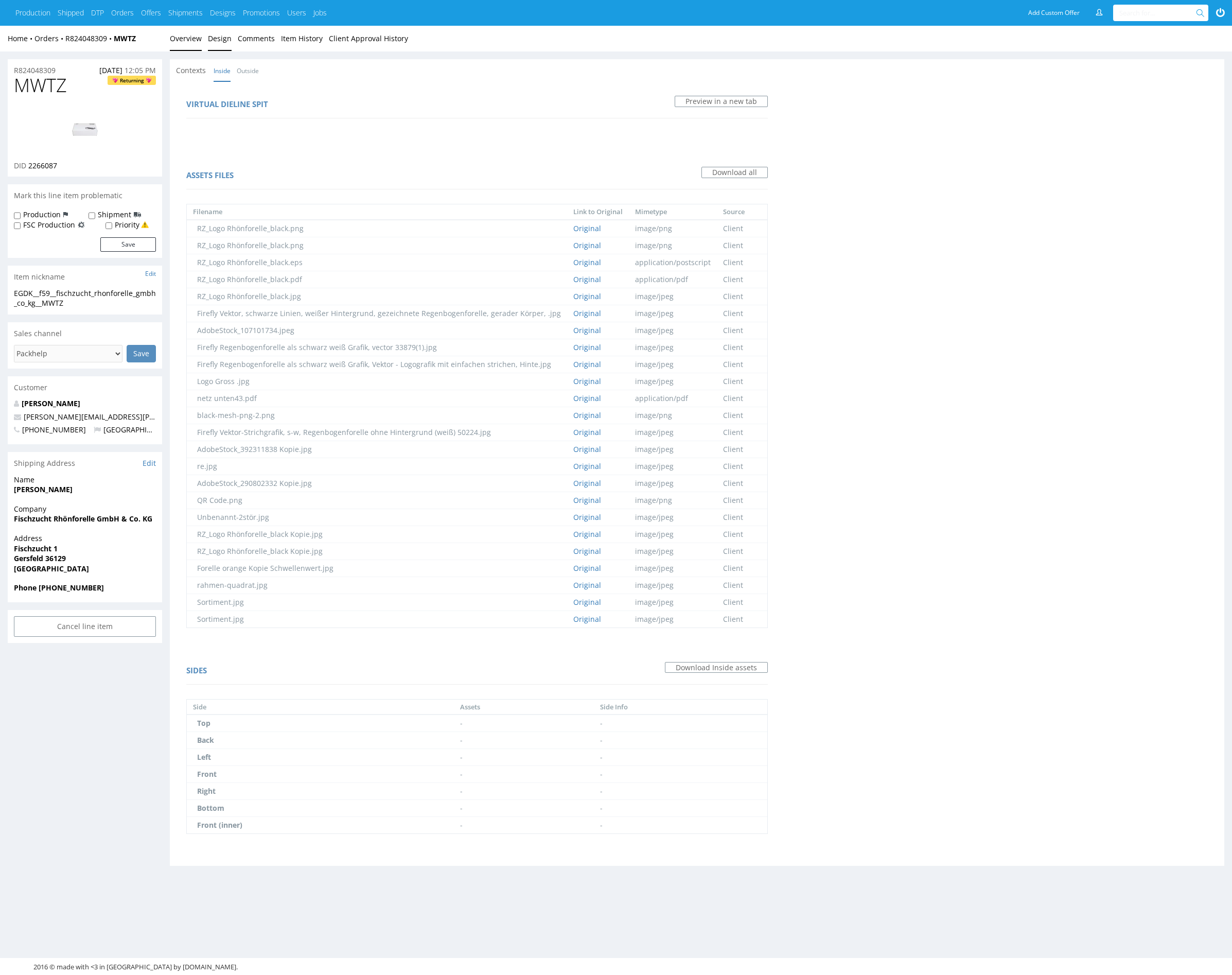
click at [191, 37] on link "Overview" at bounding box center [186, 39] width 32 height 25
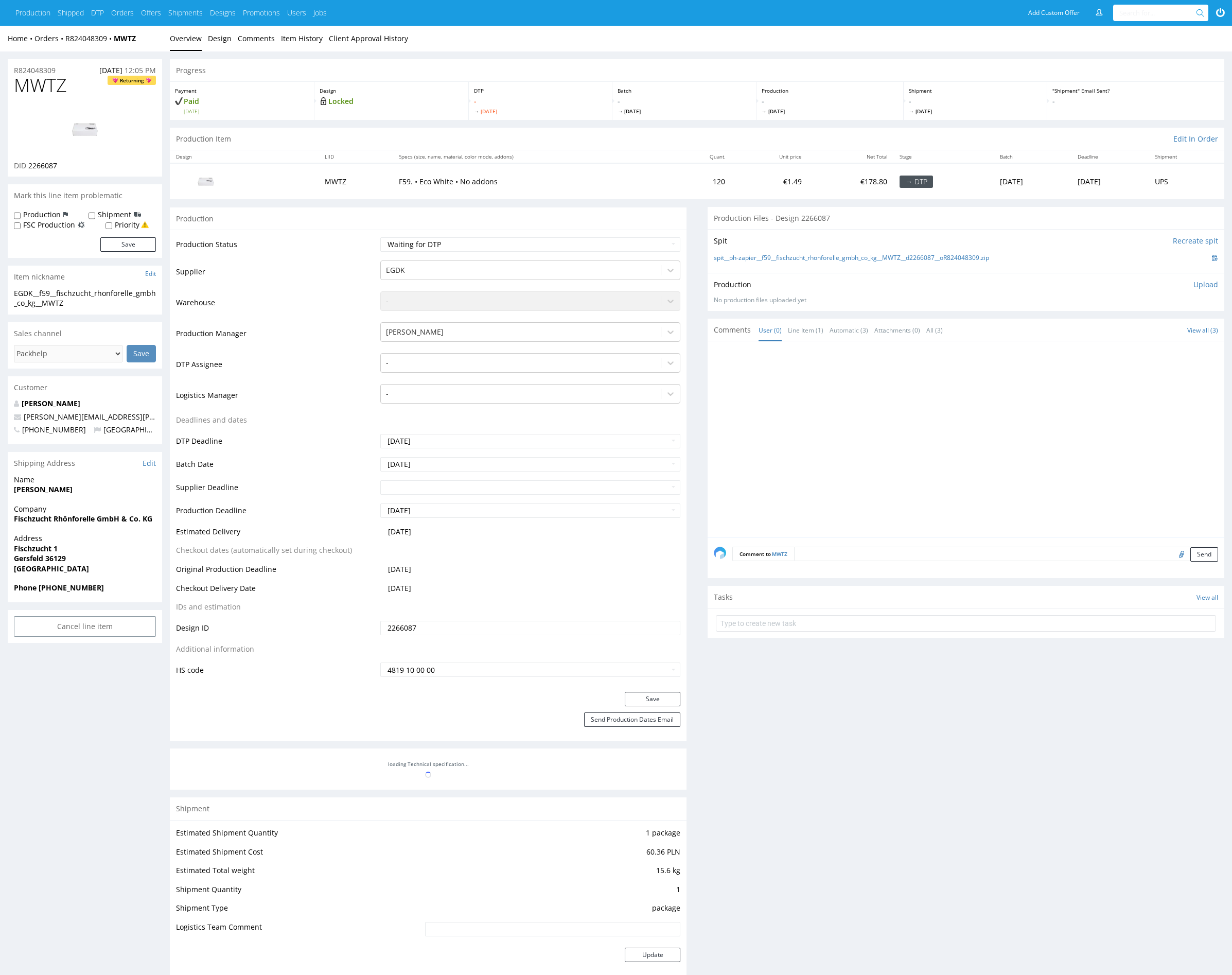
click at [835, 448] on div at bounding box center [969, 442] width 511 height 190
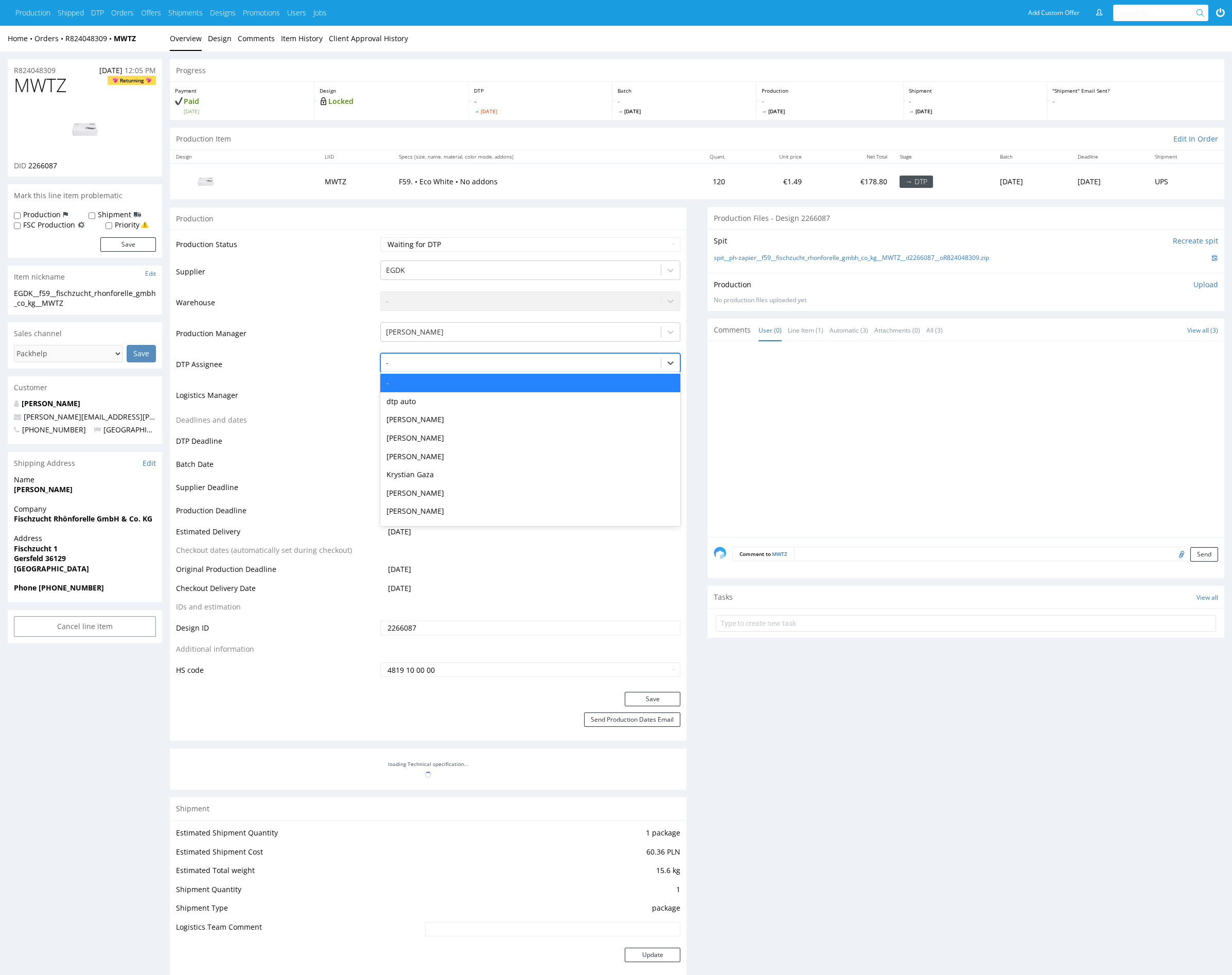
click at [468, 363] on div at bounding box center [521, 363] width 269 height 12
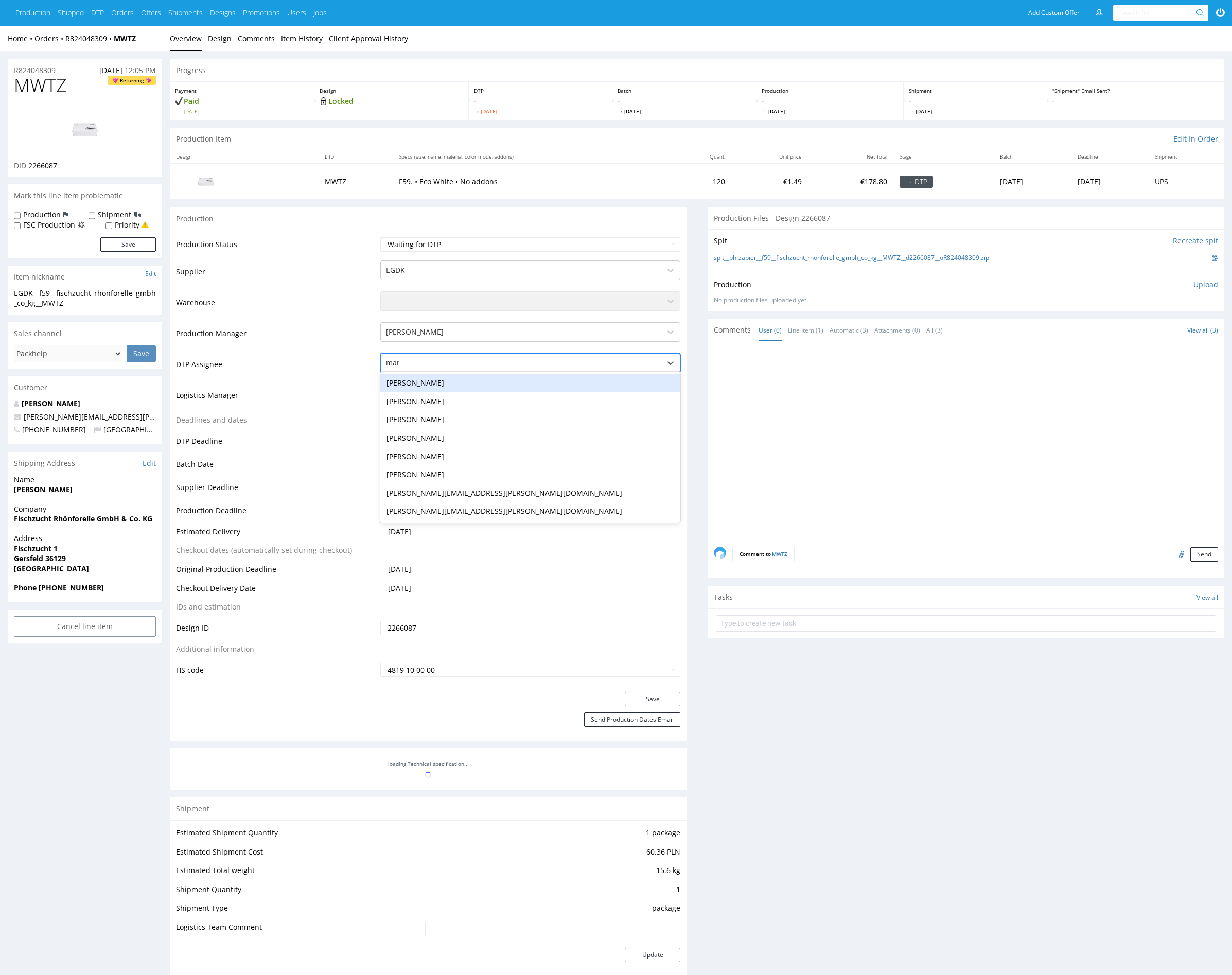
type input "mark"
click at [472, 383] on div "[PERSON_NAME]" at bounding box center [530, 383] width 300 height 19
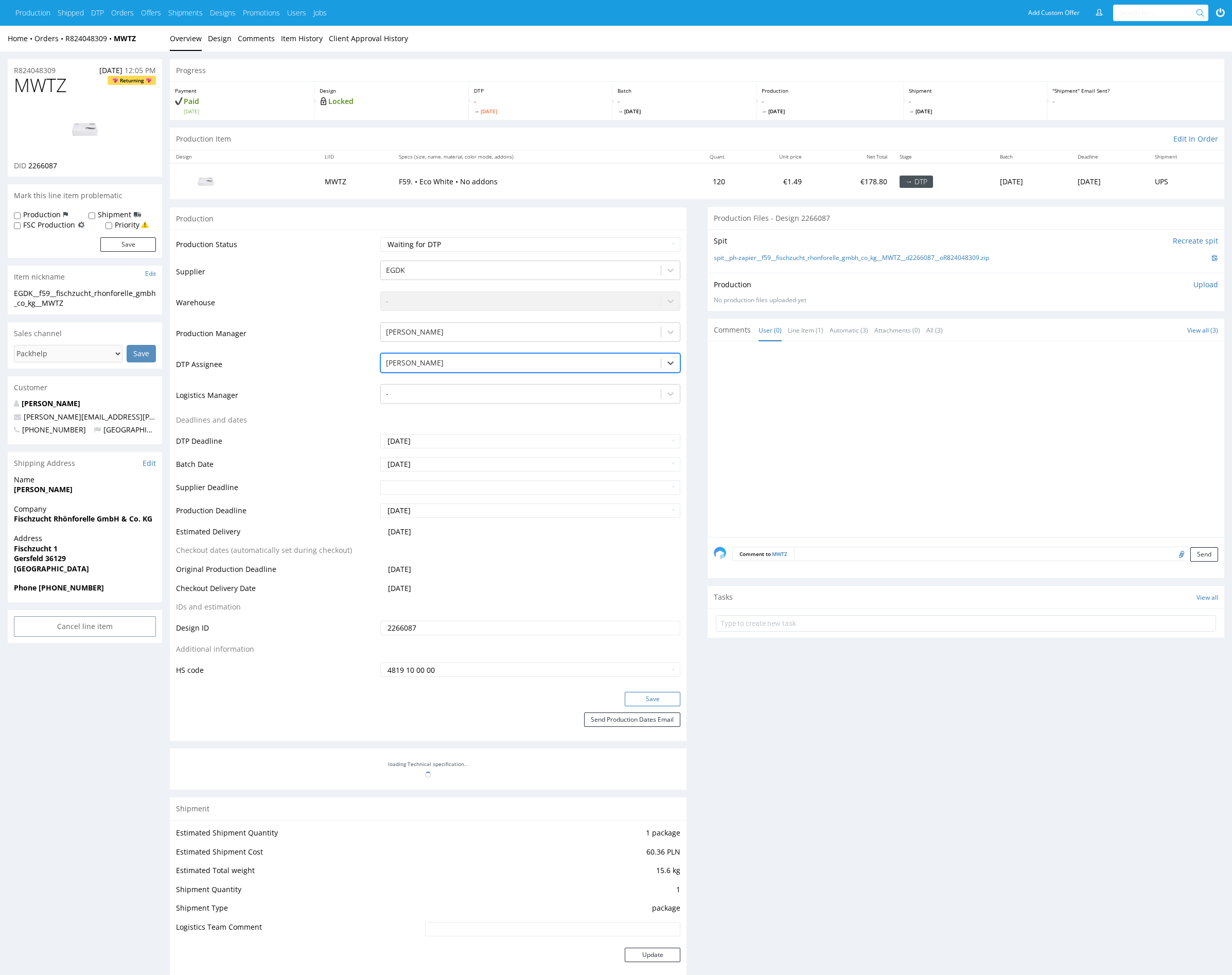
click at [667, 693] on button "Save" at bounding box center [652, 699] width 56 height 14
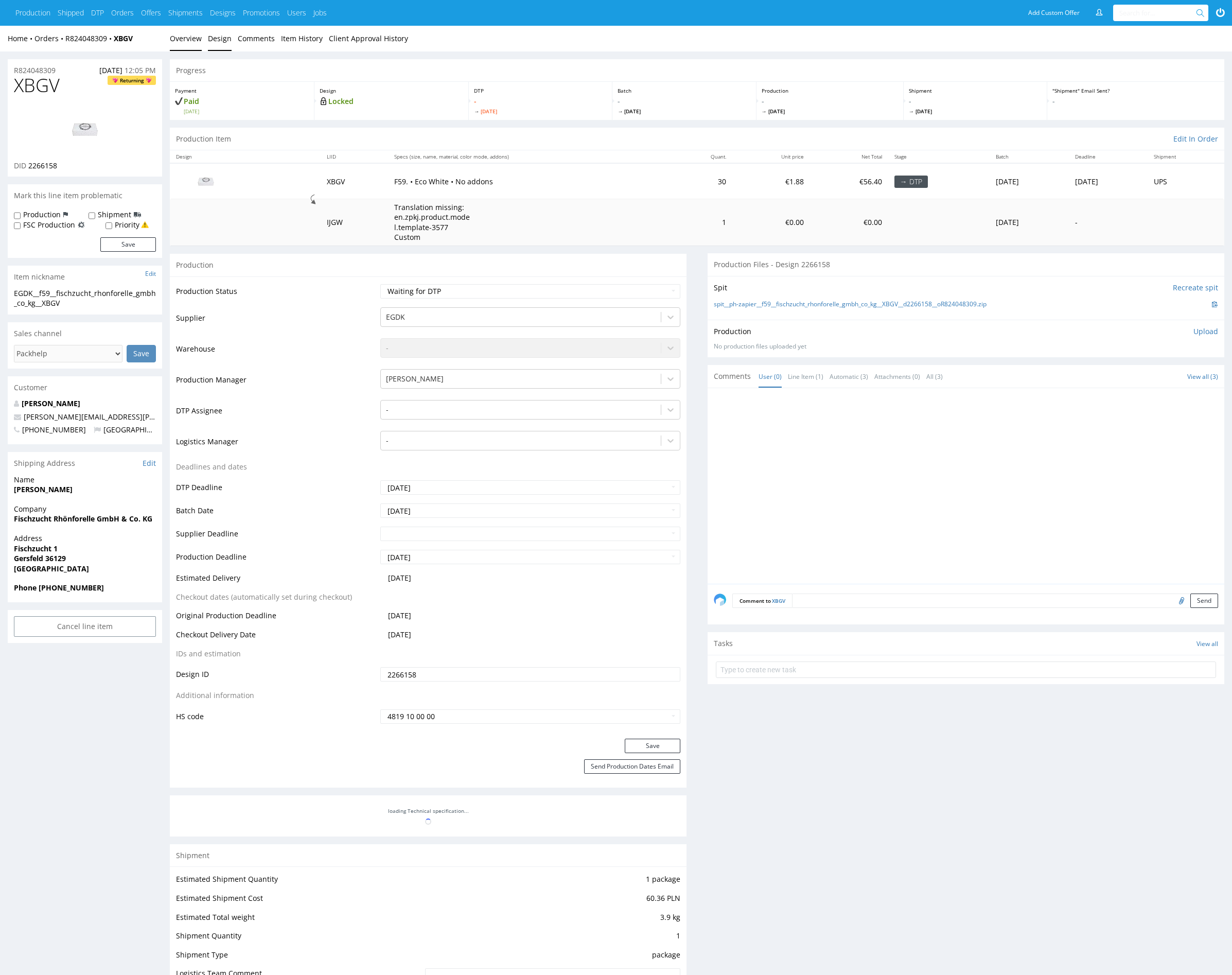
click at [215, 42] on link "Design" at bounding box center [219, 39] width 24 height 25
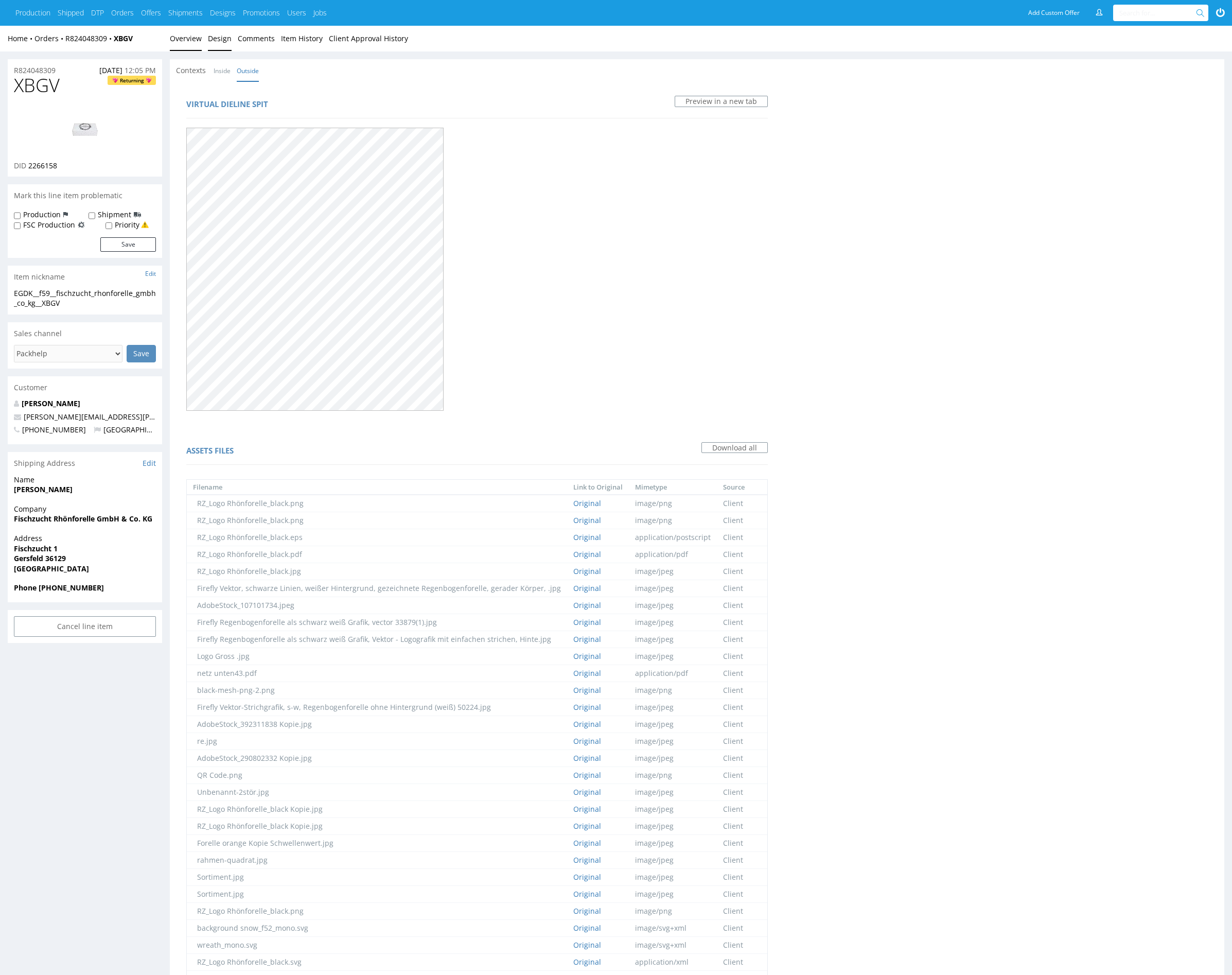
click at [186, 29] on link "Overview" at bounding box center [186, 39] width 32 height 25
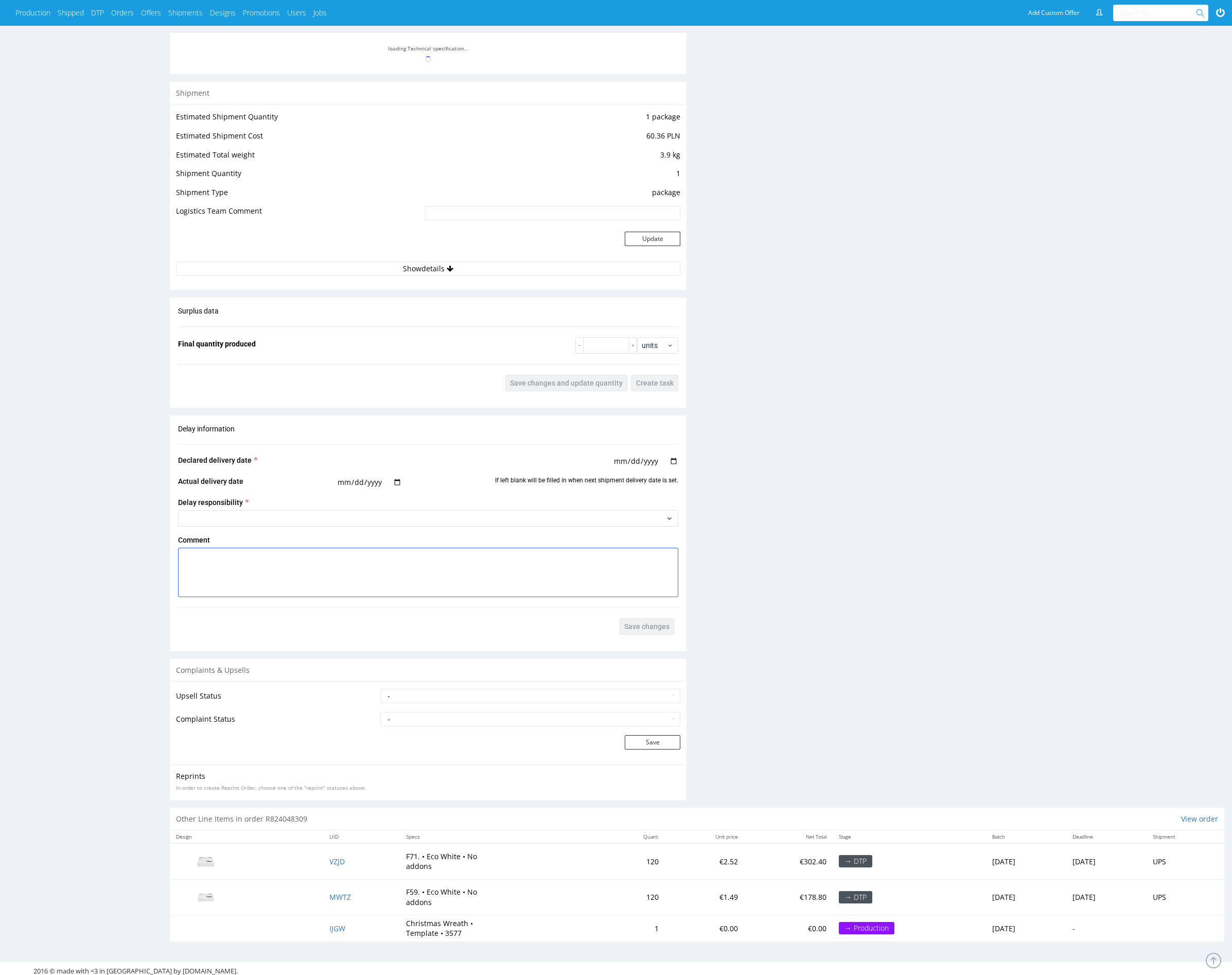
scroll to position [762, 0]
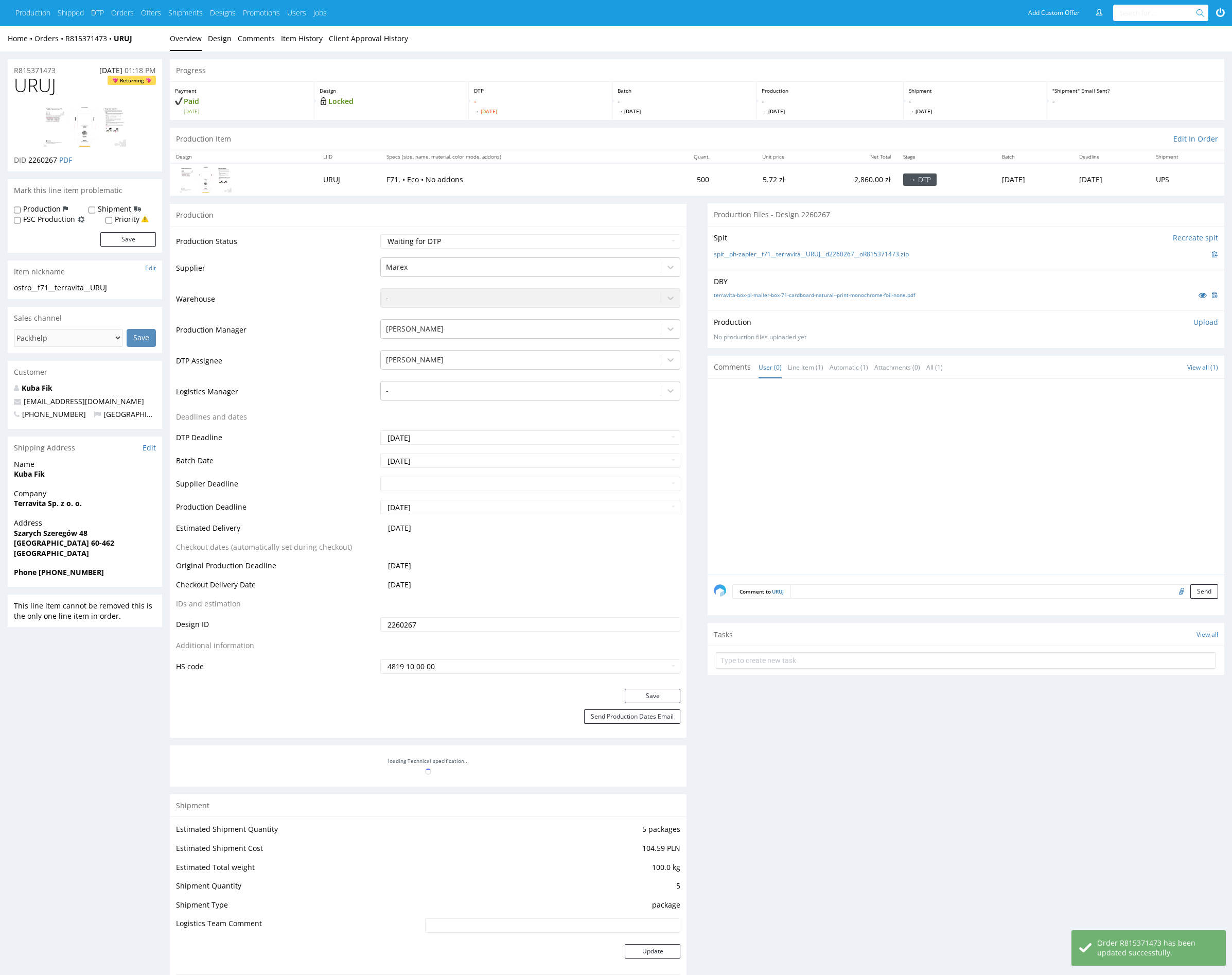
click at [845, 466] on div at bounding box center [969, 480] width 511 height 190
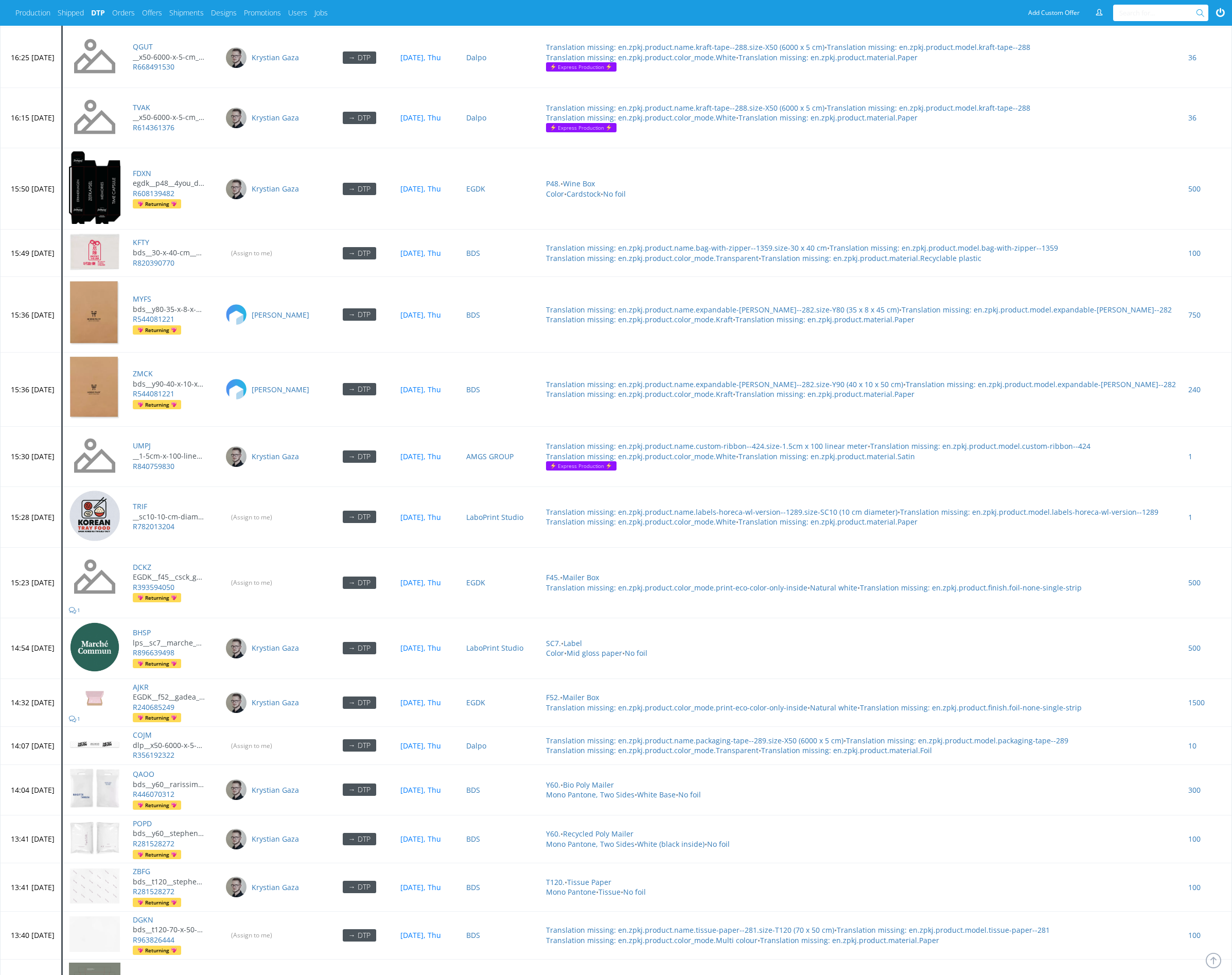
scroll to position [3371, 0]
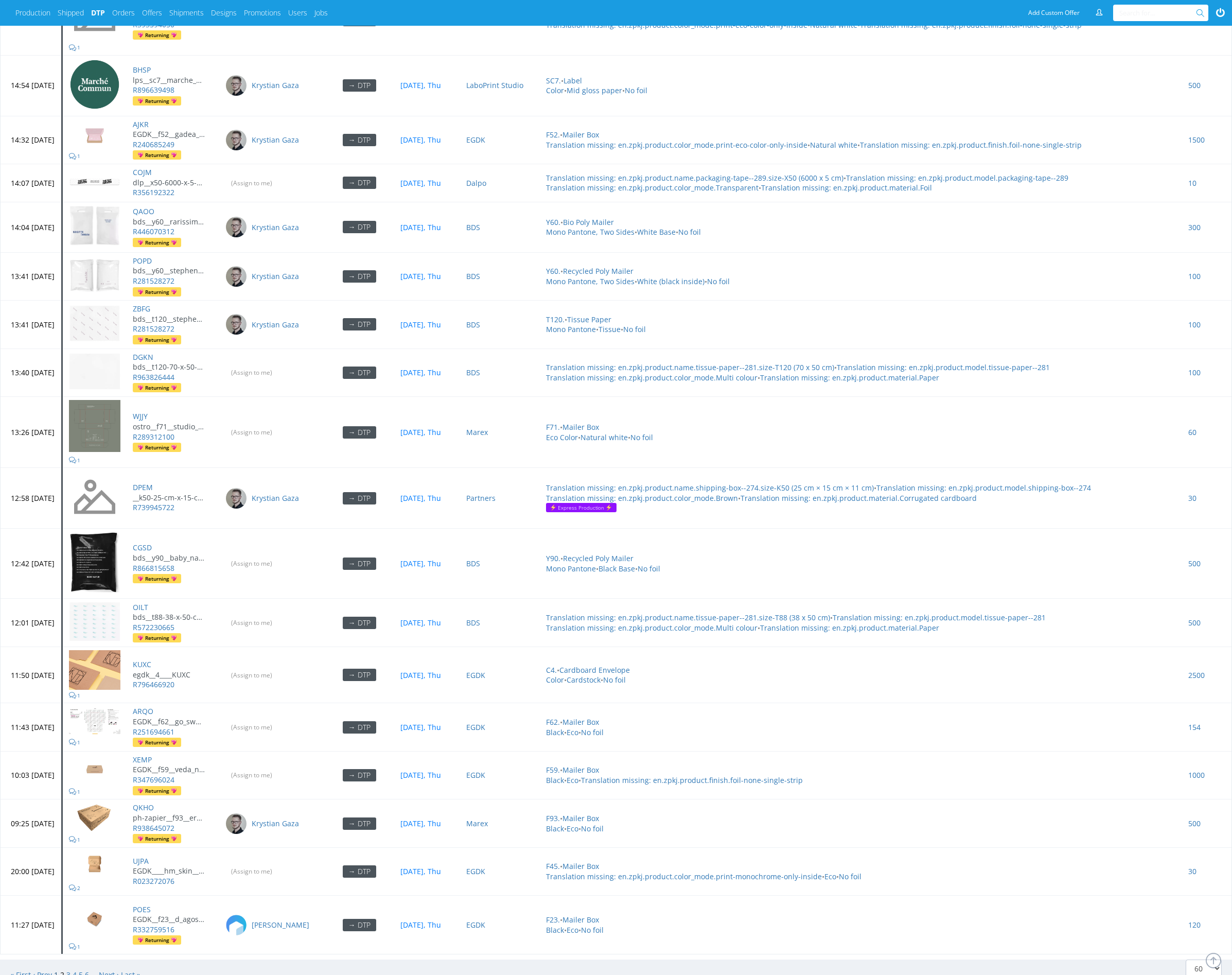
click at [57, 970] on link "1" at bounding box center [56, 975] width 4 height 10
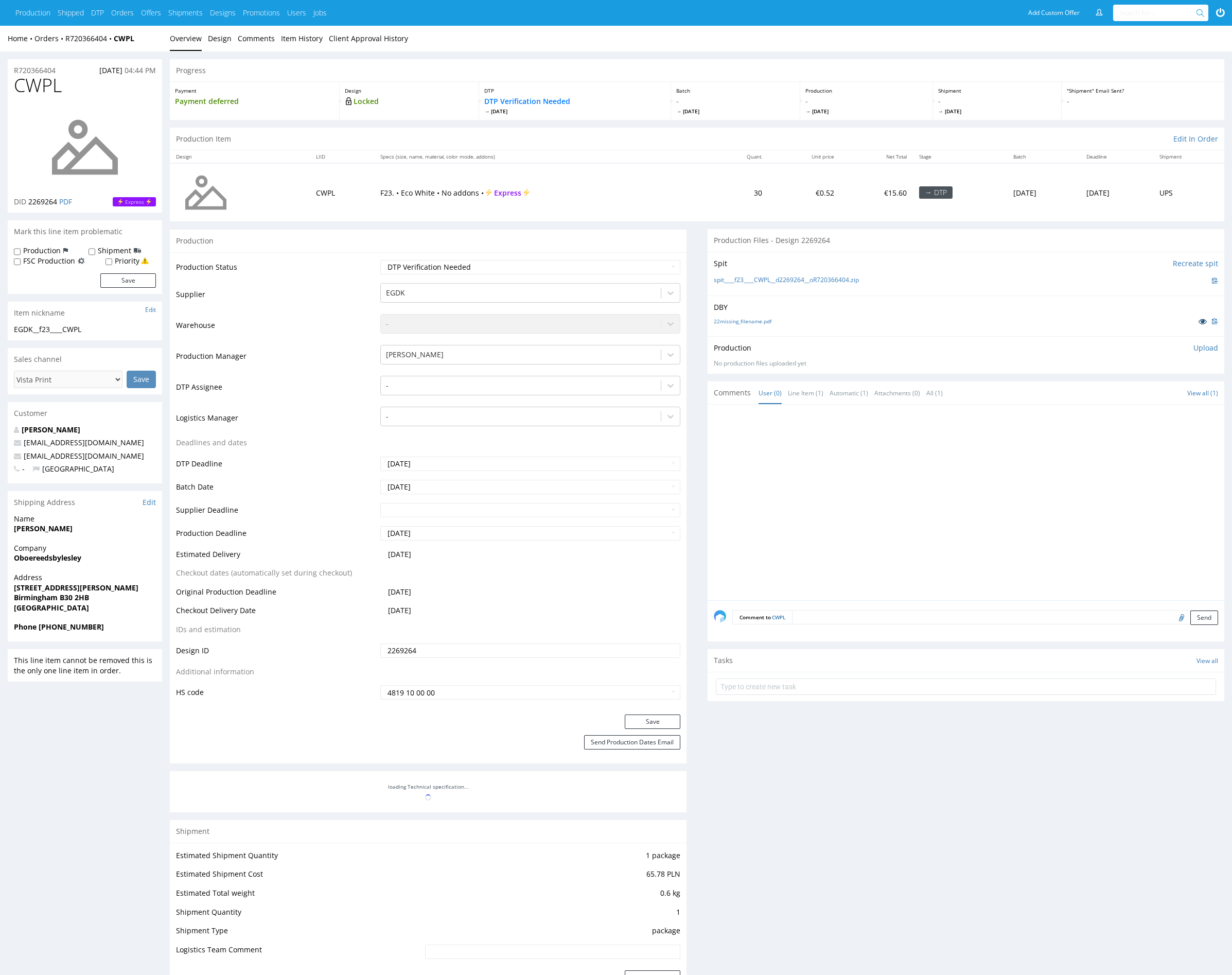
click at [1199, 319] on icon at bounding box center [1202, 321] width 8 height 7
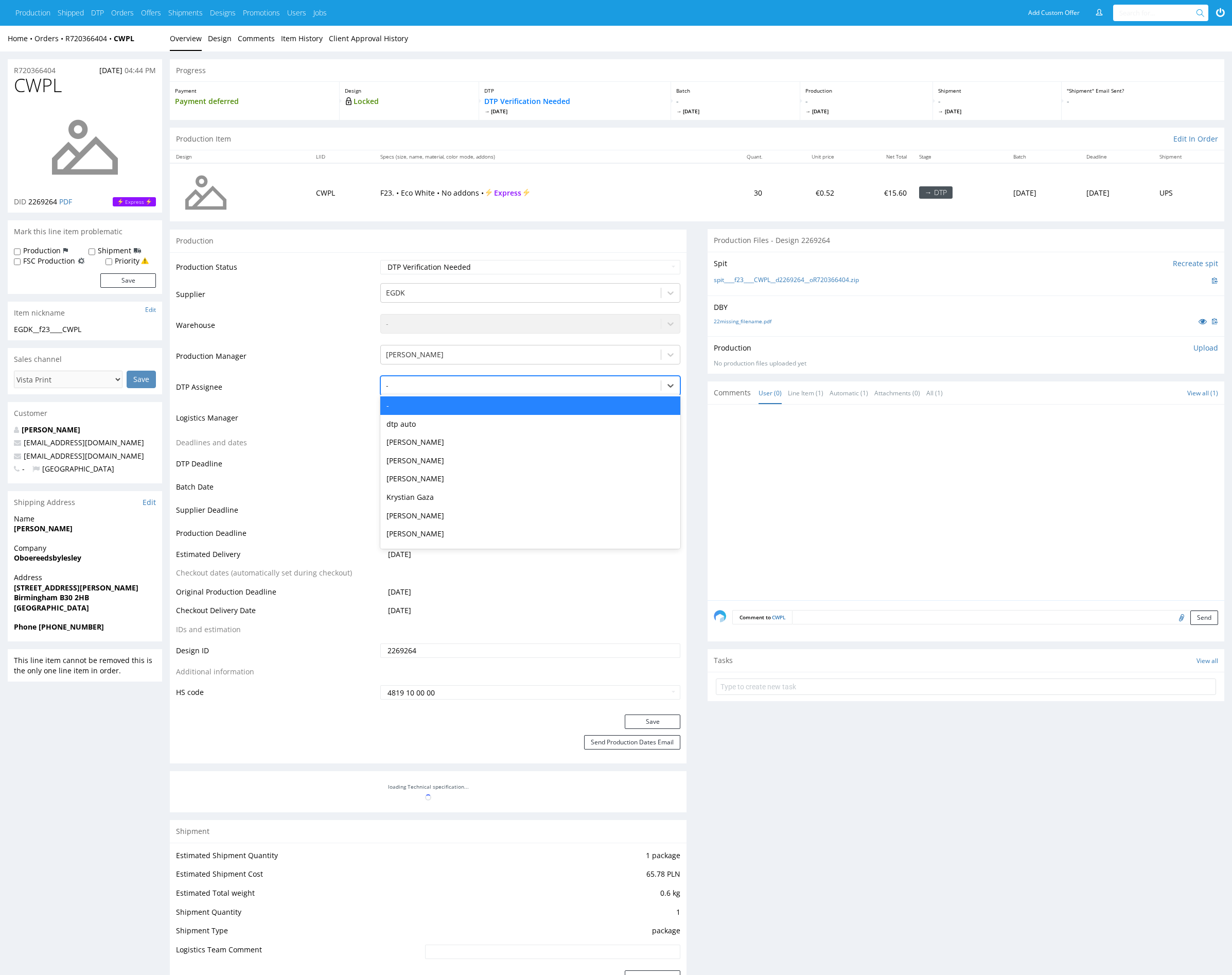
click at [455, 390] on div at bounding box center [521, 385] width 269 height 12
type input "mark"
click at [491, 404] on div "Karol Markowski" at bounding box center [530, 406] width 300 height 19
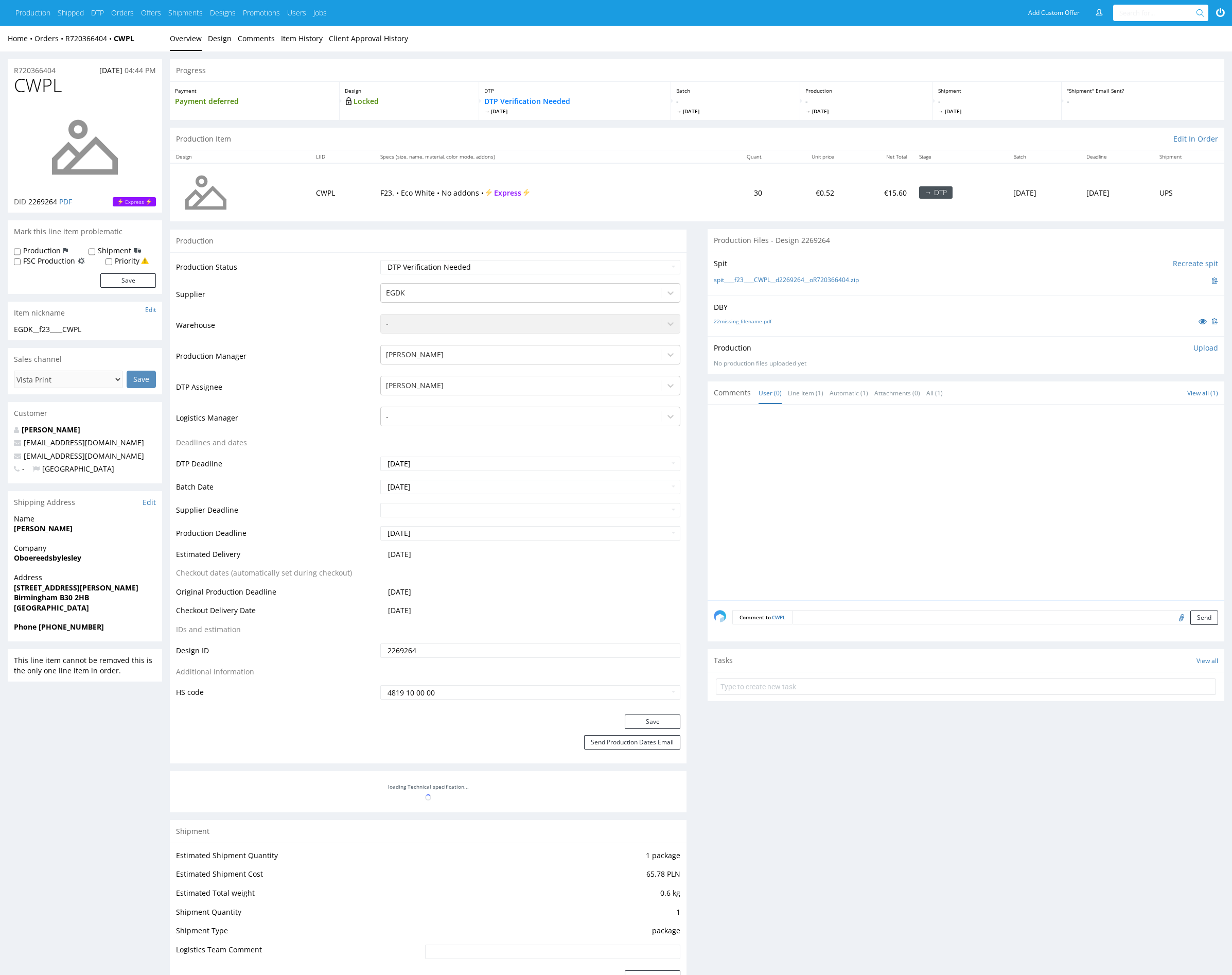
click at [666, 713] on div "Production Status Waiting for Artwork Waiting for Diecut Waiting for Mockup Wai…" at bounding box center [428, 483] width 517 height 462
click at [666, 716] on button "Save" at bounding box center [652, 721] width 56 height 14
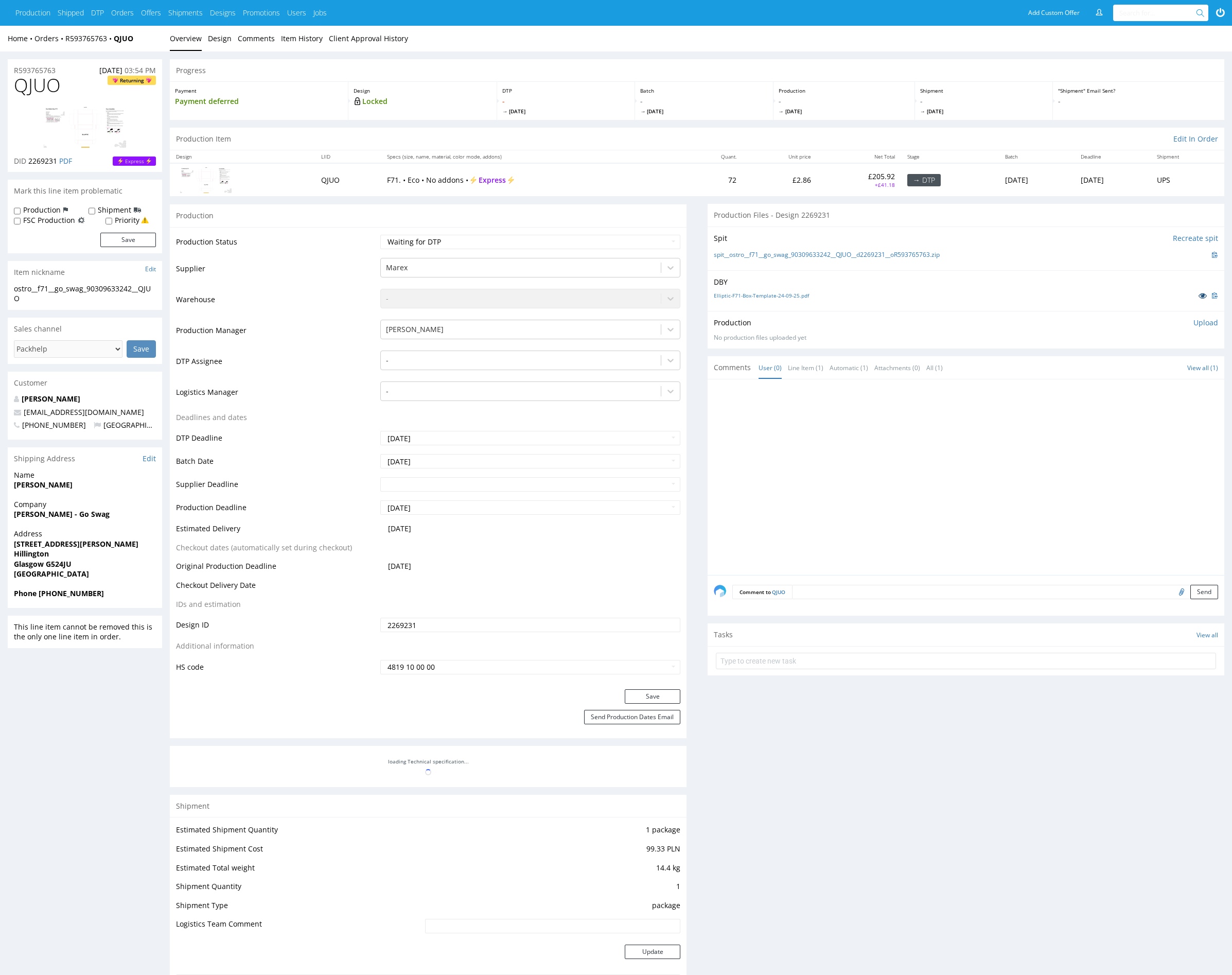
click at [1199, 297] on icon at bounding box center [1202, 295] width 8 height 7
click at [442, 366] on div "-" at bounding box center [521, 360] width 280 height 17
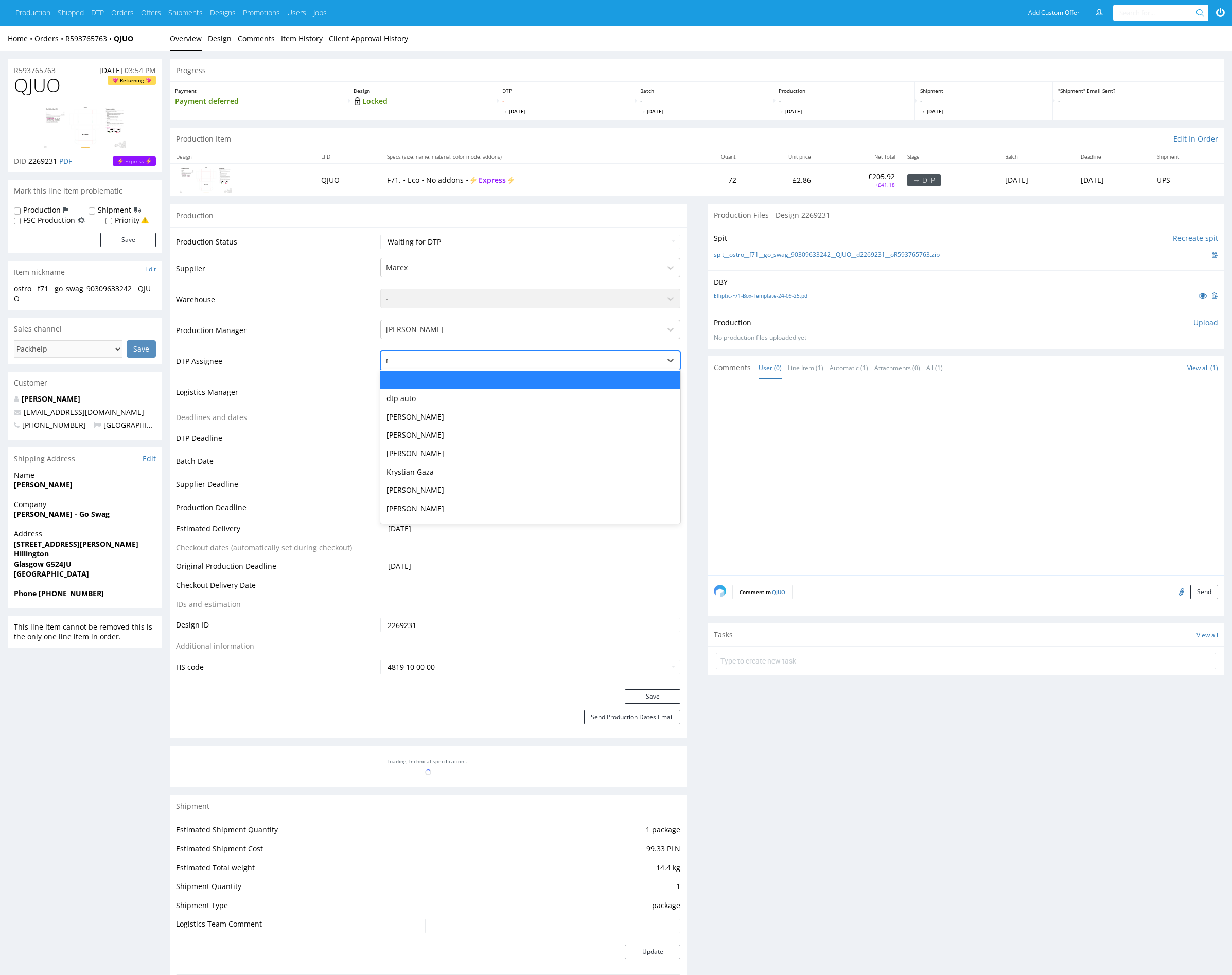
type input "mark"
click at [460, 375] on div "[PERSON_NAME]" at bounding box center [530, 380] width 300 height 19
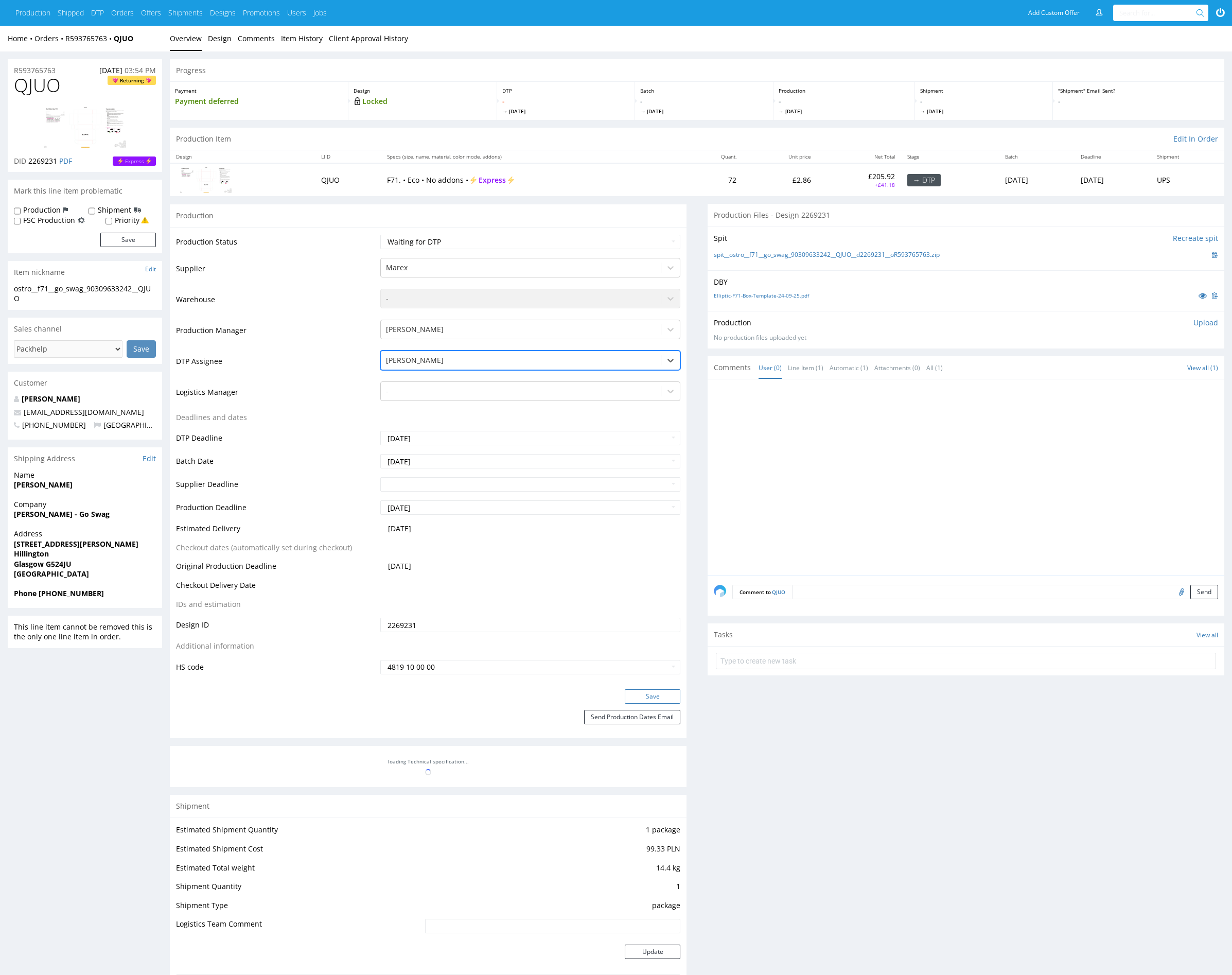
click at [653, 693] on button "Save" at bounding box center [652, 697] width 56 height 14
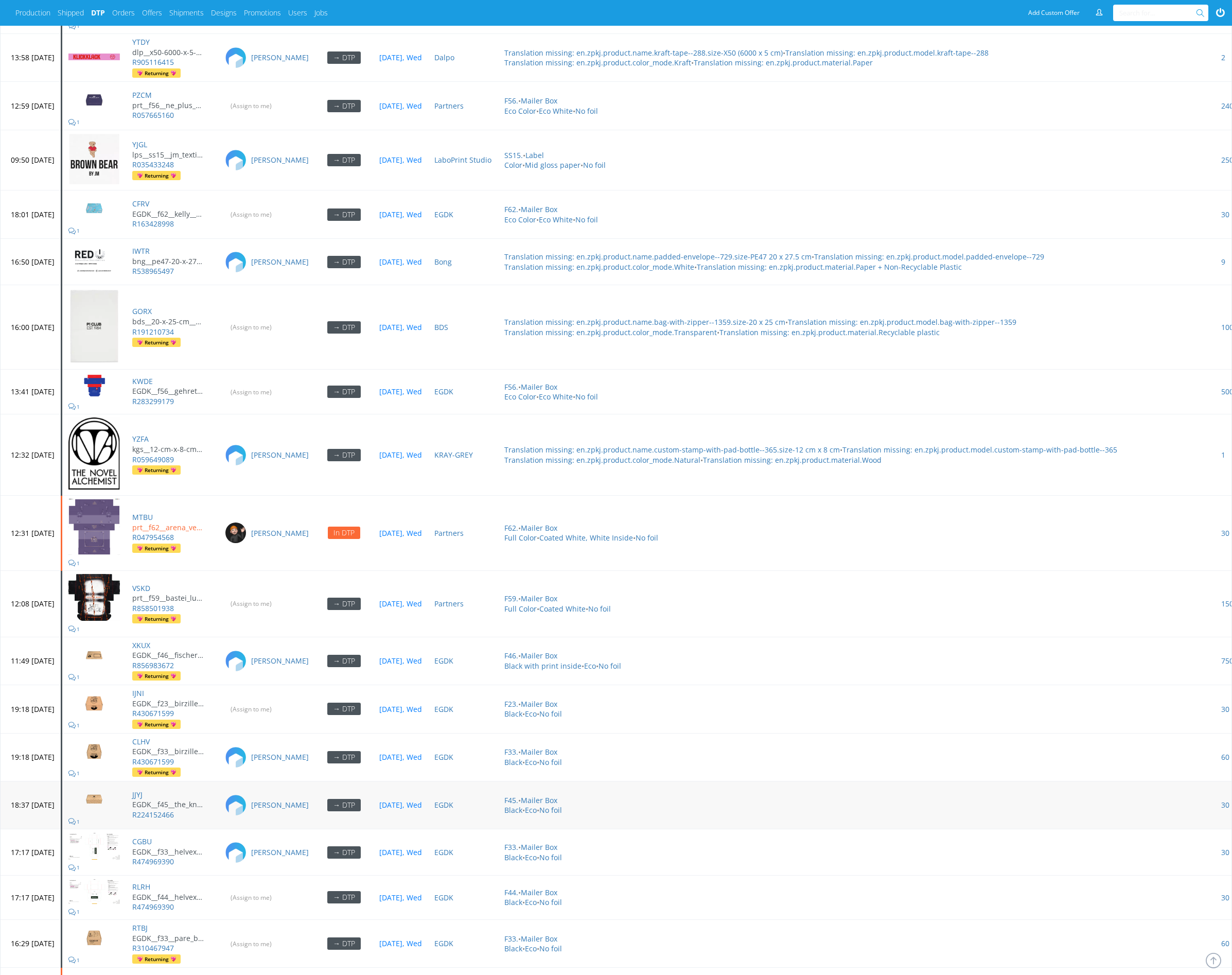
scroll to position [4058, 0]
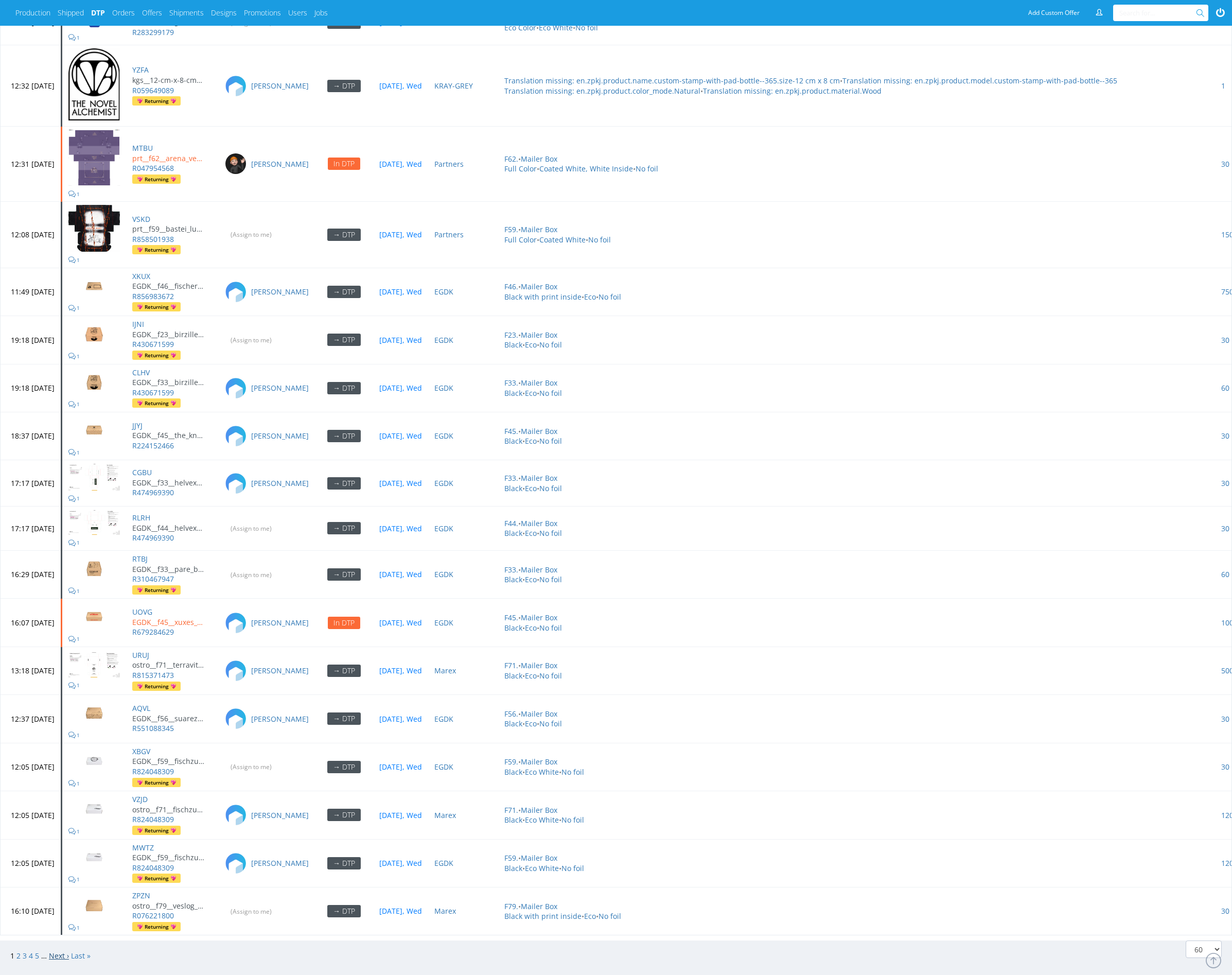
click at [55, 951] on link "Next ›" at bounding box center [59, 956] width 20 height 10
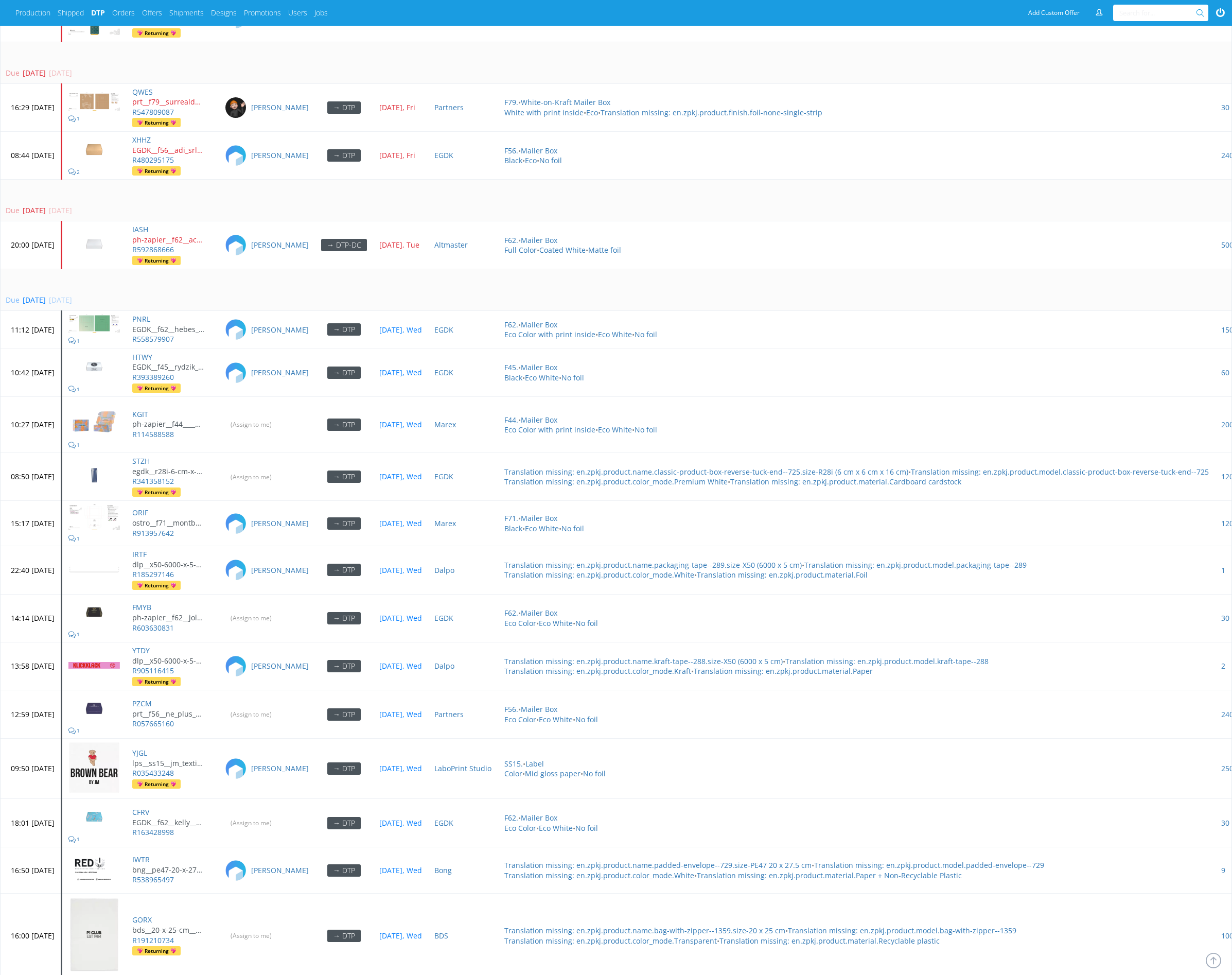
scroll to position [3077, 0]
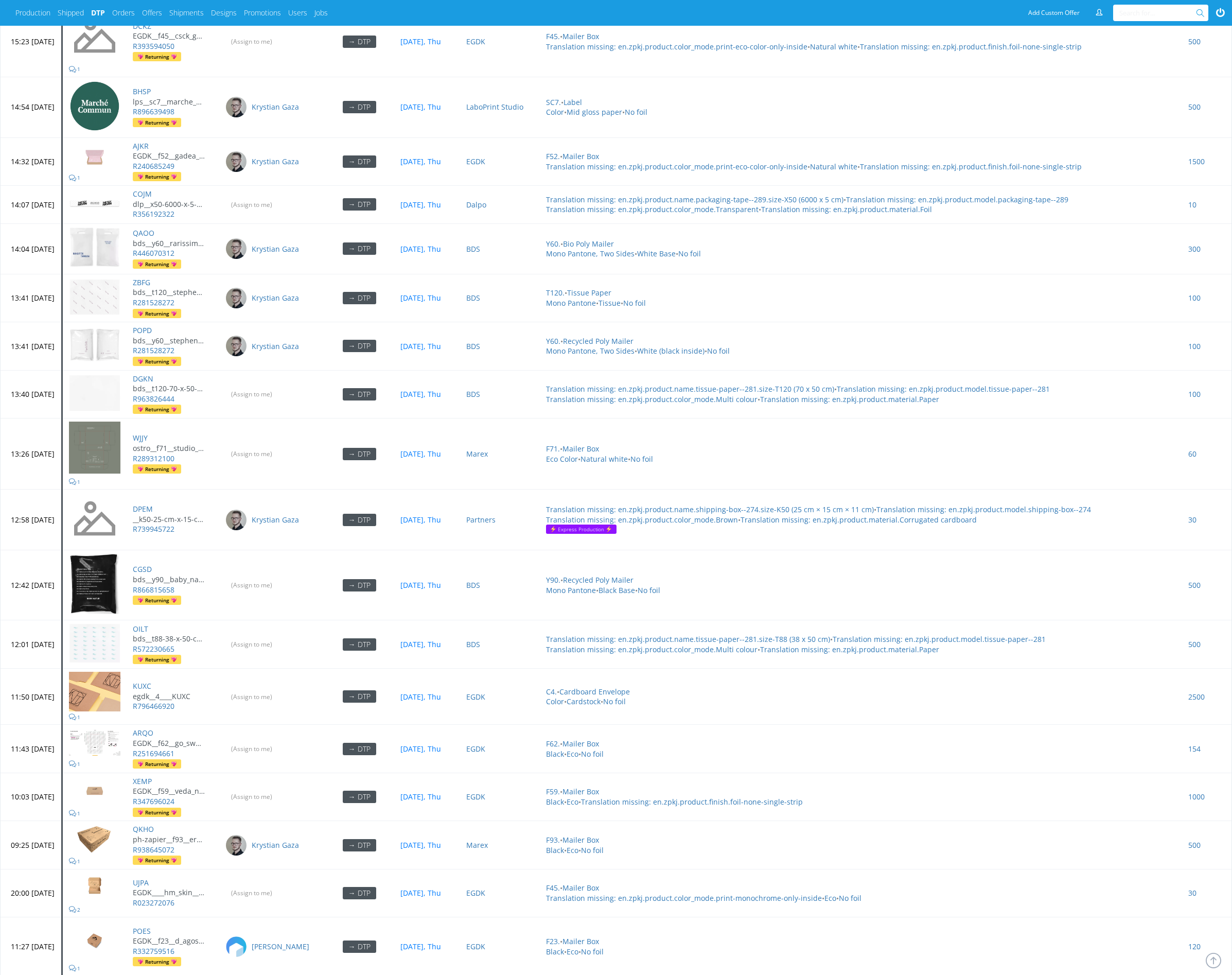
scroll to position [3371, 0]
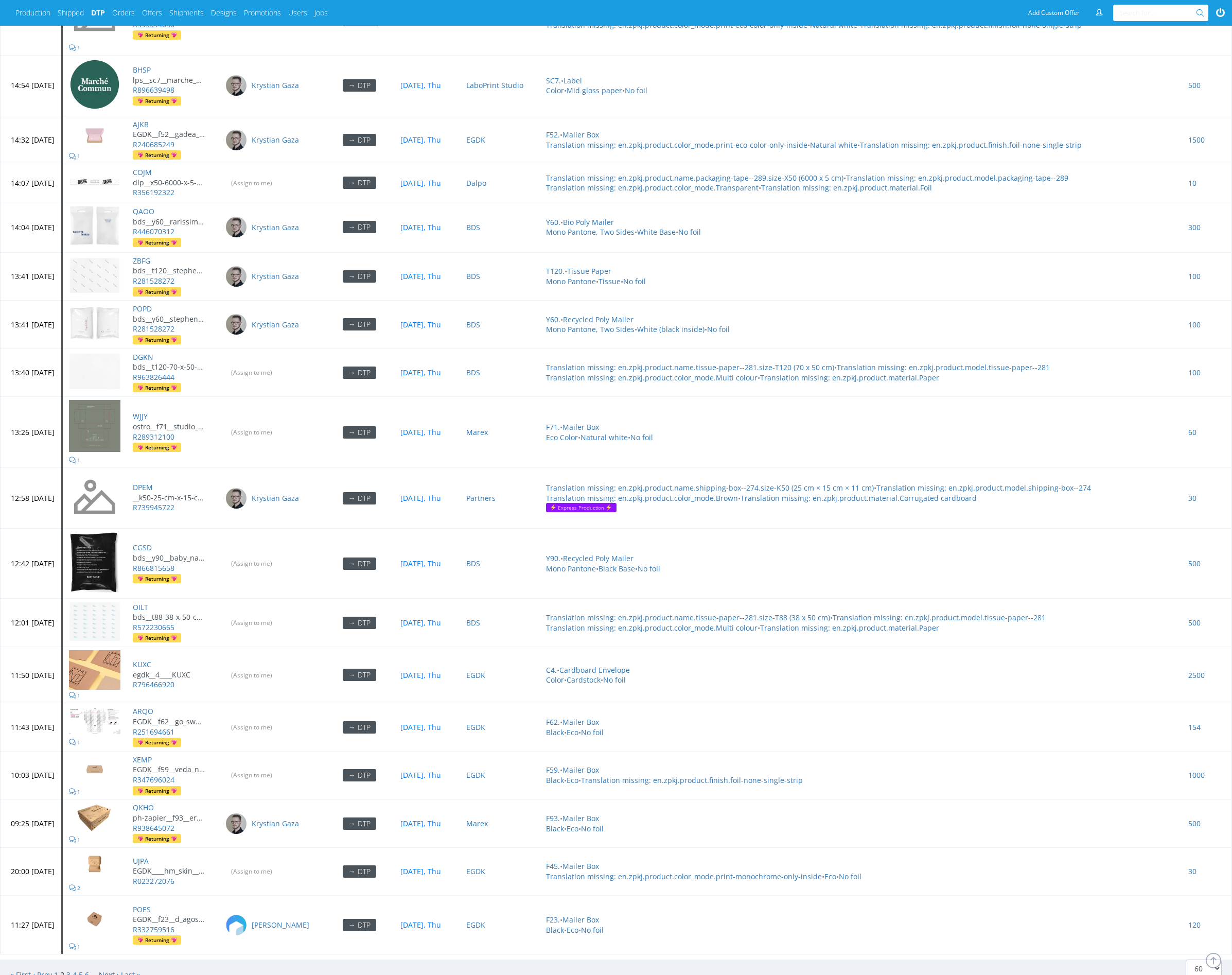
click at [111, 970] on link "Next ›" at bounding box center [109, 975] width 20 height 10
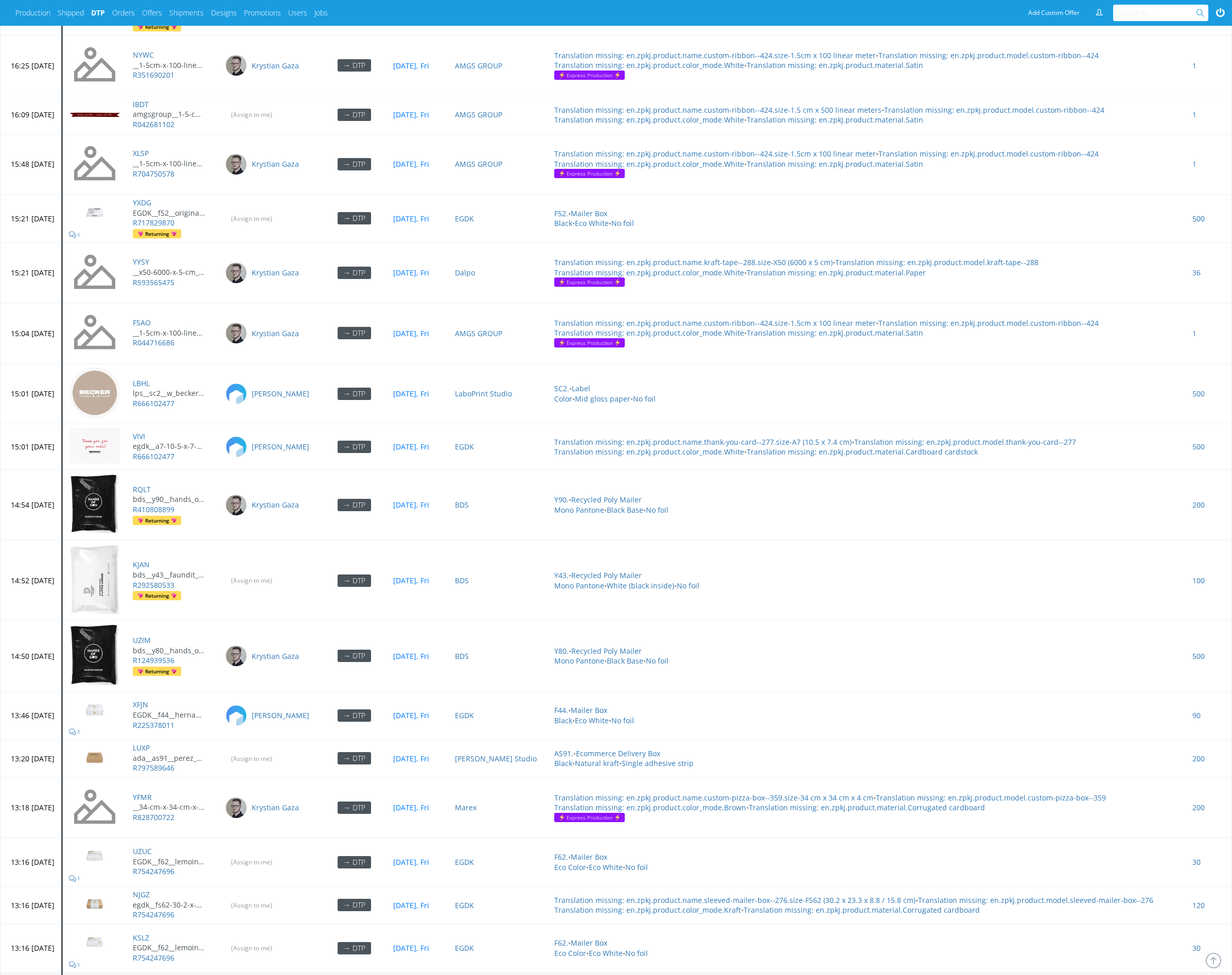
scroll to position [3210, 0]
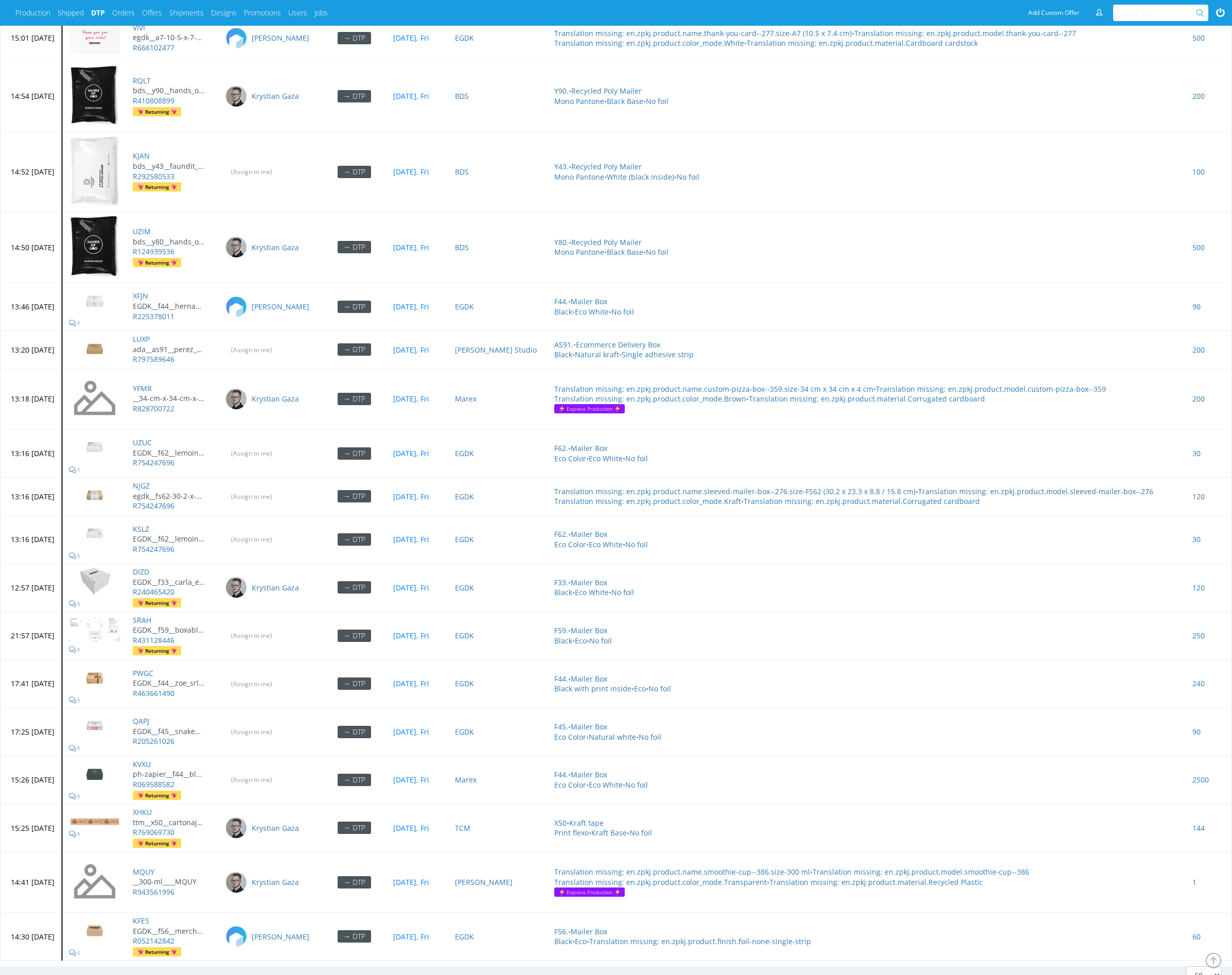
click at [62, 974] on link "2" at bounding box center [62, 982] width 4 height 10
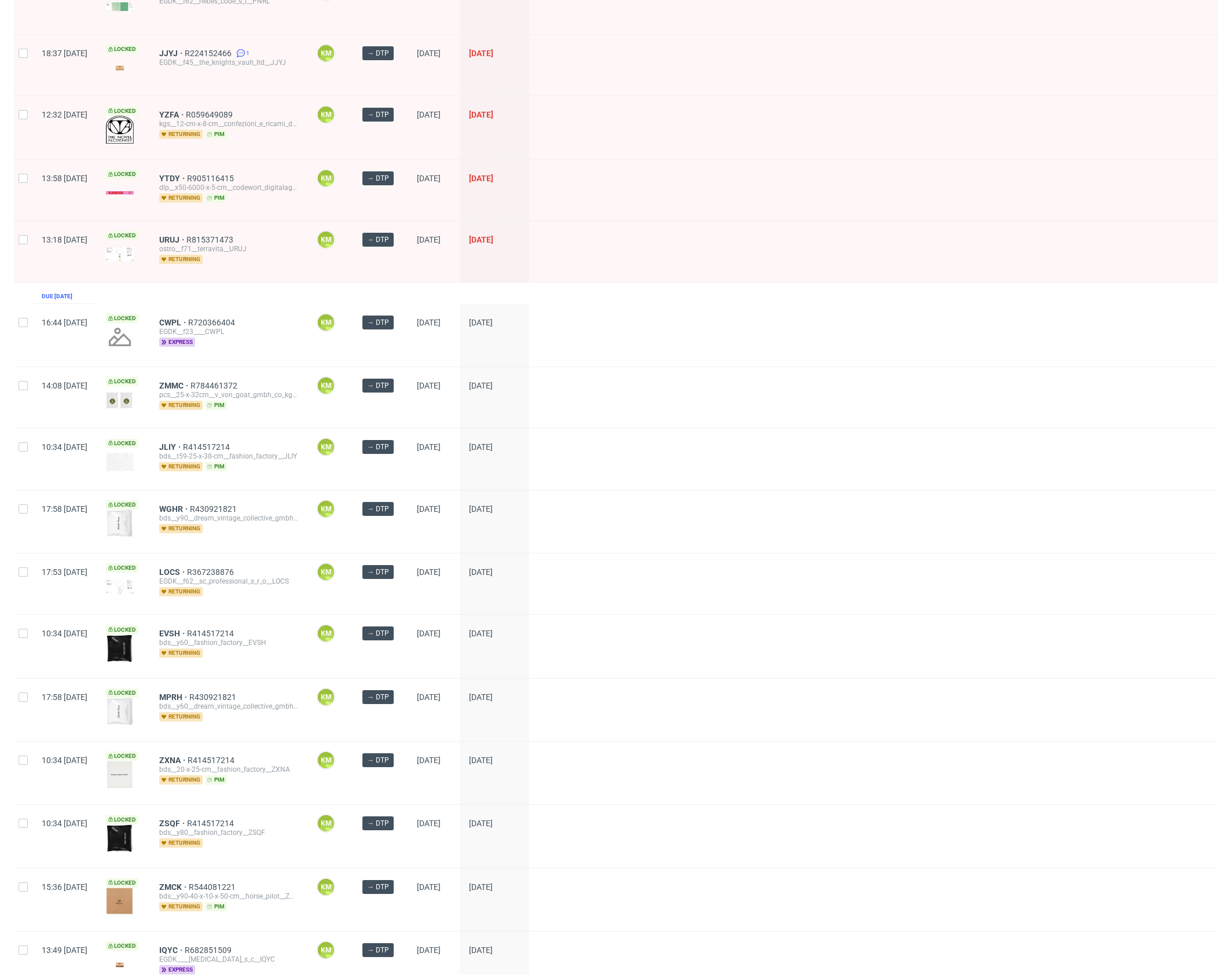
scroll to position [709, 0]
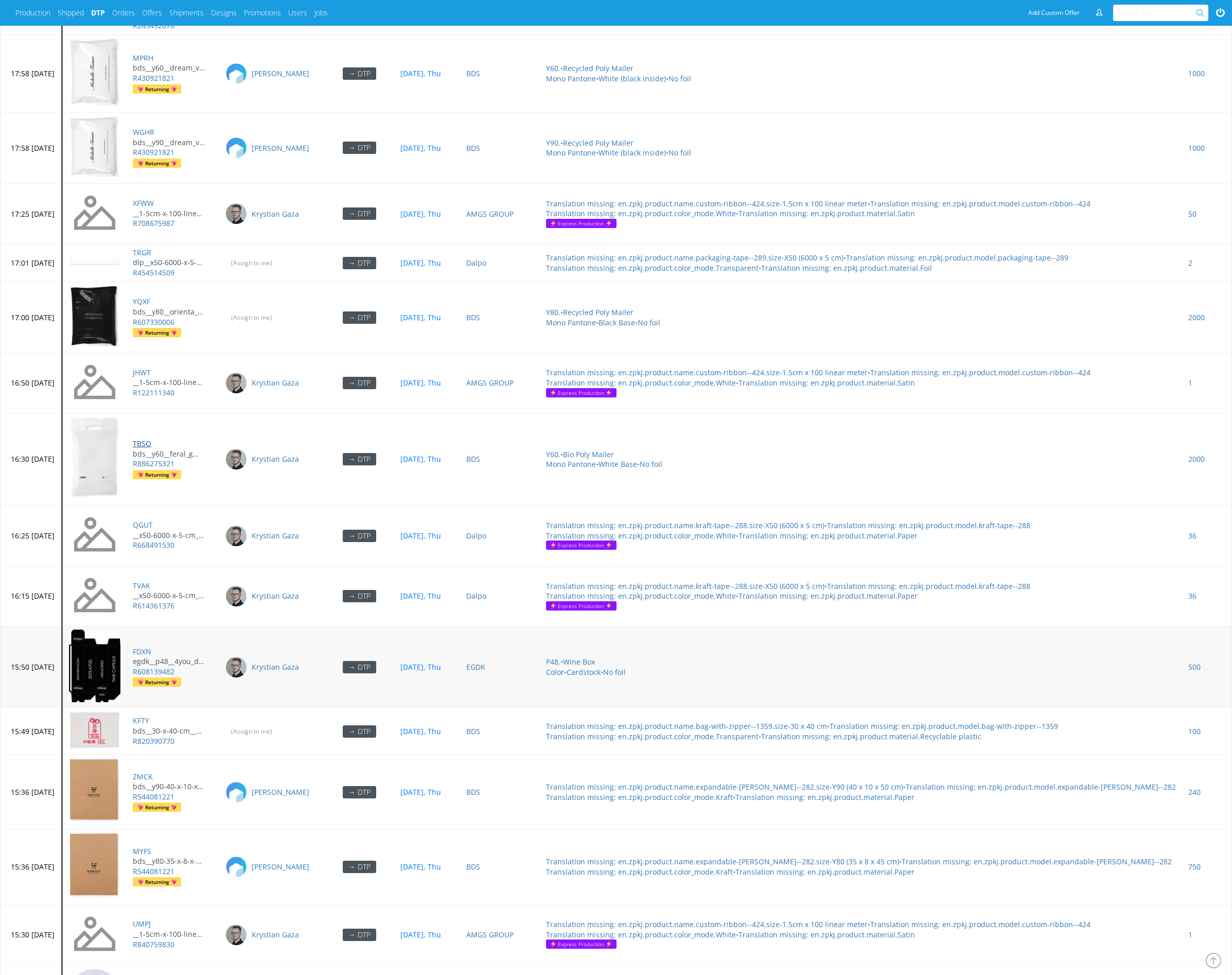
scroll to position [3371, 0]
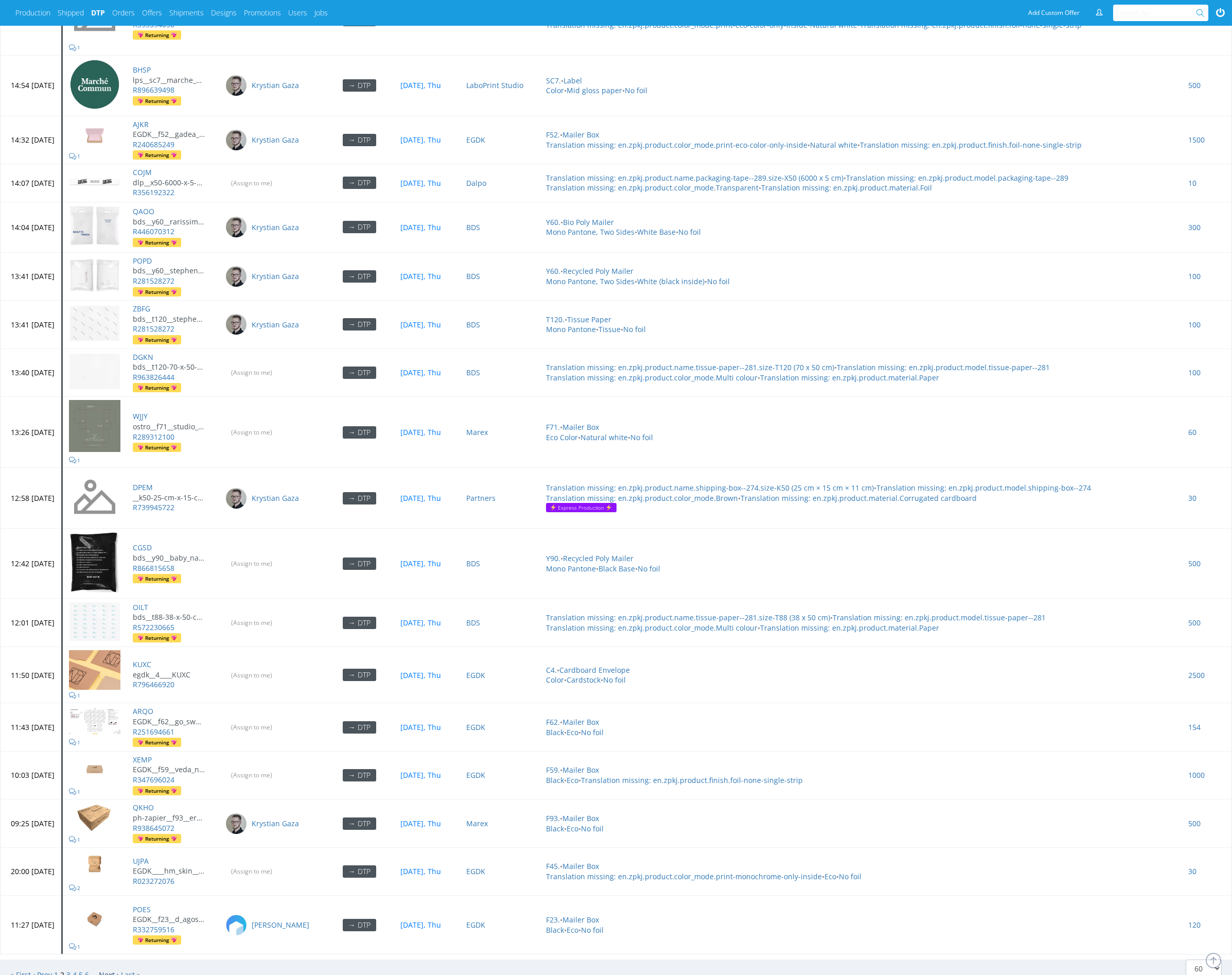
click at [104, 970] on link "Next ›" at bounding box center [109, 975] width 20 height 10
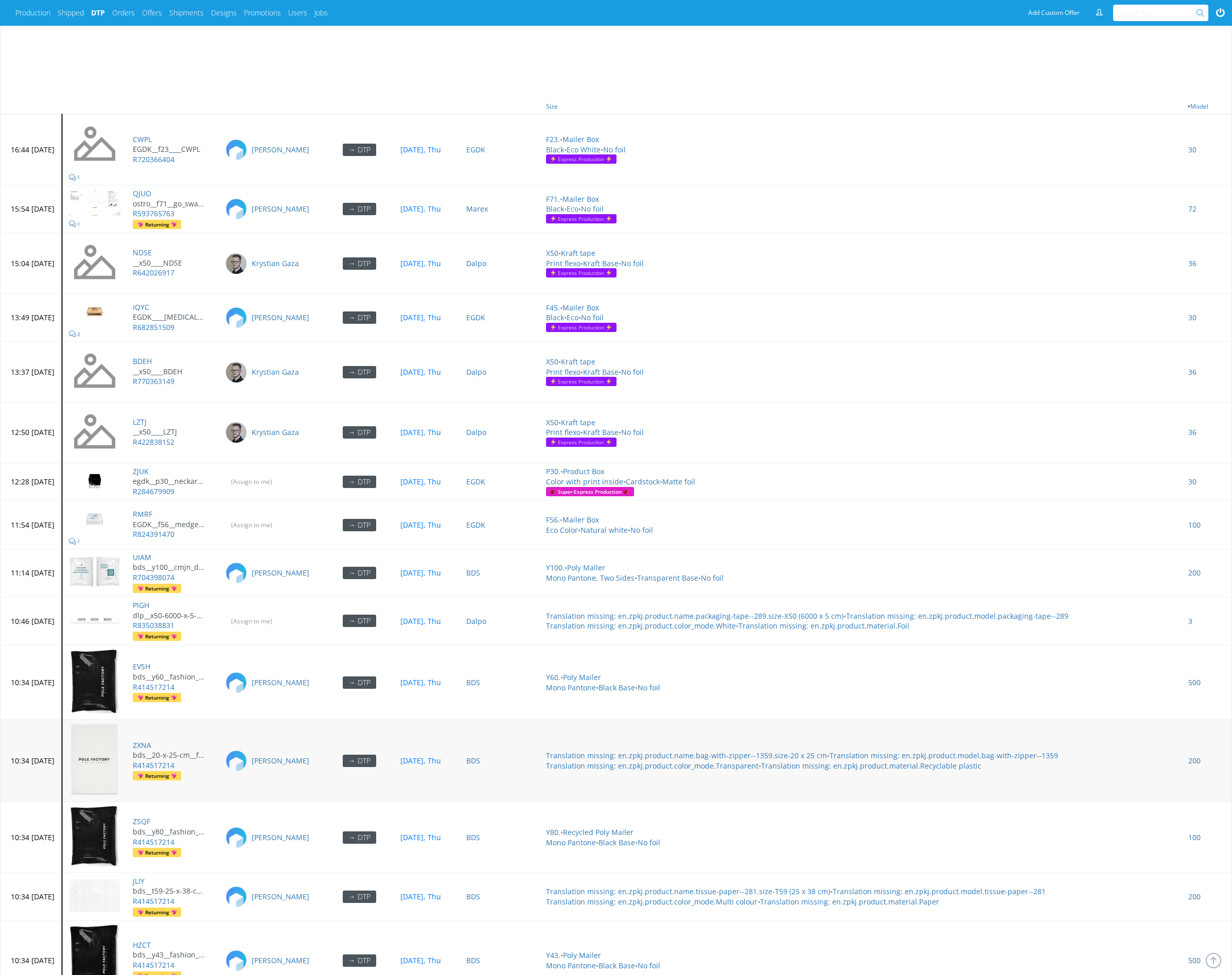
scroll to position [613, 0]
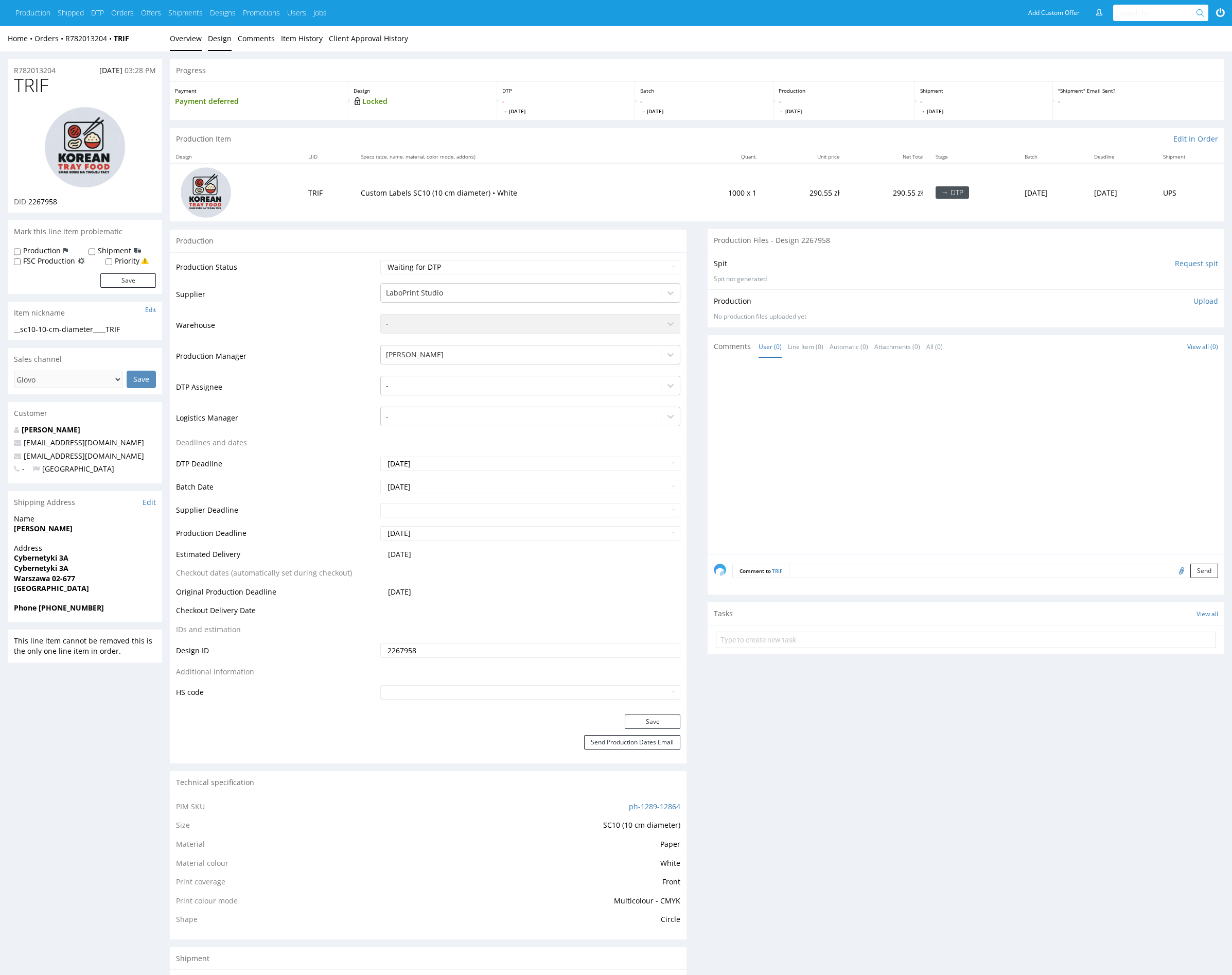
click at [218, 40] on link "Design" at bounding box center [219, 39] width 24 height 25
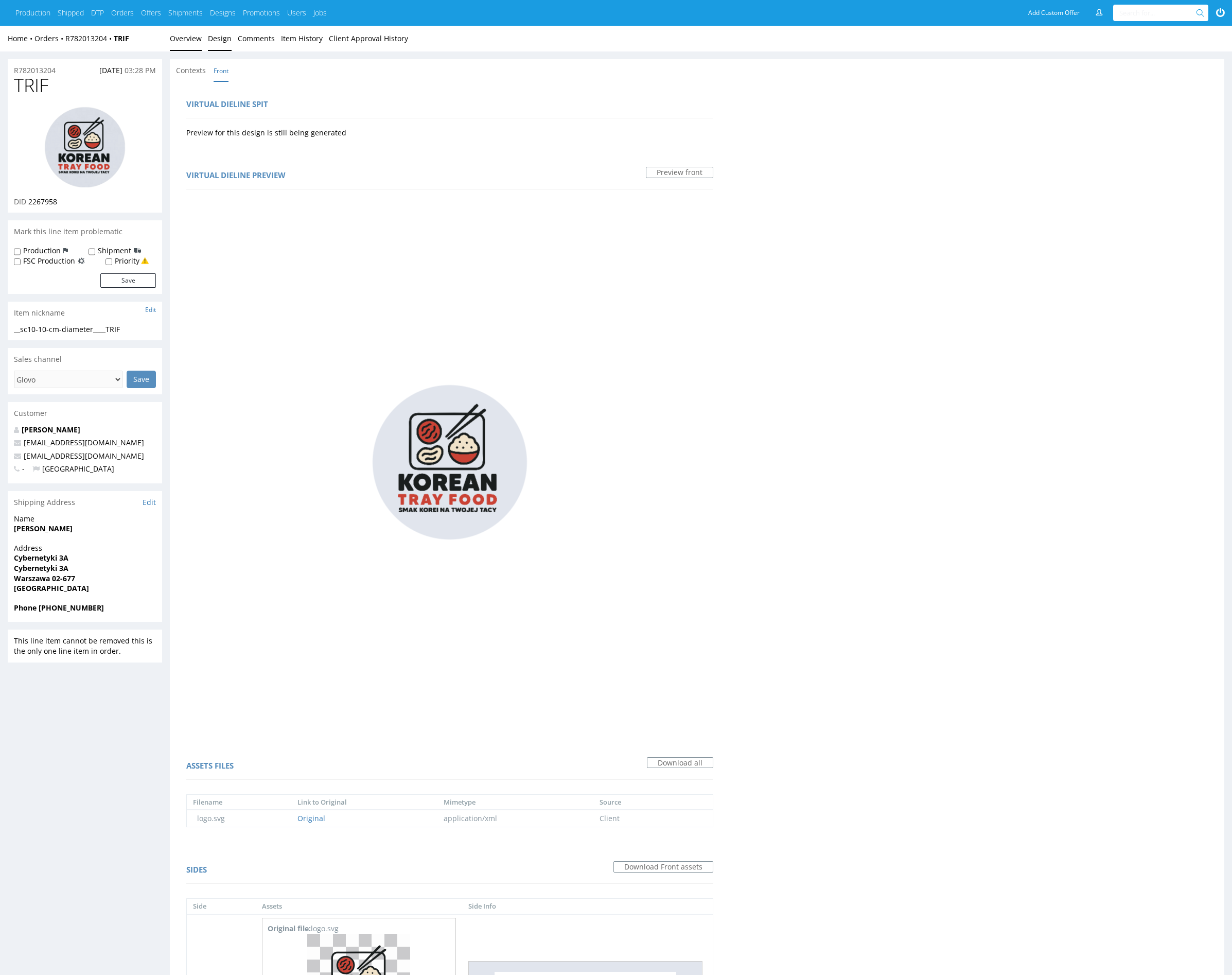
click at [189, 39] on link "Overview" at bounding box center [186, 39] width 32 height 25
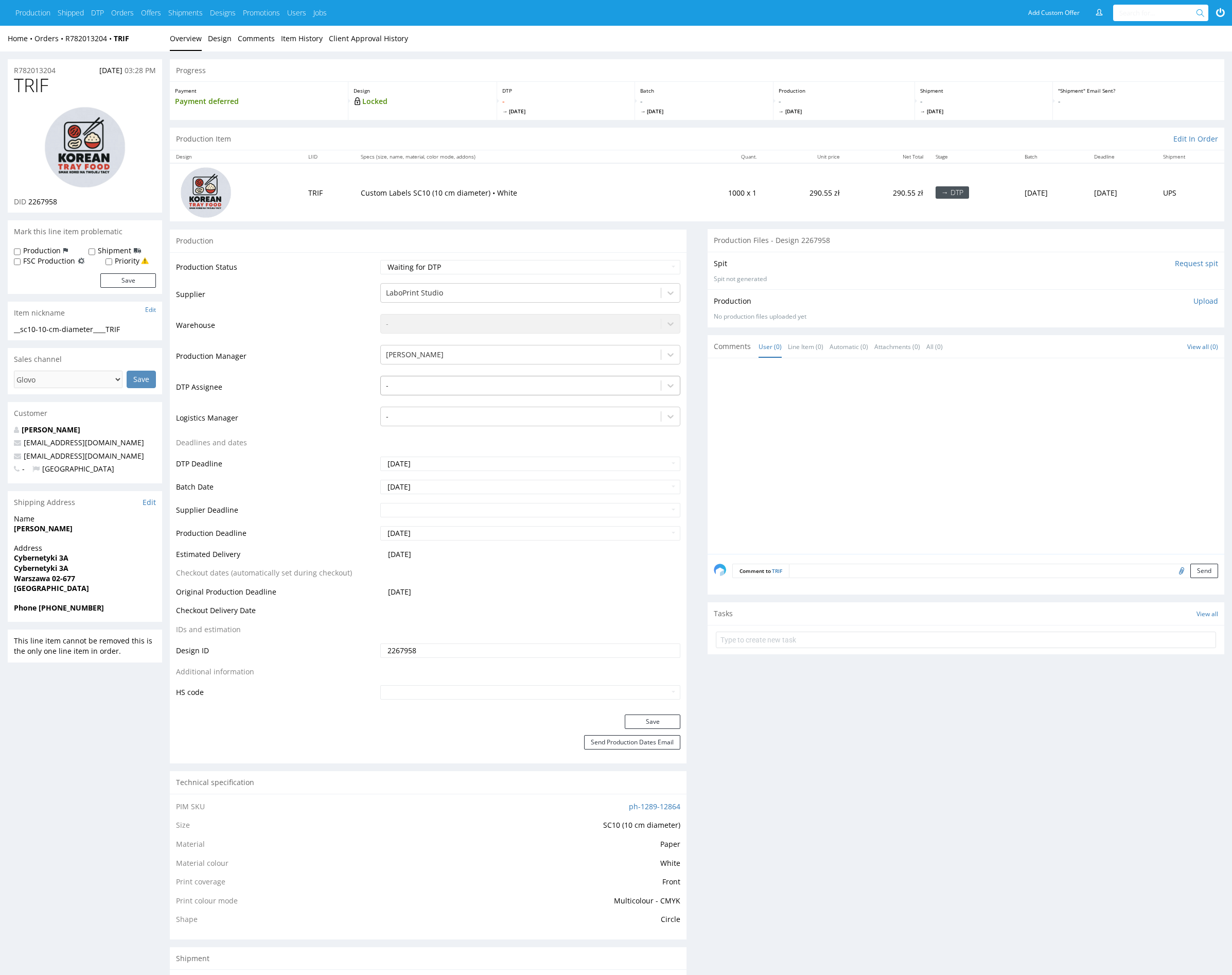
click at [454, 389] on div at bounding box center [521, 385] width 269 height 12
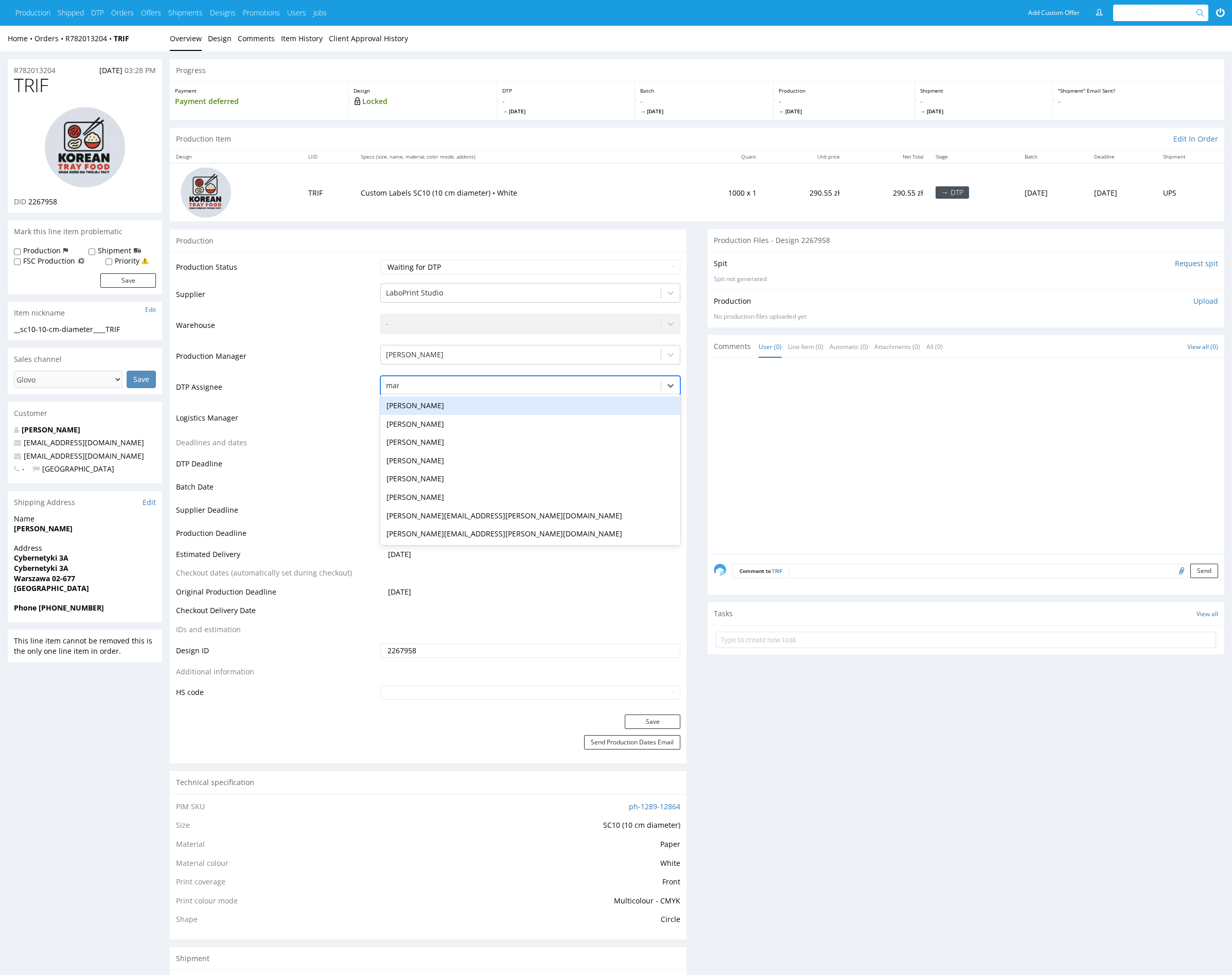
type input "mark"
click at [469, 401] on div "[PERSON_NAME]" at bounding box center [530, 406] width 300 height 19
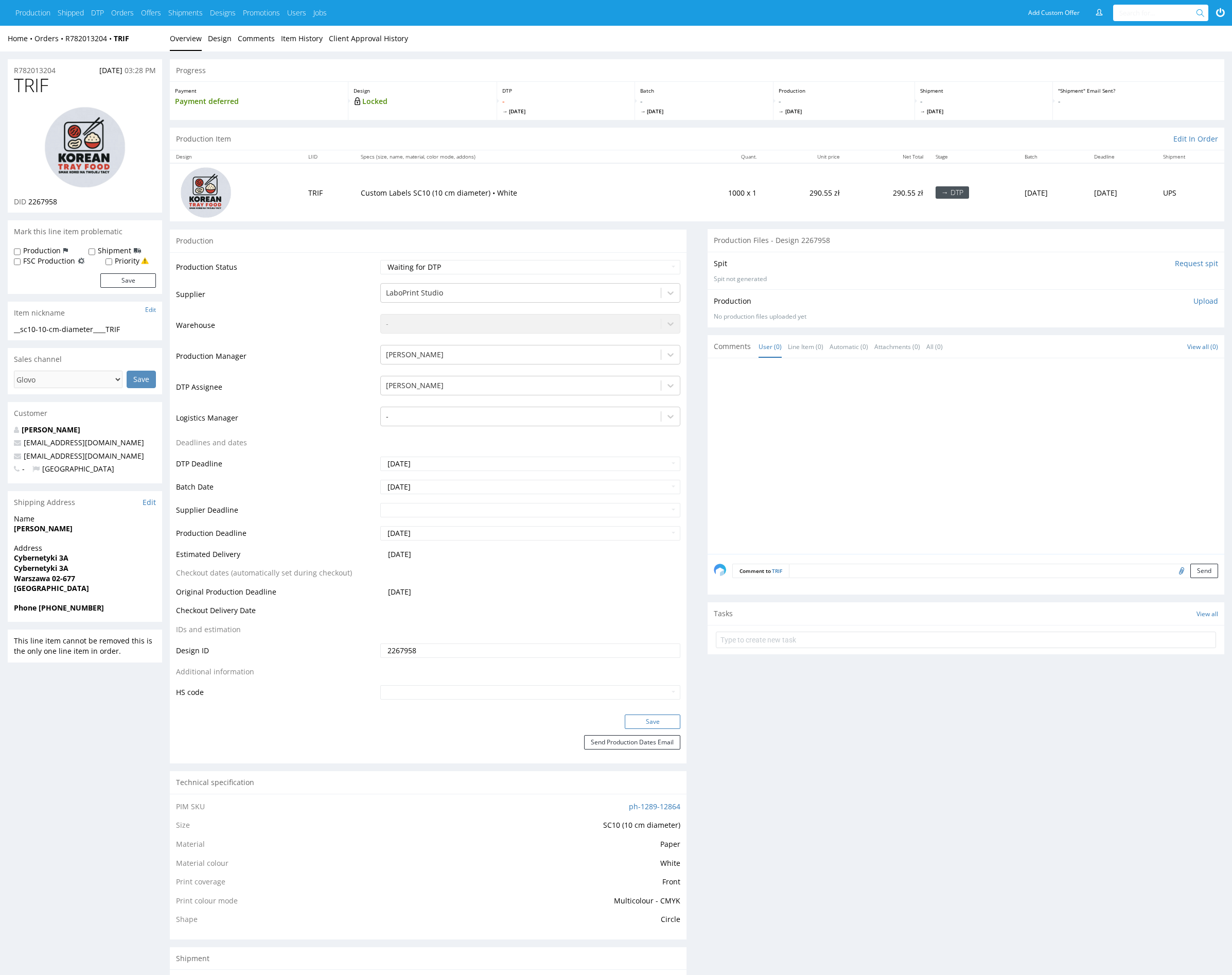
click at [658, 720] on button "Save" at bounding box center [652, 721] width 56 height 14
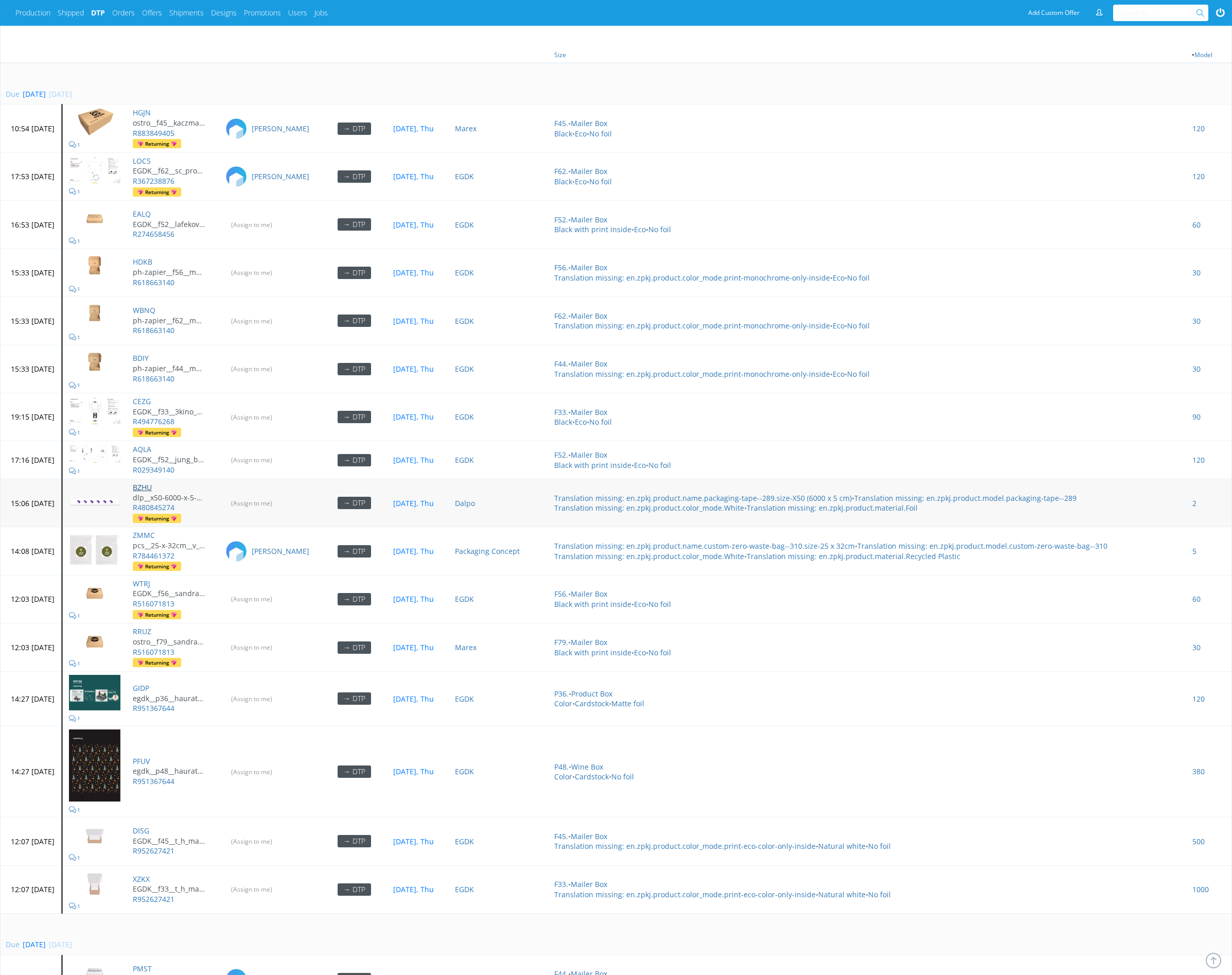
scroll to position [803, 0]
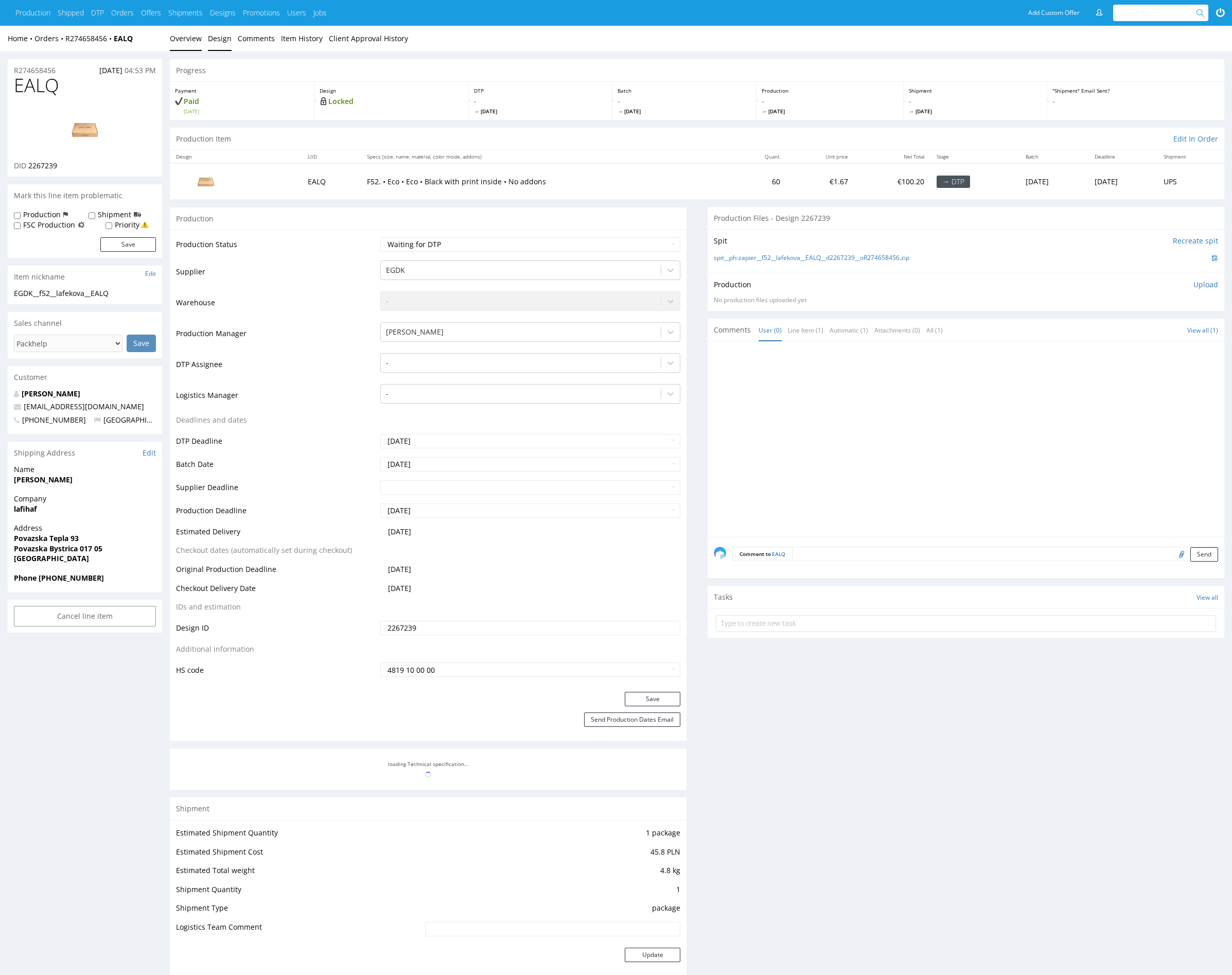
click at [213, 38] on link "Design" at bounding box center [219, 39] width 24 height 25
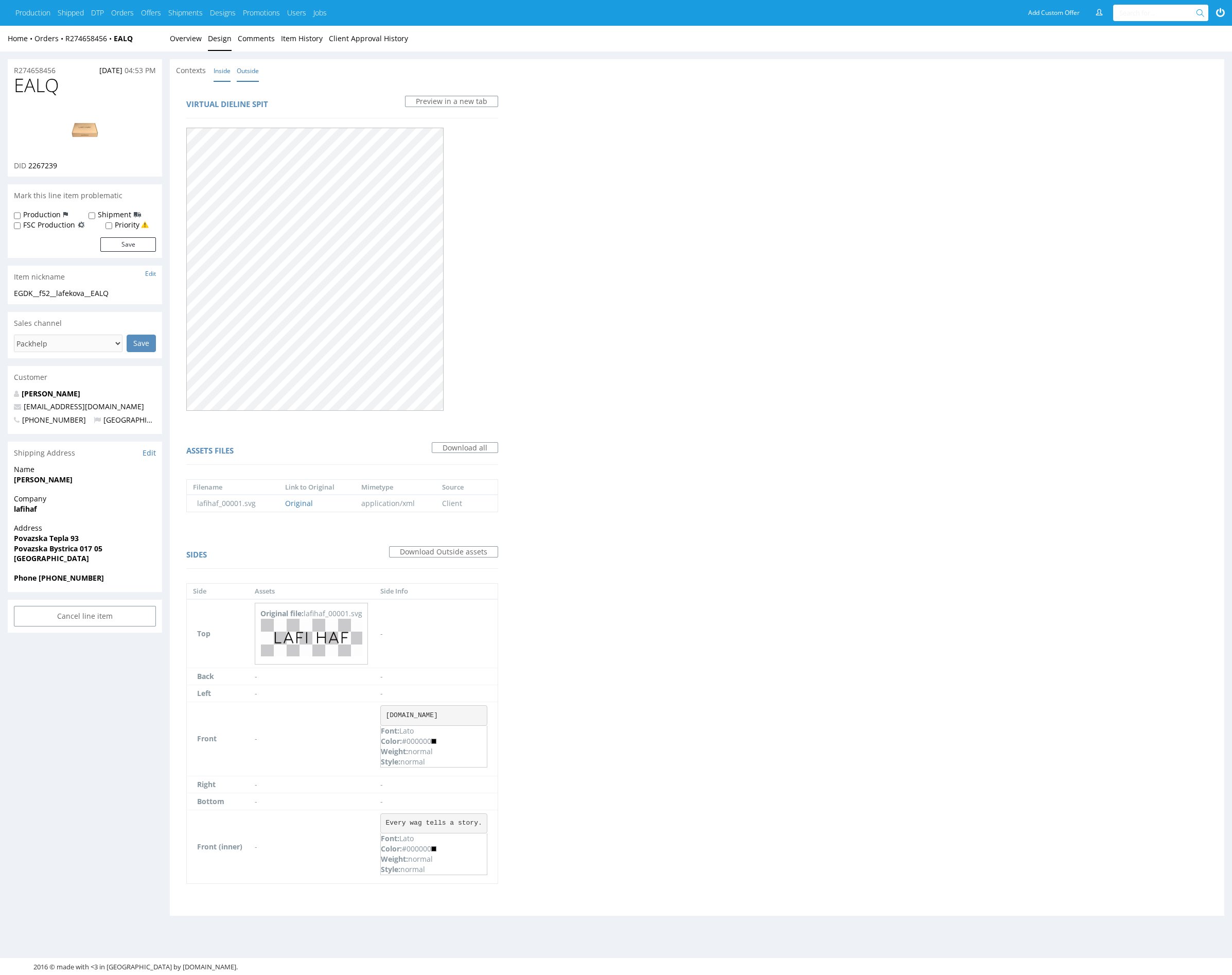
click at [222, 69] on link "Inside" at bounding box center [222, 71] width 17 height 22
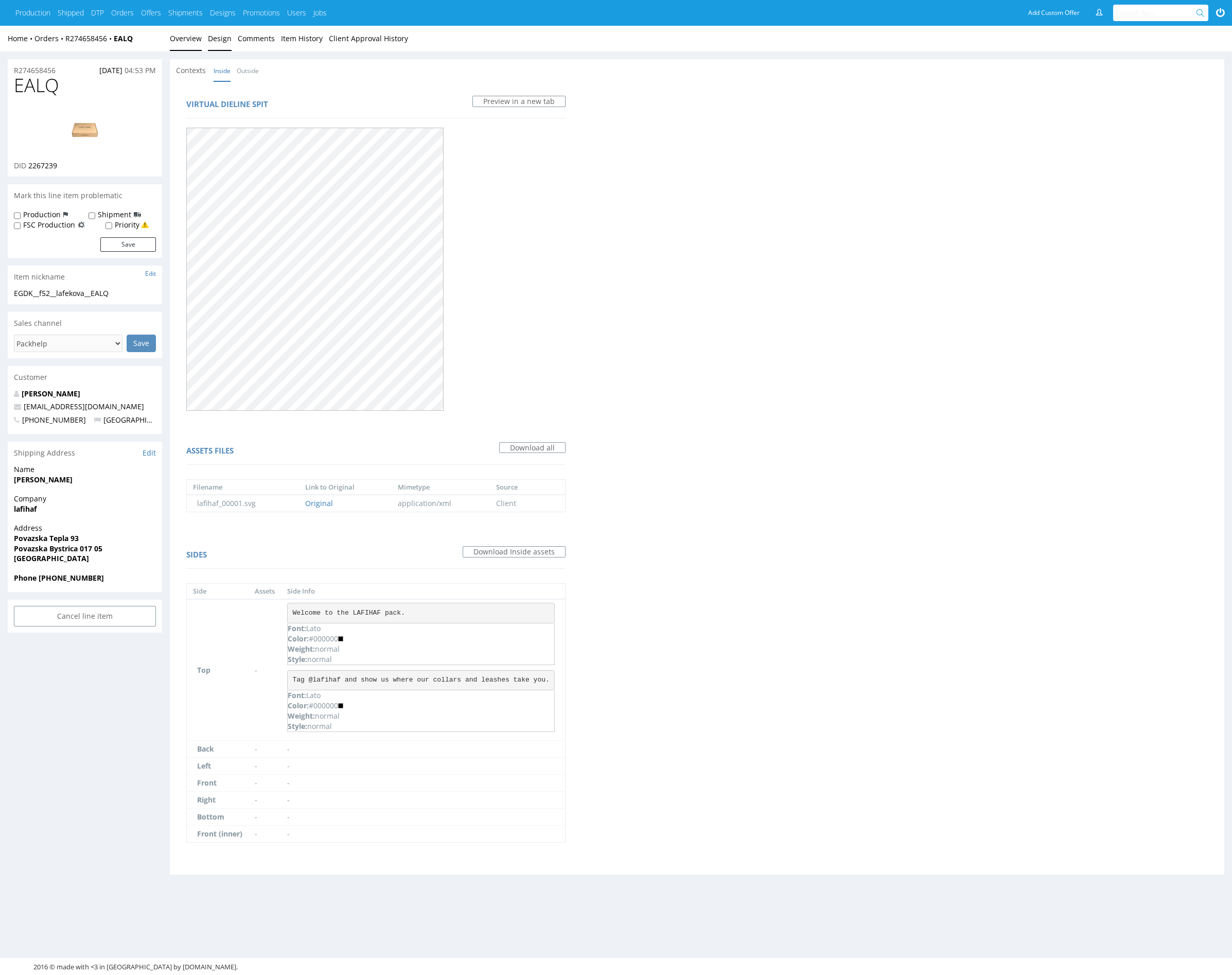
click at [198, 44] on link "Overview" at bounding box center [186, 39] width 32 height 25
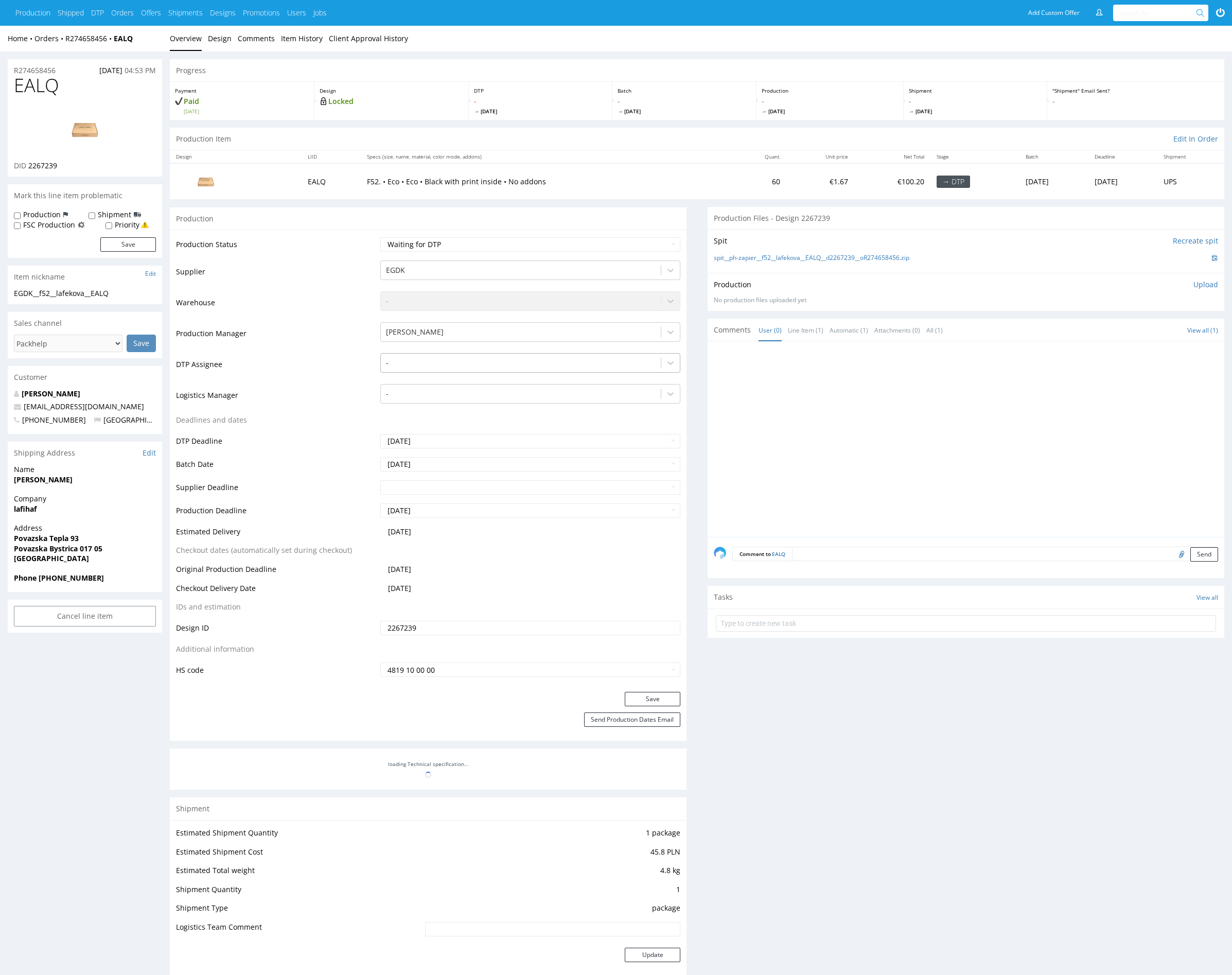
click at [394, 360] on div at bounding box center [521, 363] width 269 height 12
type input "mark"
drag, startPoint x: 406, startPoint y: 379, endPoint x: 554, endPoint y: 505, distance: 194.4
click at [406, 379] on div "[PERSON_NAME]" at bounding box center [530, 383] width 300 height 19
click at [666, 698] on button "Save" at bounding box center [652, 699] width 56 height 14
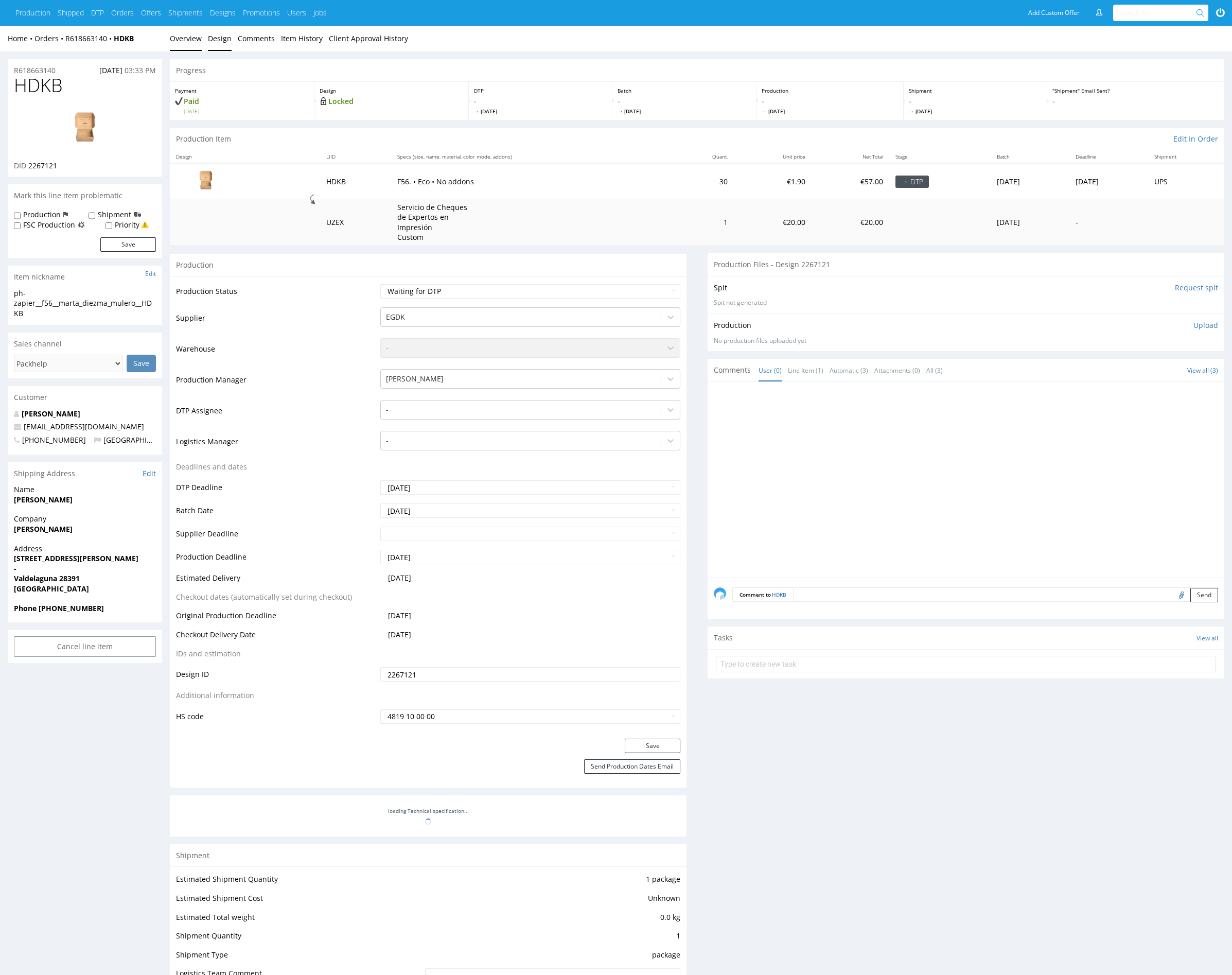
click at [220, 37] on link "Design" at bounding box center [219, 39] width 24 height 25
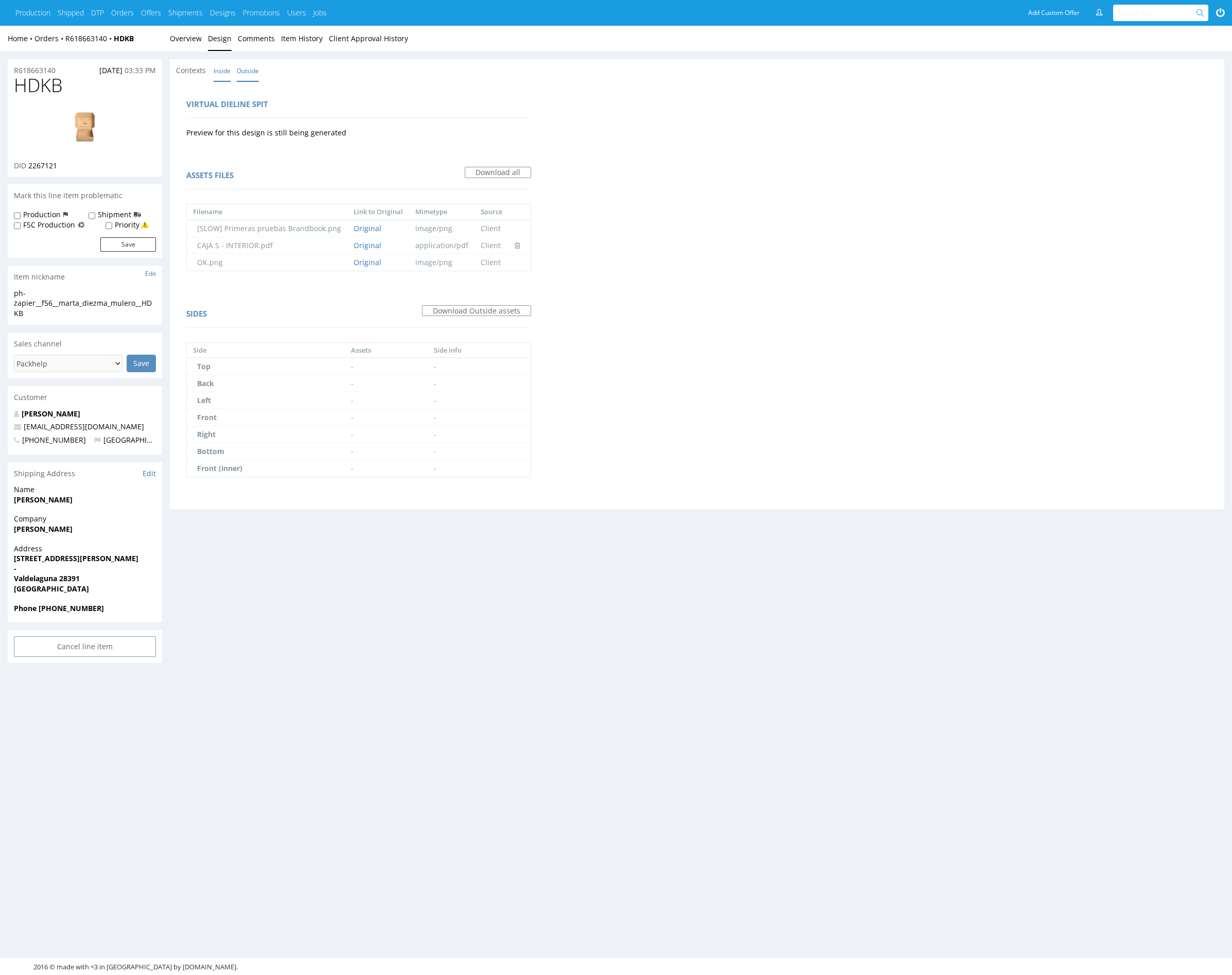
click at [218, 71] on link "Inside" at bounding box center [222, 71] width 17 height 22
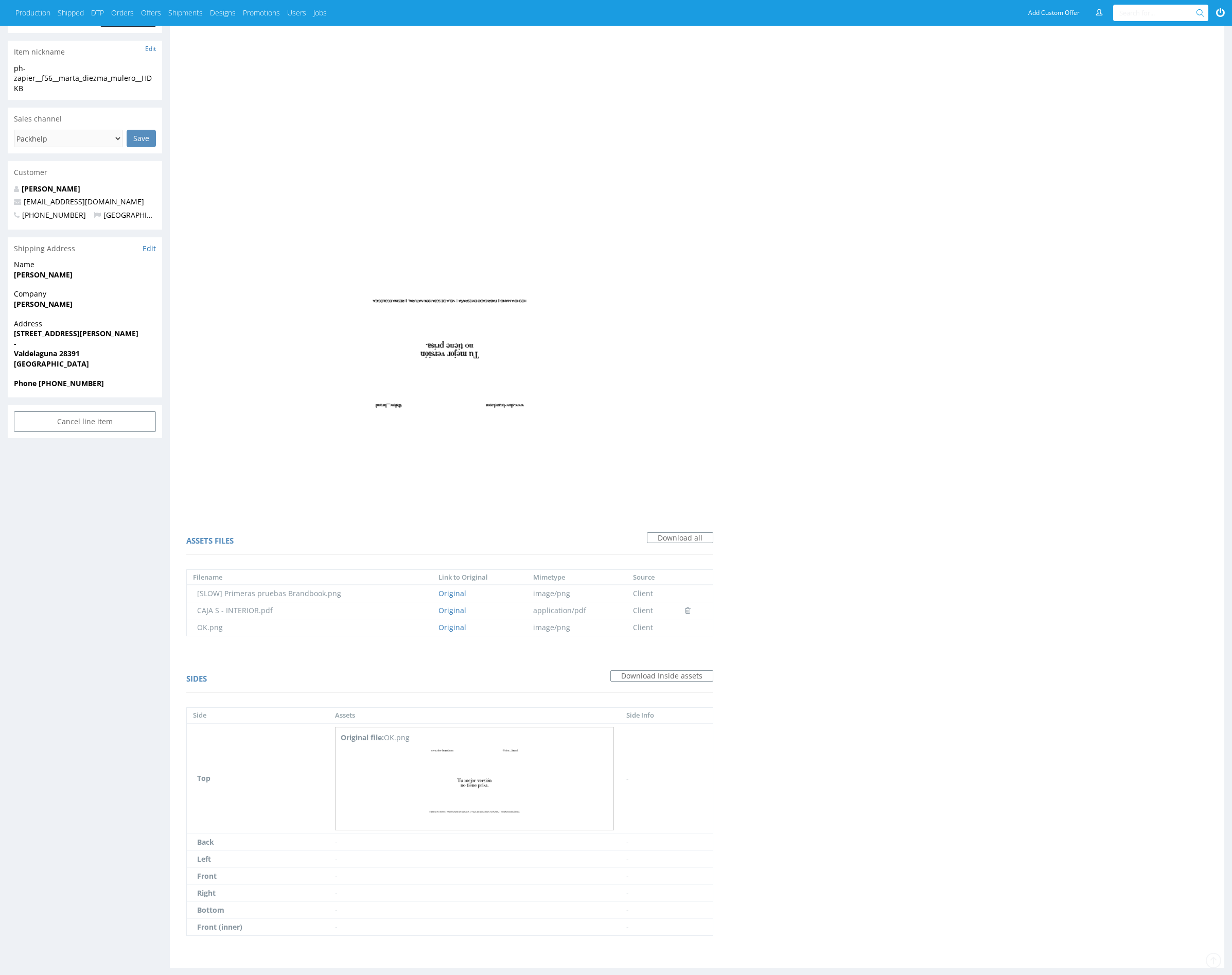
scroll to position [252, 0]
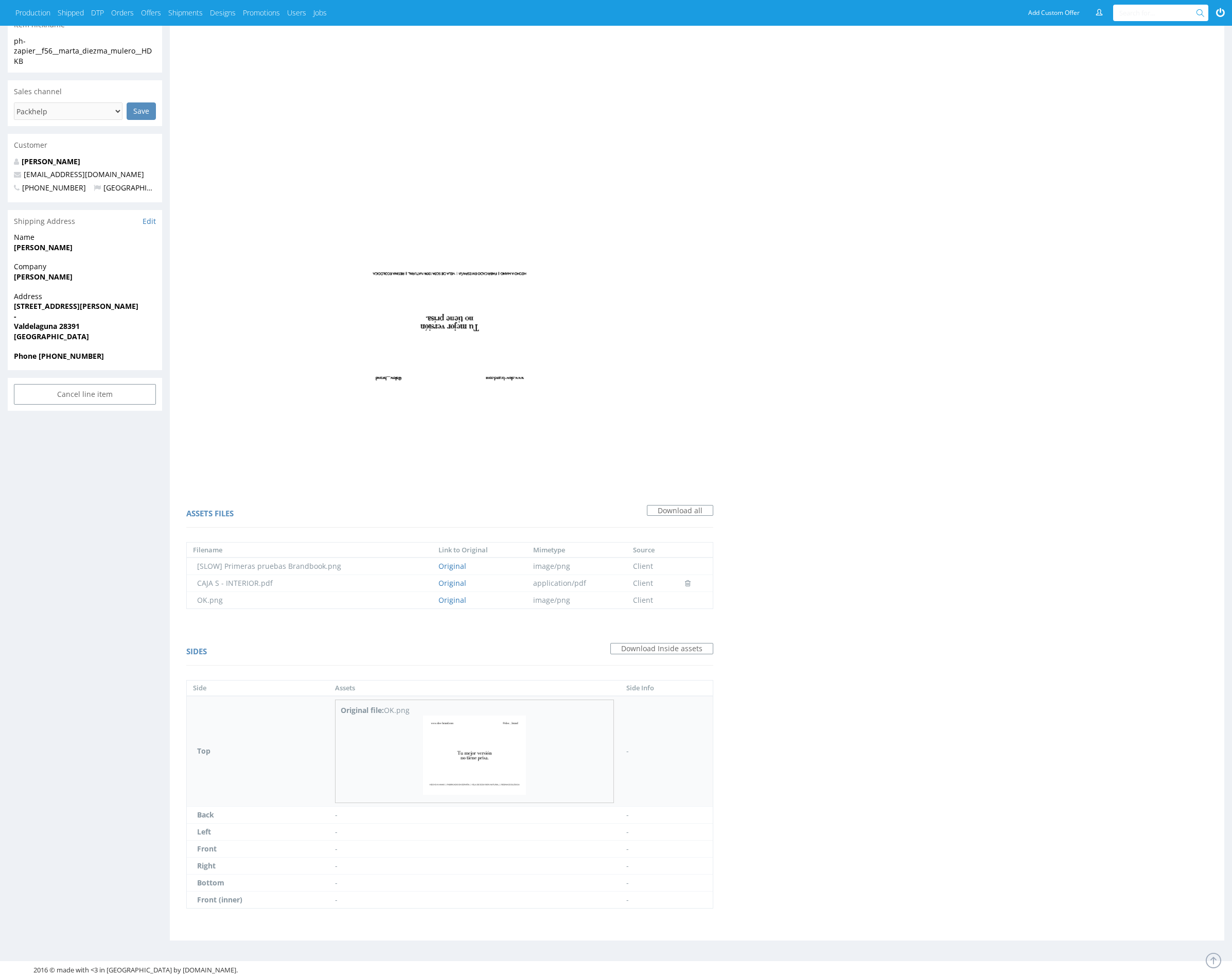
click at [495, 765] on img at bounding box center [474, 755] width 103 height 79
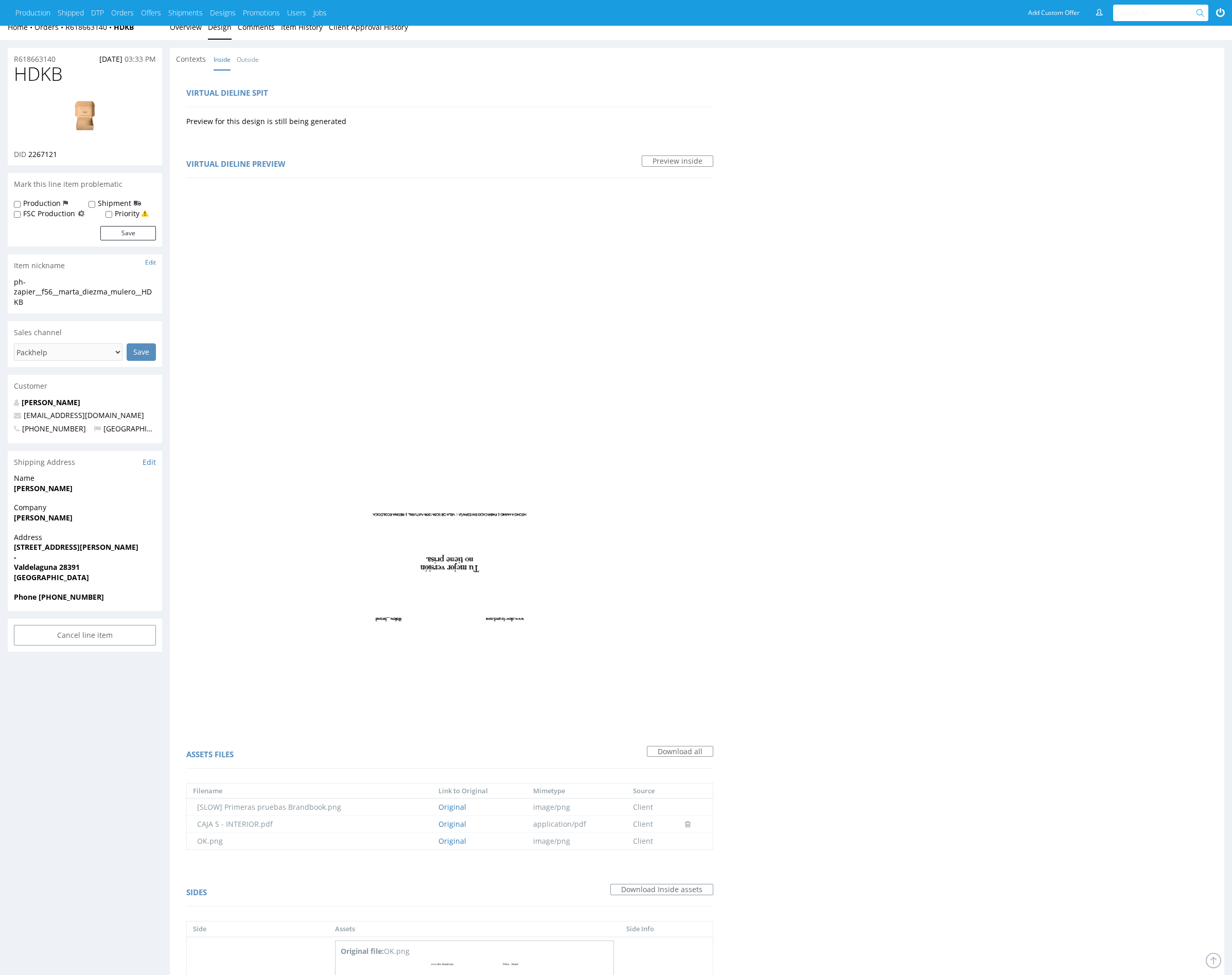
scroll to position [0, 0]
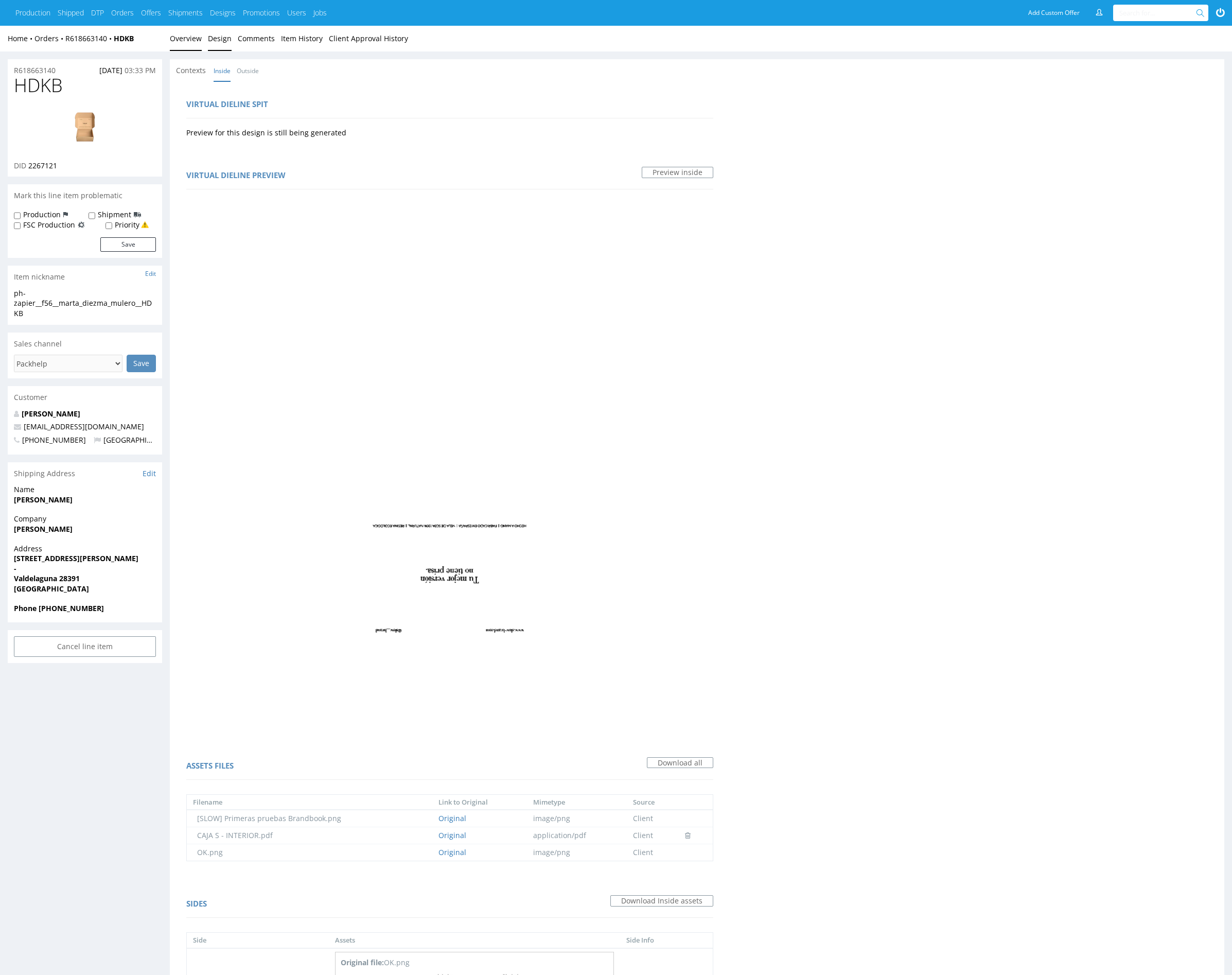
click at [187, 35] on link "Overview" at bounding box center [186, 39] width 32 height 25
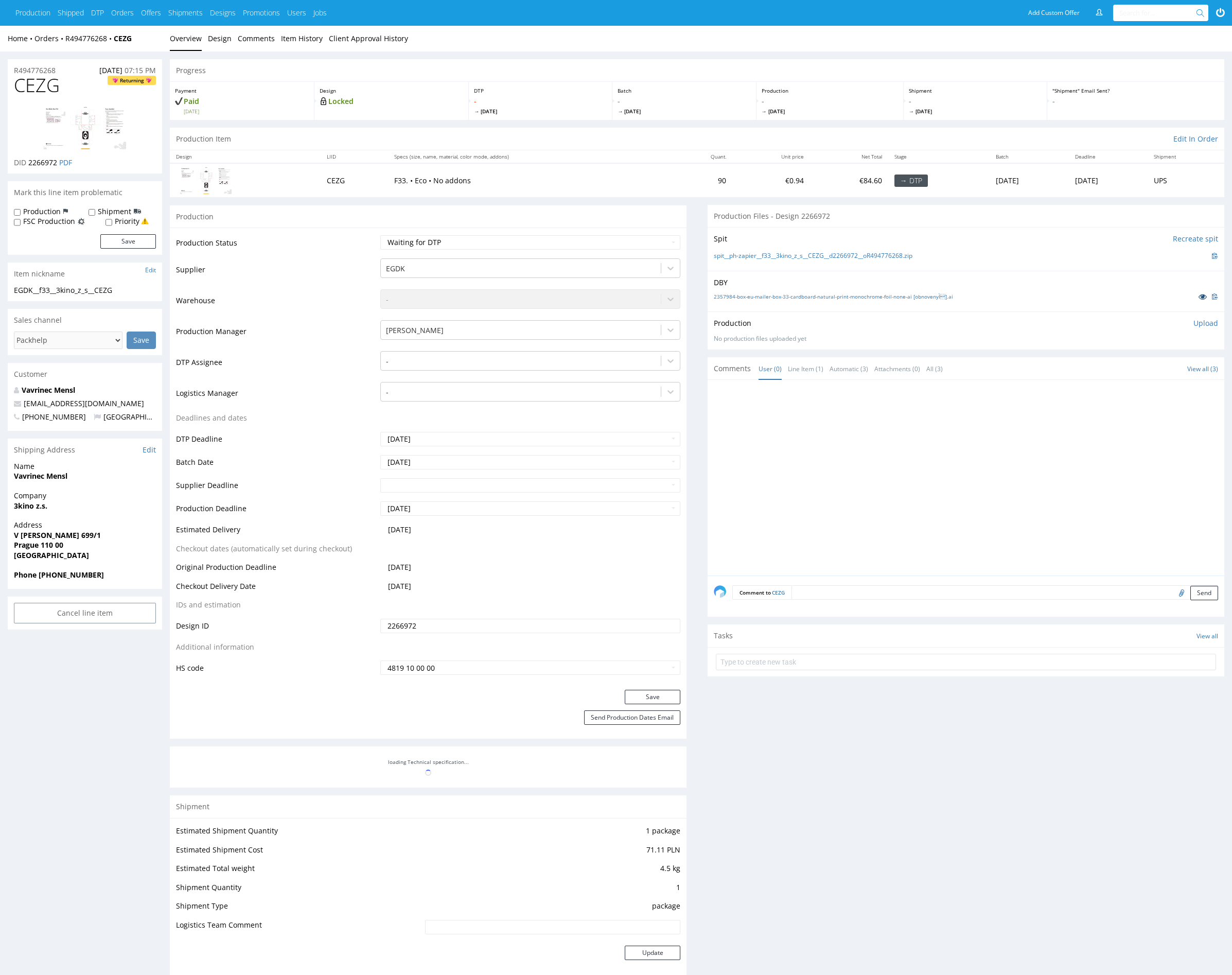
click at [1206, 296] on icon at bounding box center [1202, 296] width 8 height 7
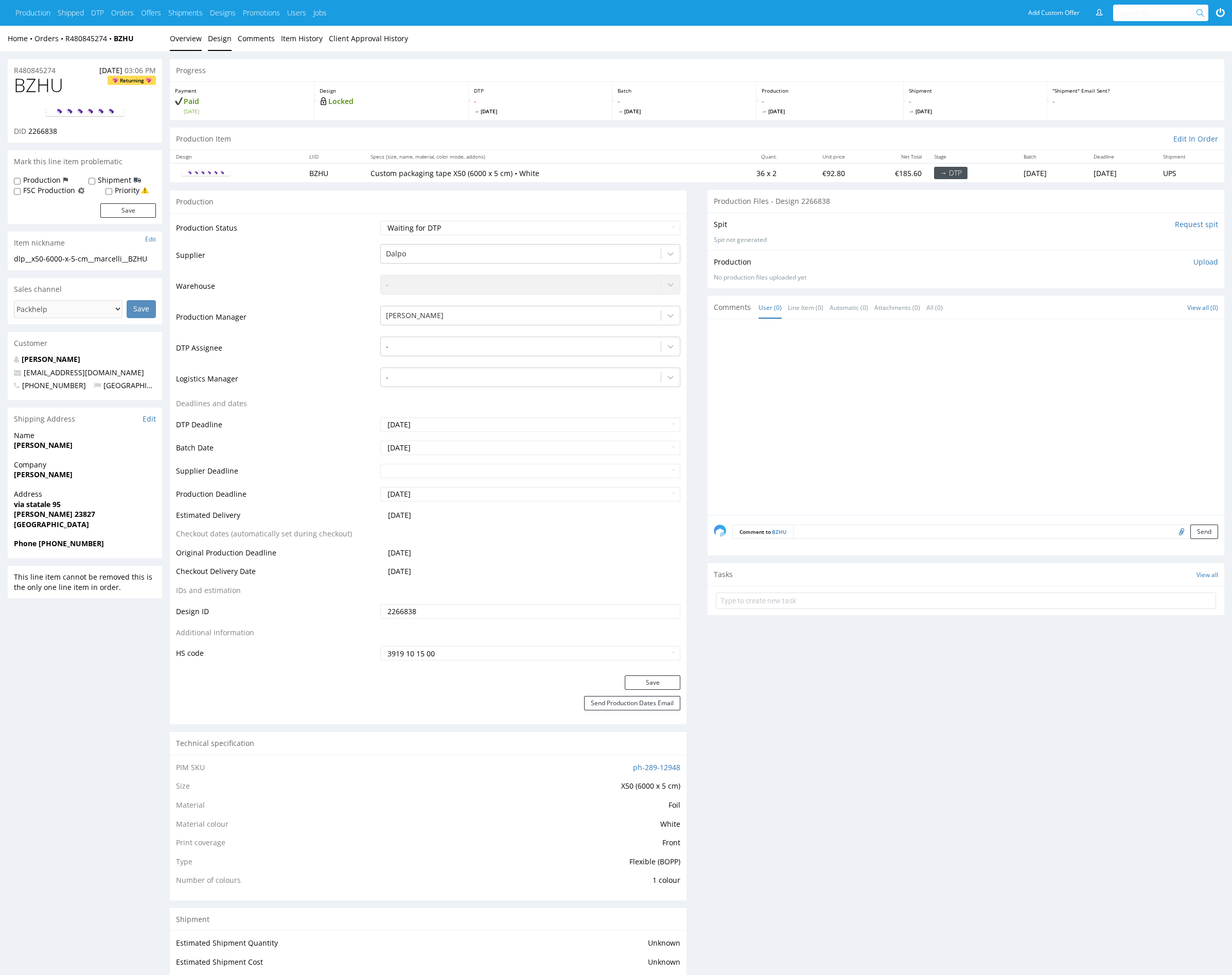
click at [219, 42] on link "Design" at bounding box center [219, 39] width 24 height 25
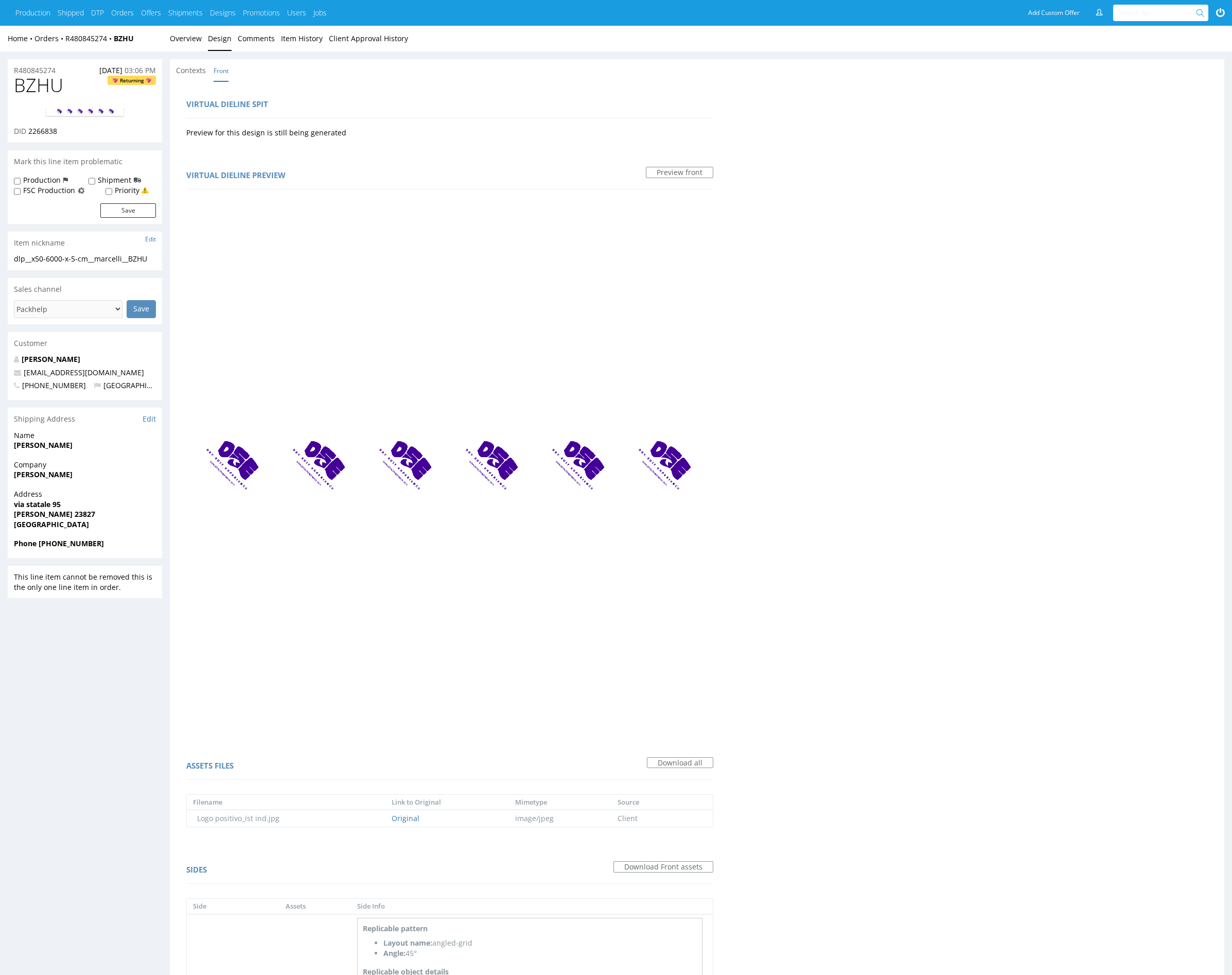
scroll to position [175, 0]
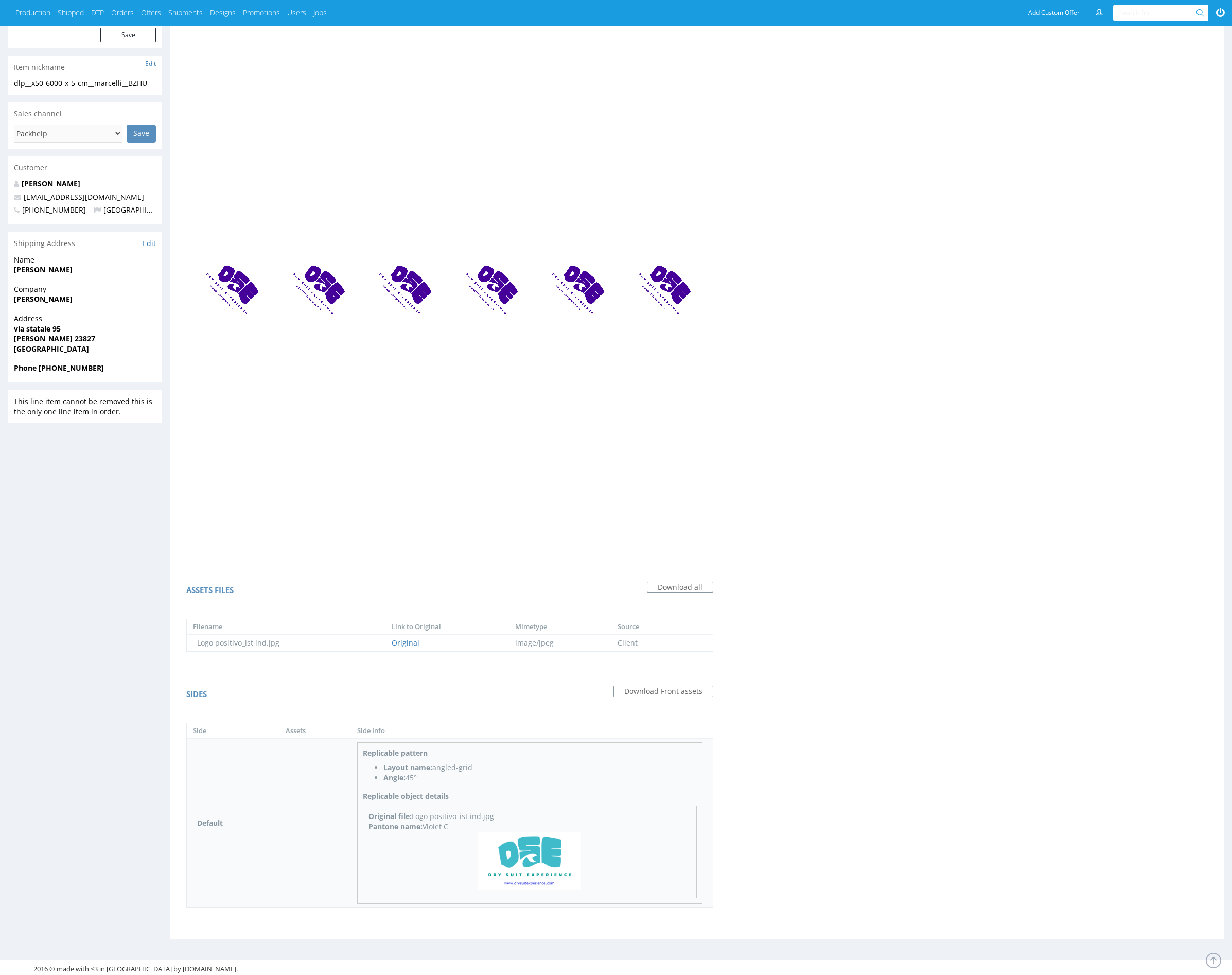
click at [536, 865] on img at bounding box center [529, 861] width 103 height 58
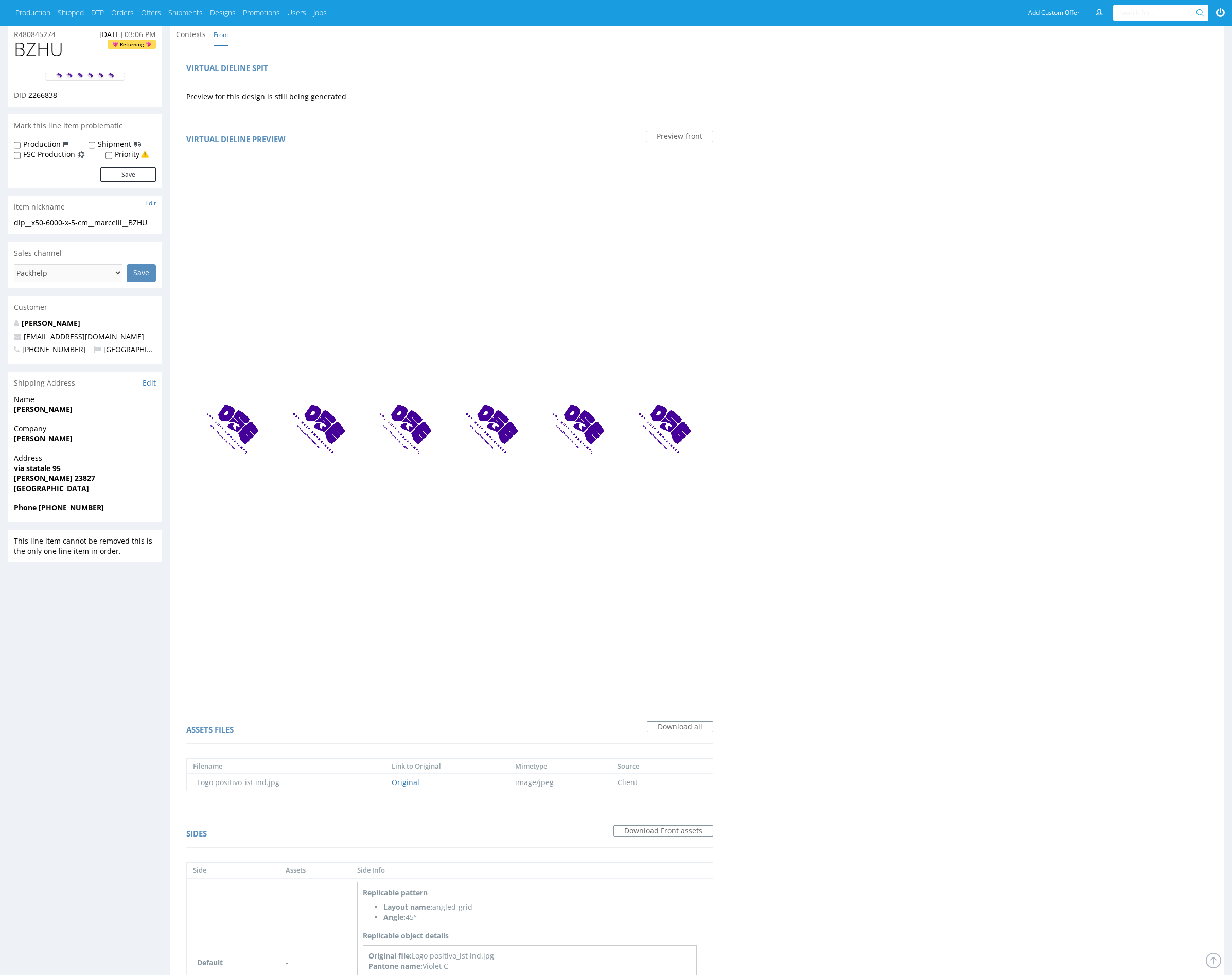
scroll to position [0, 0]
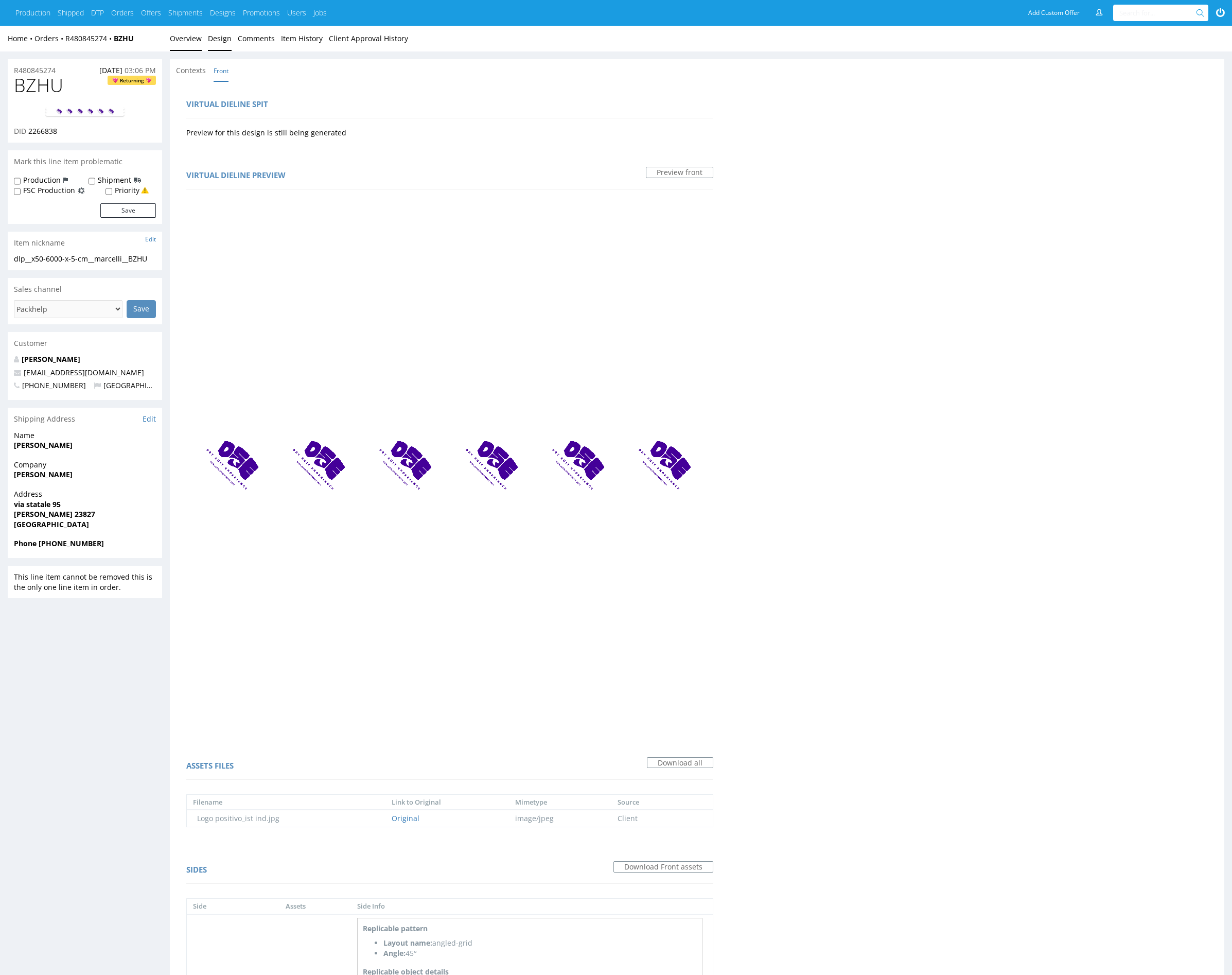
click at [188, 36] on link "Overview" at bounding box center [186, 39] width 32 height 25
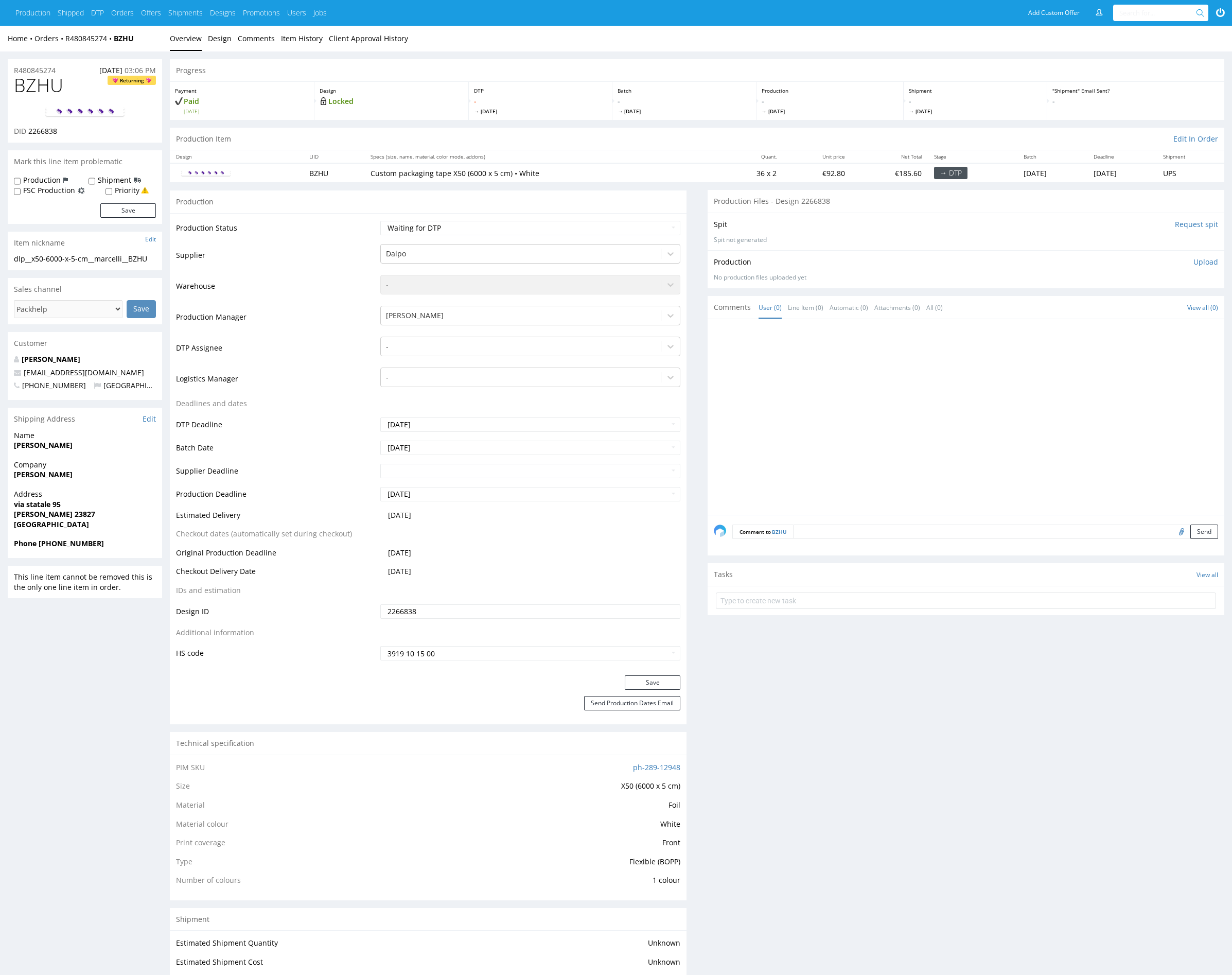
click at [830, 402] on div at bounding box center [969, 420] width 511 height 190
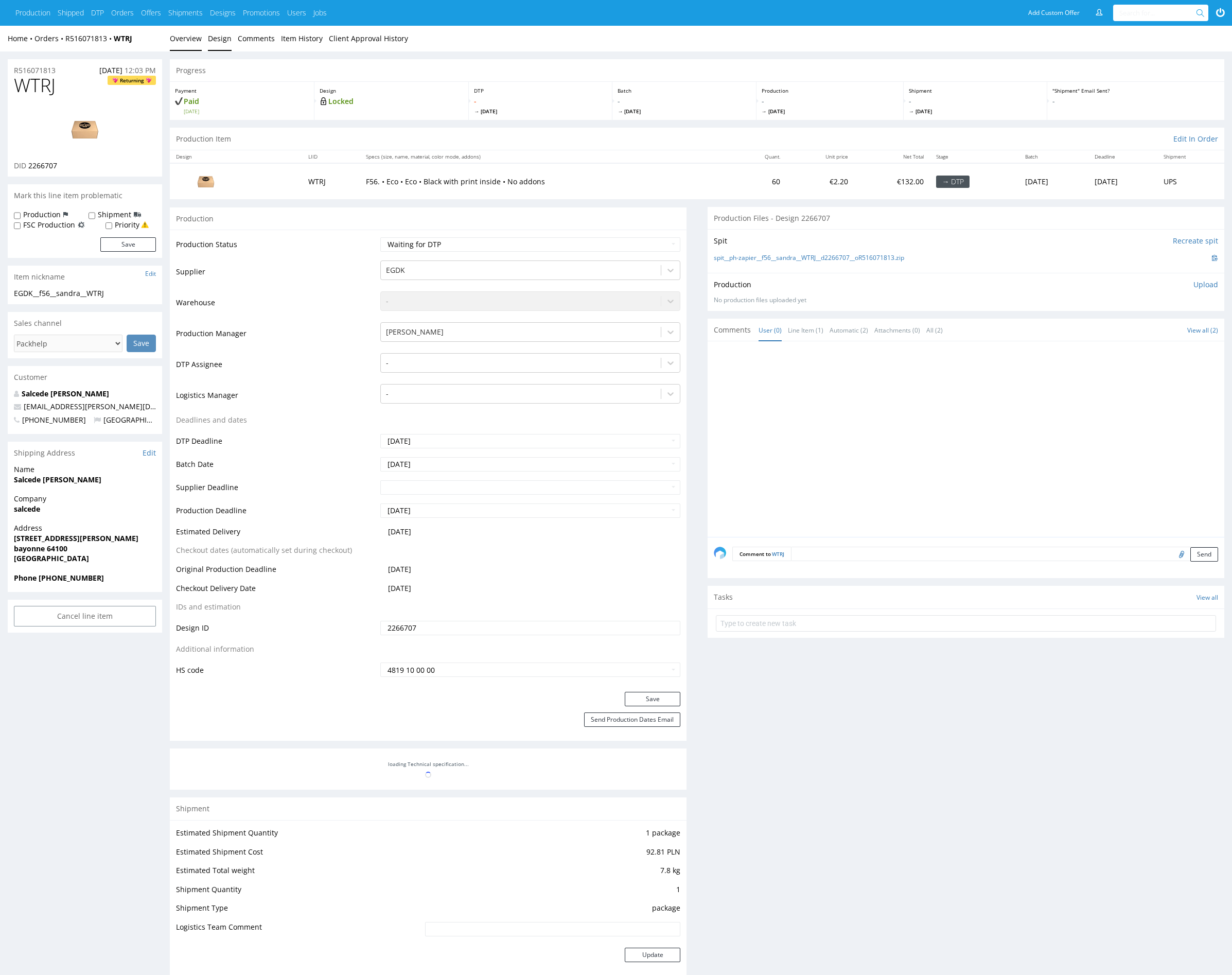
click at [215, 40] on link "Design" at bounding box center [219, 39] width 24 height 25
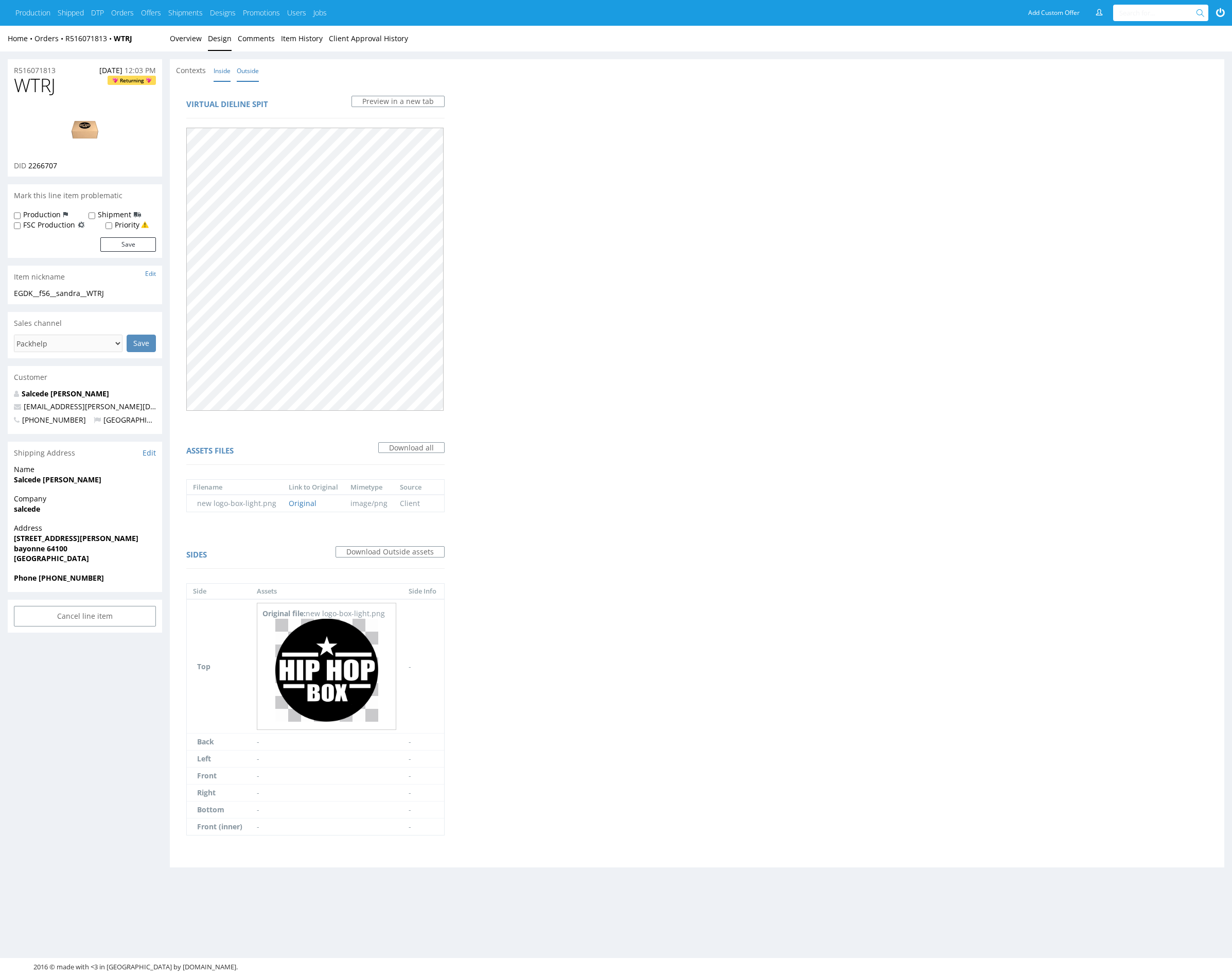
click at [223, 67] on link "Inside" at bounding box center [222, 71] width 17 height 22
click at [185, 37] on link "Overview" at bounding box center [186, 39] width 32 height 25
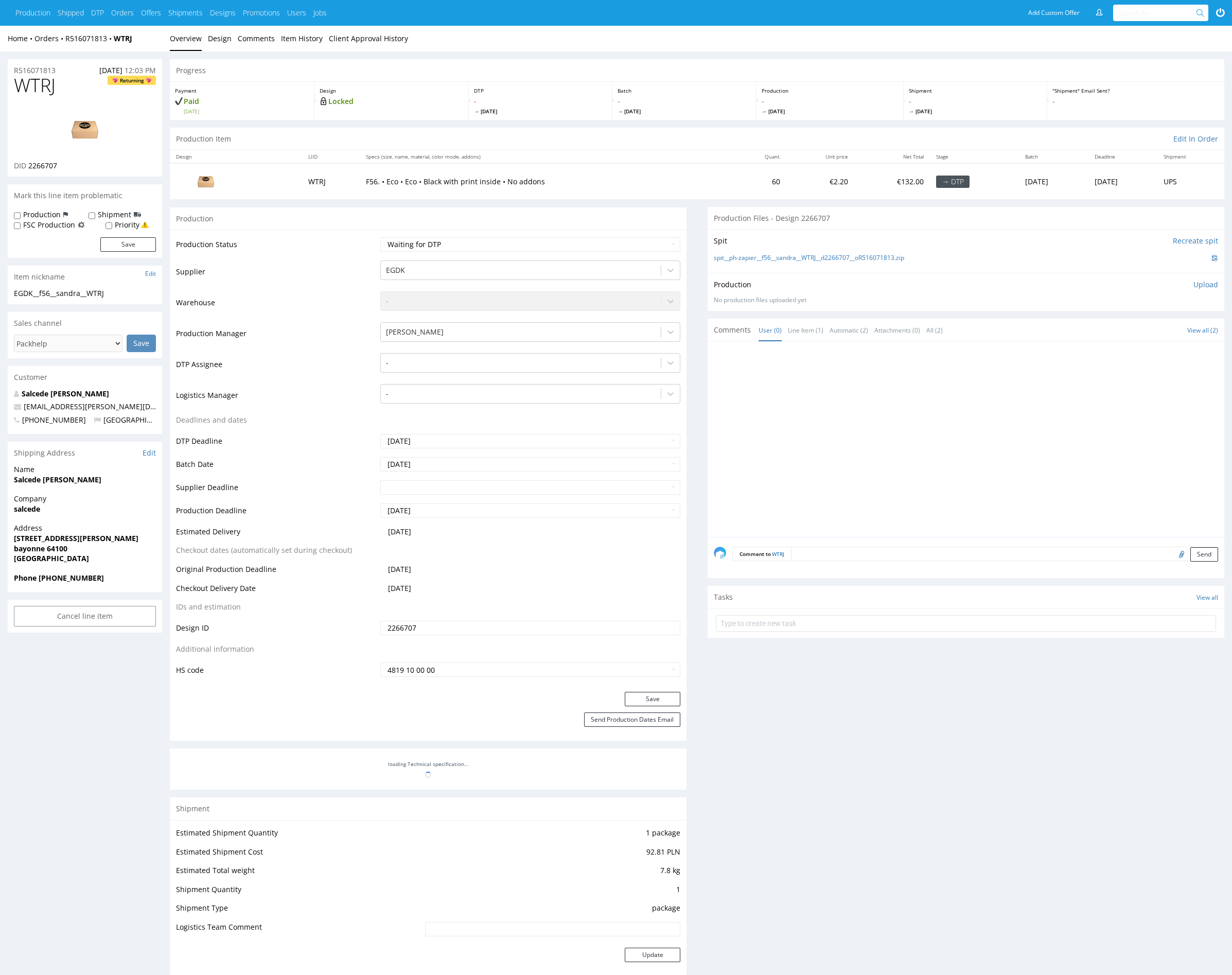
click at [887, 456] on div at bounding box center [969, 442] width 511 height 190
click at [433, 361] on div at bounding box center [521, 363] width 269 height 12
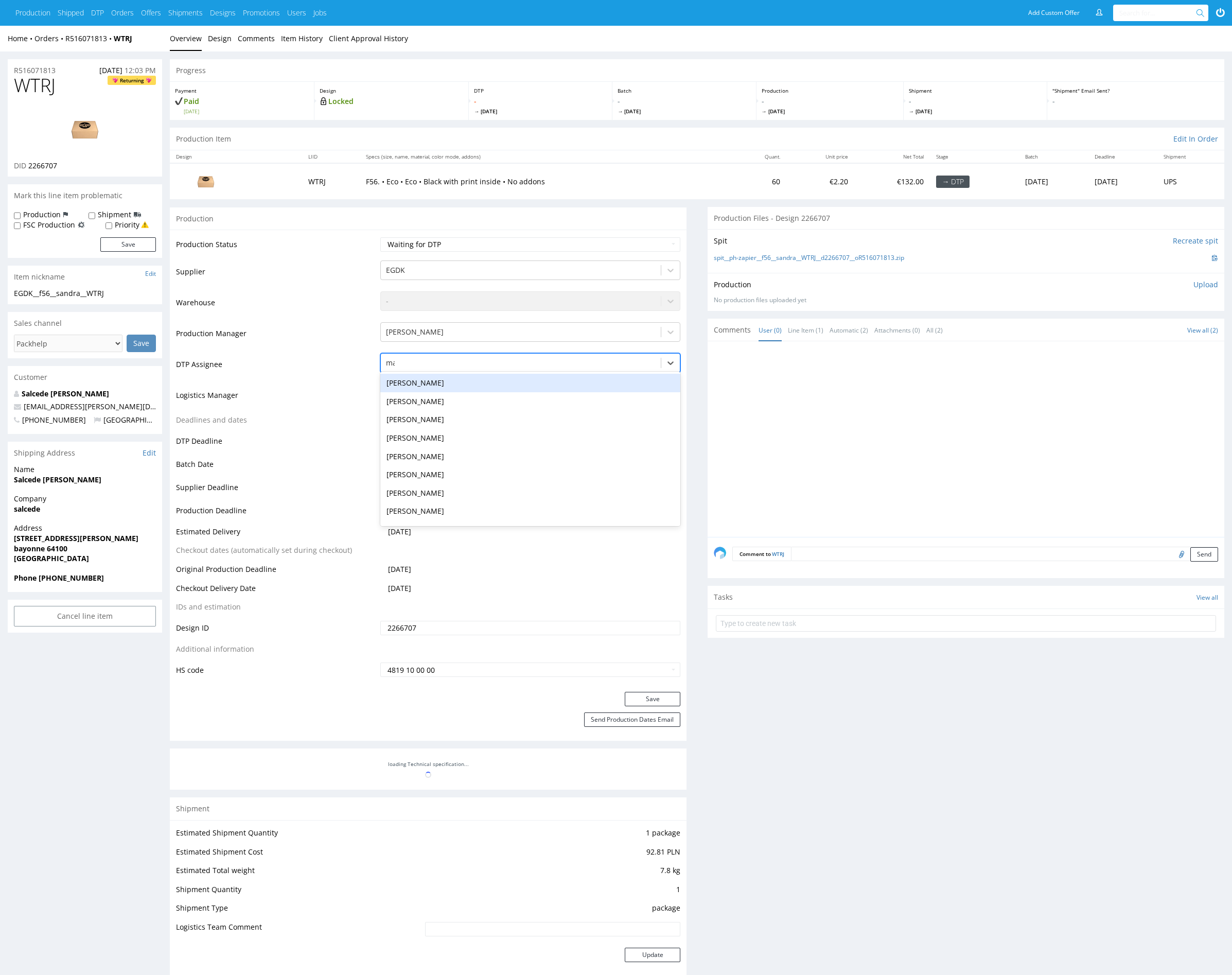
type input "mark"
drag, startPoint x: 446, startPoint y: 386, endPoint x: 536, endPoint y: 441, distance: 105.5
click at [446, 386] on div "Karol Markowski" at bounding box center [530, 383] width 300 height 19
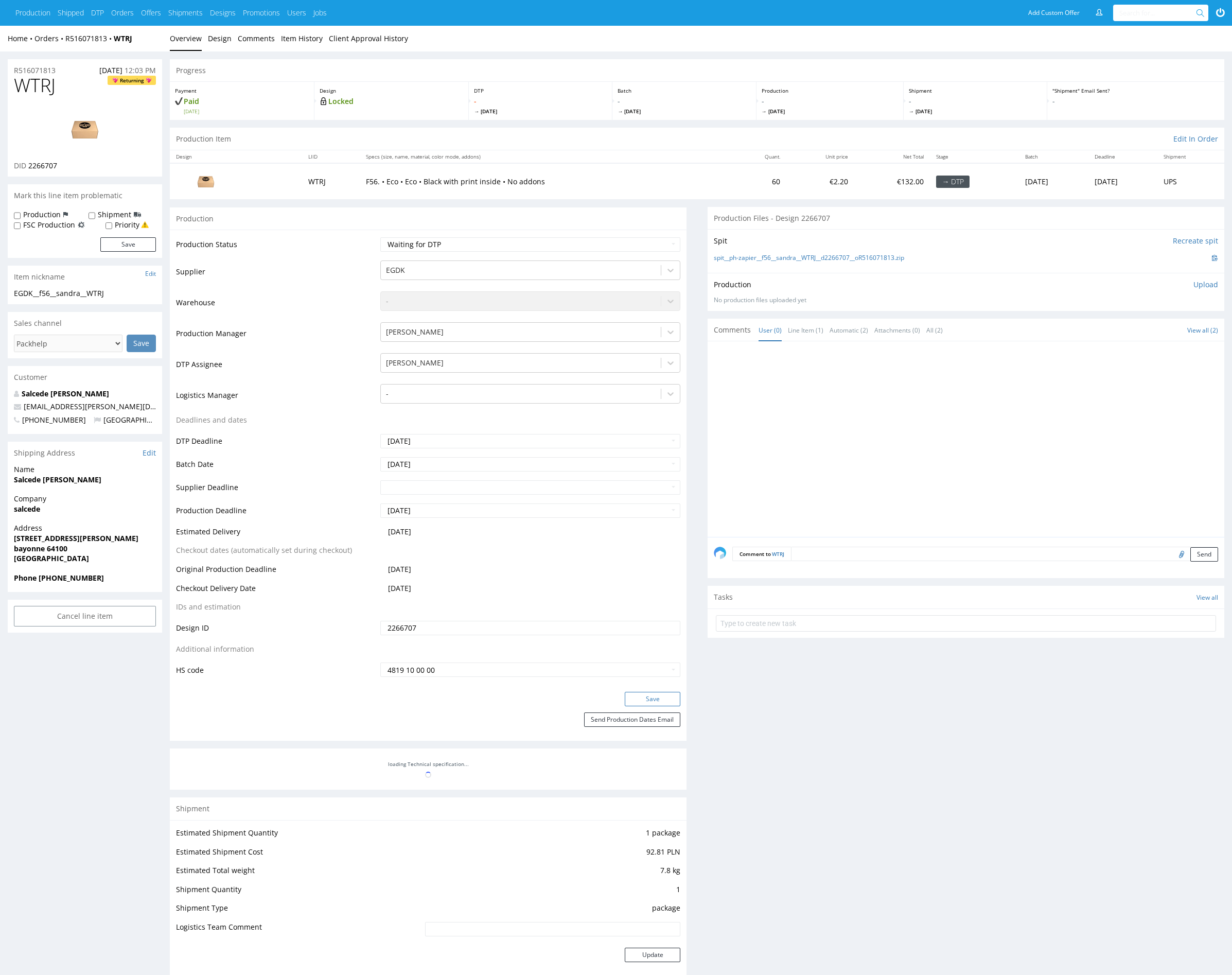
click at [657, 692] on button "Save" at bounding box center [652, 699] width 56 height 14
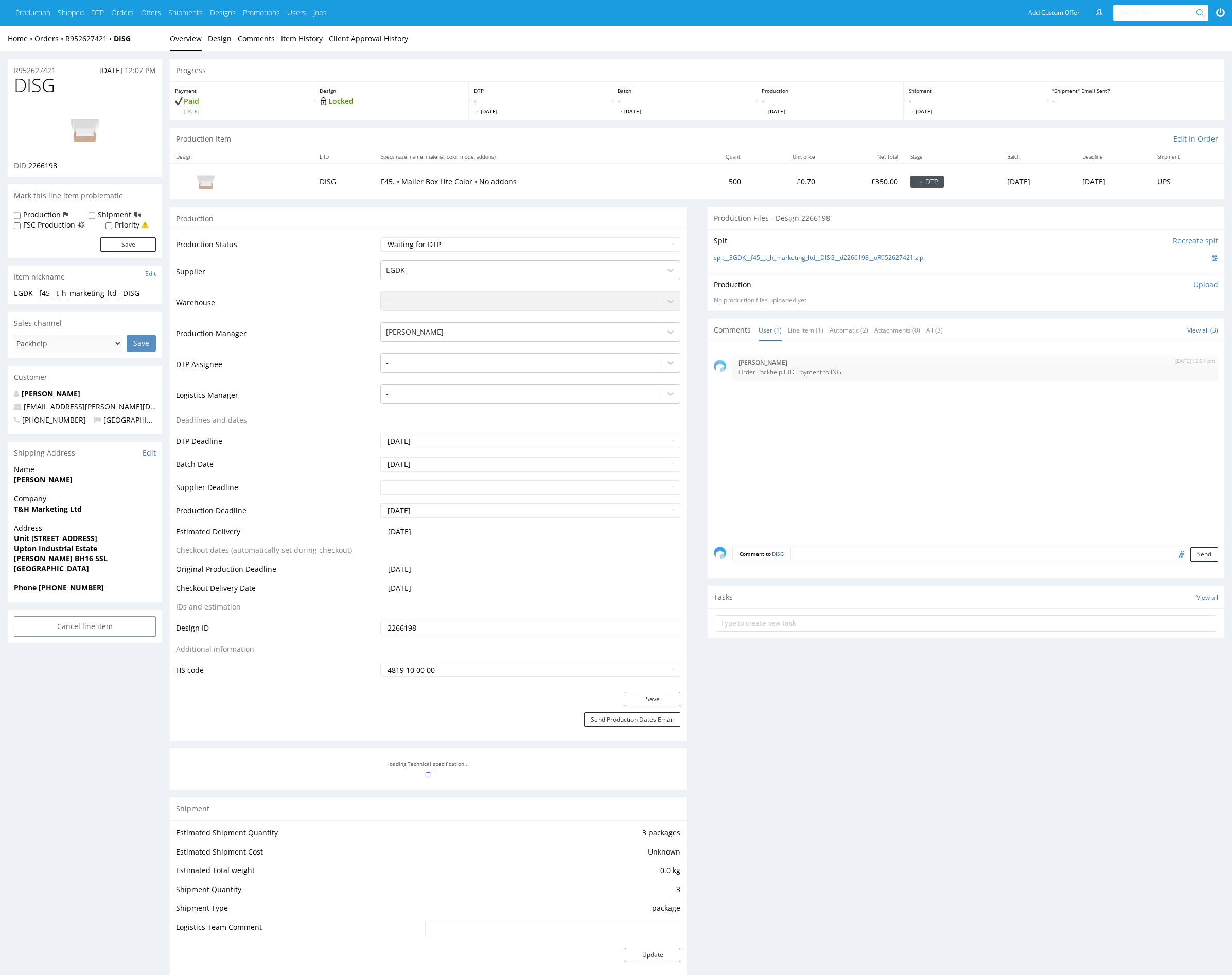
drag, startPoint x: 862, startPoint y: 440, endPoint x: 837, endPoint y: 432, distance: 26.2
click at [861, 440] on div "[DATE] 13:51 pm [PERSON_NAME] Order Packhelp LTD! Payment to ING!" at bounding box center [969, 442] width 511 height 190
click at [809, 426] on div "[DATE] 13:51 pm [PERSON_NAME] Order Packhelp LTD! Payment to ING!" at bounding box center [969, 442] width 511 height 190
click at [850, 404] on div "[DATE] 13:51 pm [PERSON_NAME] Order Packhelp LTD! Payment to ING!" at bounding box center [969, 442] width 511 height 190
click at [909, 482] on div "[DATE] 13:51 pm [PERSON_NAME] Order Packhelp LTD! Payment to ING!" at bounding box center [969, 442] width 511 height 190
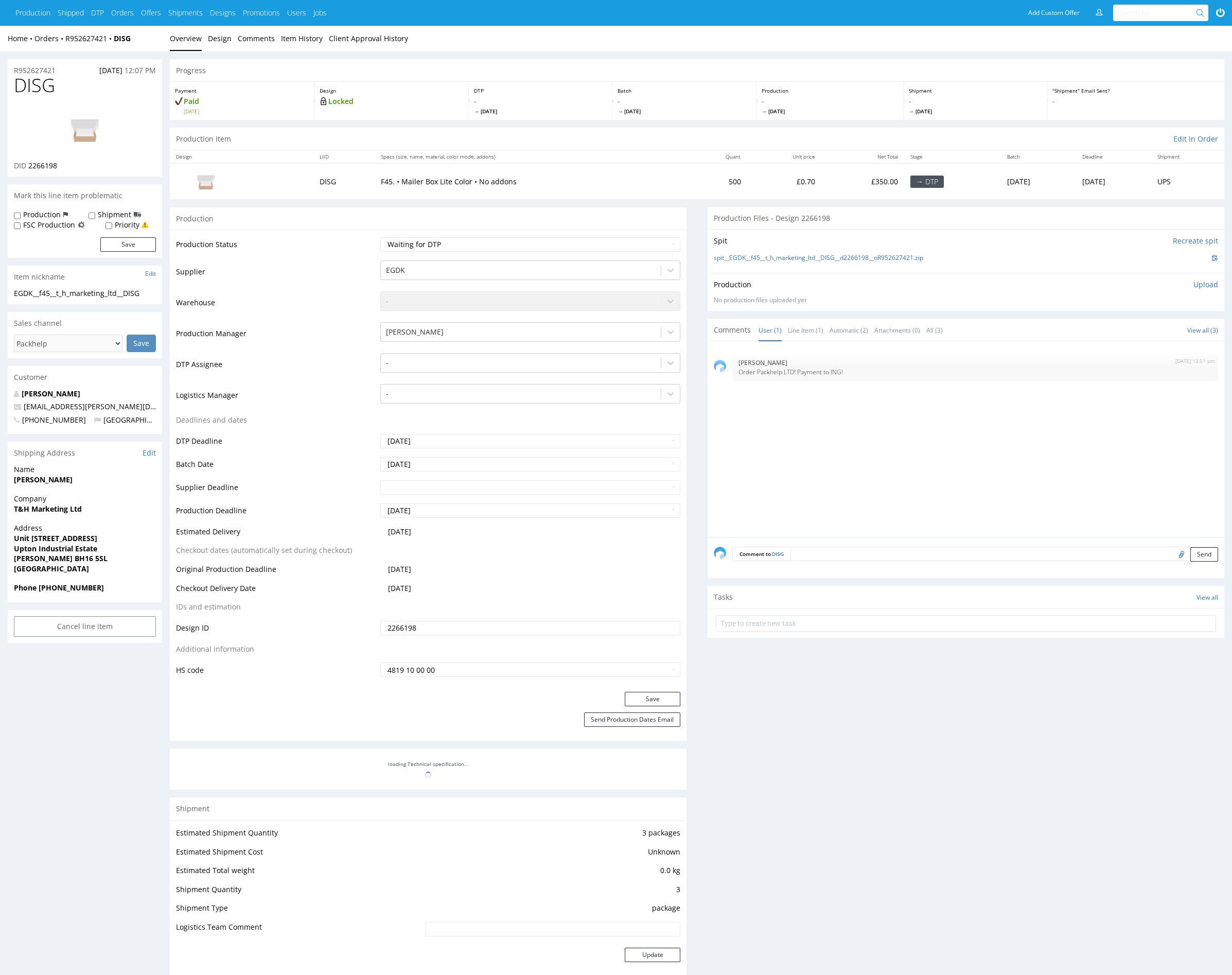
click at [898, 489] on div "[DATE] 13:51 pm [PERSON_NAME] Order Packhelp LTD! Payment to ING!" at bounding box center [969, 442] width 511 height 190
click at [866, 484] on div "[DATE] 13:51 pm [PERSON_NAME] Order Packhelp LTD! Payment to ING!" at bounding box center [969, 442] width 511 height 190
click at [868, 488] on div "[DATE] 13:51 pm [PERSON_NAME] Order Packhelp LTD! Payment to ING!" at bounding box center [969, 442] width 511 height 190
click at [824, 514] on div "[DATE] 13:51 pm [PERSON_NAME] Order Packhelp LTD! Payment to ING!" at bounding box center [969, 442] width 511 height 190
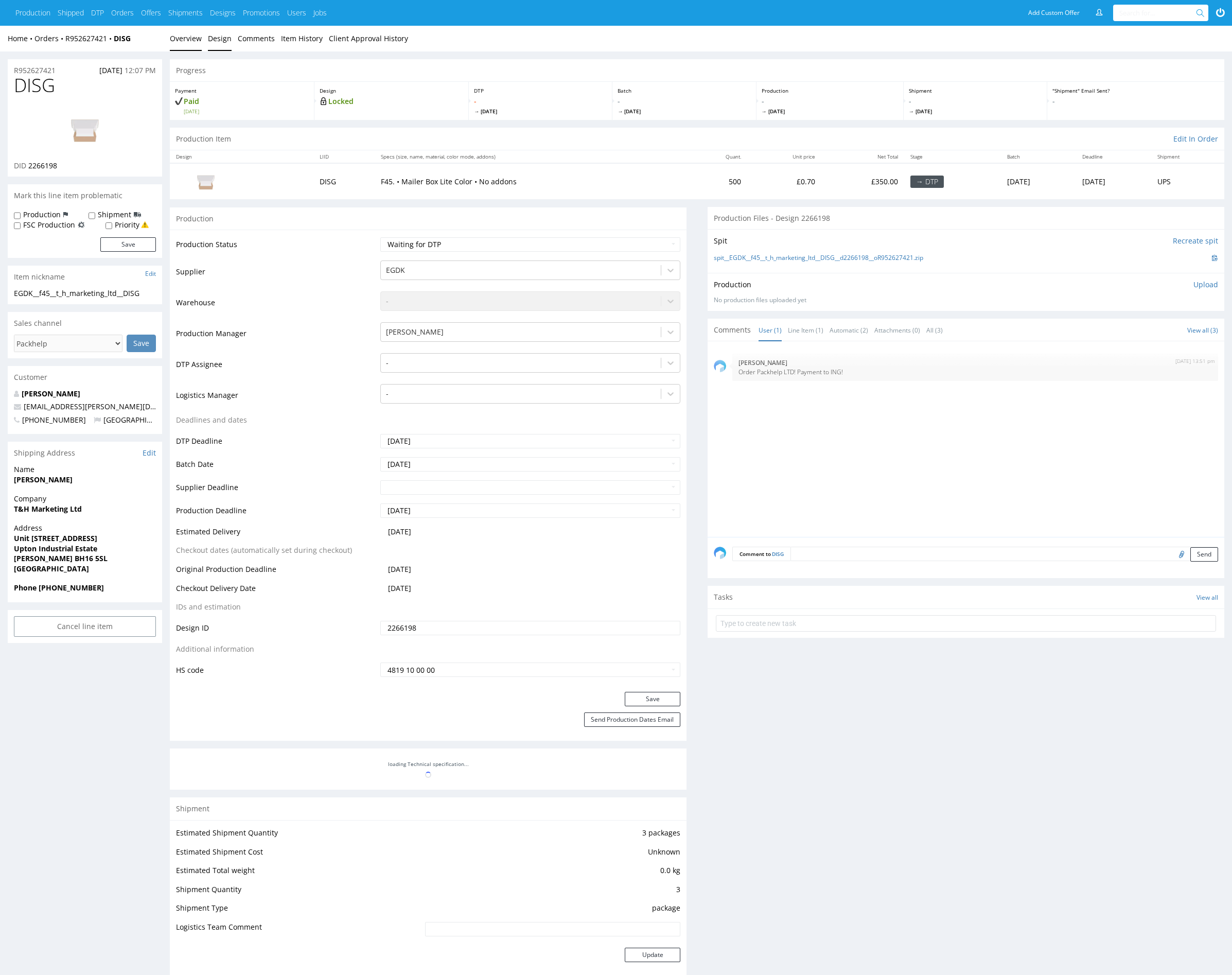
click at [216, 39] on link "Design" at bounding box center [219, 39] width 24 height 25
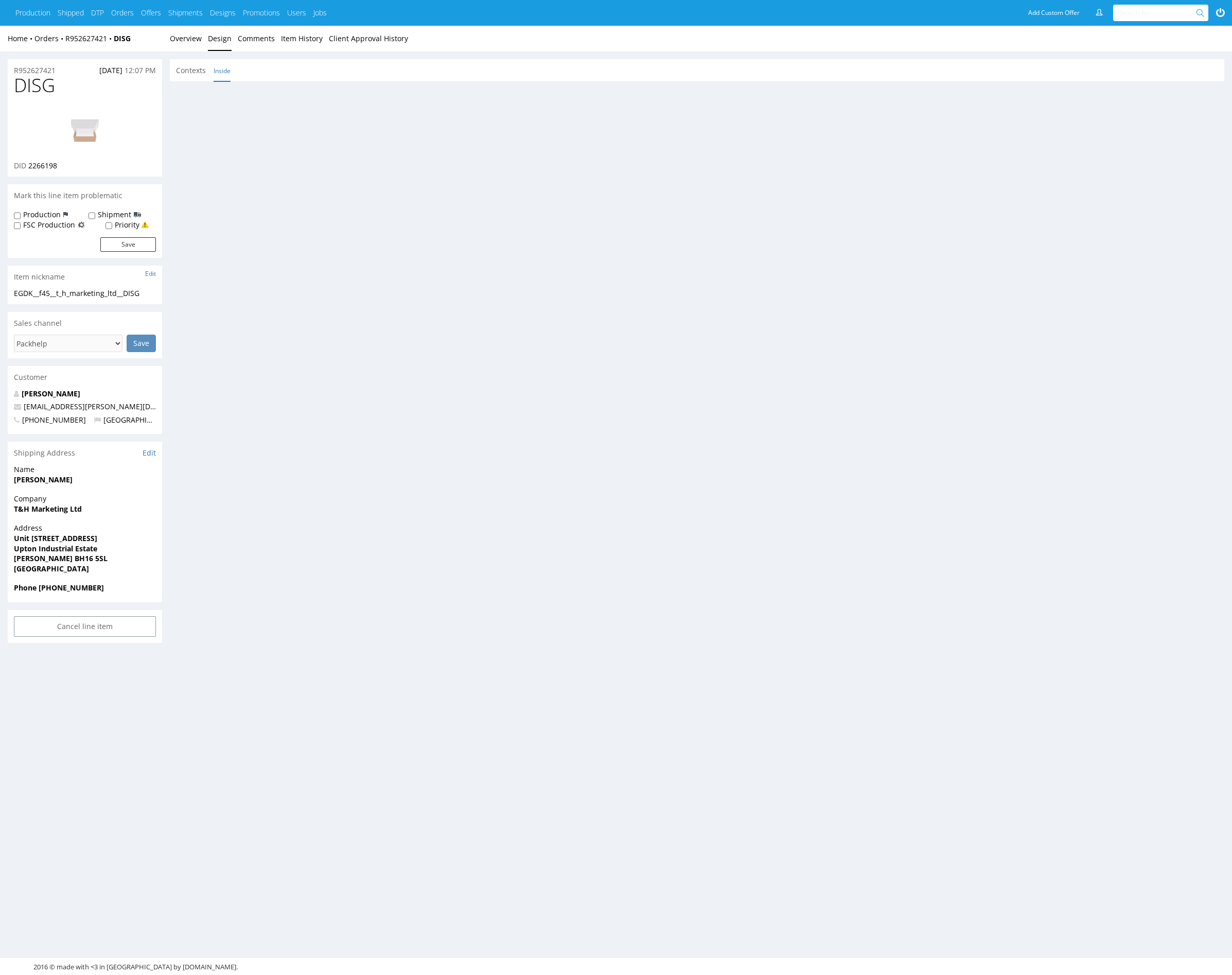
click at [225, 69] on link "Inside" at bounding box center [222, 71] width 17 height 22
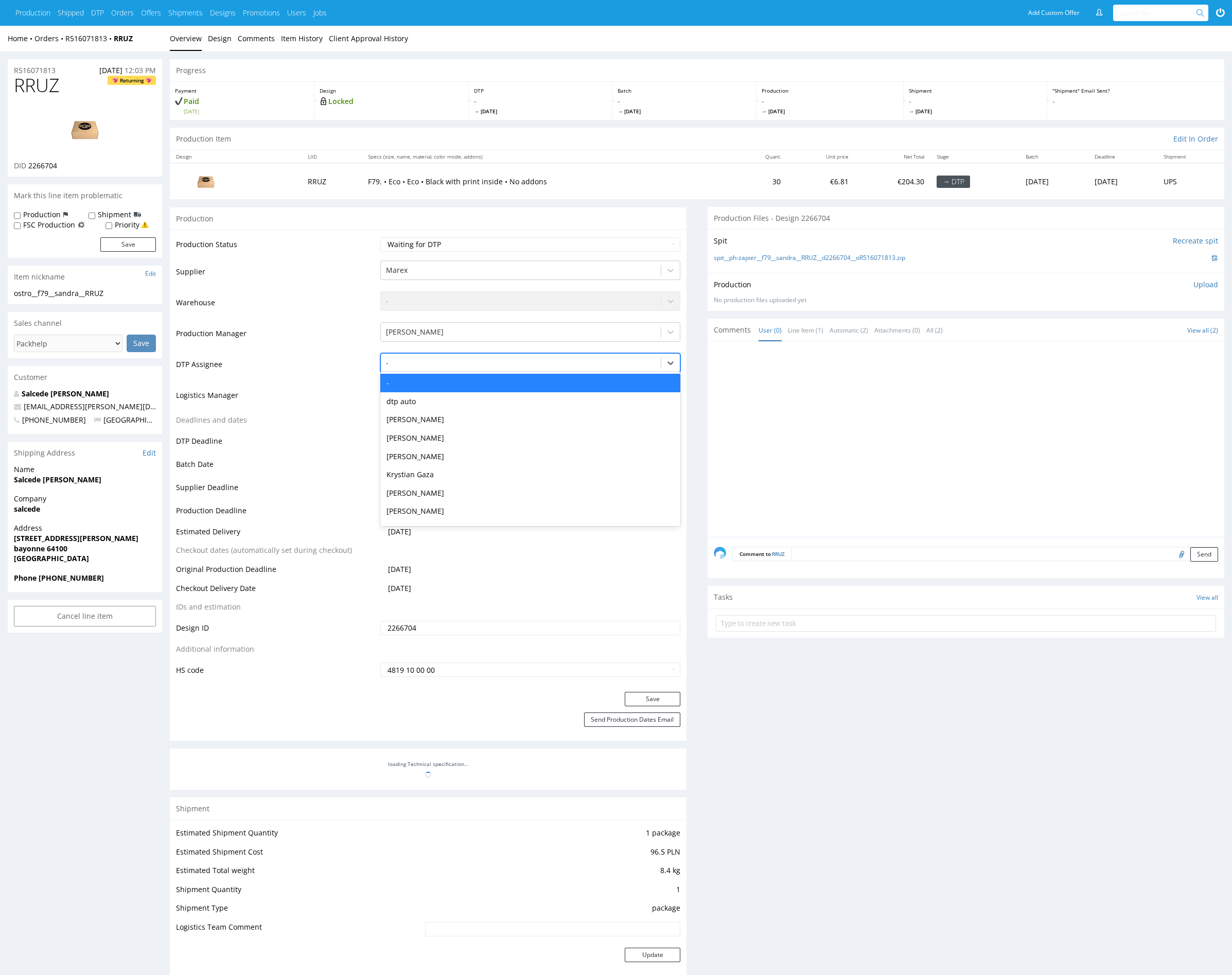
click at [448, 367] on div at bounding box center [521, 363] width 269 height 12
type input "mark"
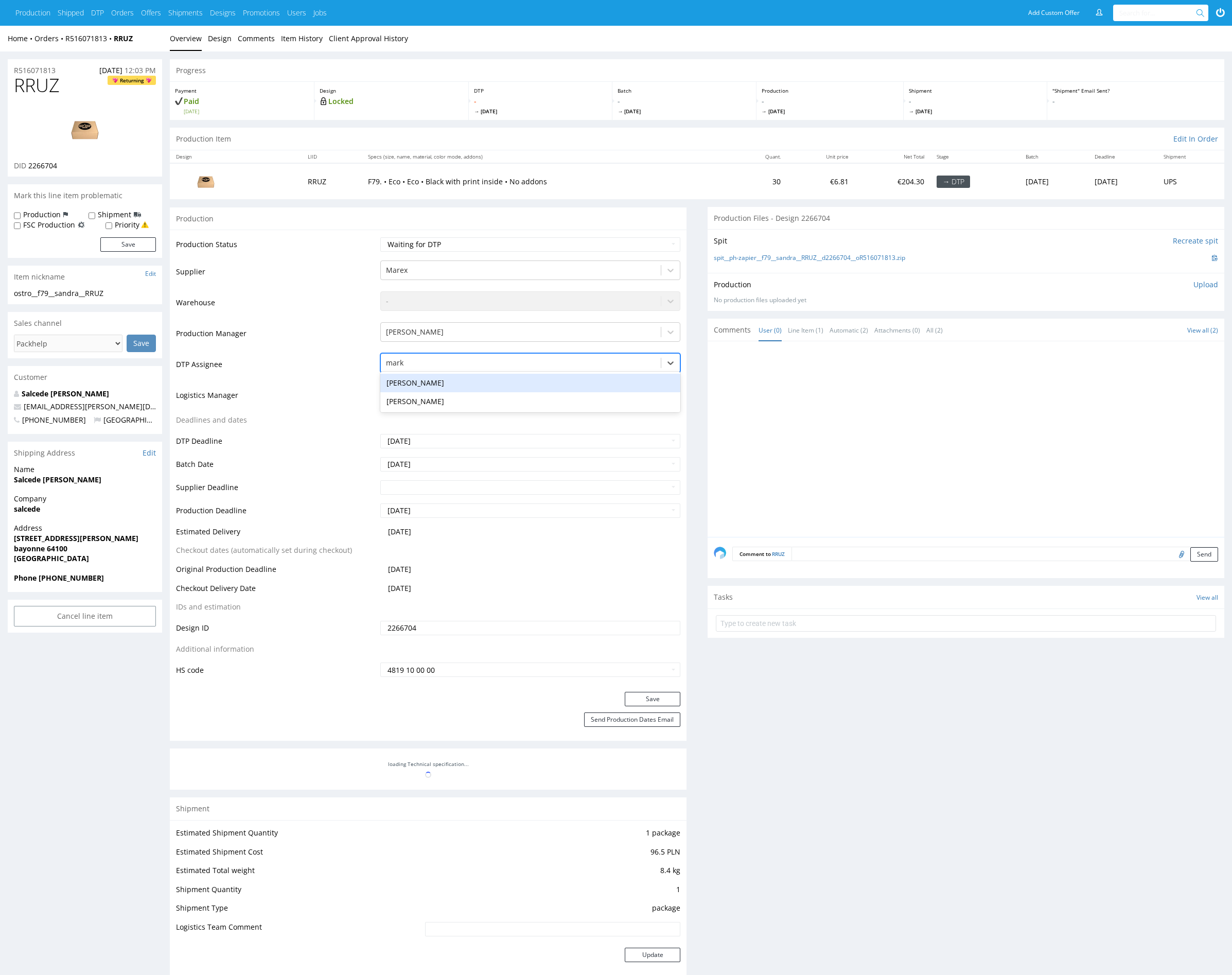
click at [457, 377] on div "[PERSON_NAME]" at bounding box center [530, 383] width 300 height 19
click at [659, 697] on button "Save" at bounding box center [652, 699] width 56 height 14
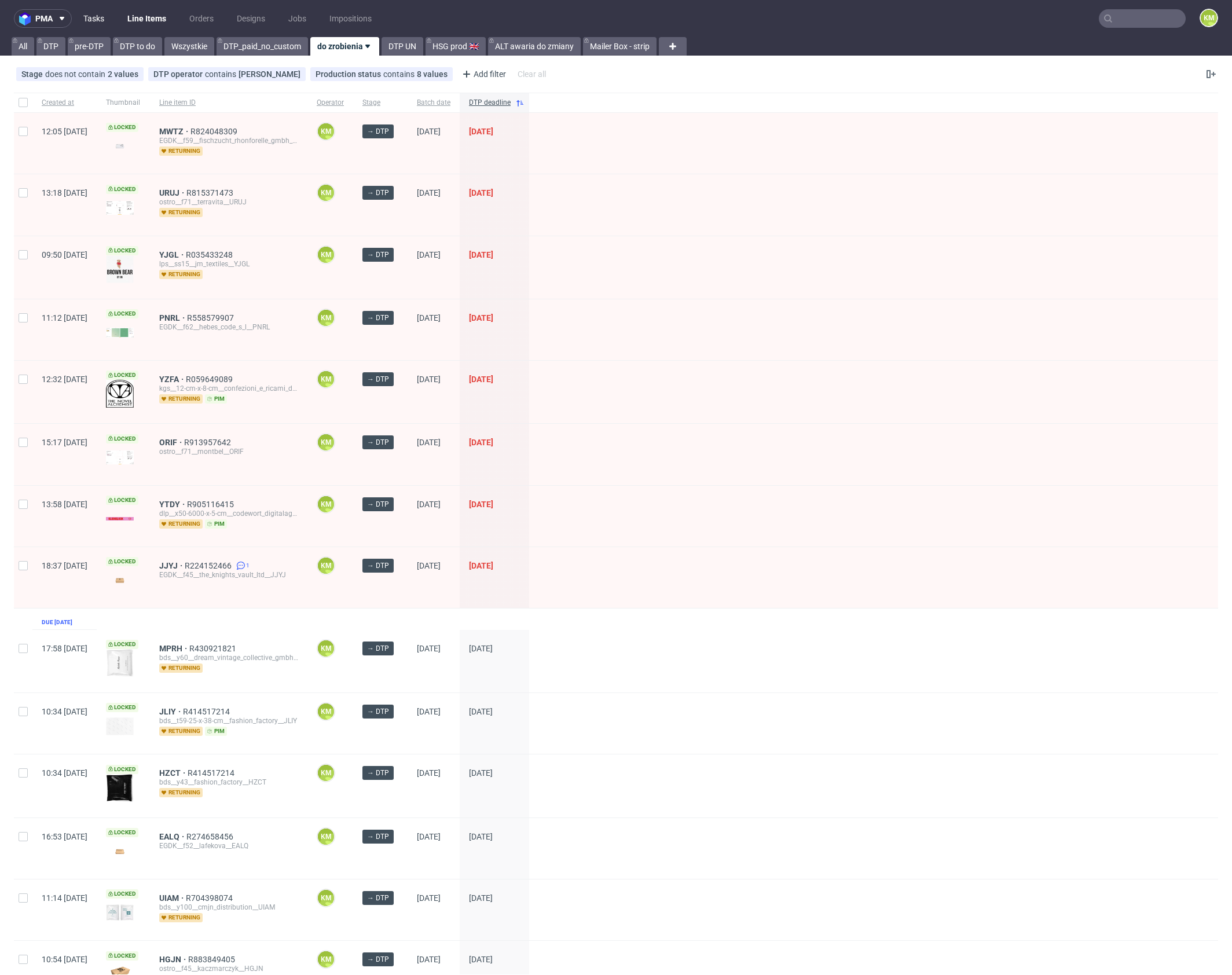
click at [98, 20] on link "Tasks" at bounding box center [94, 19] width 35 height 19
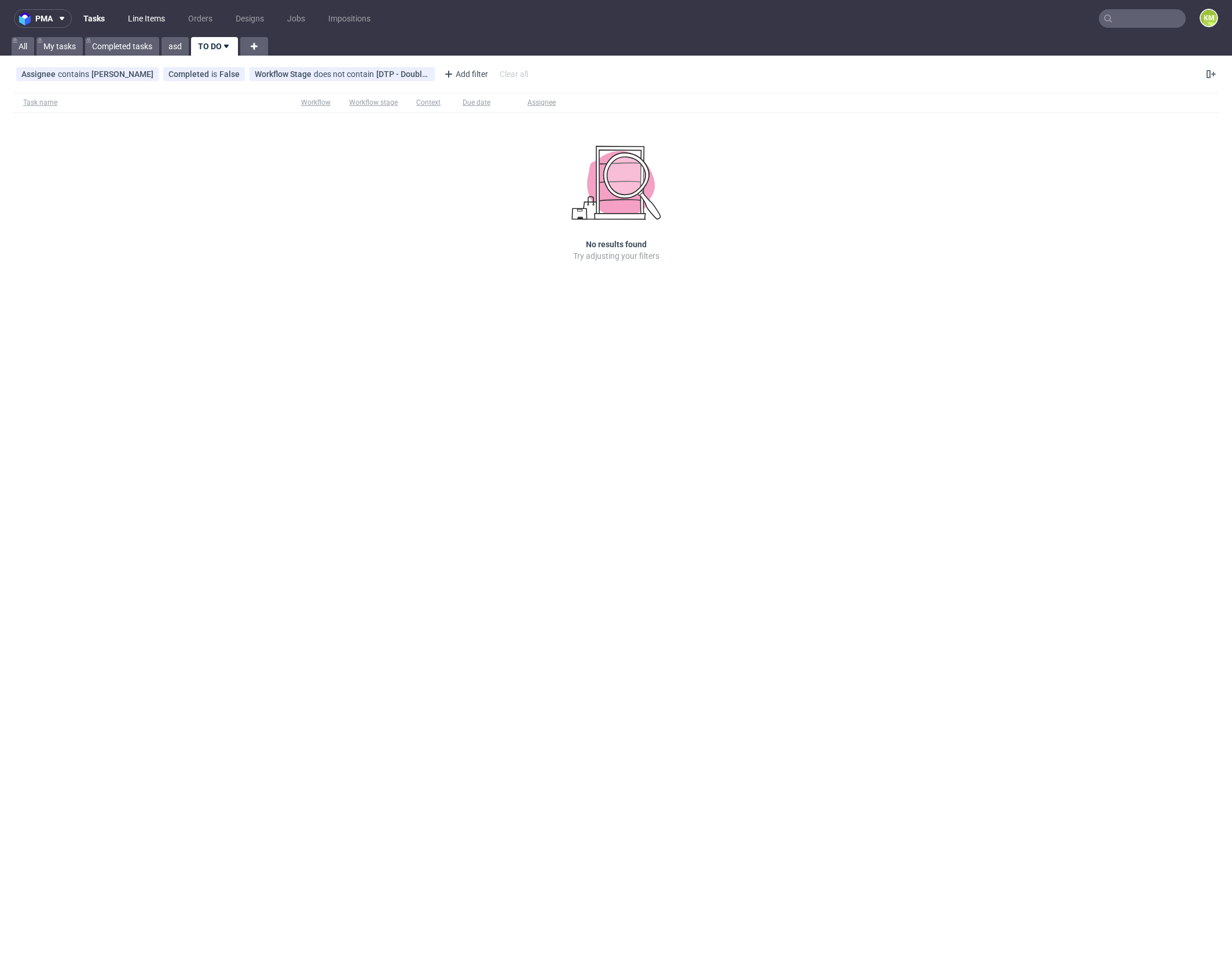
click at [155, 17] on link "Line Items" at bounding box center [146, 19] width 51 height 19
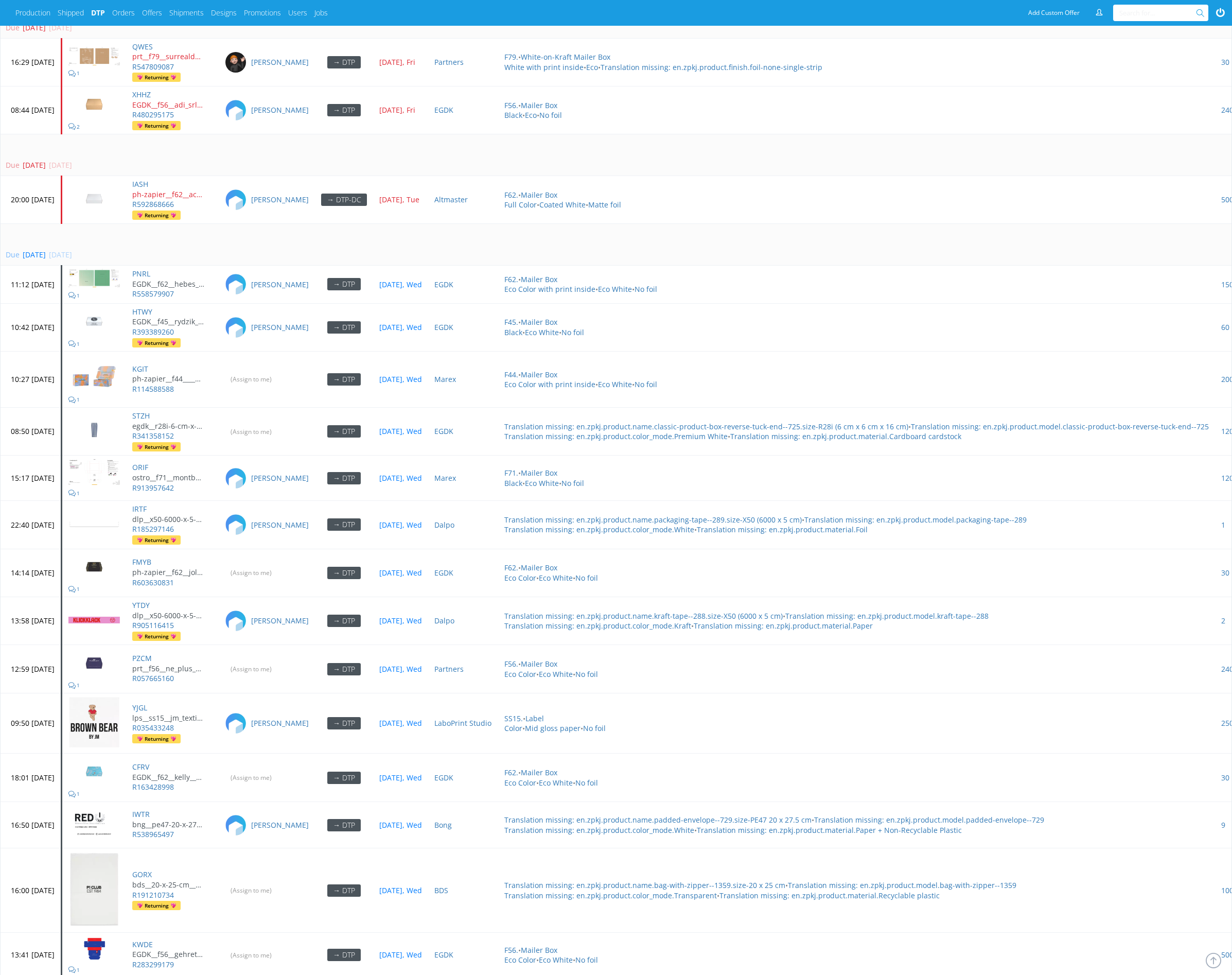
scroll to position [2929, 0]
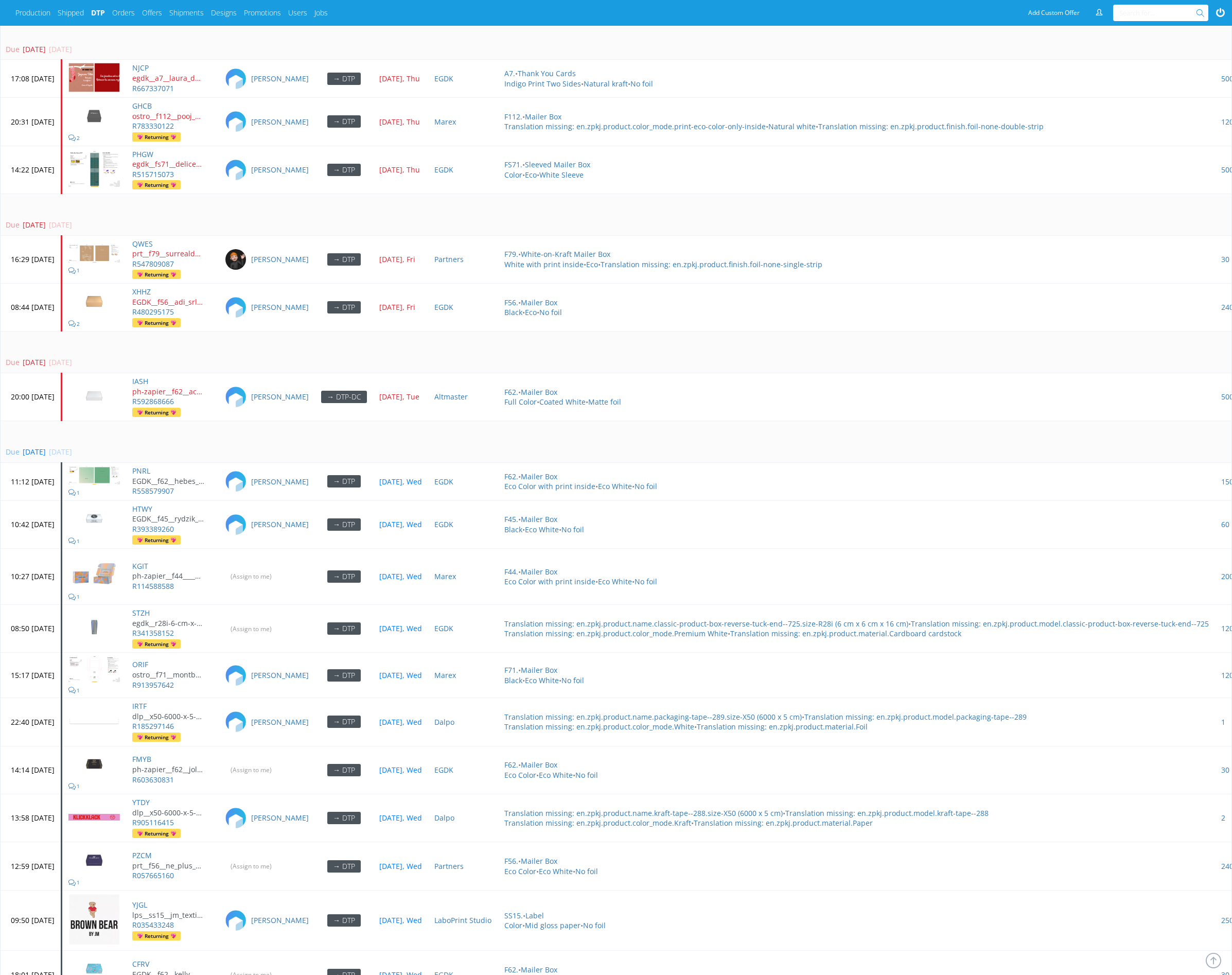
click at [350, 430] on td "Due today 01 Oct 2025, Wed" at bounding box center [626, 442] width 1251 height 42
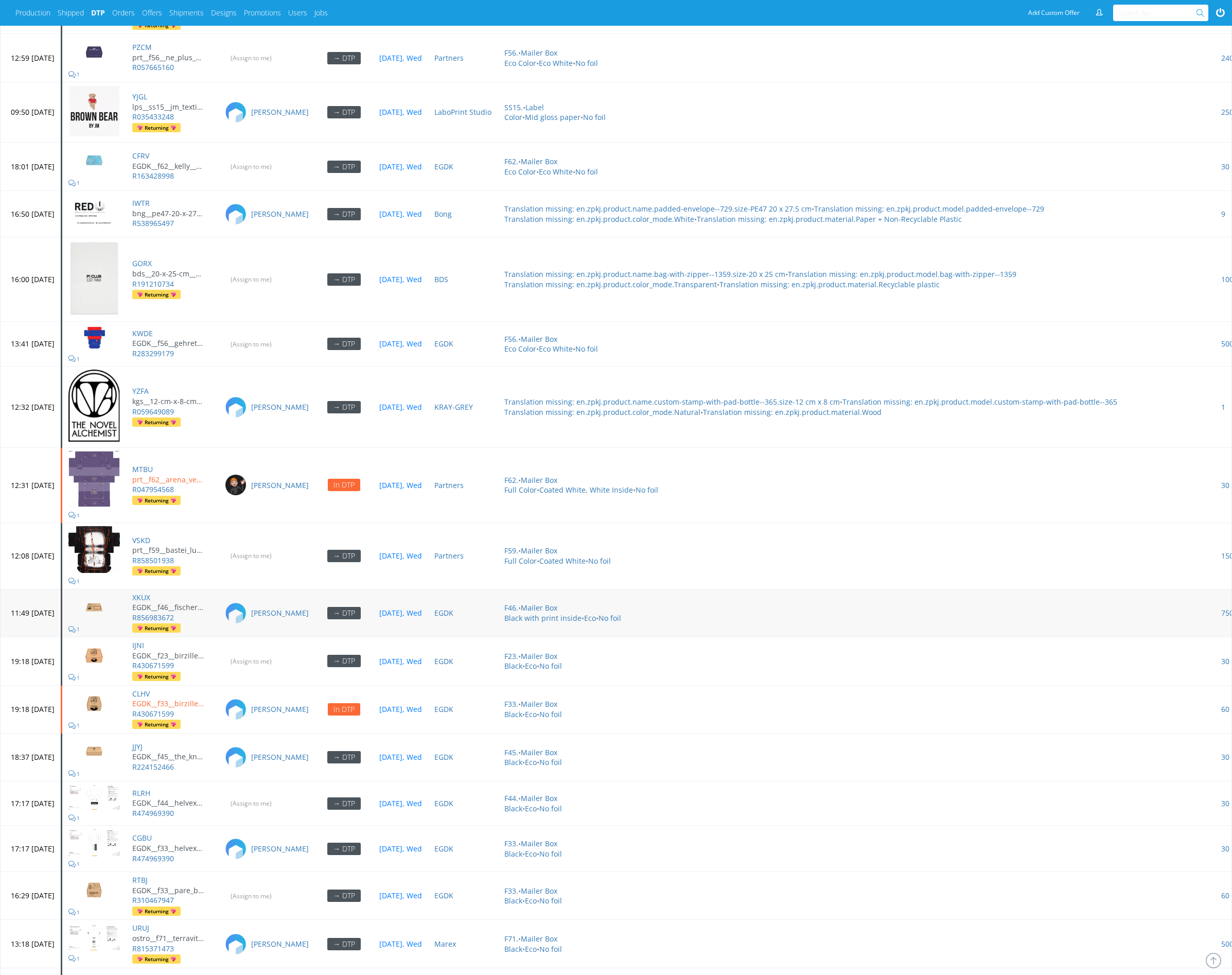
scroll to position [4122, 0]
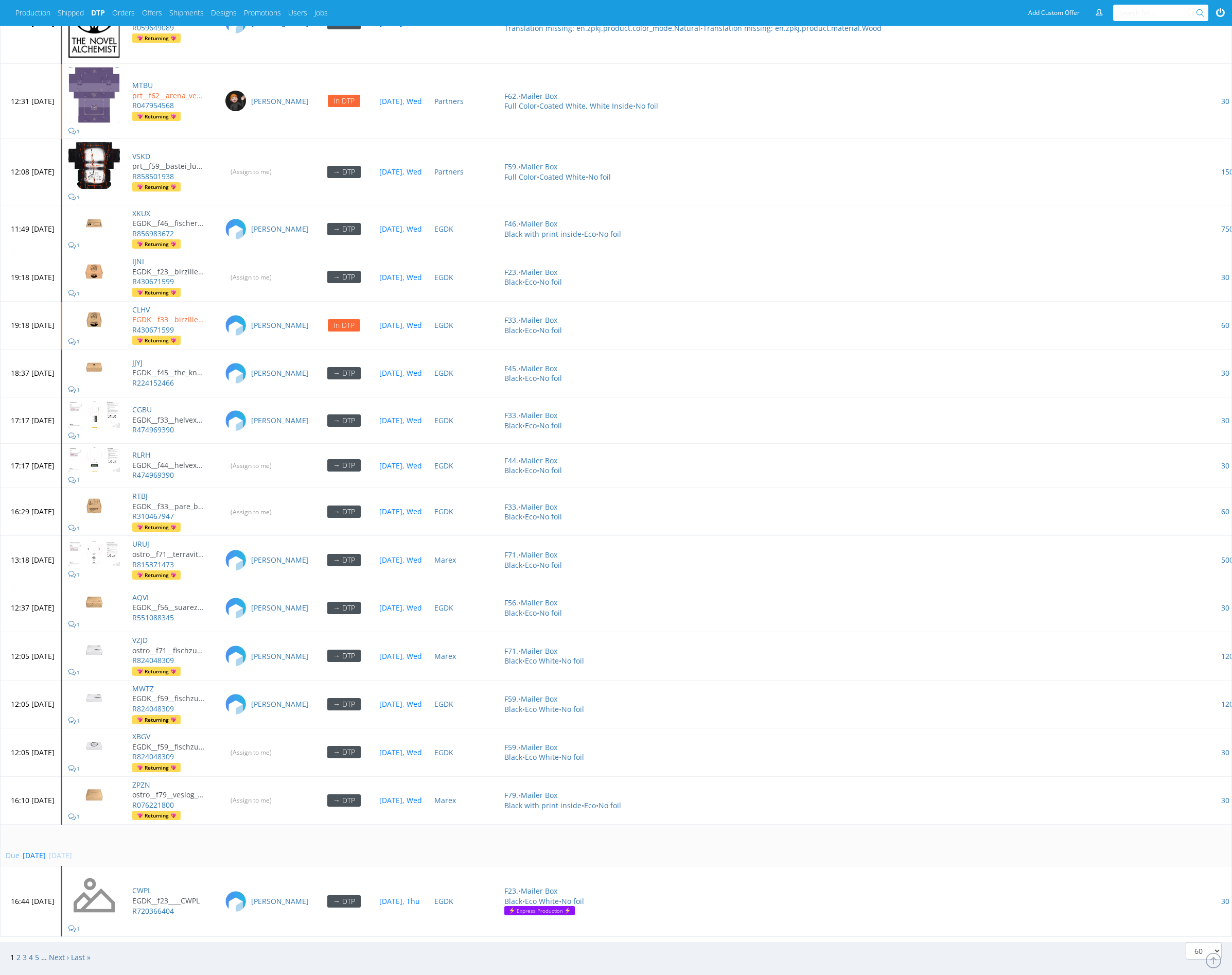
scroll to position [4122, 0]
click at [56, 951] on link "Next ›" at bounding box center [59, 956] width 20 height 10
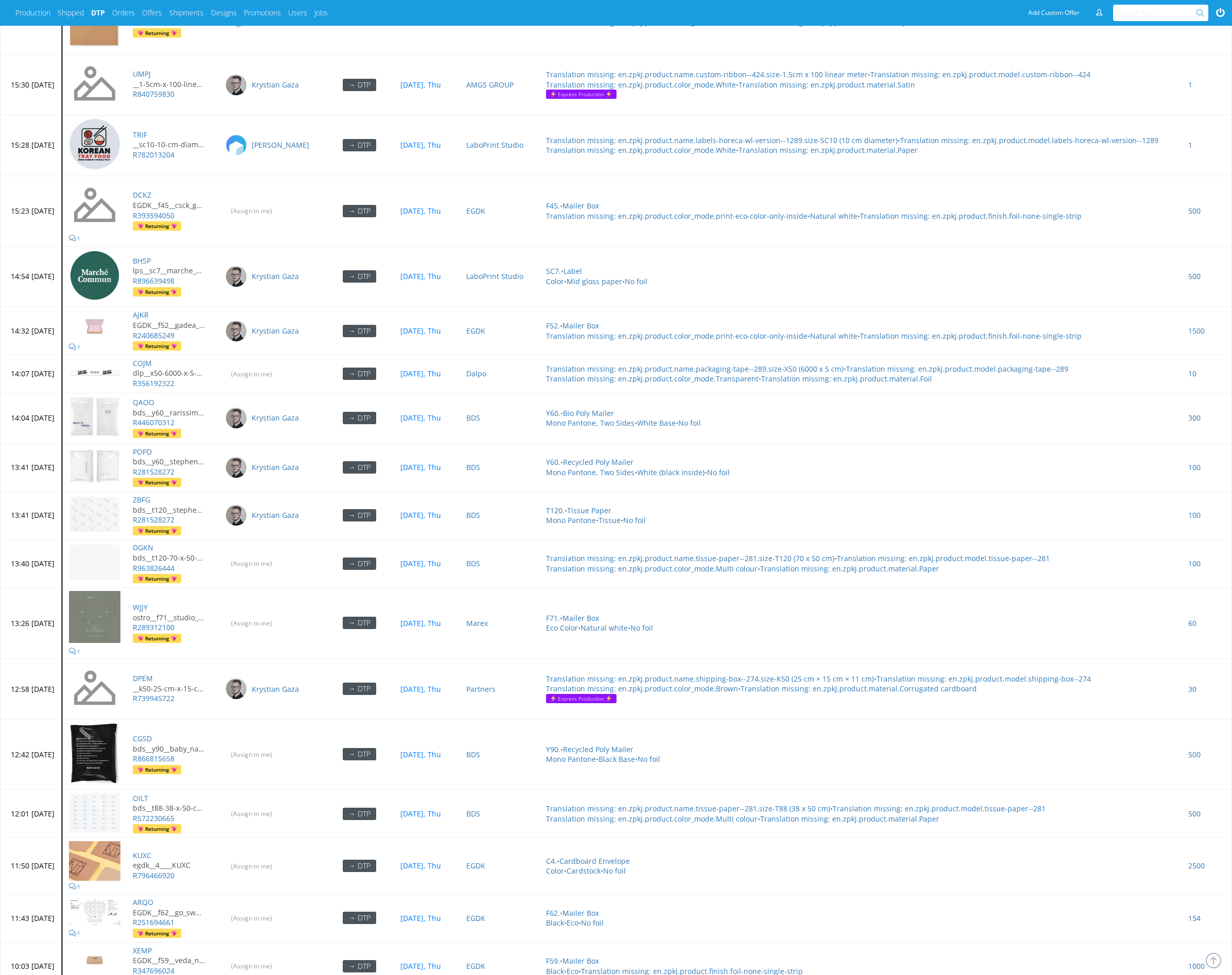
scroll to position [3349, 0]
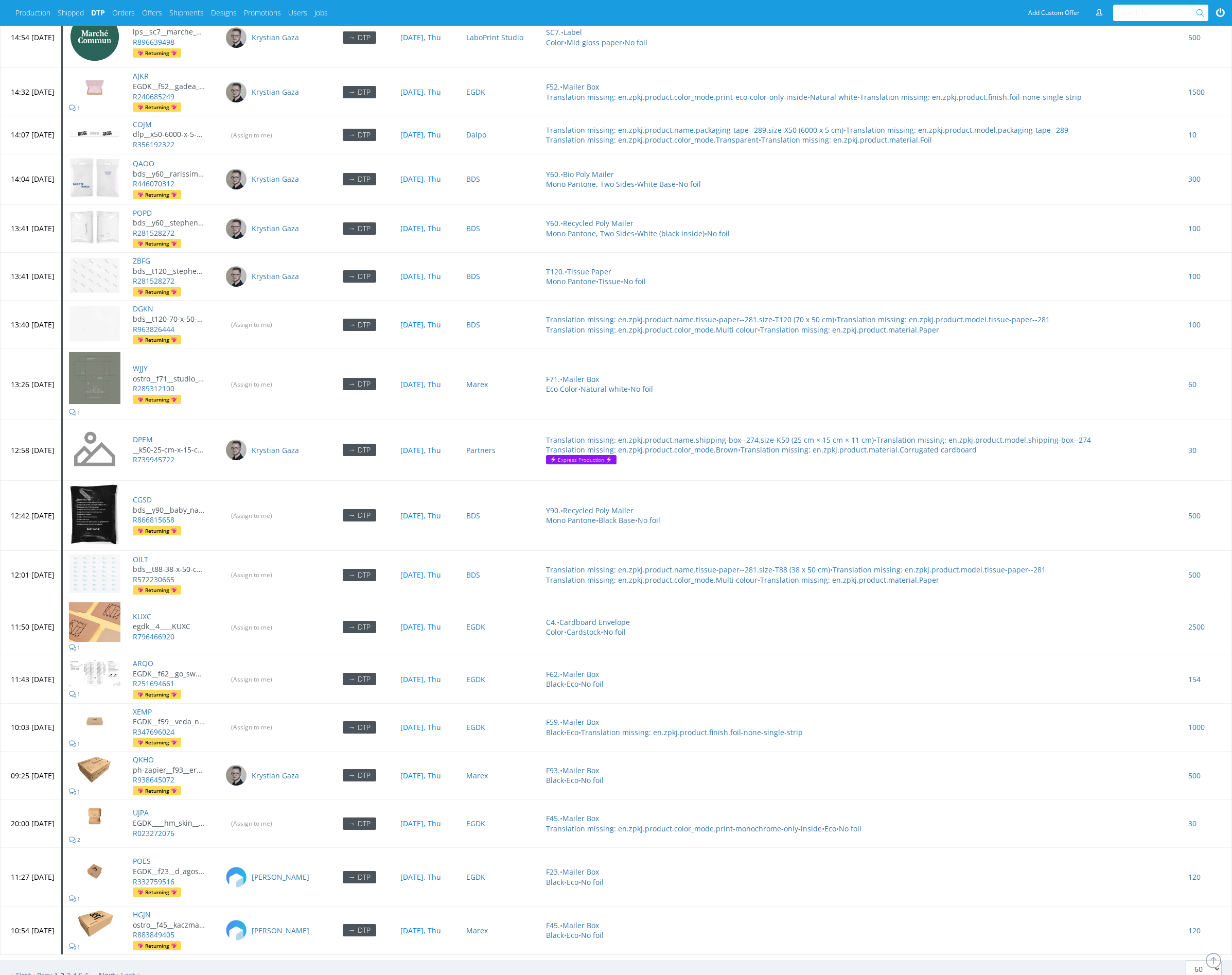
click at [109, 971] on link "Next ›" at bounding box center [109, 976] width 20 height 10
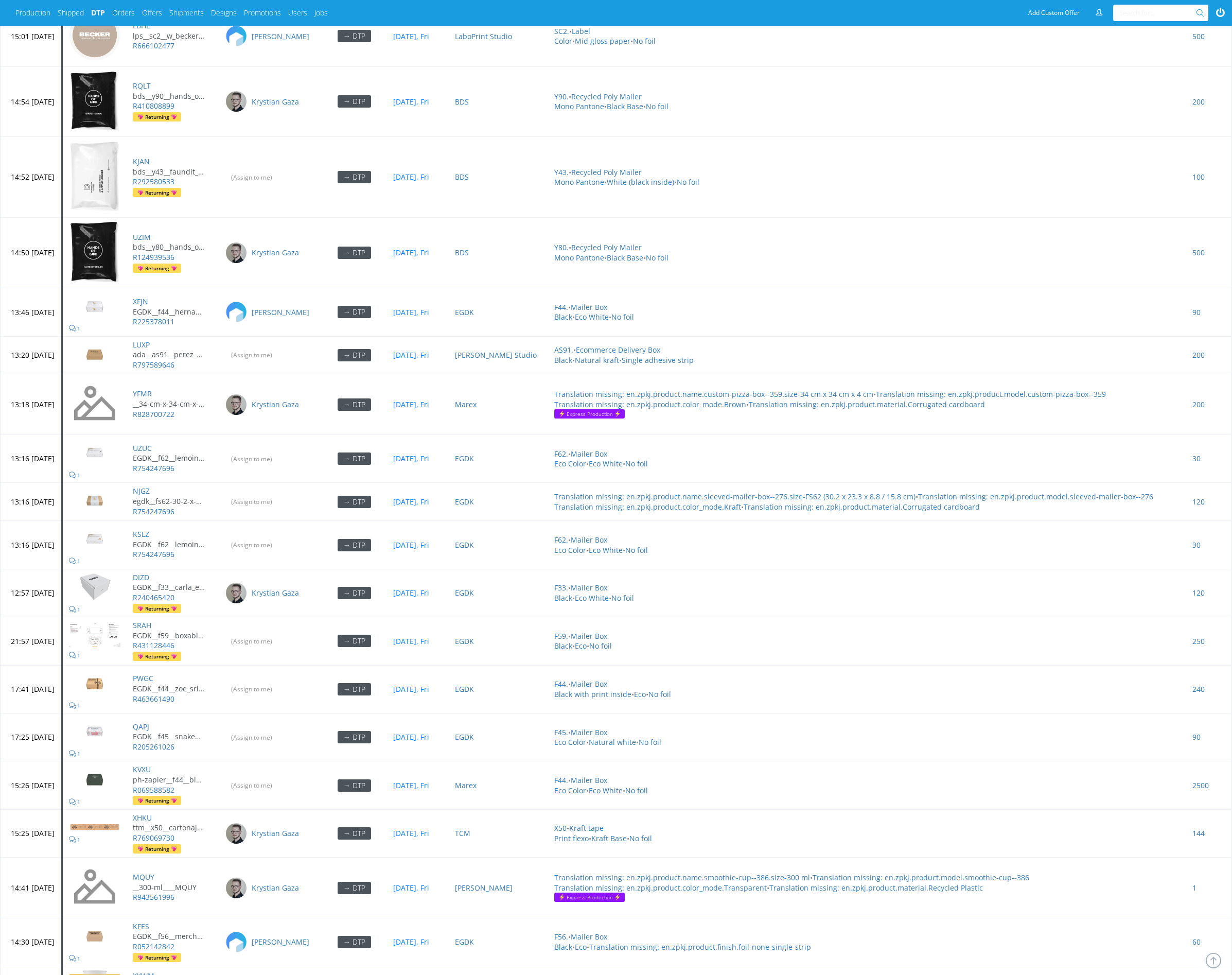
scroll to position [3208, 0]
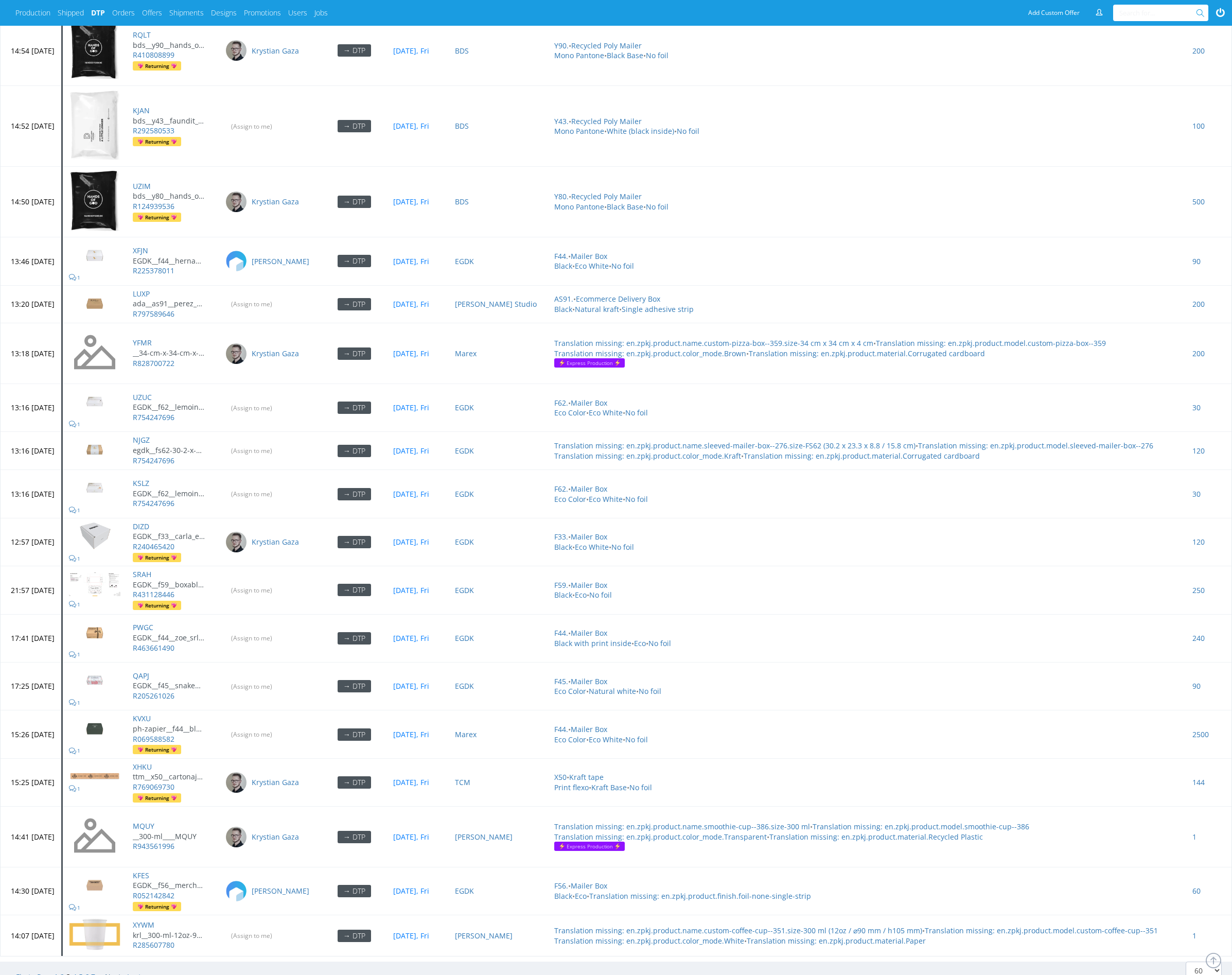
click at [115, 972] on link "Next ›" at bounding box center [115, 977] width 20 height 10
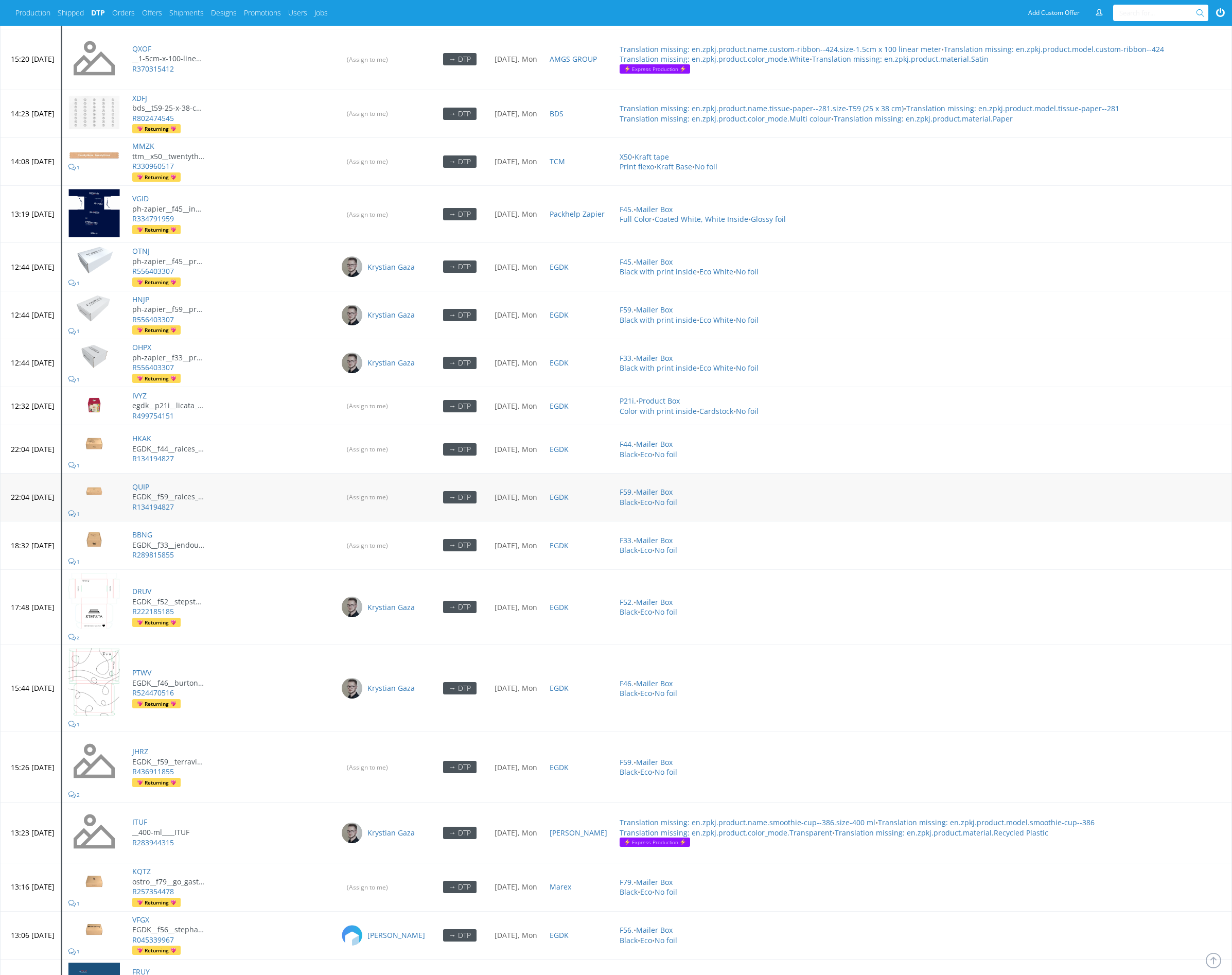
scroll to position [2655, 0]
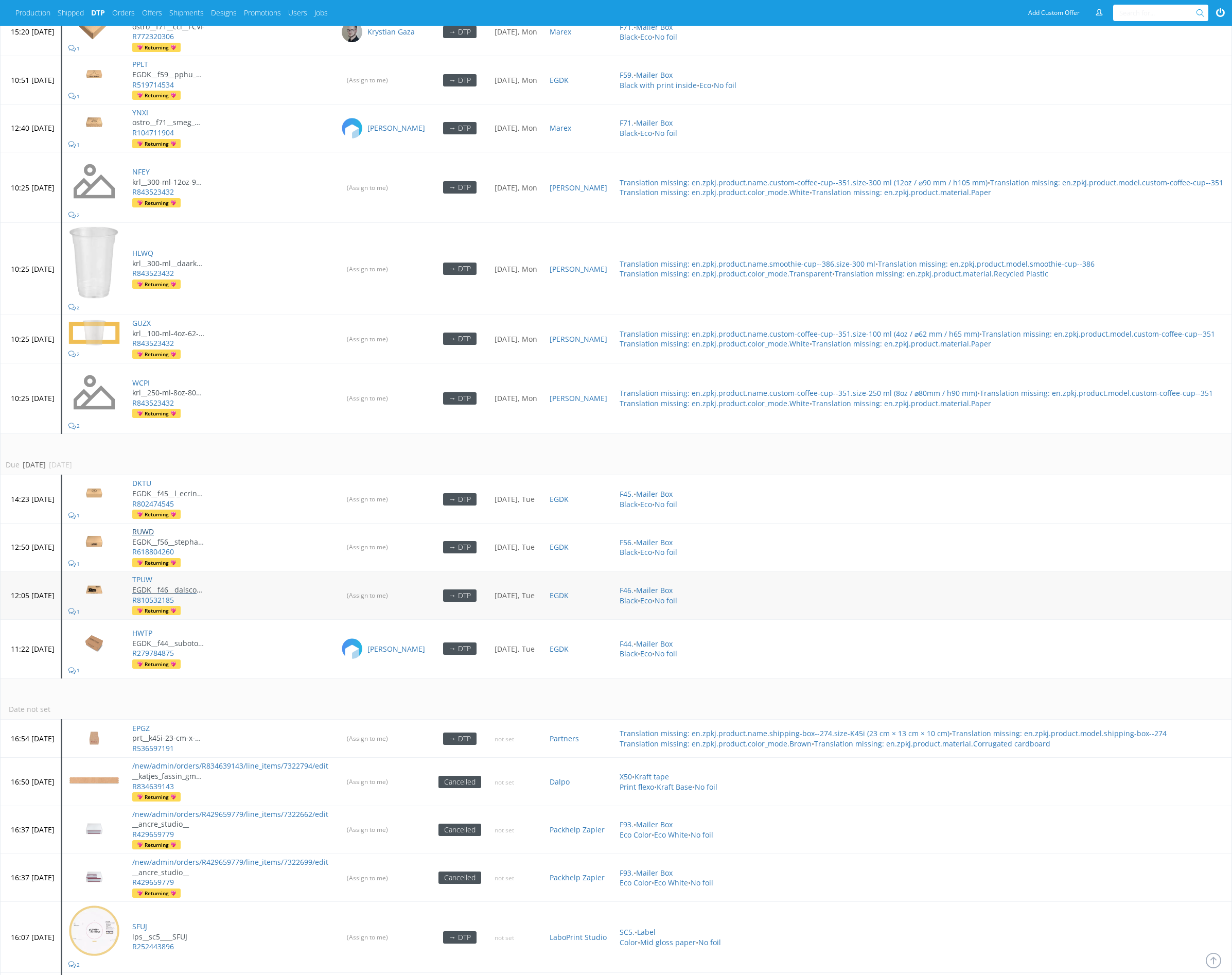
drag, startPoint x: 177, startPoint y: 493, endPoint x: 190, endPoint y: 555, distance: 63.3
drag, startPoint x: 176, startPoint y: 541, endPoint x: 440, endPoint y: 234, distance: 404.9
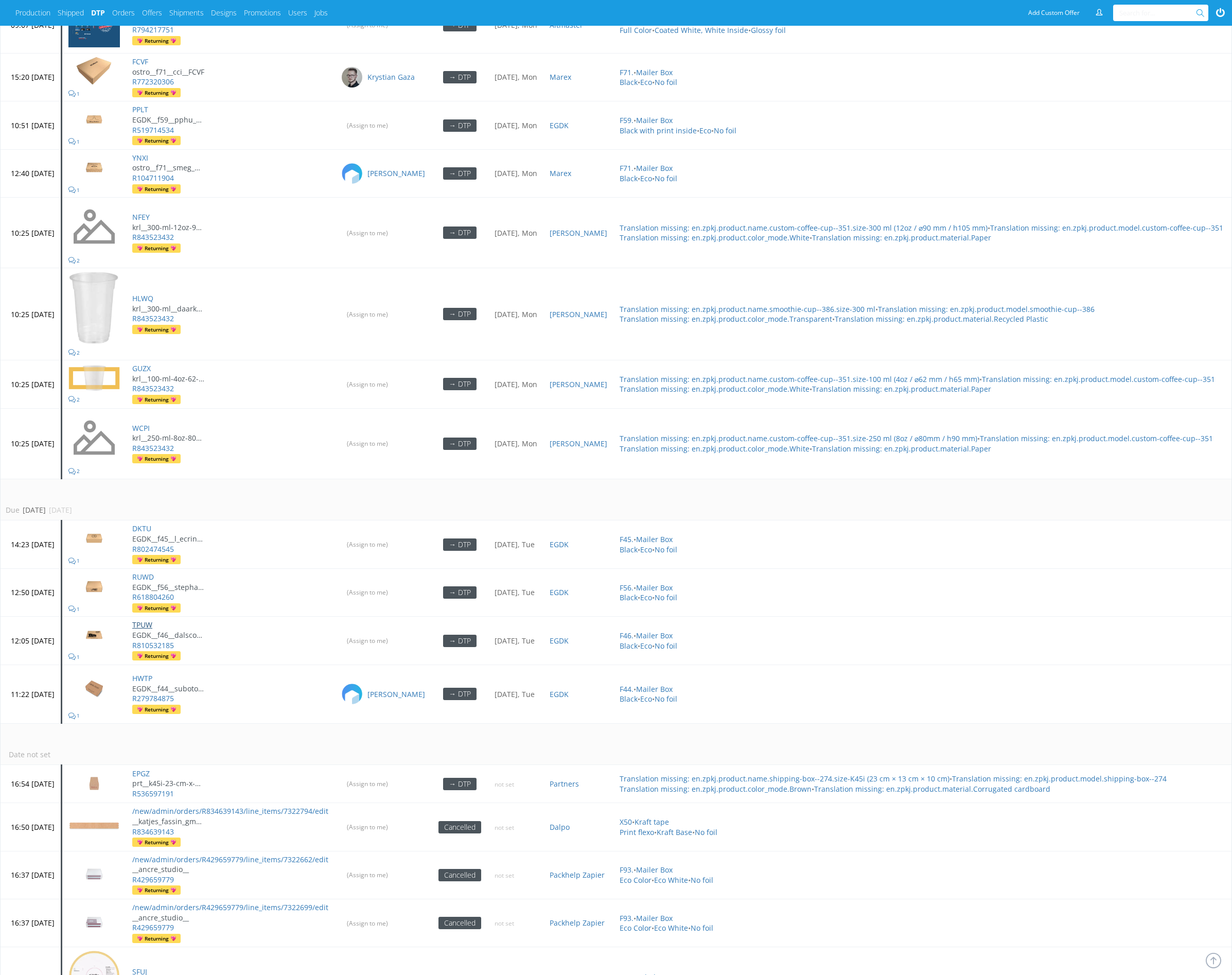
scroll to position [2506, 0]
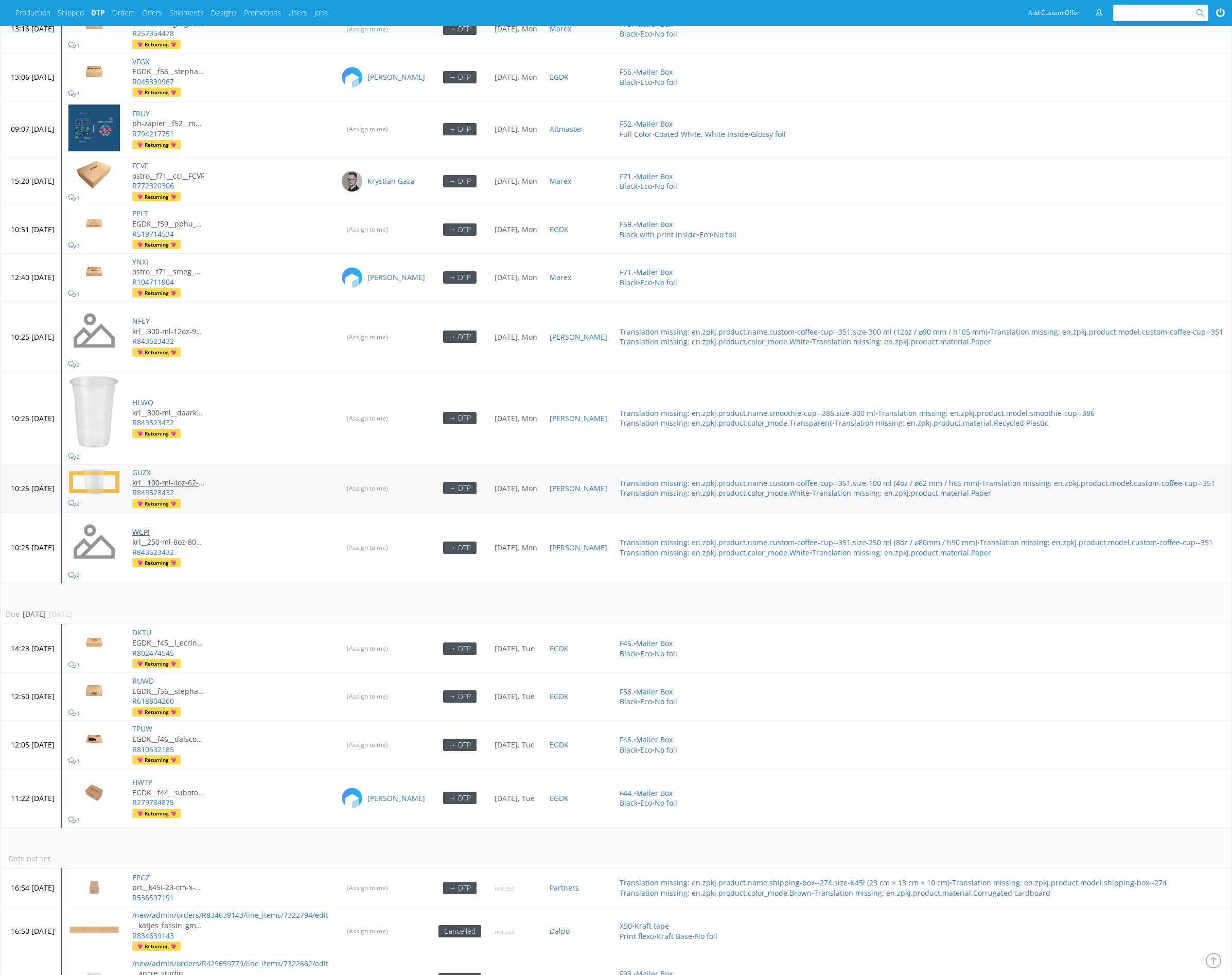
drag, startPoint x: 176, startPoint y: 493, endPoint x: 186, endPoint y: 445, distance: 49.0
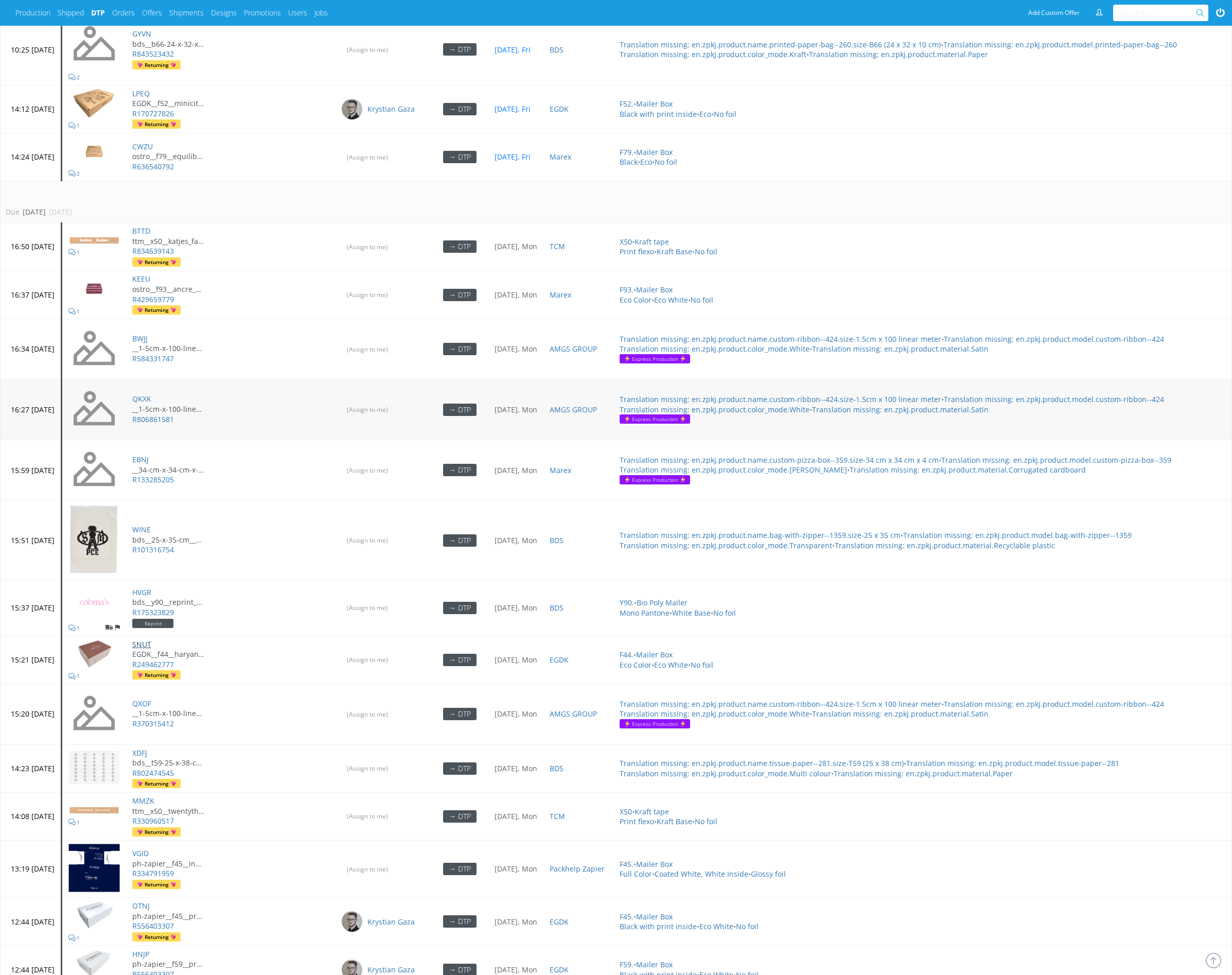
scroll to position [955, 0]
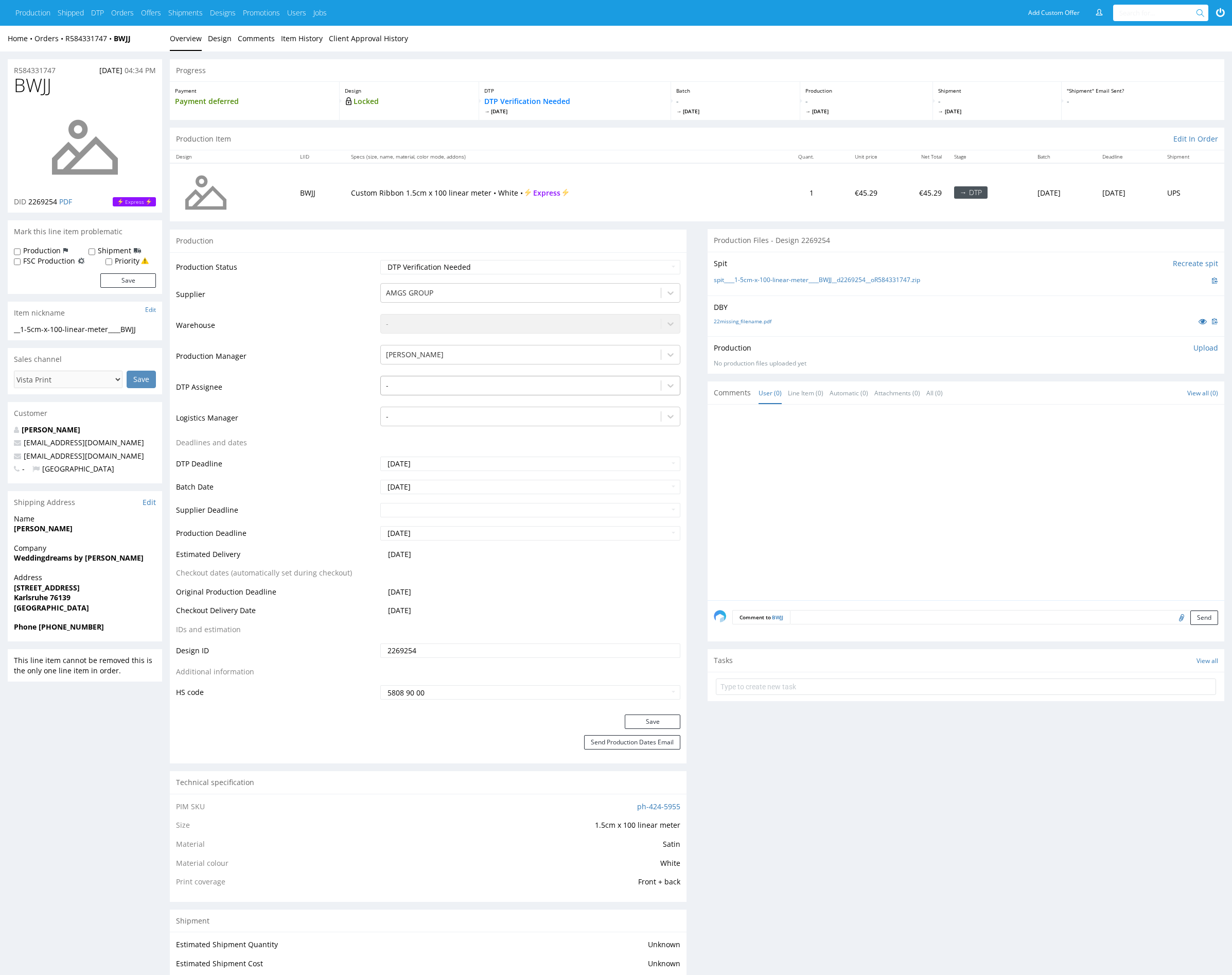
click at [433, 379] on div at bounding box center [521, 385] width 269 height 12
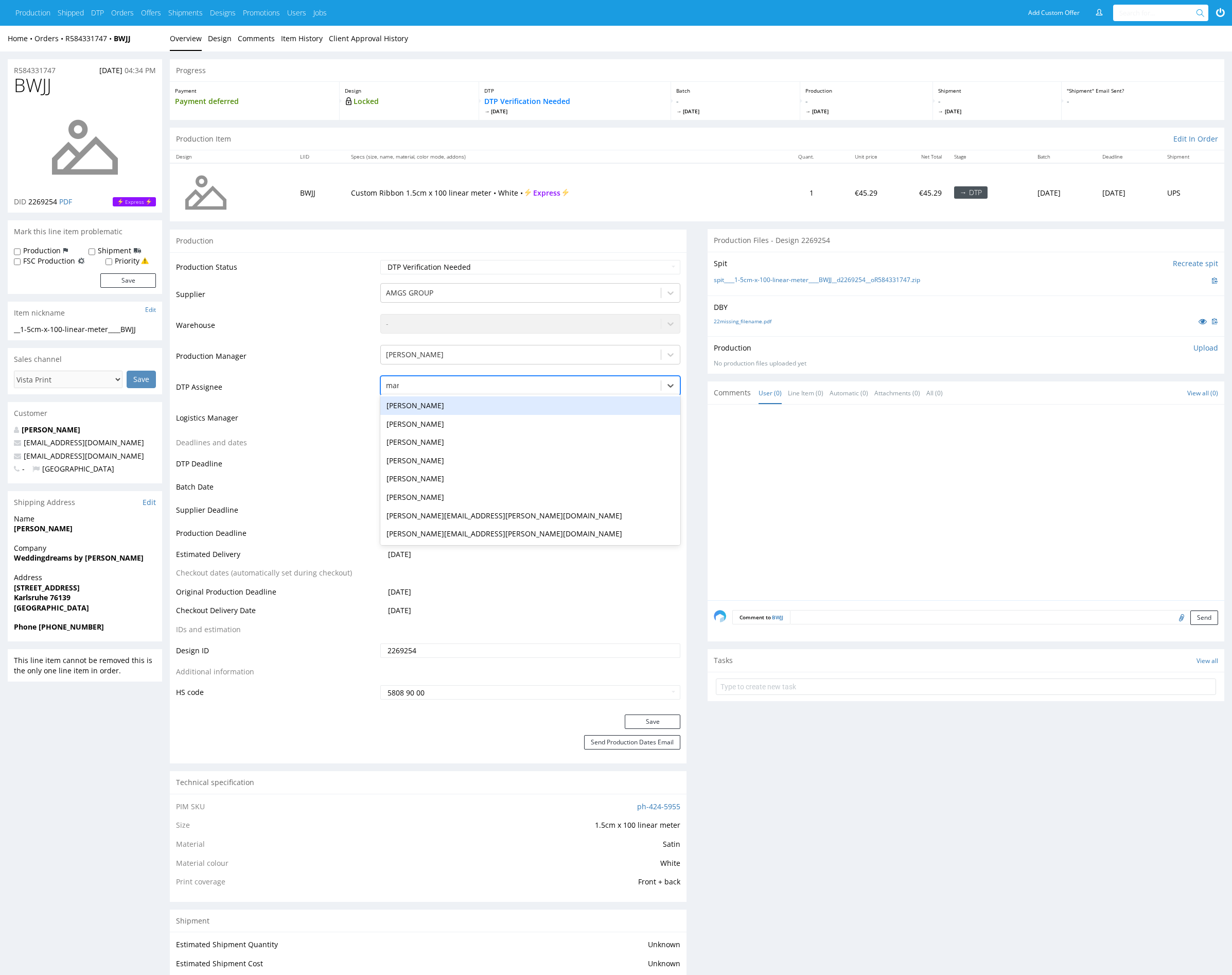
type input "mark"
click at [441, 398] on div "[PERSON_NAME]" at bounding box center [530, 406] width 300 height 19
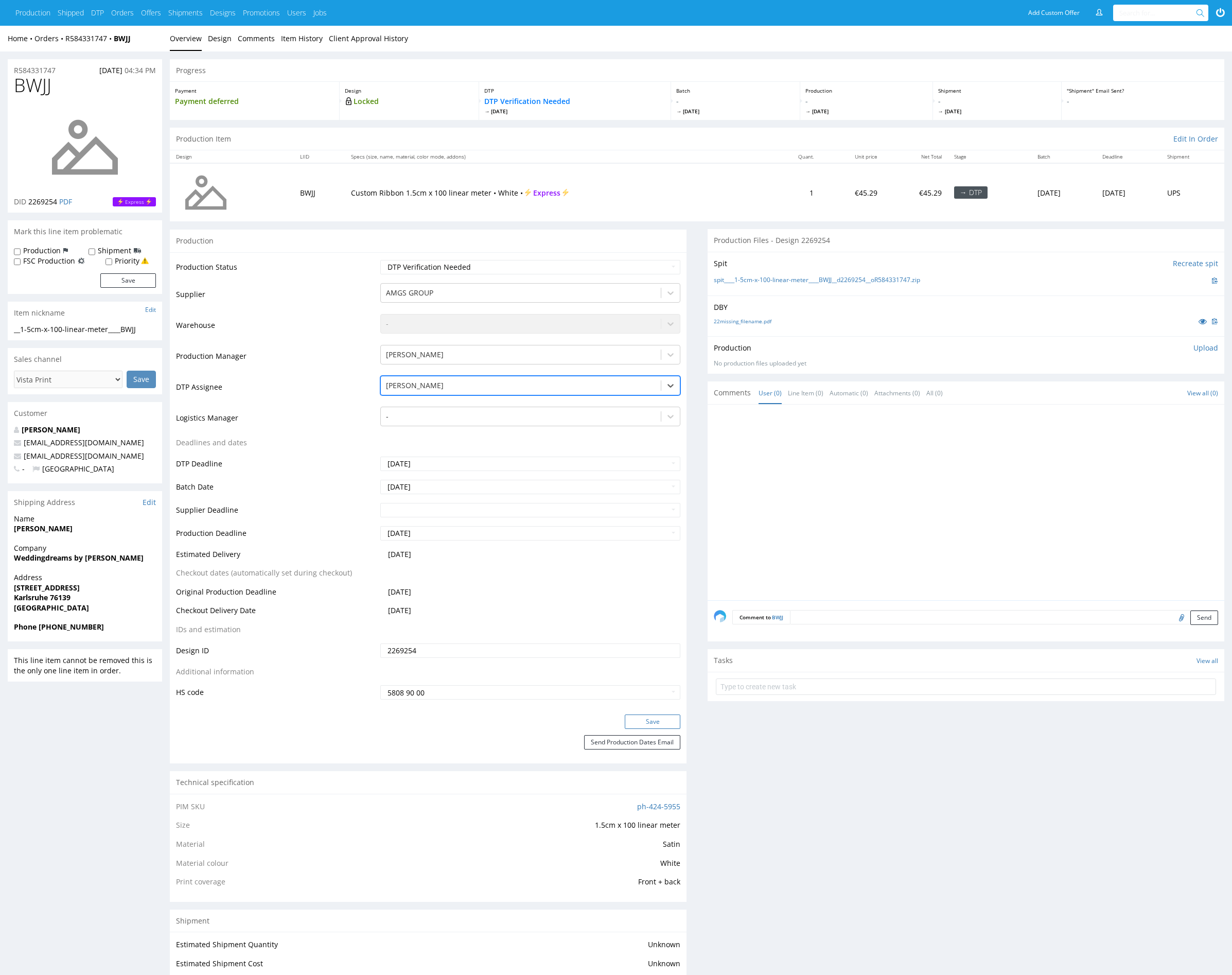
click at [642, 721] on button "Save" at bounding box center [652, 721] width 56 height 14
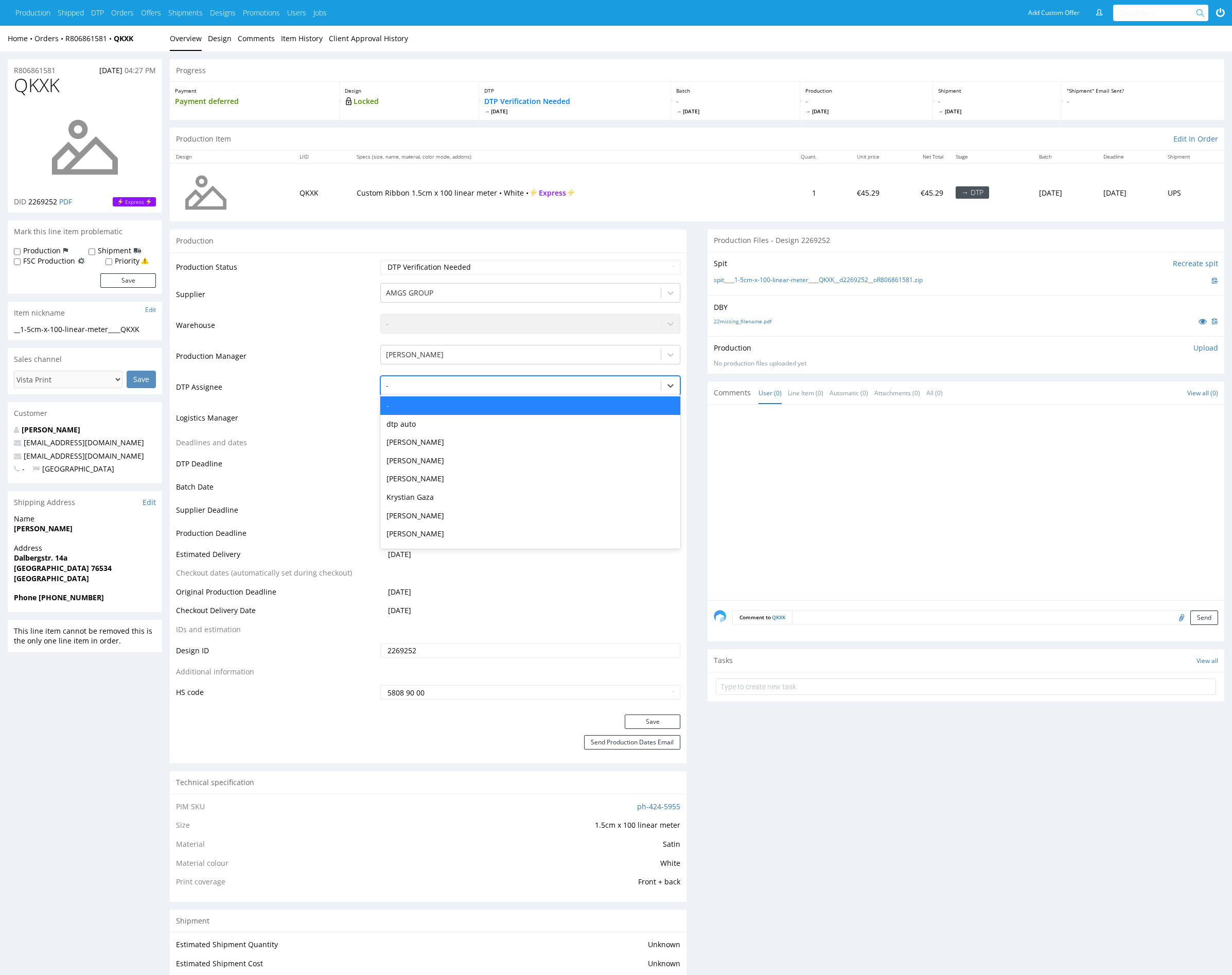
click at [541, 382] on div at bounding box center [521, 385] width 269 height 12
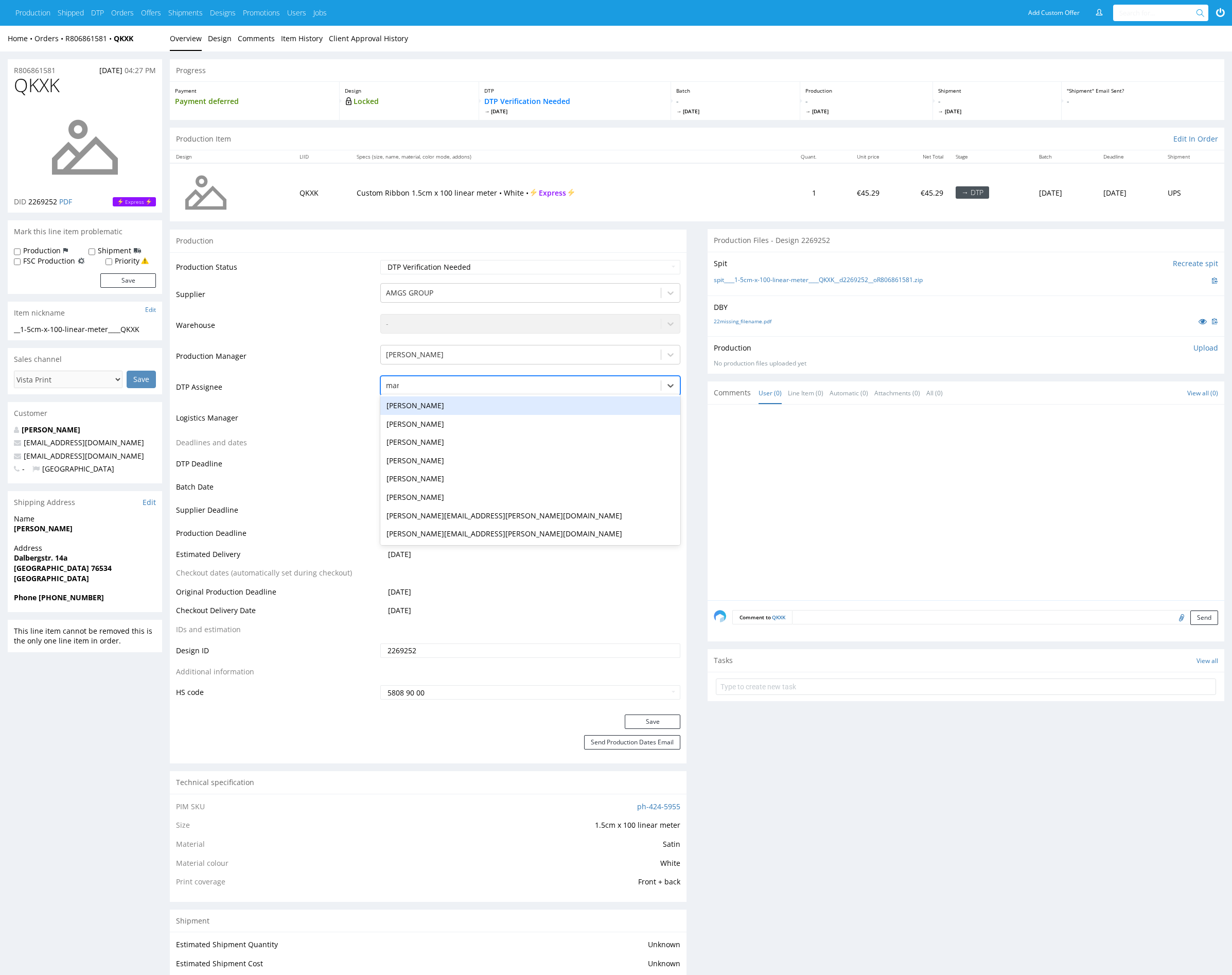
type input "mark"
click at [542, 401] on div "[PERSON_NAME]" at bounding box center [530, 406] width 300 height 19
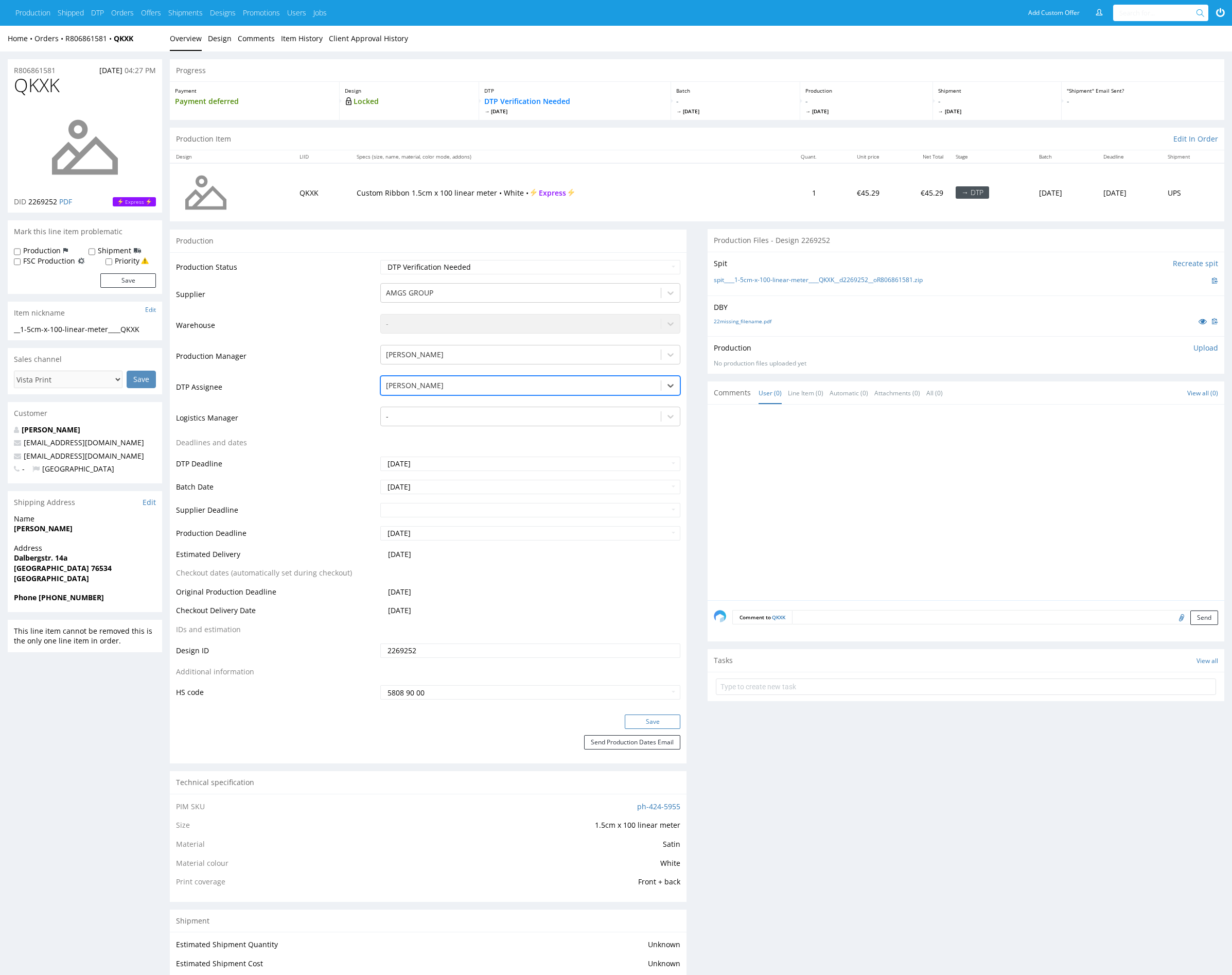
click at [659, 718] on button "Save" at bounding box center [652, 721] width 56 height 14
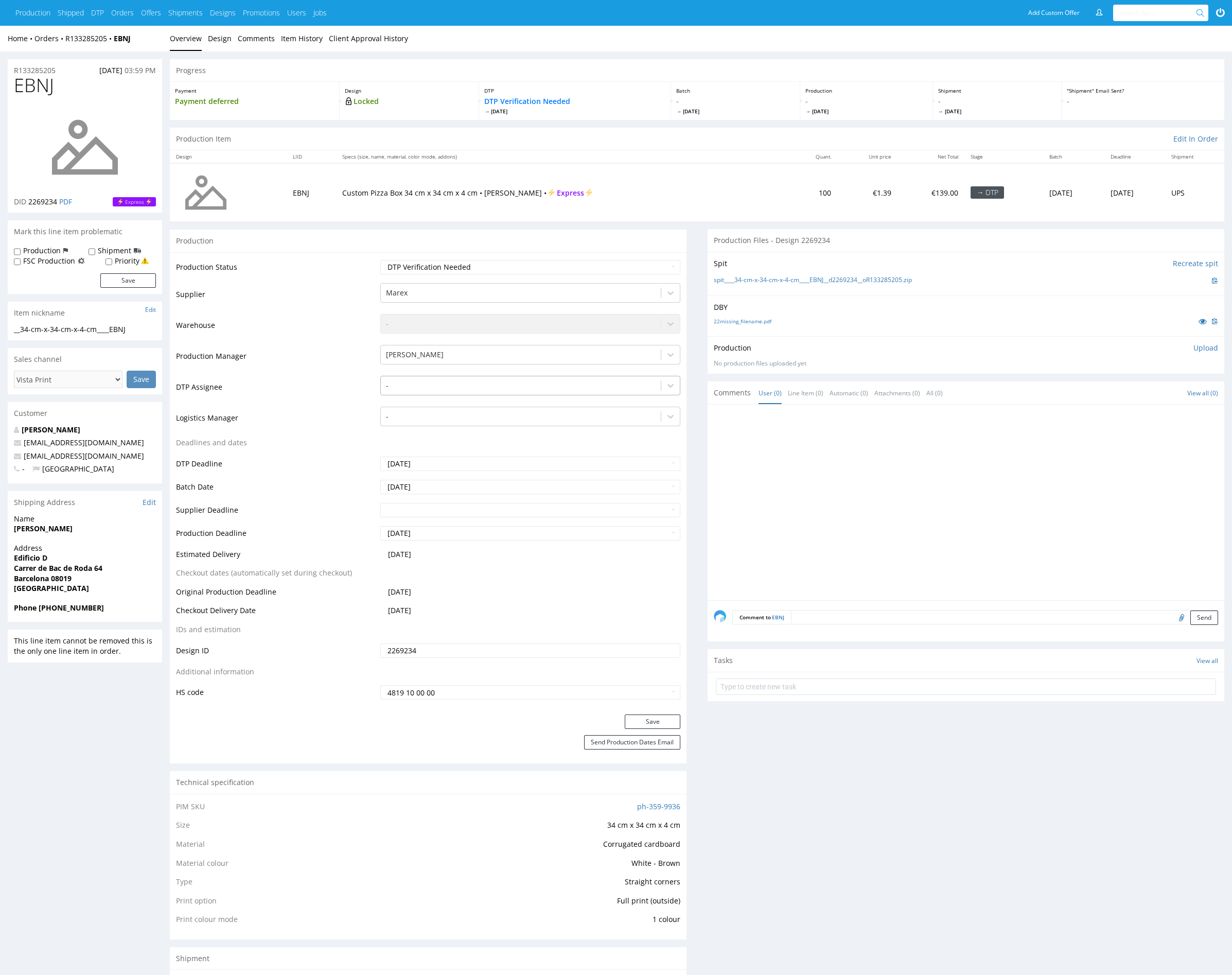
click at [452, 386] on div at bounding box center [521, 385] width 269 height 12
type input "mark"
click at [445, 398] on div "[PERSON_NAME]" at bounding box center [530, 406] width 300 height 19
click at [639, 717] on button "Save" at bounding box center [652, 721] width 56 height 14
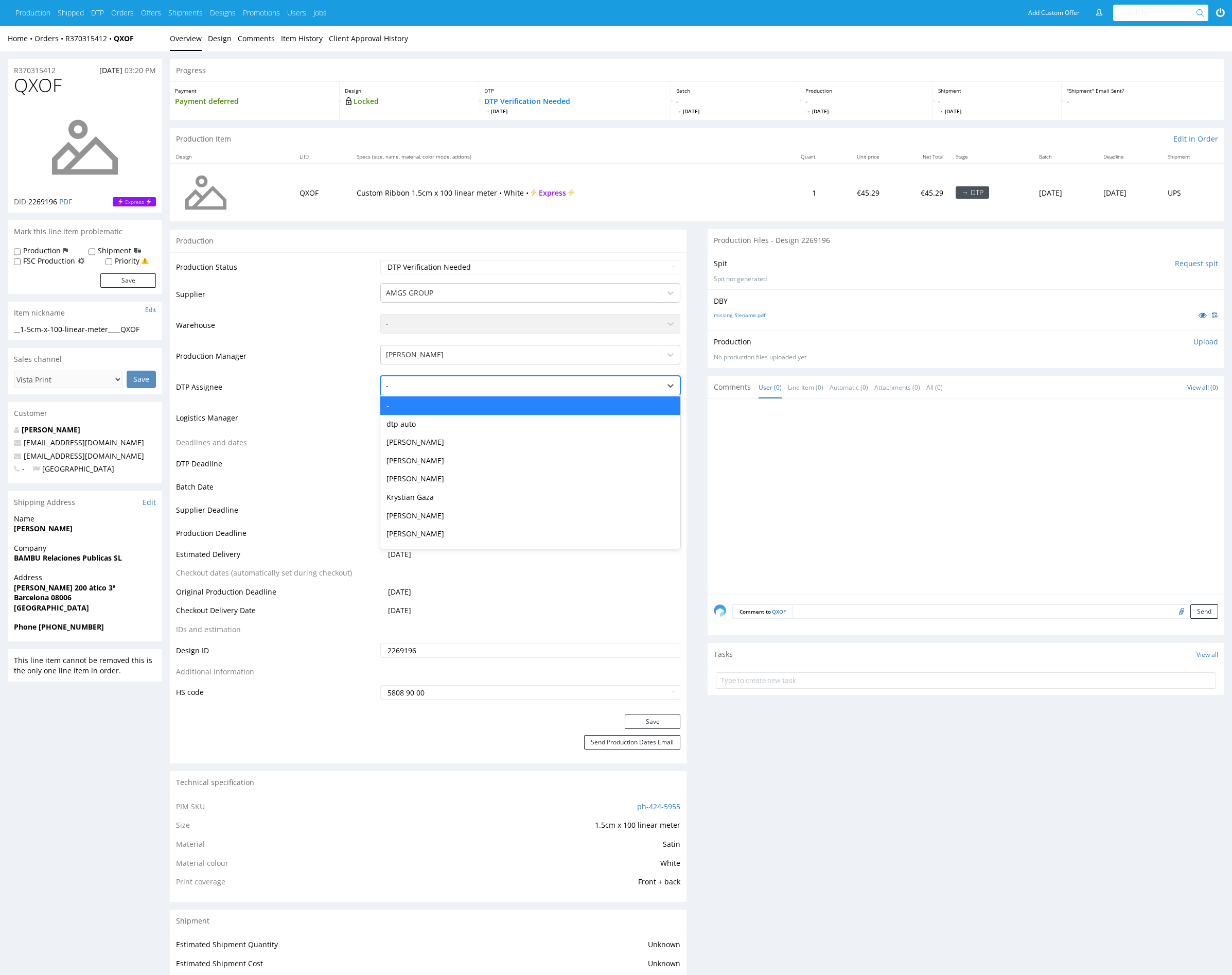
click at [502, 385] on div at bounding box center [521, 385] width 269 height 12
type input "mark"
click at [482, 407] on div "[PERSON_NAME]" at bounding box center [530, 406] width 300 height 19
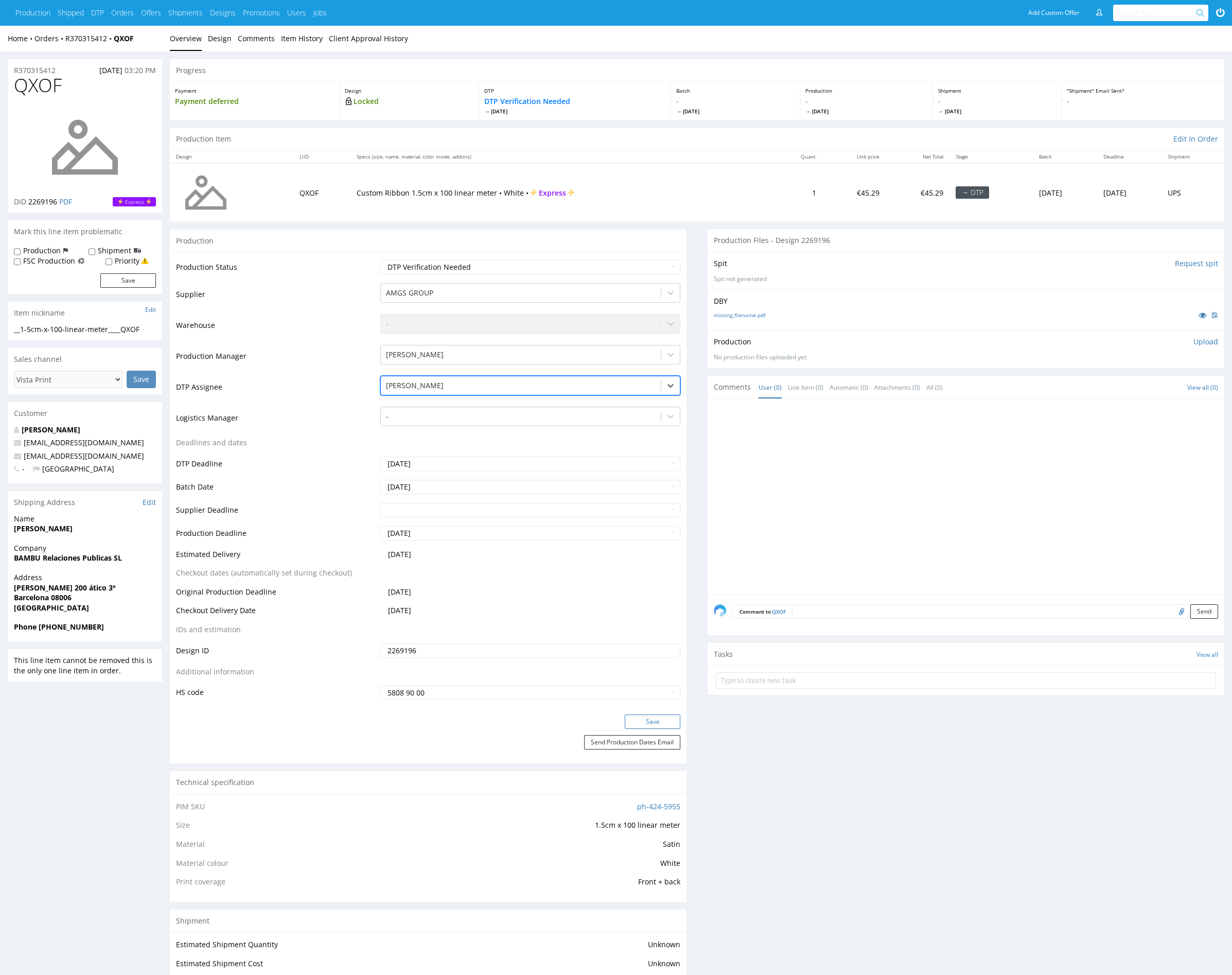
click at [660, 722] on button "Save" at bounding box center [652, 721] width 56 height 14
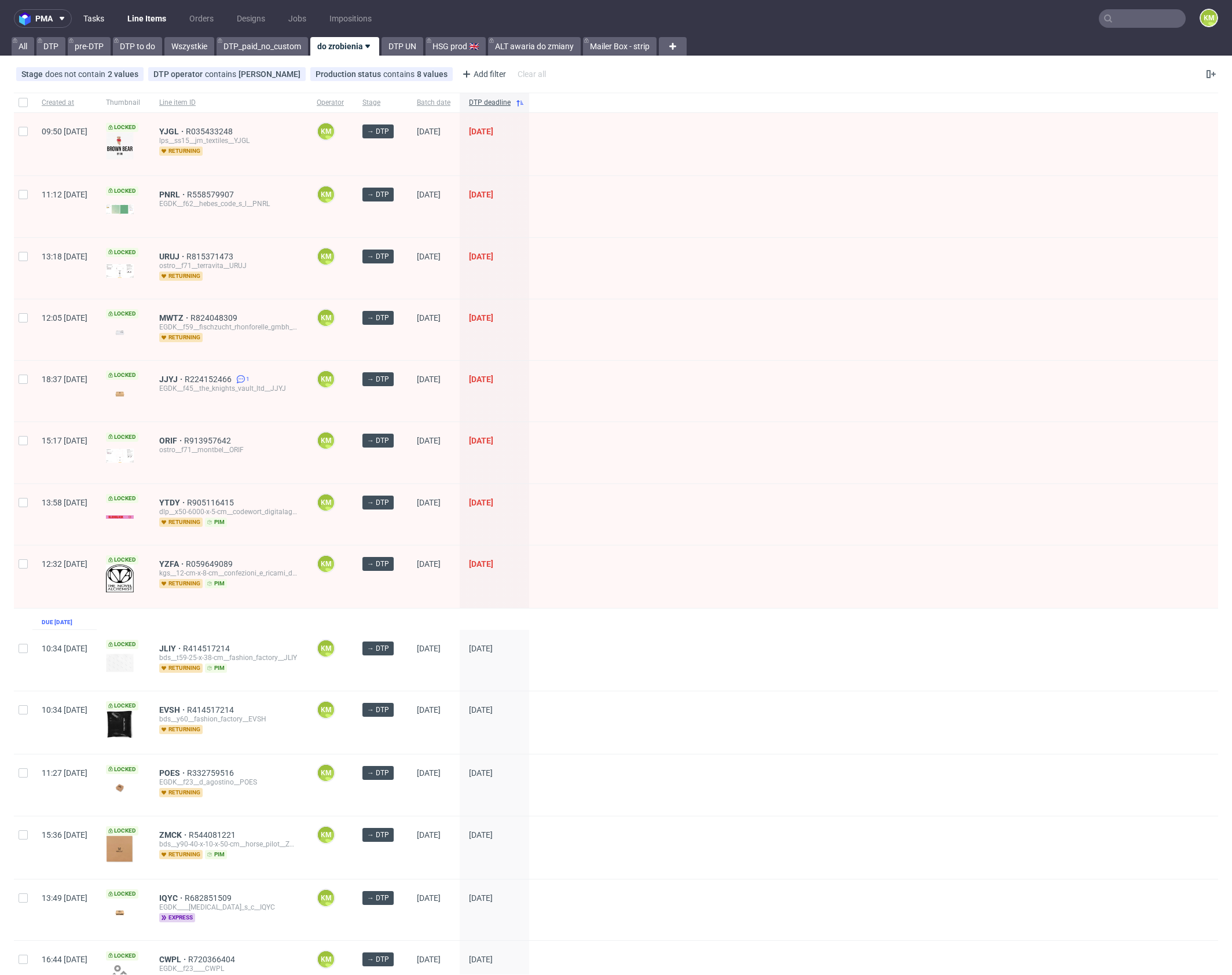
click at [88, 18] on link "Tasks" at bounding box center [94, 19] width 35 height 19
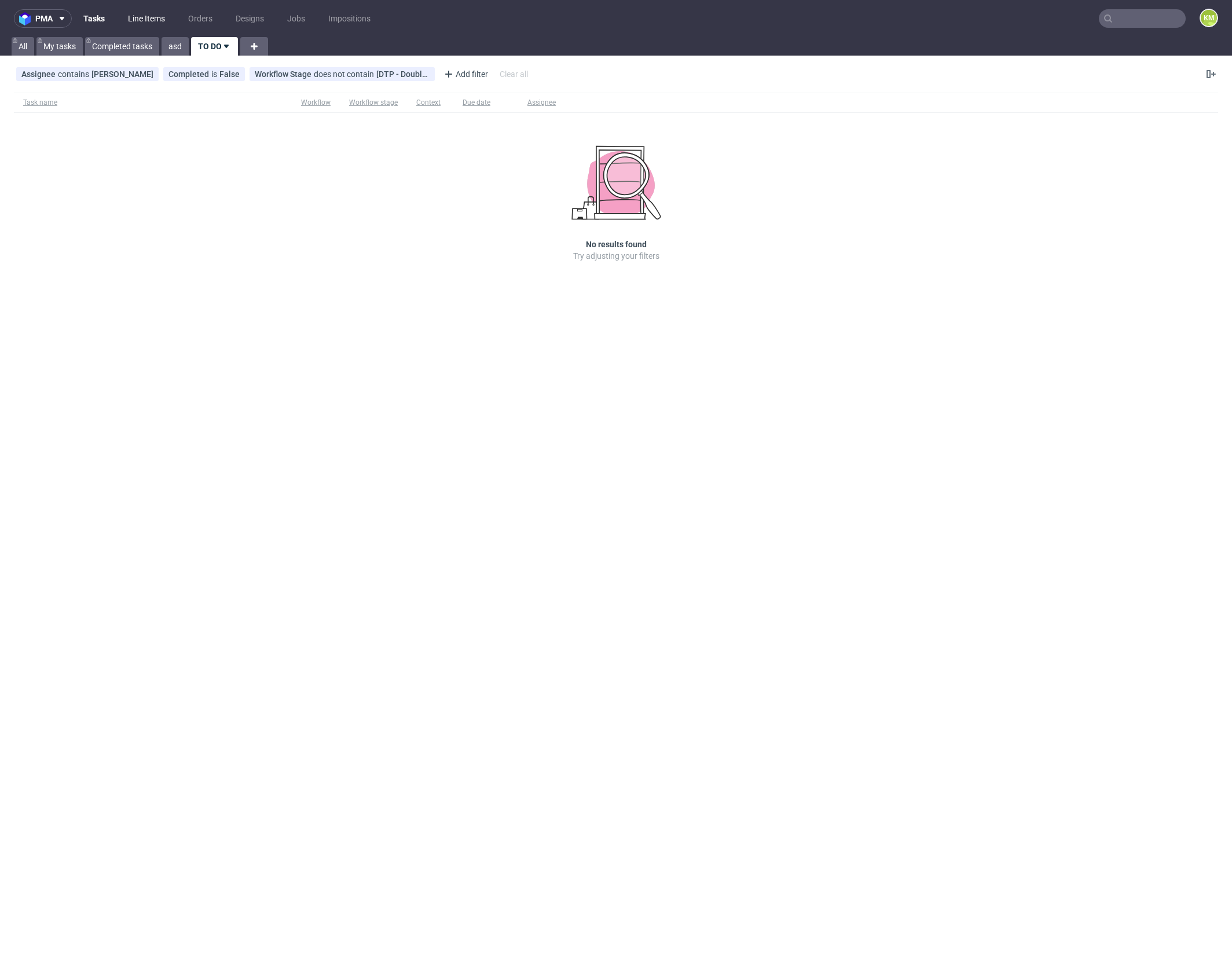
click at [144, 22] on link "Line Items" at bounding box center [146, 19] width 51 height 19
